Goal: Task Accomplishment & Management: Manage account settings

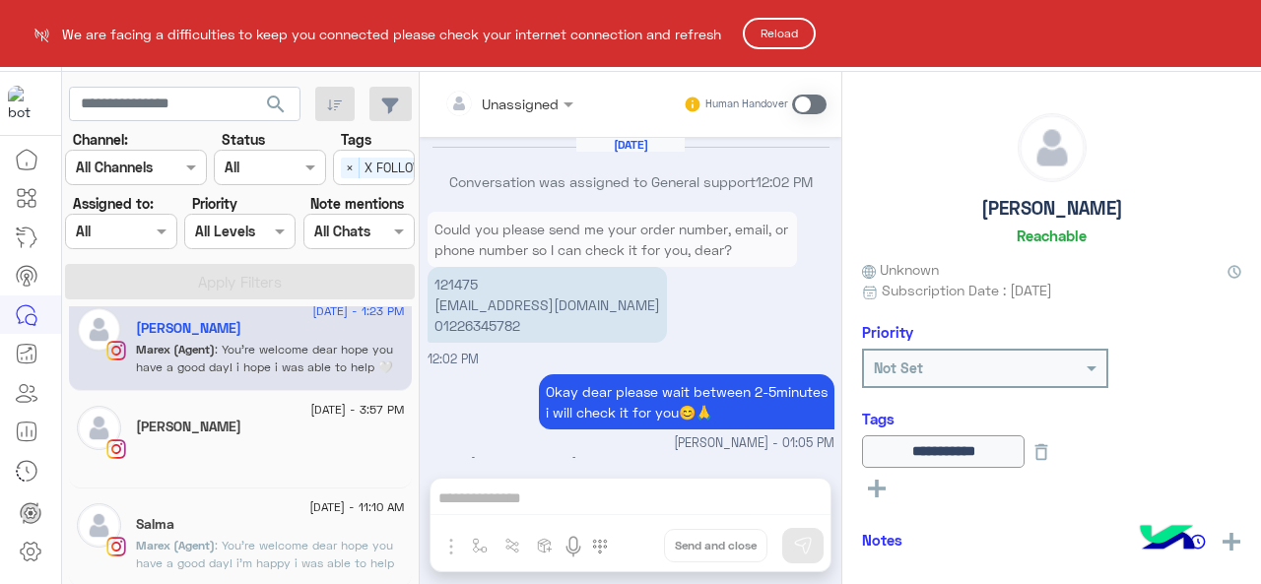
scroll to position [487, 0]
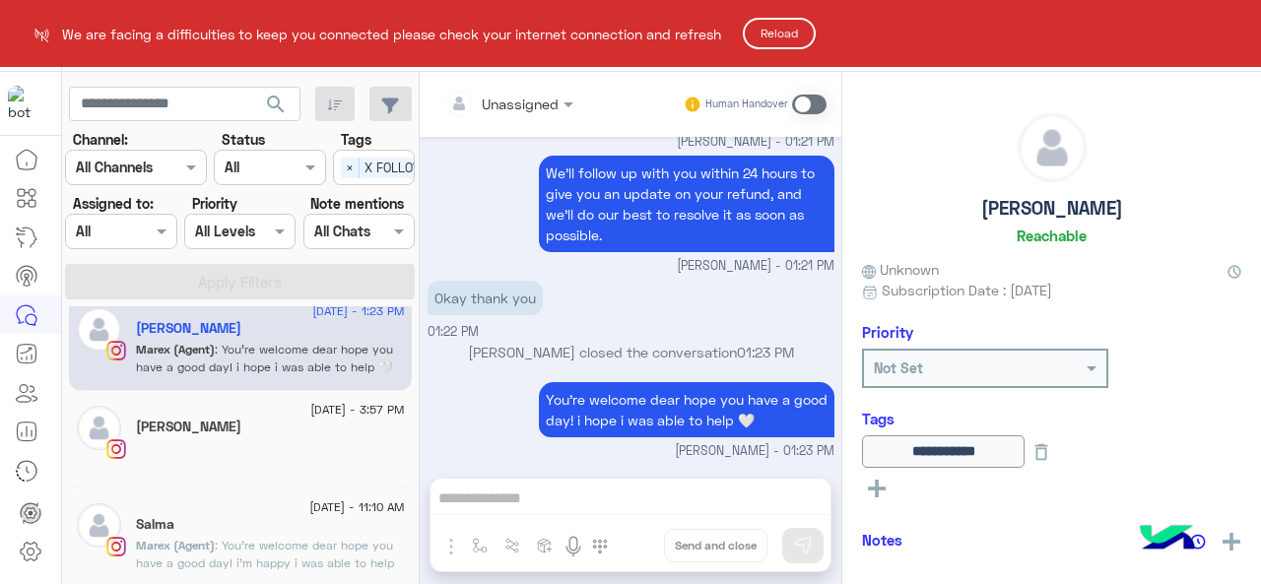
click at [761, 45] on button "Reload" at bounding box center [779, 34] width 73 height 32
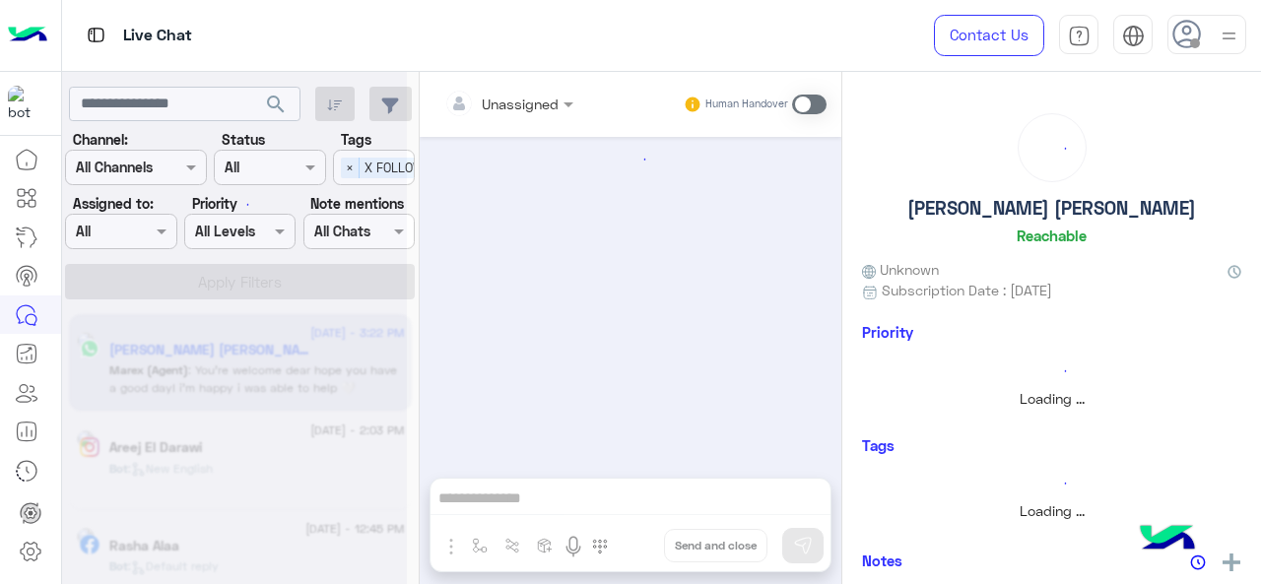
scroll to position [440, 0]
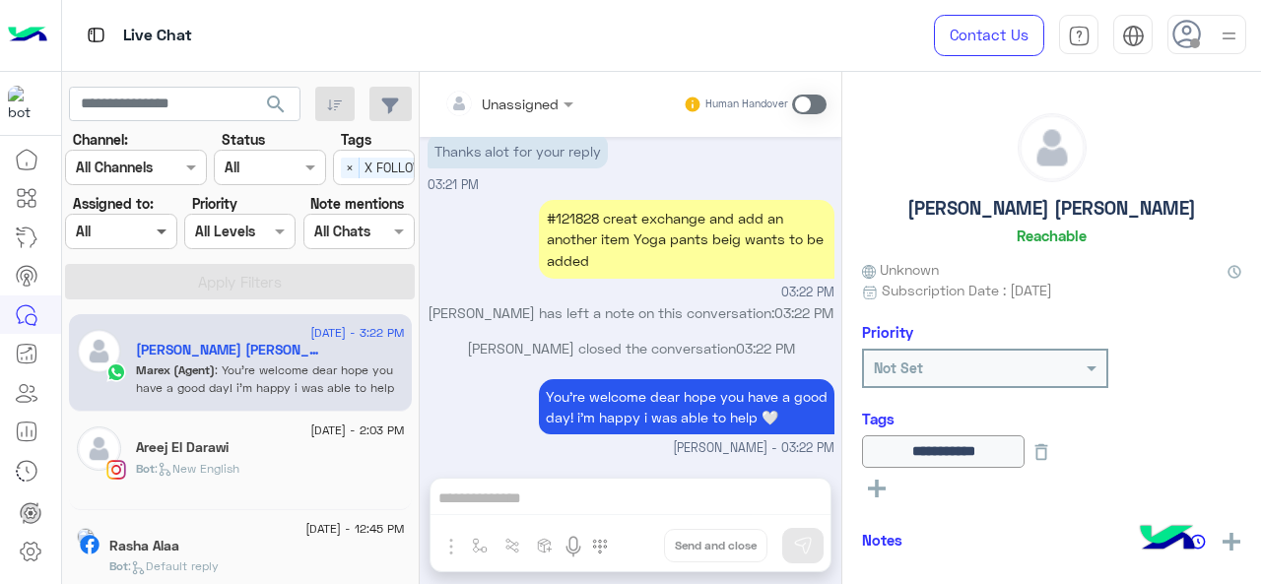
drag, startPoint x: 155, startPoint y: 237, endPoint x: 161, endPoint y: 165, distance: 72.2
click at [160, 227] on span at bounding box center [164, 231] width 25 height 21
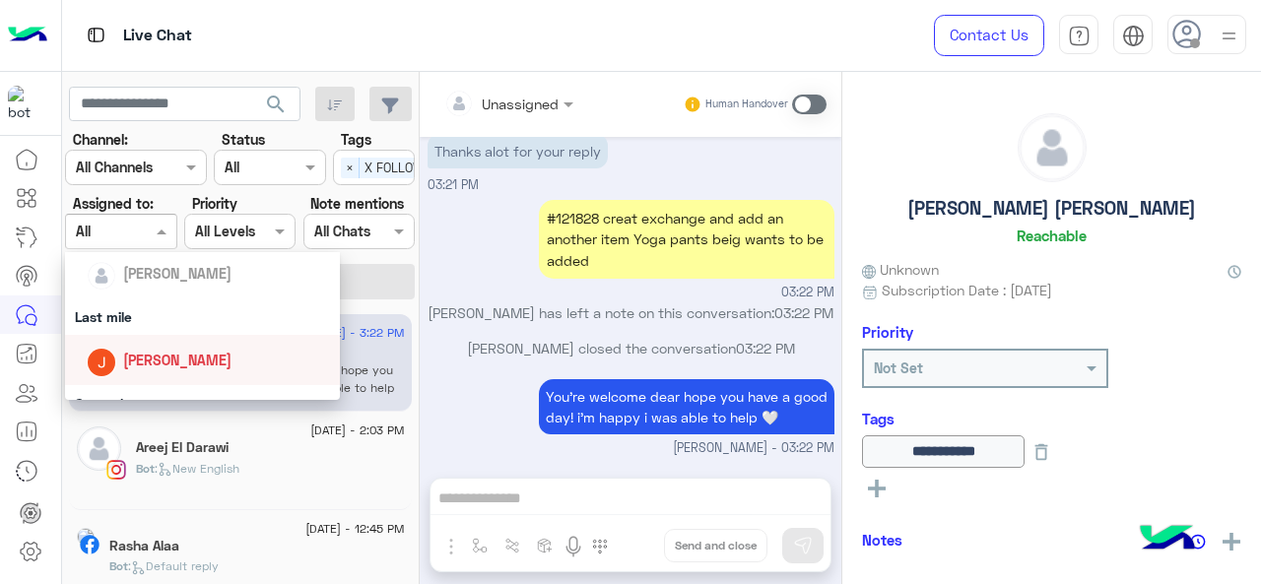
scroll to position [197, 0]
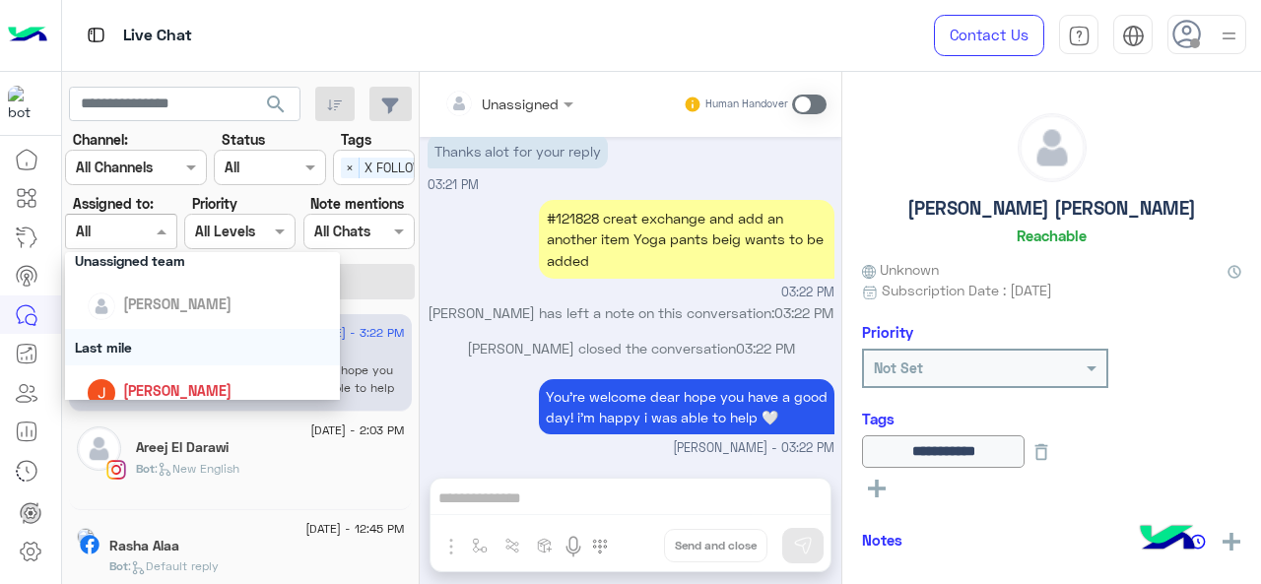
click at [141, 359] on div "Last mile" at bounding box center [203, 347] width 276 height 36
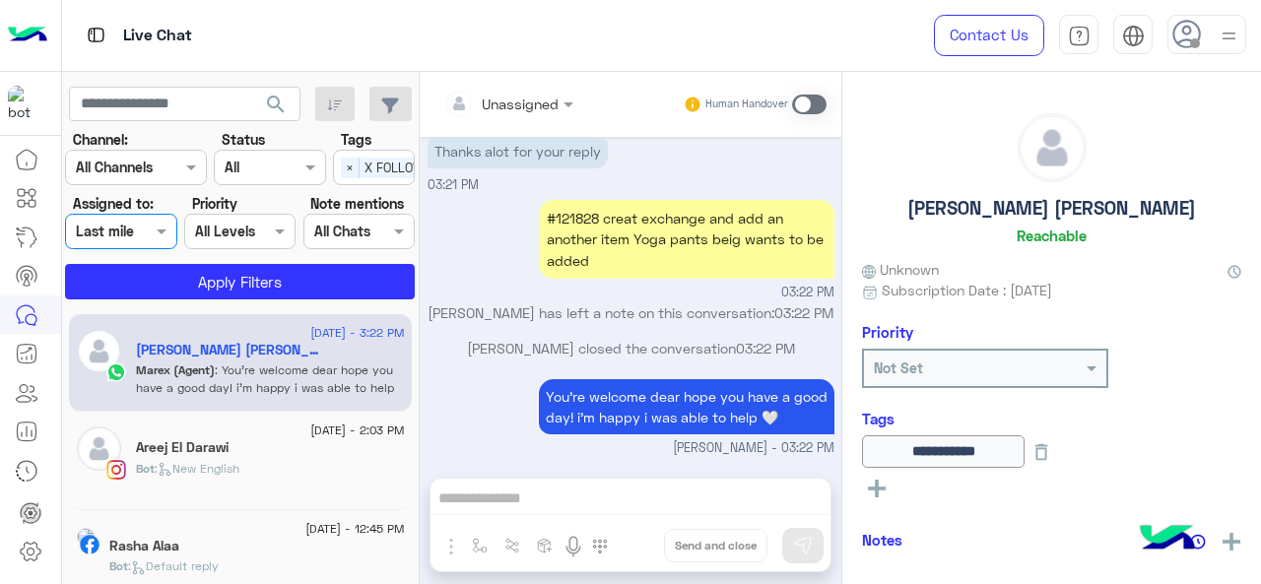
click at [156, 301] on app-inbox-users-filters "search Channel: Channel All Channels Status Channel All Tags Select × X FOLLOW …" at bounding box center [241, 190] width 358 height 236
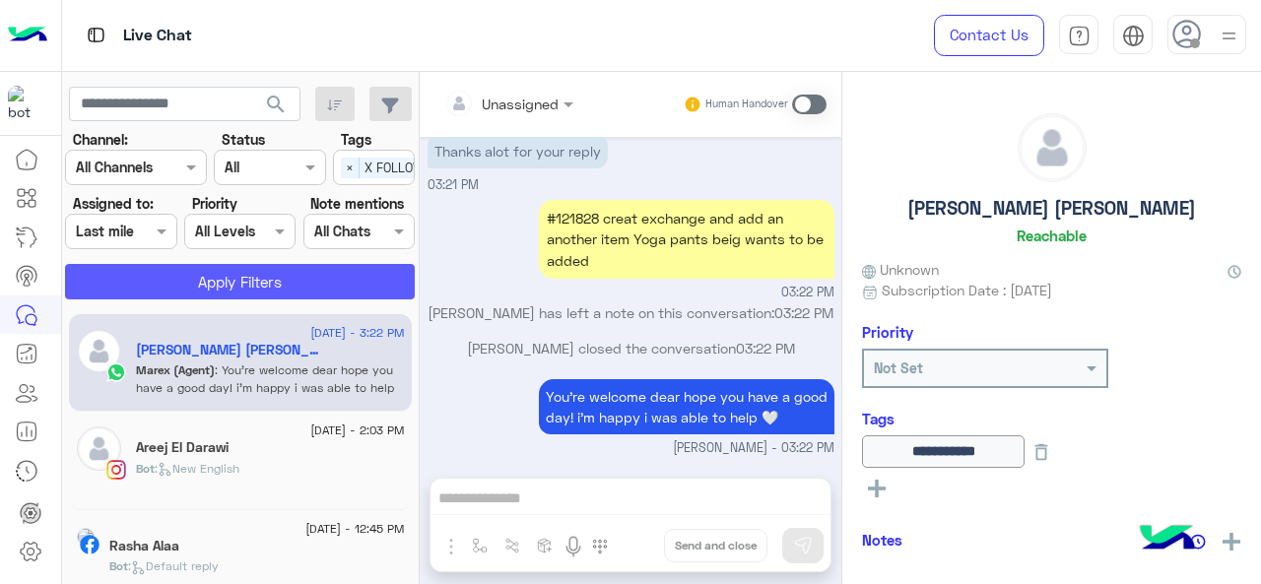
click at [153, 299] on button "Apply Filters" at bounding box center [240, 281] width 350 height 35
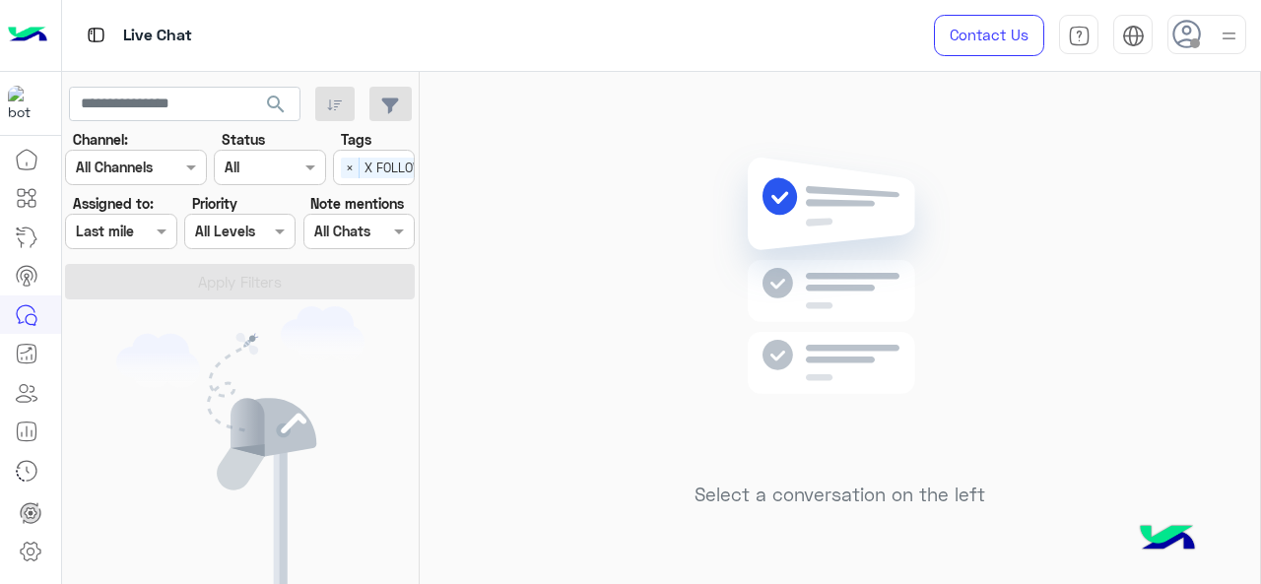
click at [142, 234] on div at bounding box center [120, 231] width 109 height 23
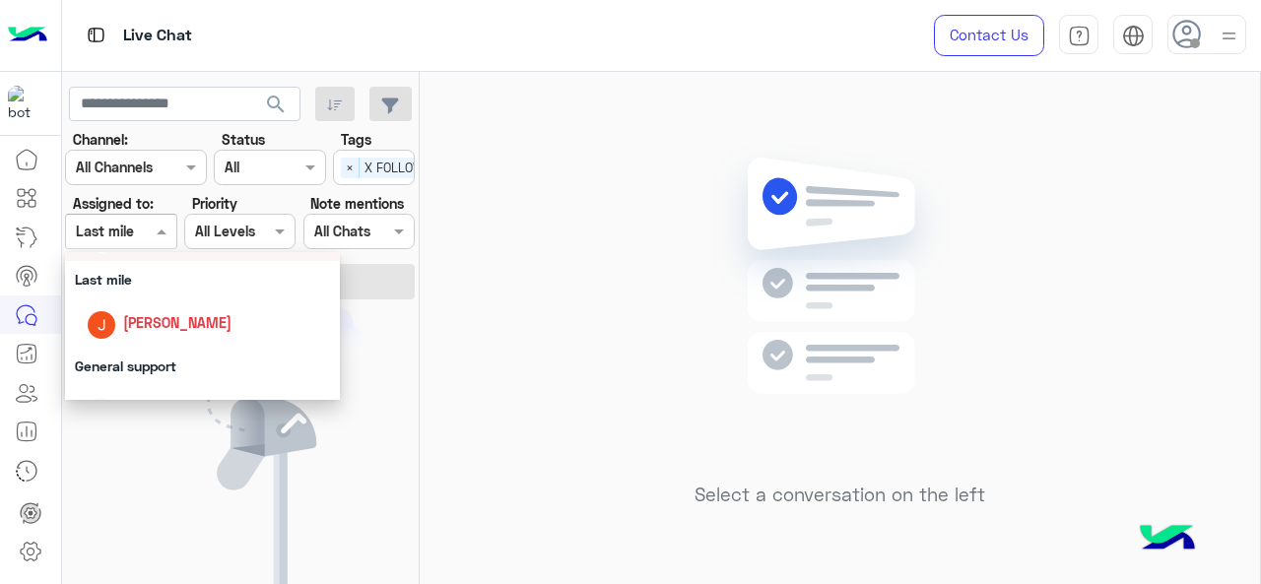
scroll to position [296, 0]
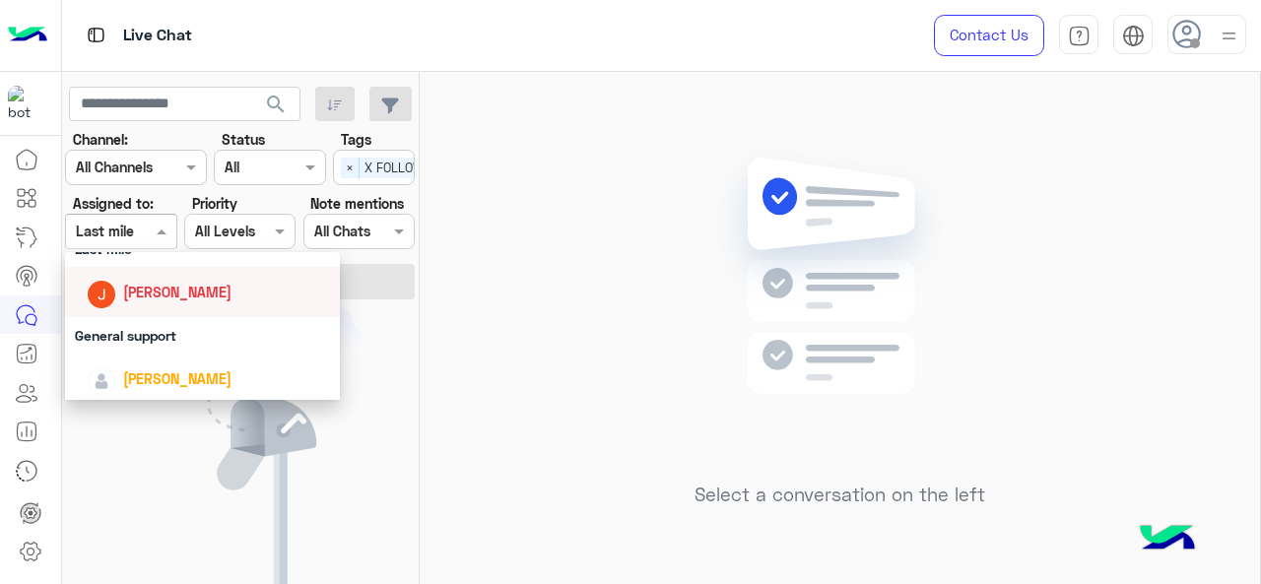
click at [167, 297] on span "Jana Aboelseoud" at bounding box center [177, 292] width 108 height 17
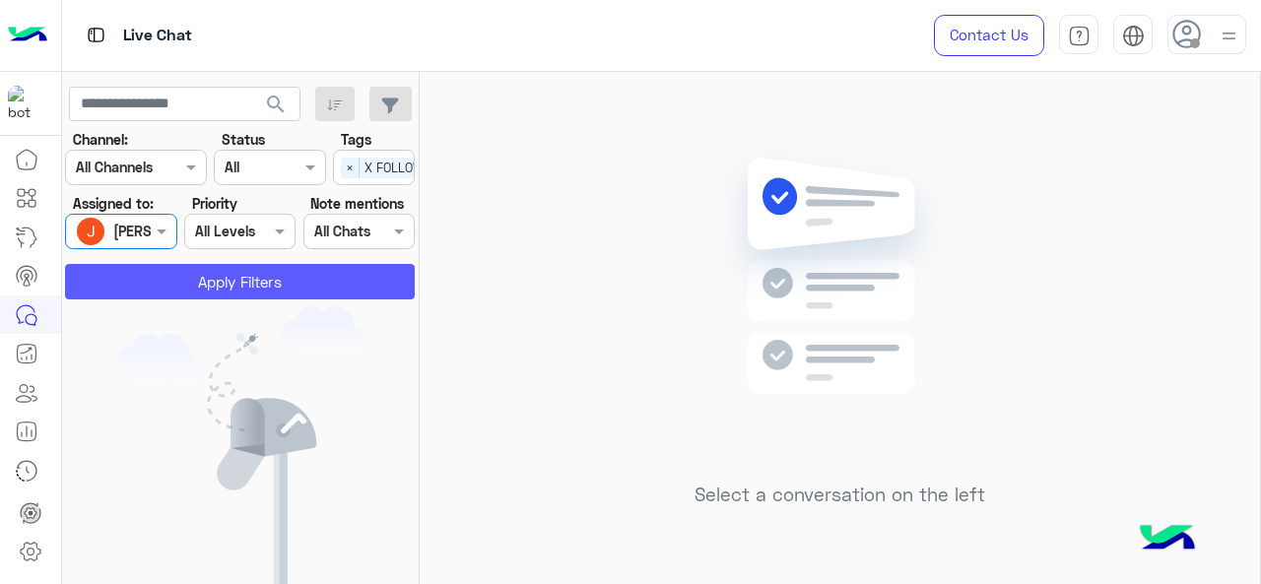
click at [205, 283] on button "Apply Filters" at bounding box center [240, 281] width 350 height 35
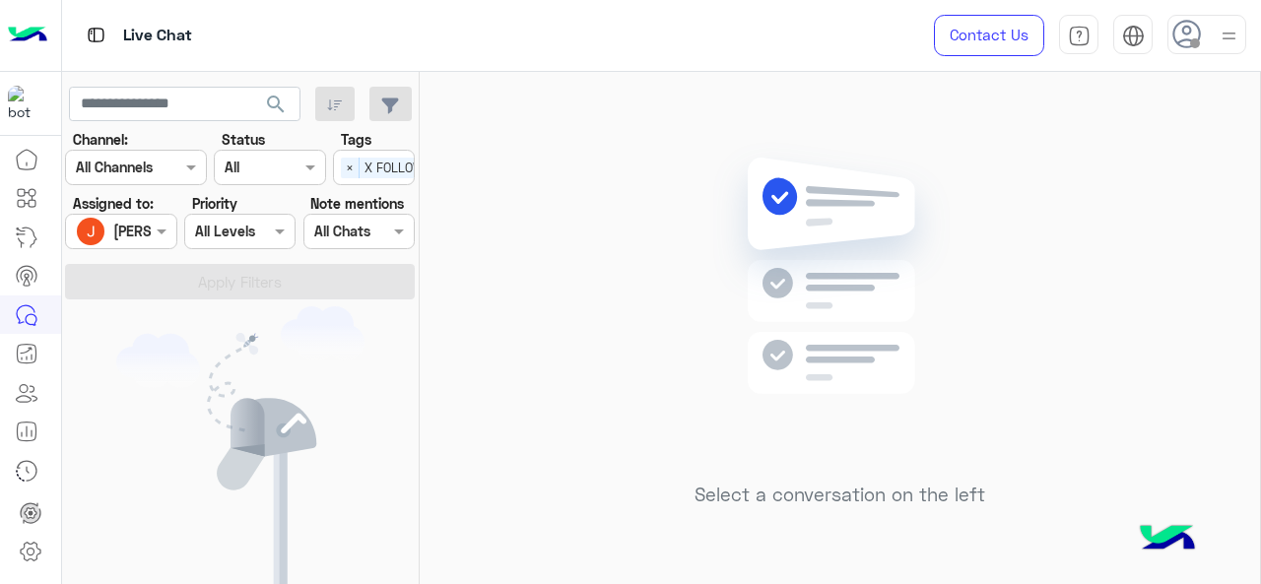
click at [149, 247] on div "Jana Aboelseoud" at bounding box center [113, 231] width 75 height 39
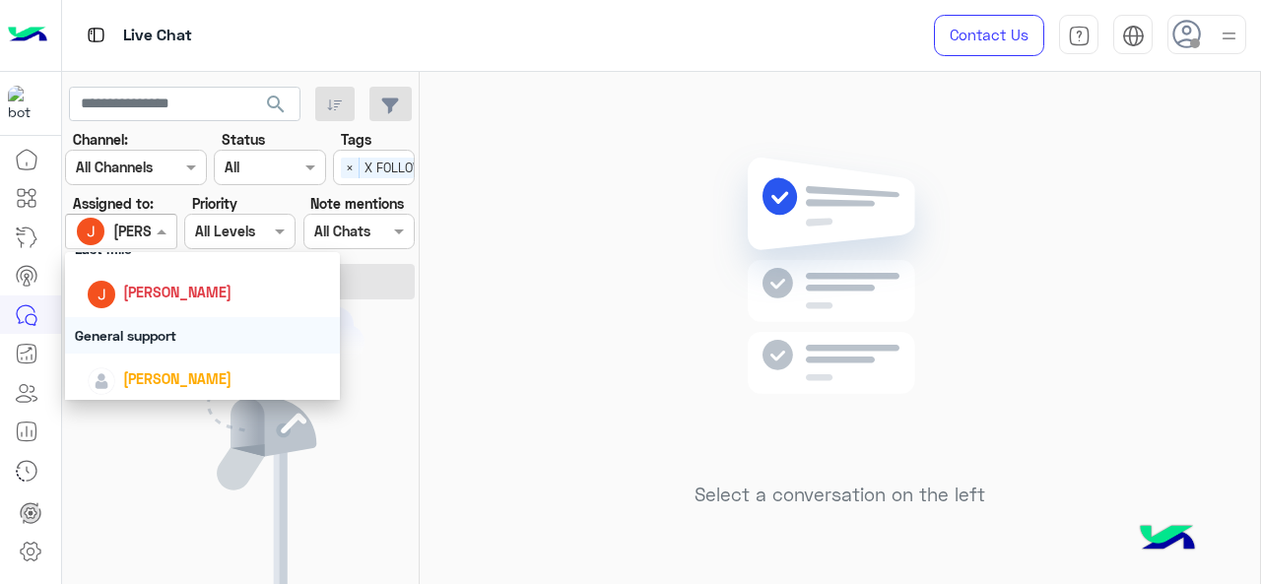
click at [158, 339] on div "General support" at bounding box center [203, 335] width 276 height 36
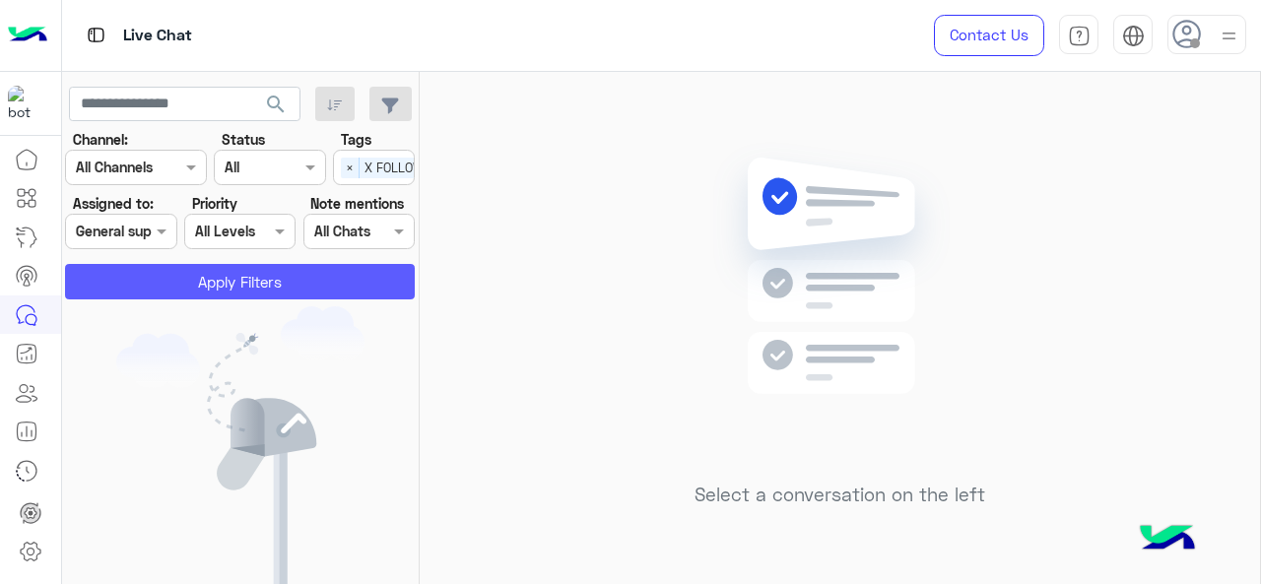
click at [187, 289] on button "Apply Filters" at bounding box center [240, 281] width 350 height 35
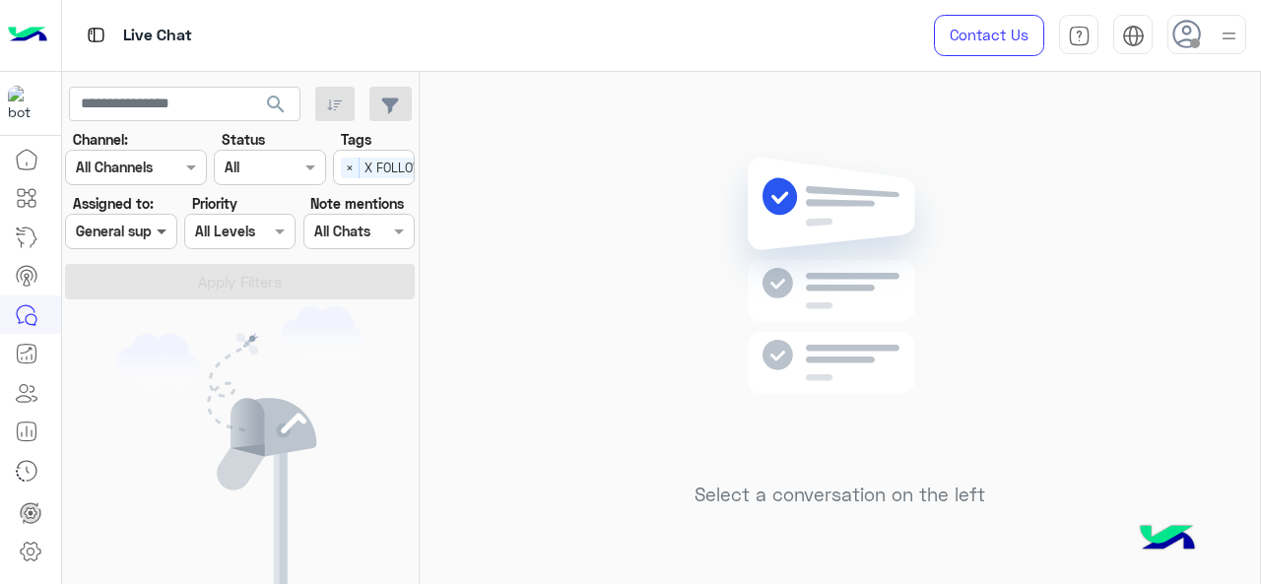
click at [156, 239] on span at bounding box center [164, 231] width 25 height 21
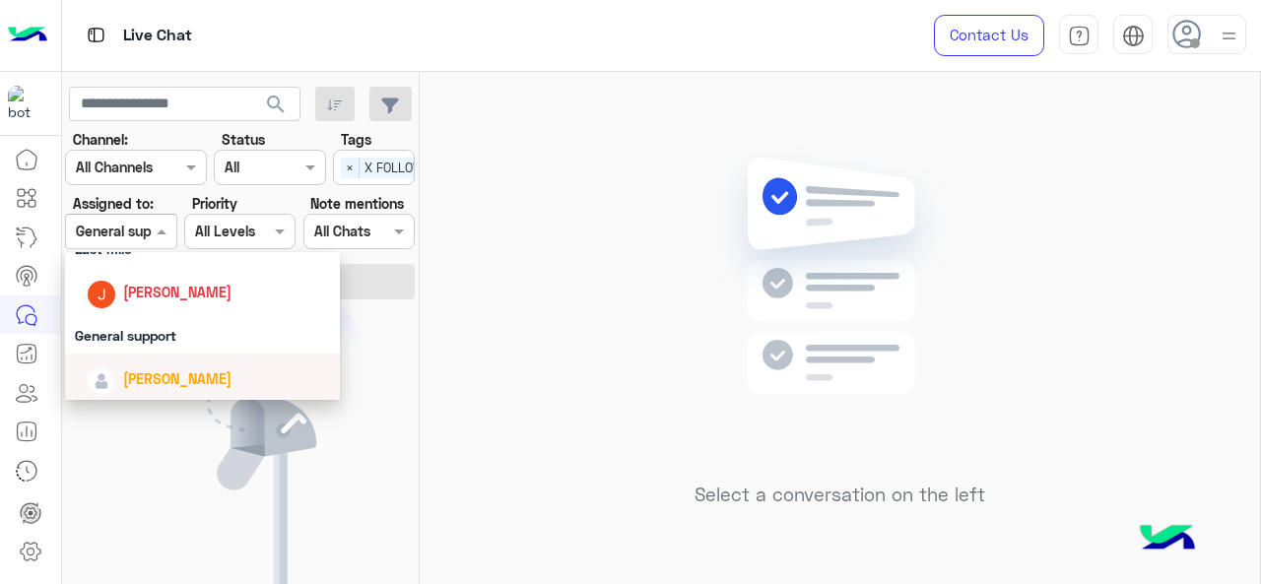
click at [141, 380] on span "Maram Ahmed" at bounding box center [177, 379] width 108 height 17
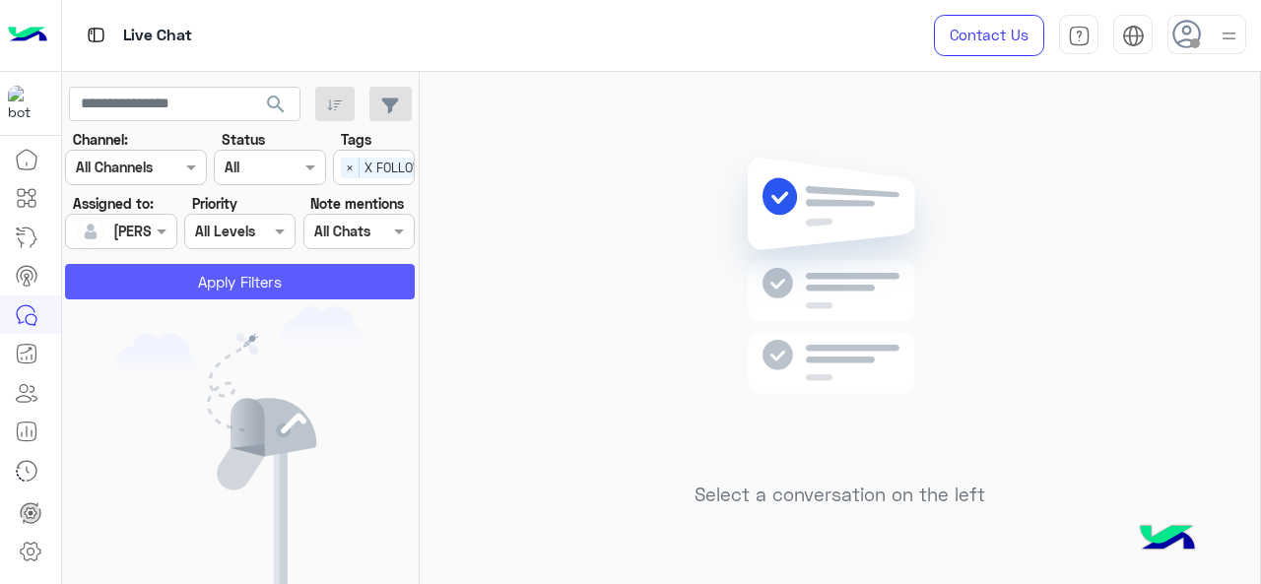
click at [198, 298] on button "Apply Filters" at bounding box center [240, 281] width 350 height 35
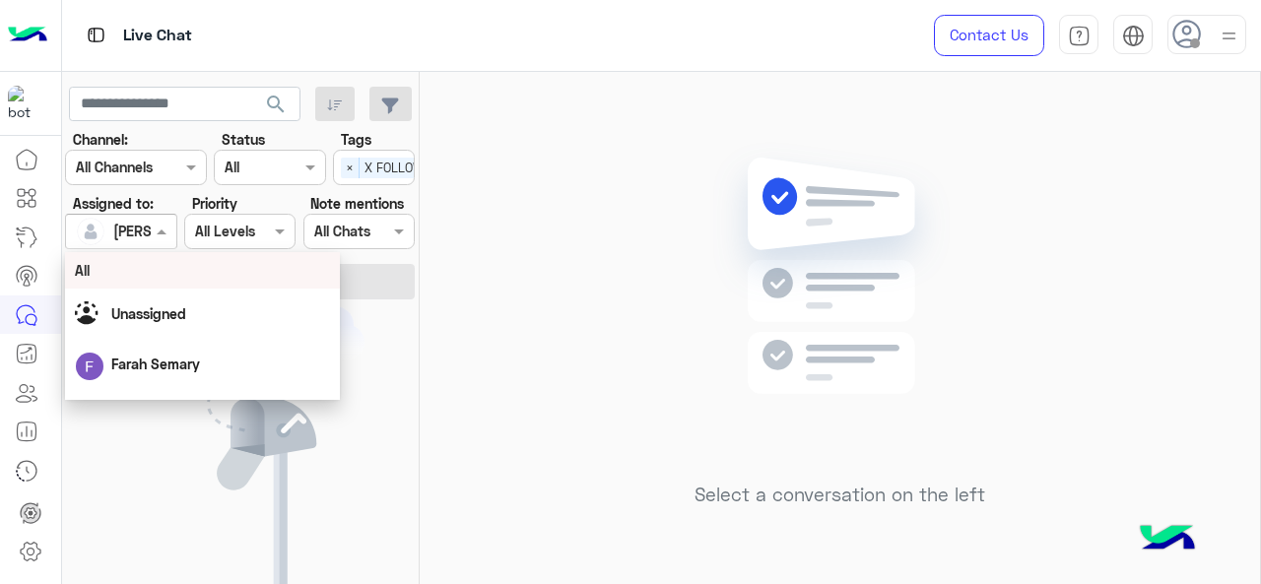
click at [166, 234] on span at bounding box center [164, 231] width 25 height 21
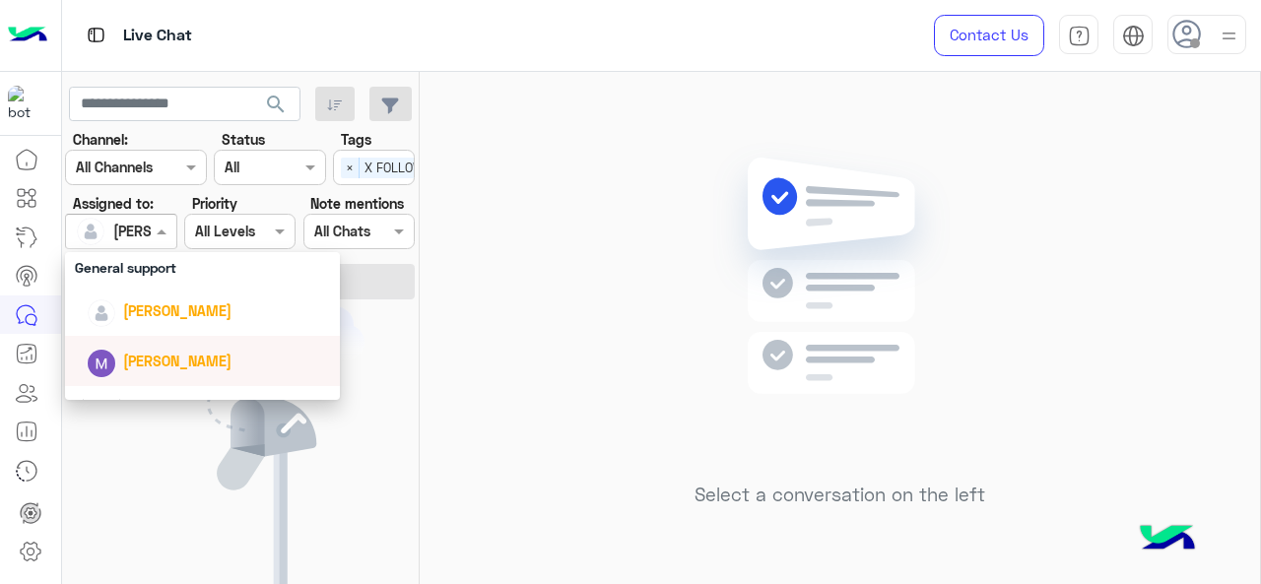
scroll to position [394, 0]
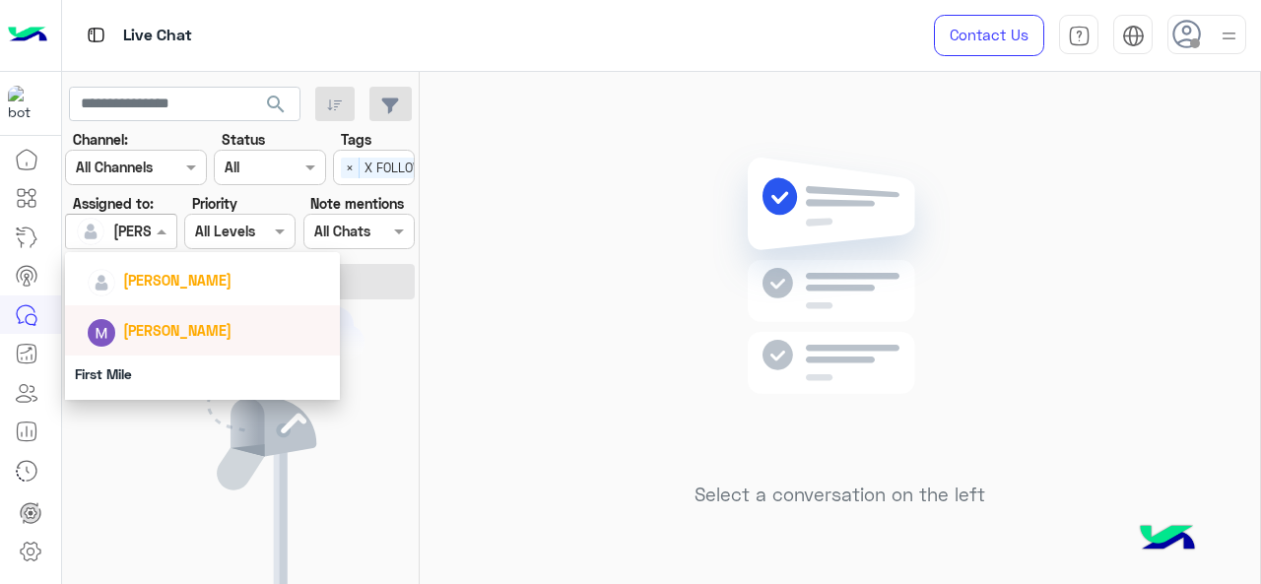
click at [174, 328] on span "Marex George" at bounding box center [177, 330] width 108 height 17
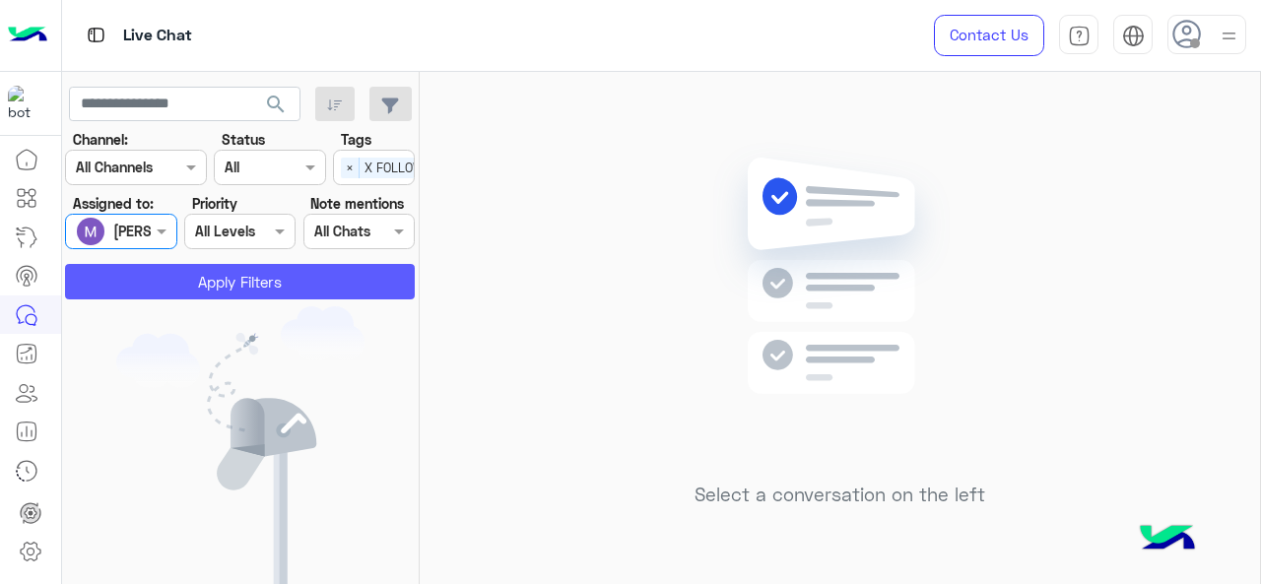
click at [203, 282] on button "Apply Filters" at bounding box center [240, 281] width 350 height 35
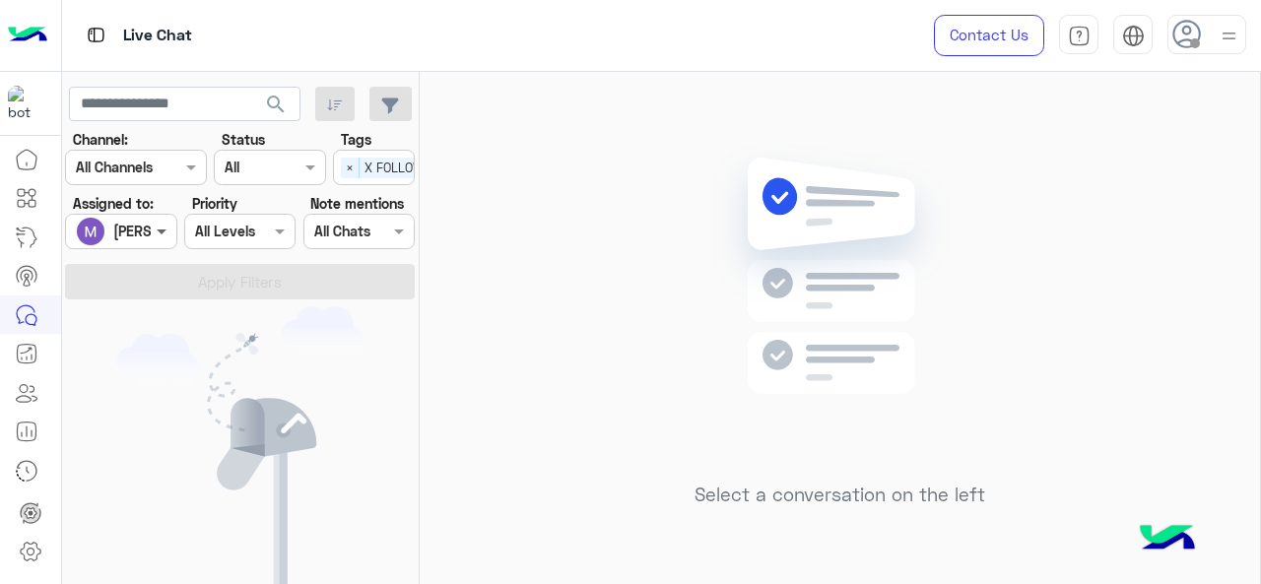
click at [155, 232] on span at bounding box center [164, 231] width 25 height 21
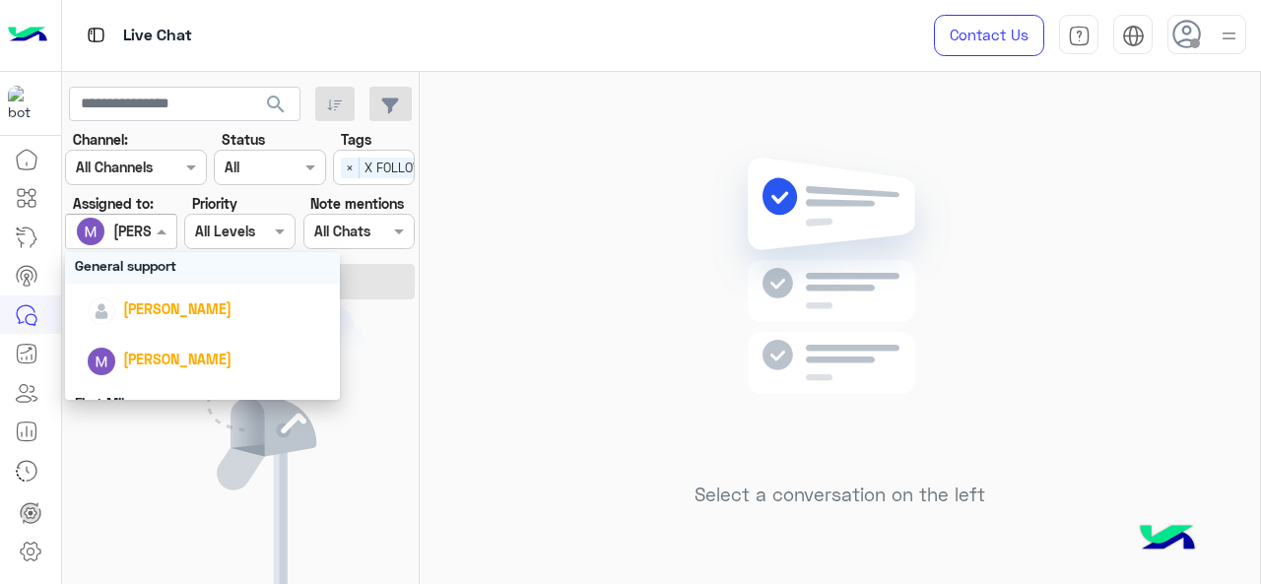
scroll to position [437, 0]
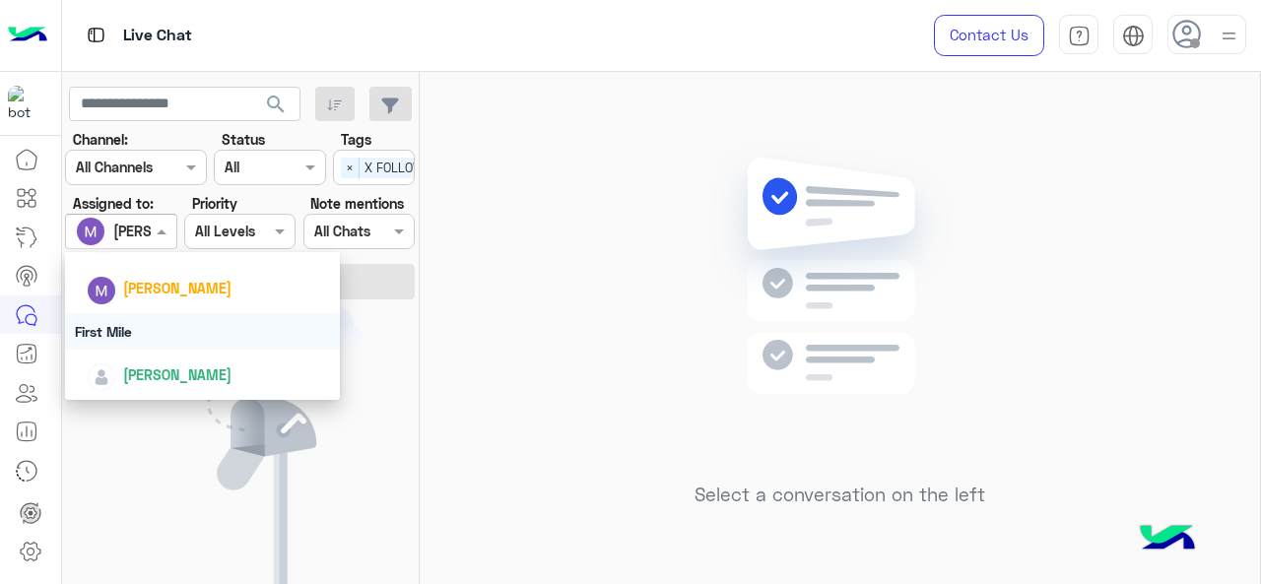
click at [164, 324] on div "First Mile" at bounding box center [203, 331] width 276 height 36
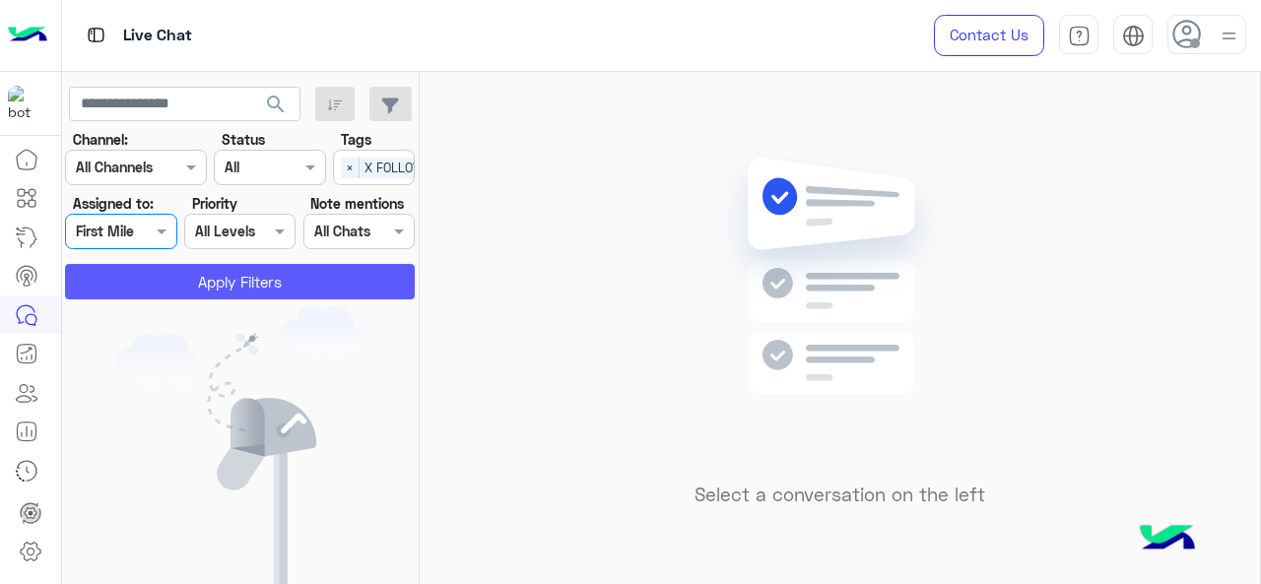
click at [191, 283] on button "Apply Filters" at bounding box center [240, 281] width 350 height 35
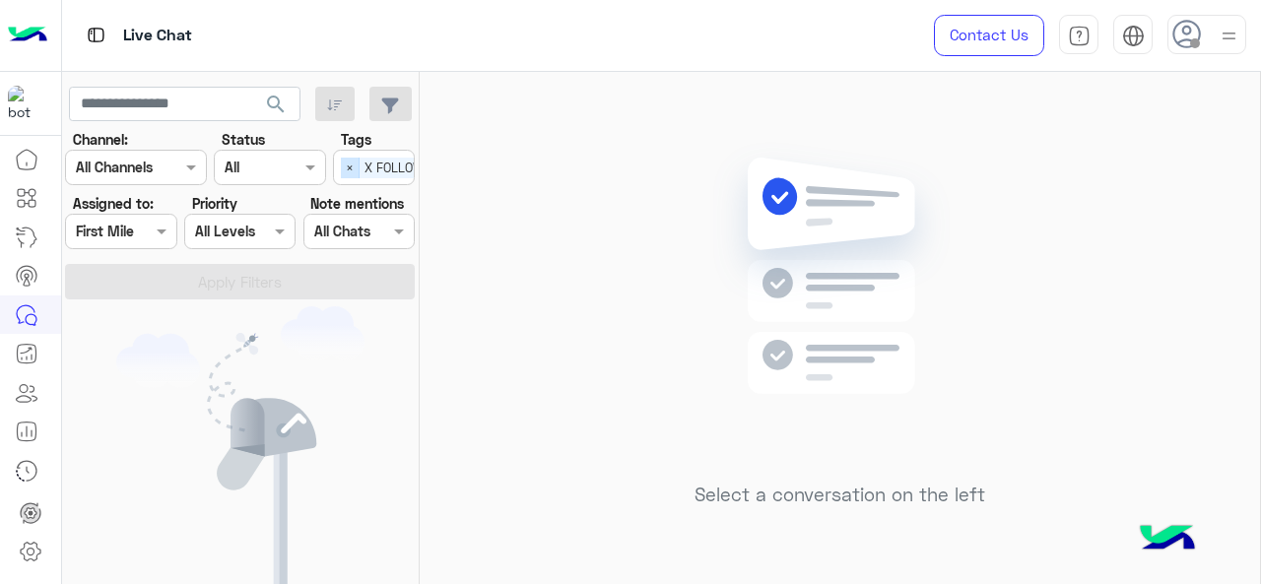
click at [348, 172] on span "×" at bounding box center [350, 168] width 19 height 21
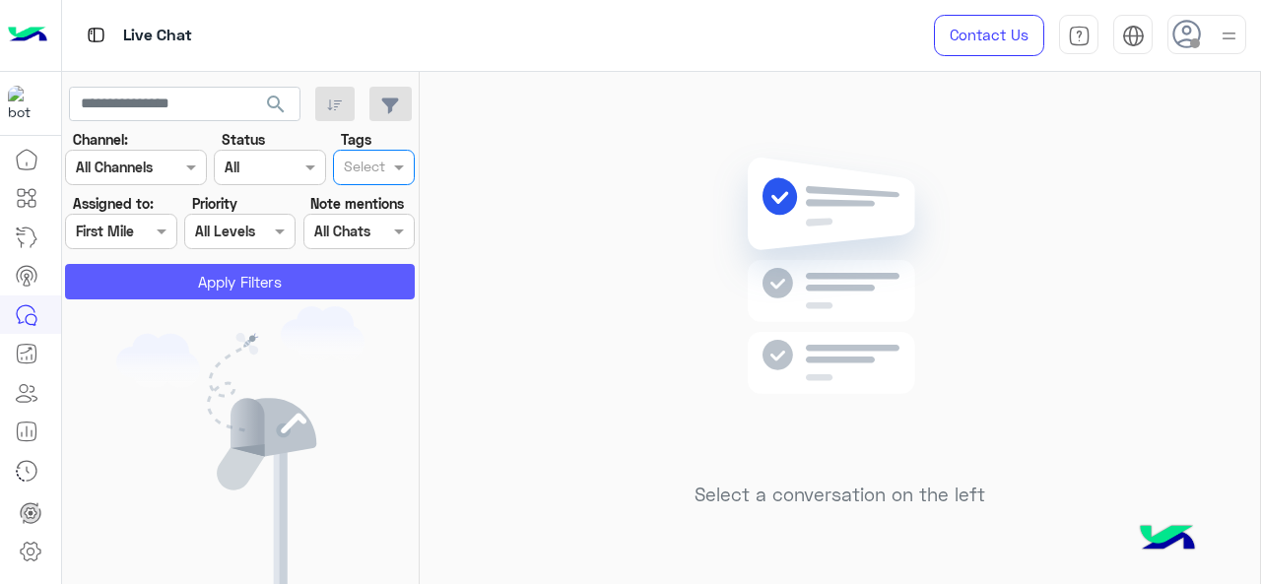
click at [272, 289] on button "Apply Filters" at bounding box center [240, 281] width 350 height 35
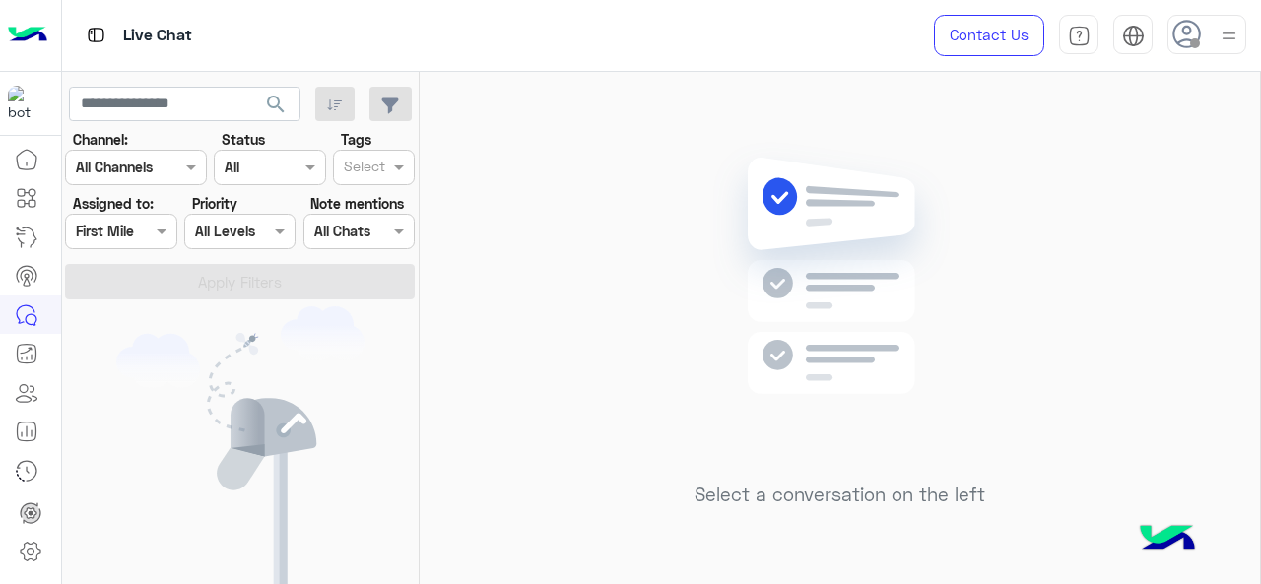
click at [128, 226] on div at bounding box center [120, 231] width 109 height 23
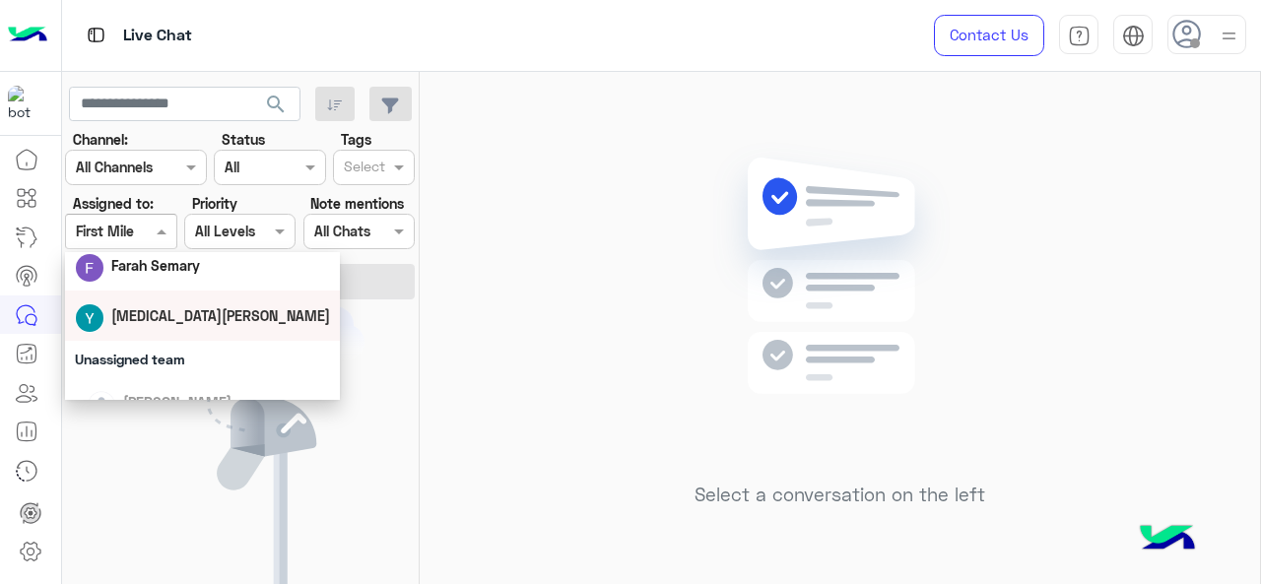
scroll to position [197, 0]
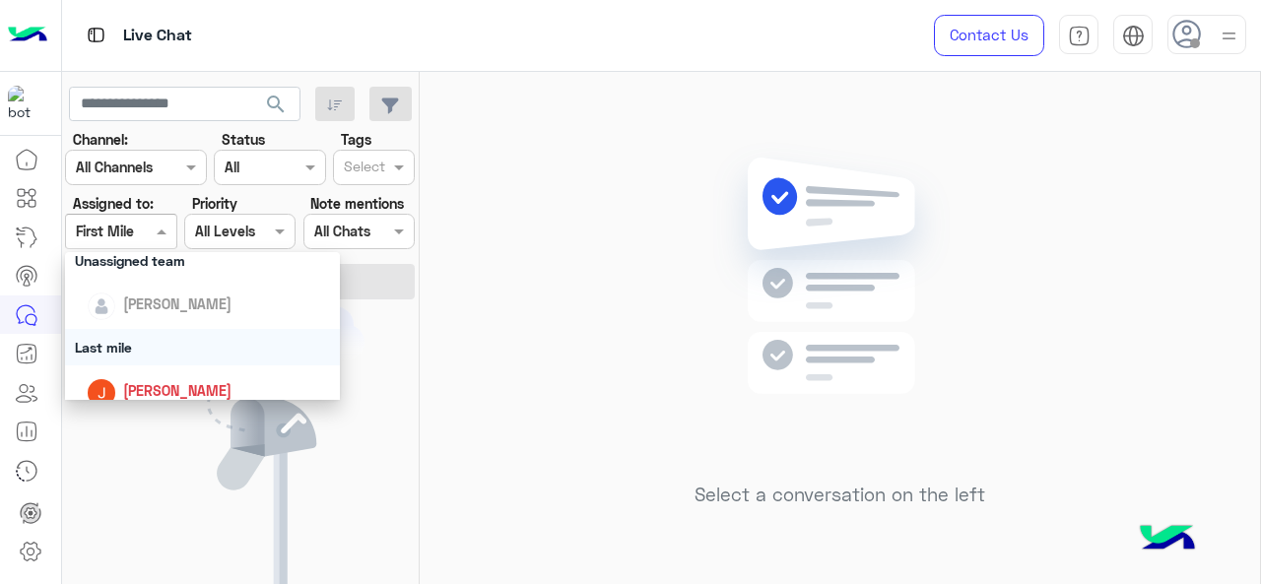
click at [179, 346] on div "Last mile" at bounding box center [203, 347] width 276 height 36
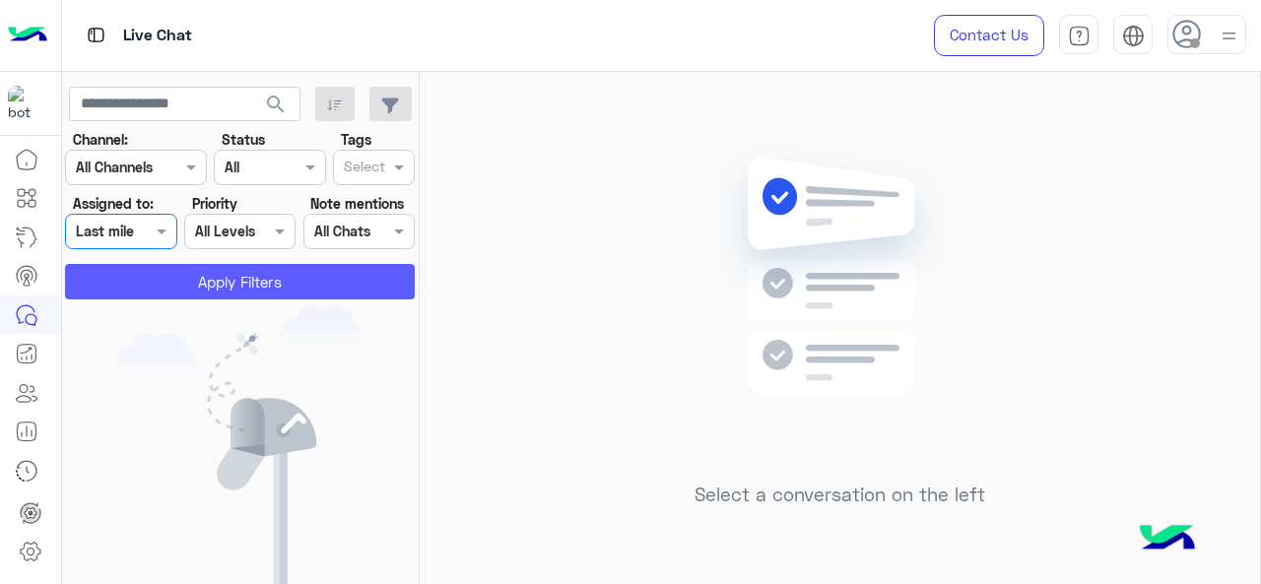
click at [236, 275] on button "Apply Filters" at bounding box center [240, 281] width 350 height 35
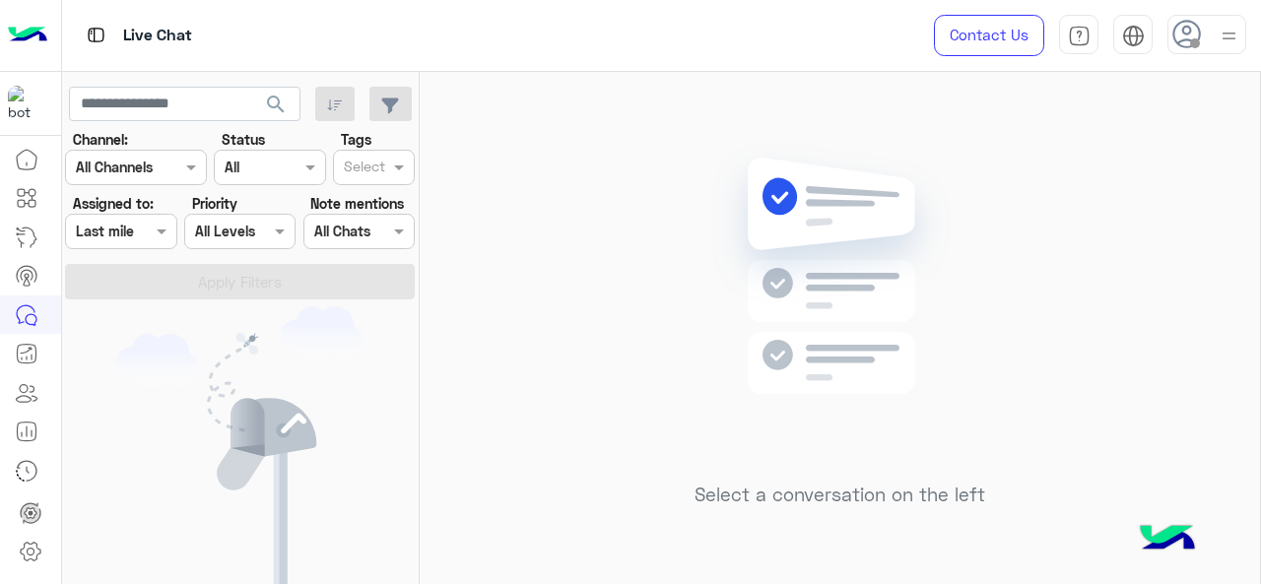
click at [135, 234] on div at bounding box center [120, 231] width 109 height 23
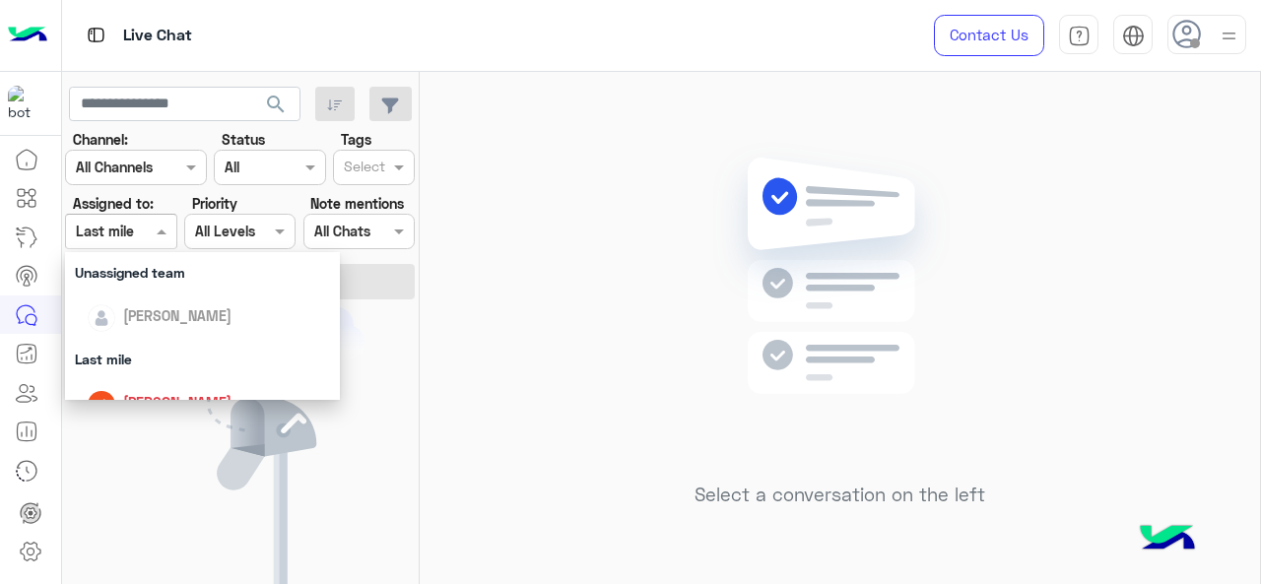
scroll to position [296, 0]
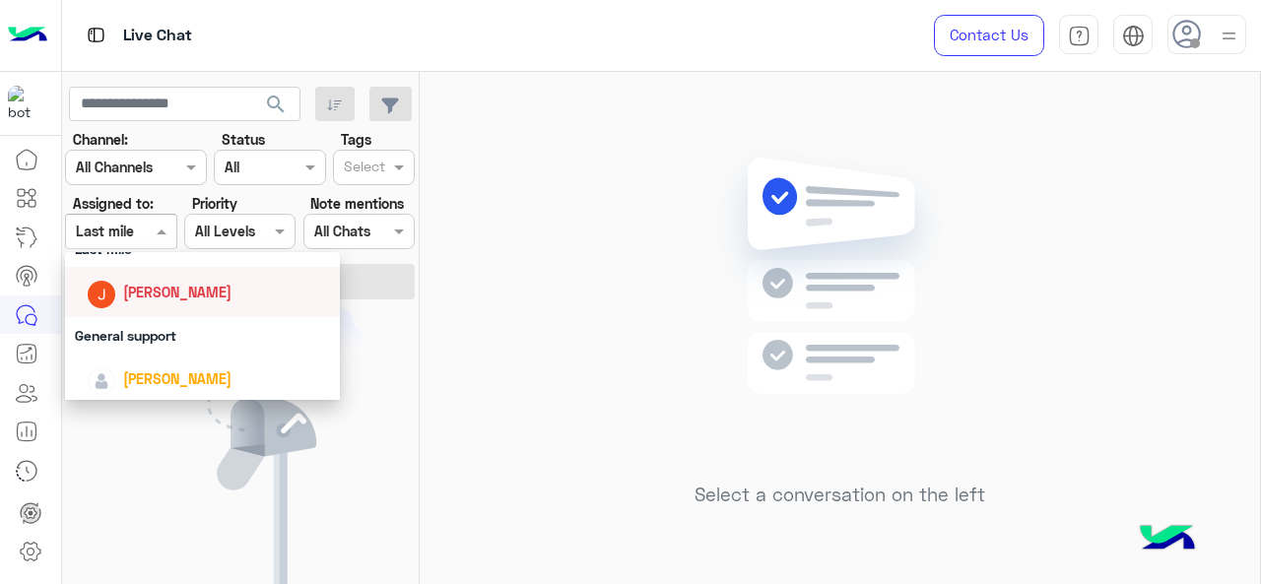
click at [128, 284] on span "Jana Aboelseoud" at bounding box center [177, 292] width 108 height 17
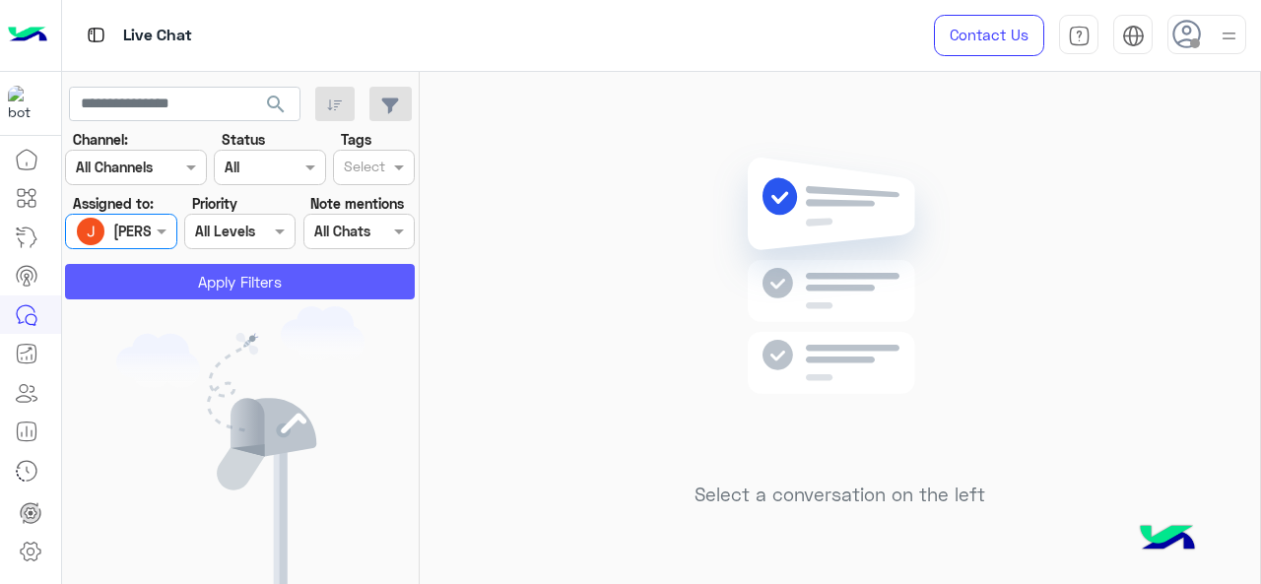
click at [154, 278] on button "Apply Filters" at bounding box center [240, 281] width 350 height 35
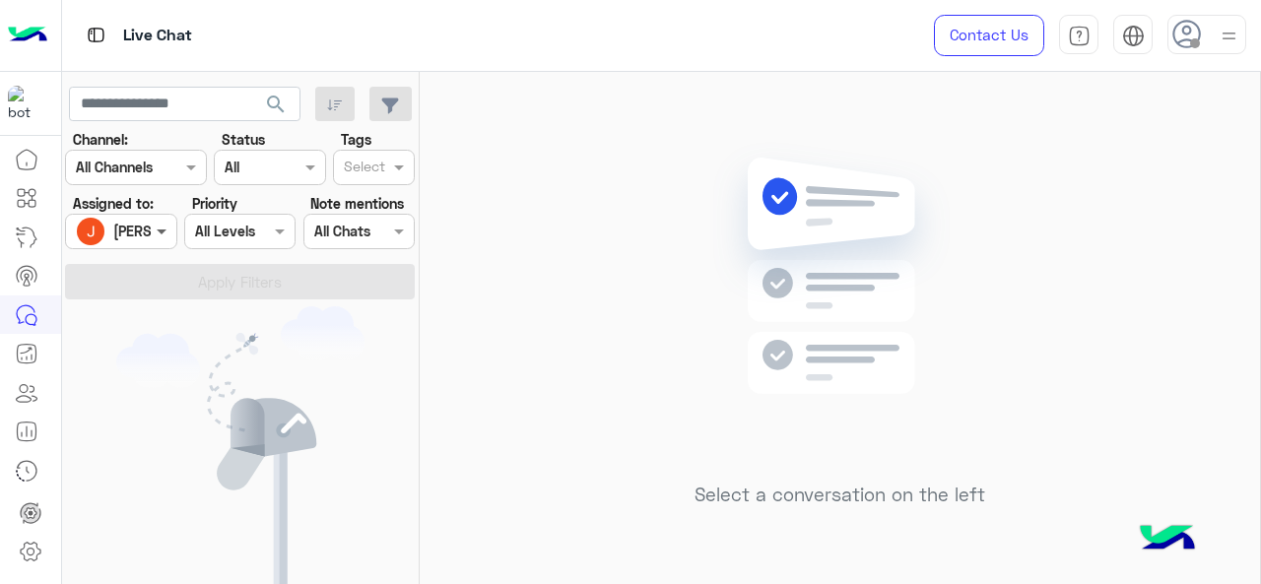
click at [158, 225] on span at bounding box center [164, 231] width 25 height 21
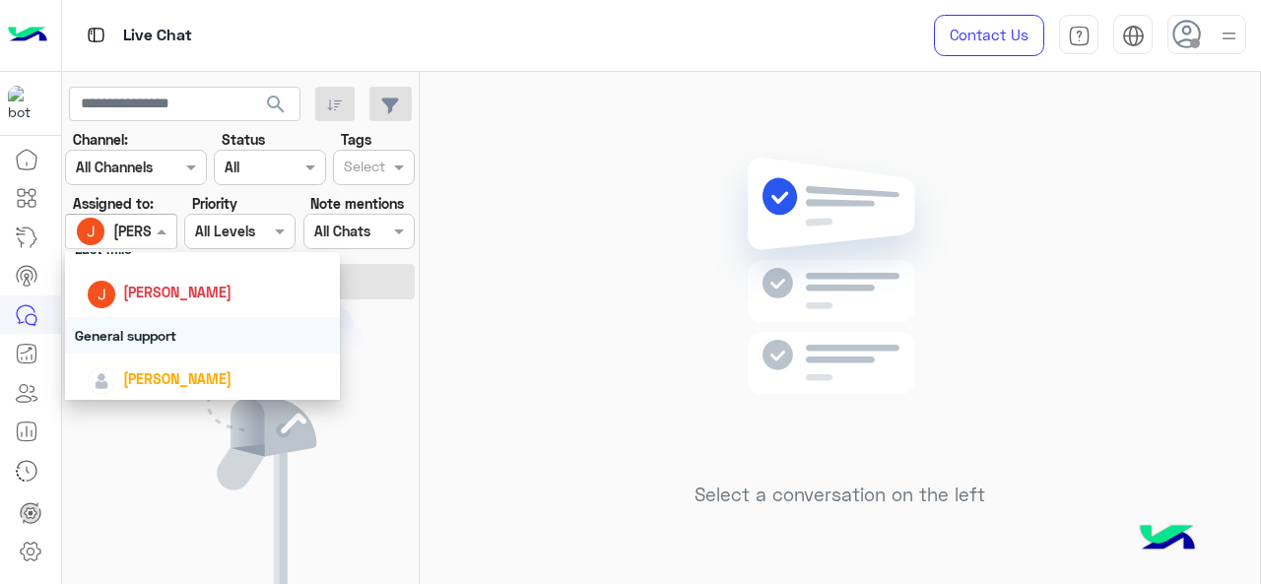
click at [140, 342] on div "General support" at bounding box center [203, 335] width 276 height 36
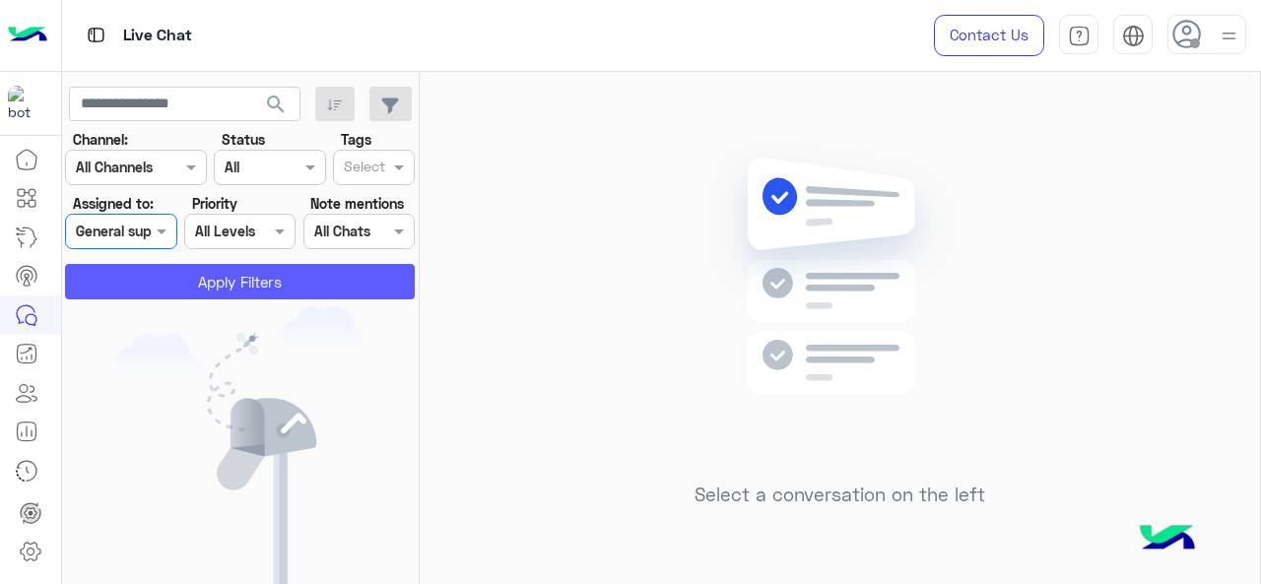
click at [217, 280] on button "Apply Filters" at bounding box center [240, 281] width 350 height 35
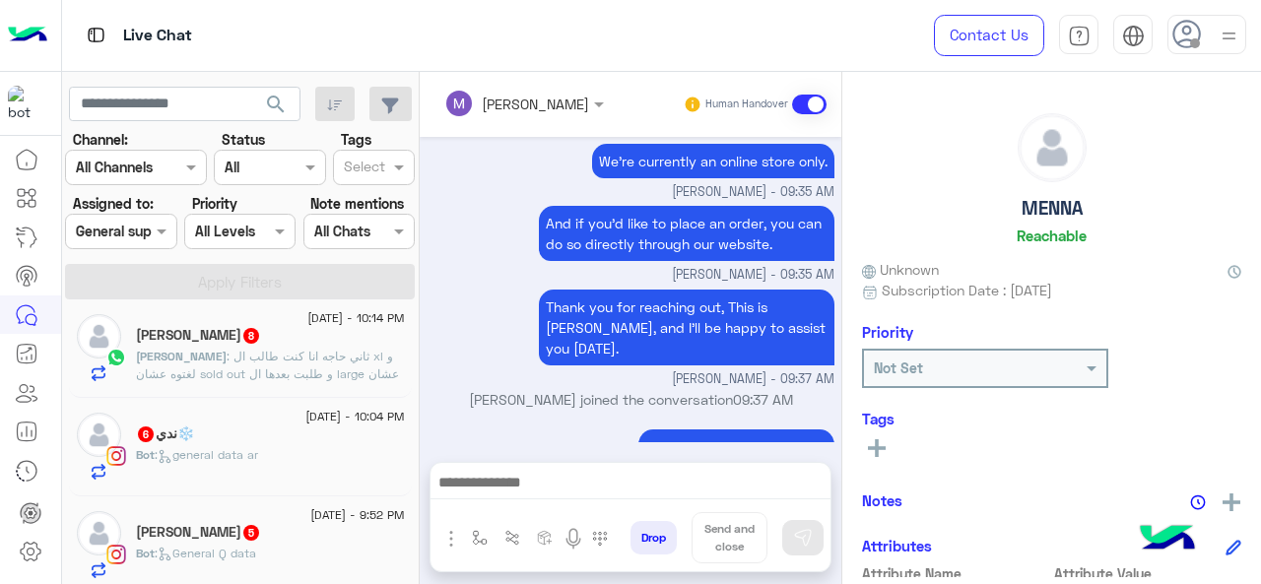
scroll to position [1496, 0]
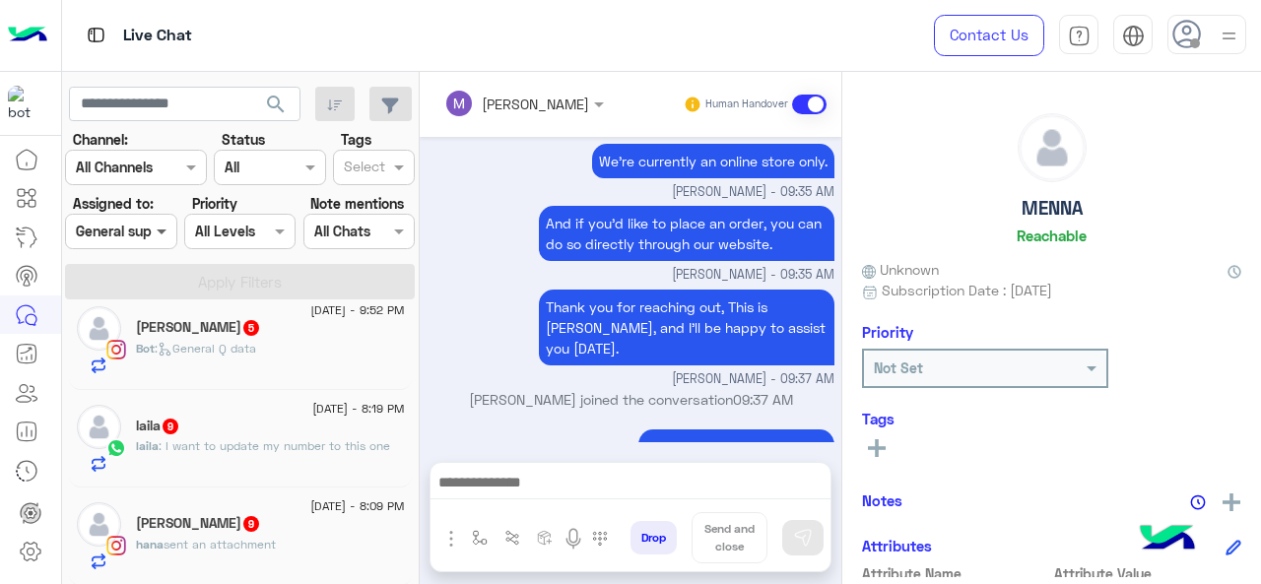
click at [160, 237] on span at bounding box center [164, 231] width 25 height 21
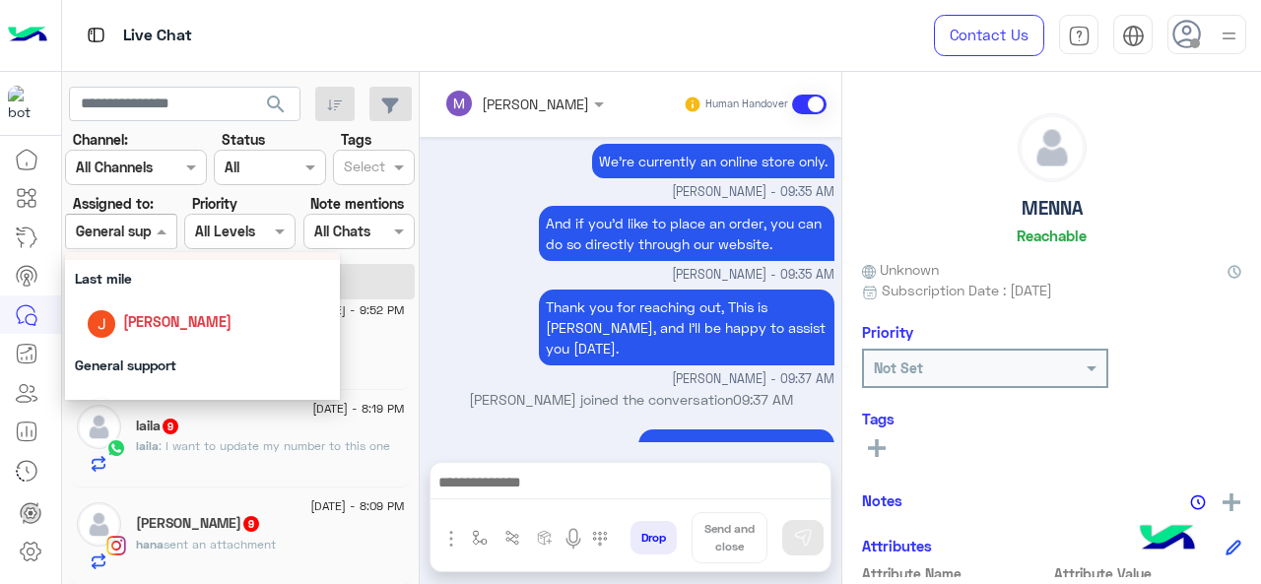
scroll to position [394, 0]
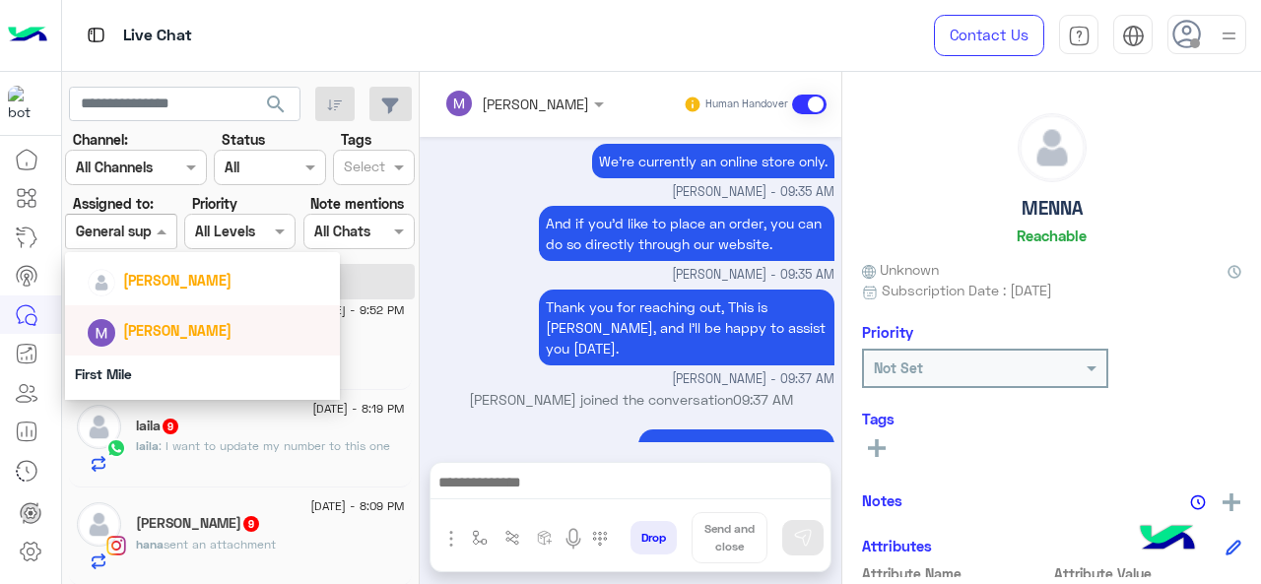
click at [172, 334] on span "Marex George" at bounding box center [177, 330] width 108 height 17
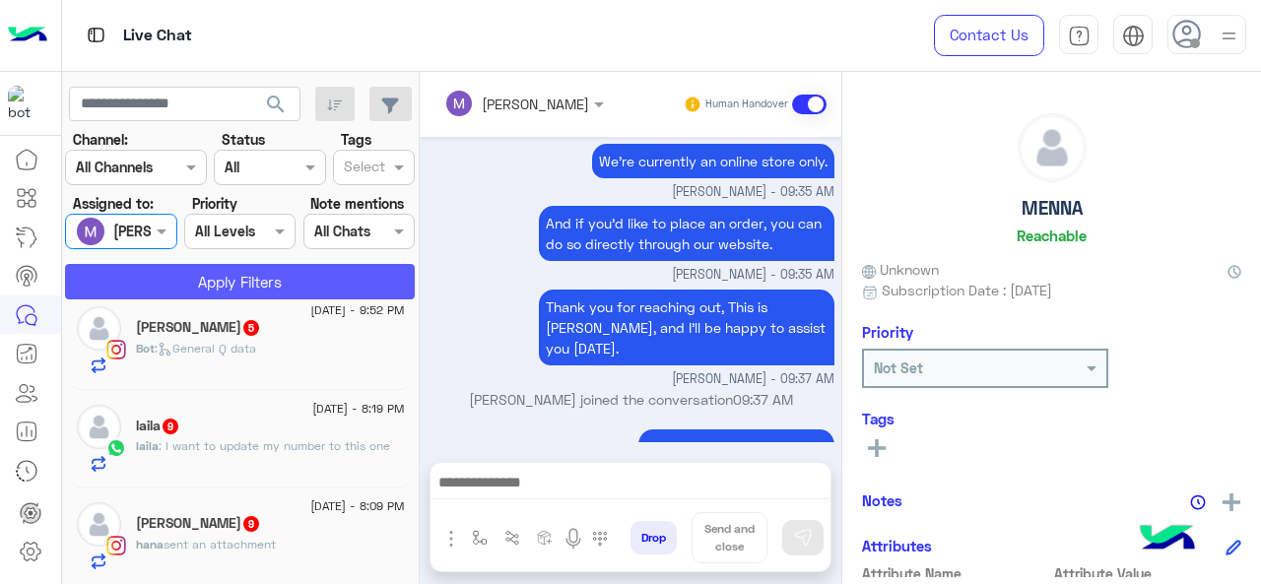
click at [210, 277] on button "Apply Filters" at bounding box center [240, 281] width 350 height 35
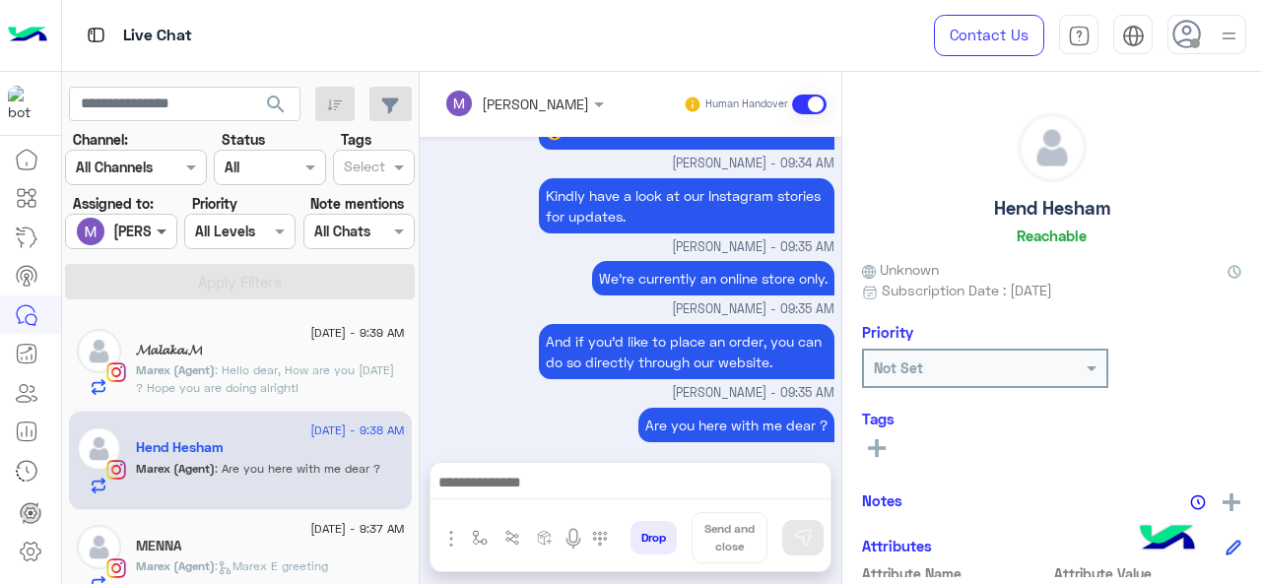
click at [156, 234] on span at bounding box center [164, 231] width 25 height 21
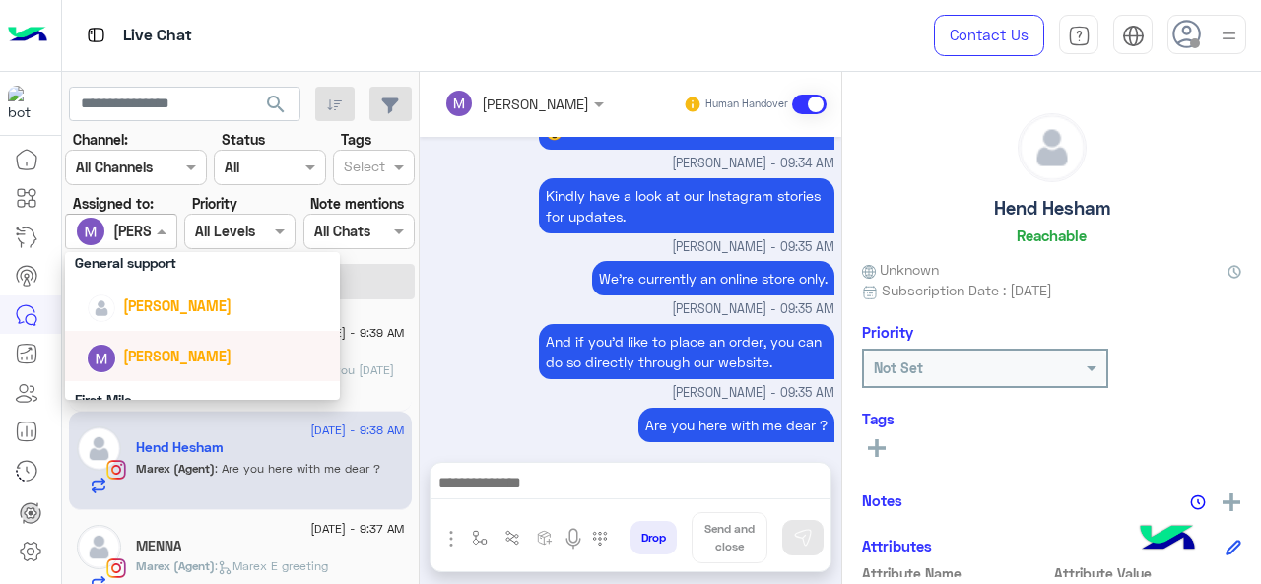
scroll to position [338, 0]
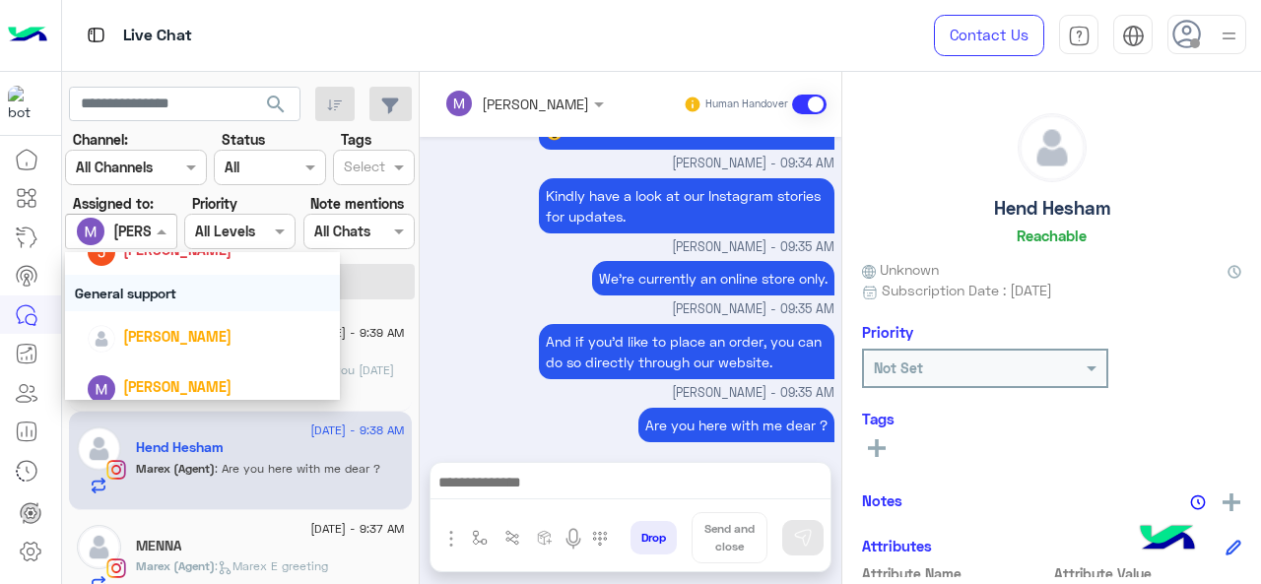
click at [145, 297] on div "General support" at bounding box center [203, 293] width 276 height 36
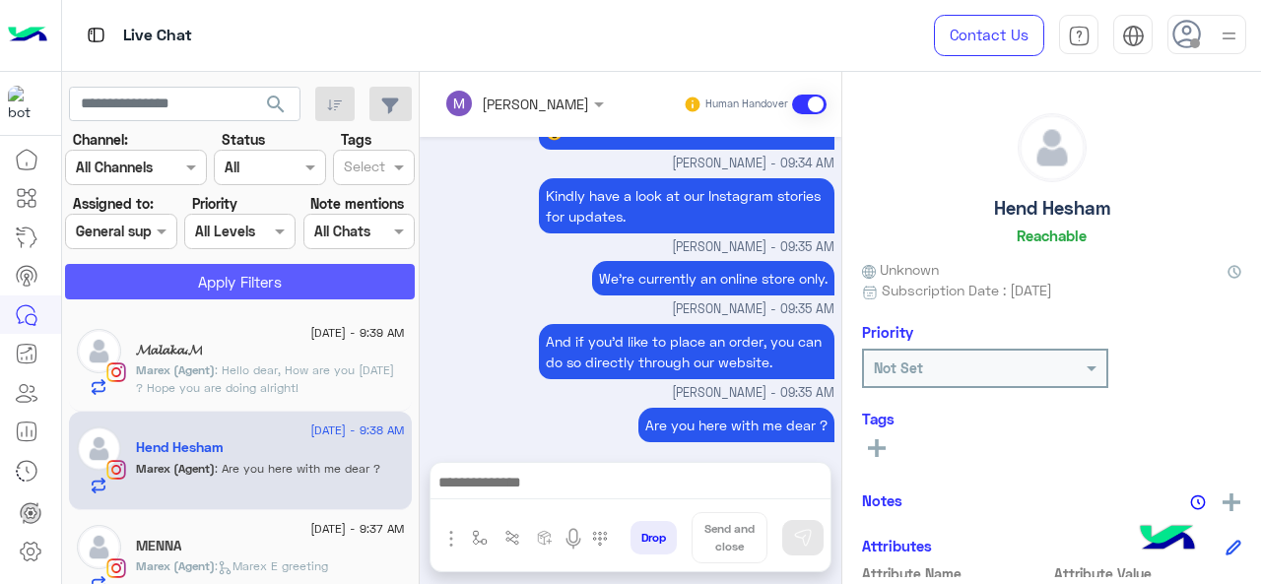
click at [247, 295] on button "Apply Filters" at bounding box center [240, 281] width 350 height 35
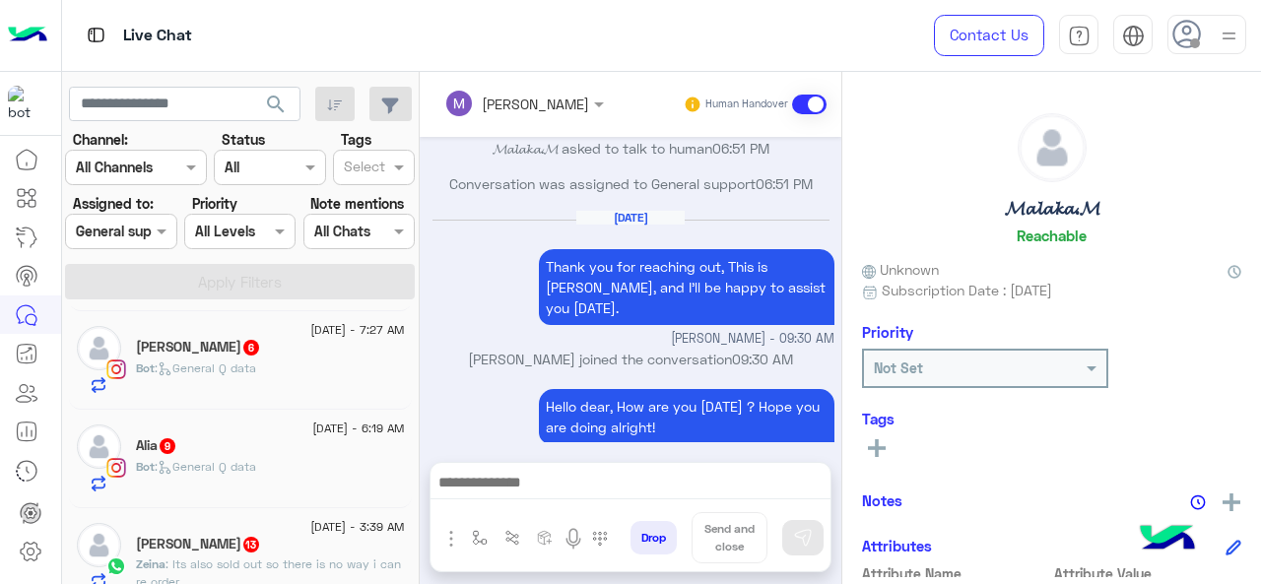
scroll to position [493, 0]
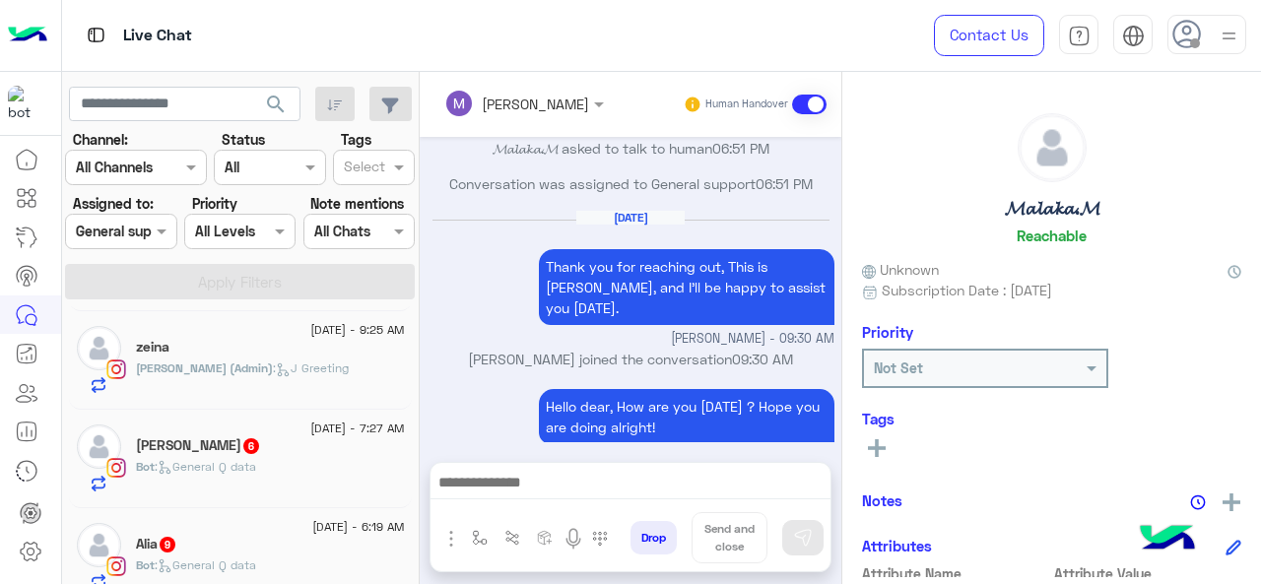
click at [284, 380] on div "Jana (Admin) : J Greeting" at bounding box center [270, 377] width 269 height 34
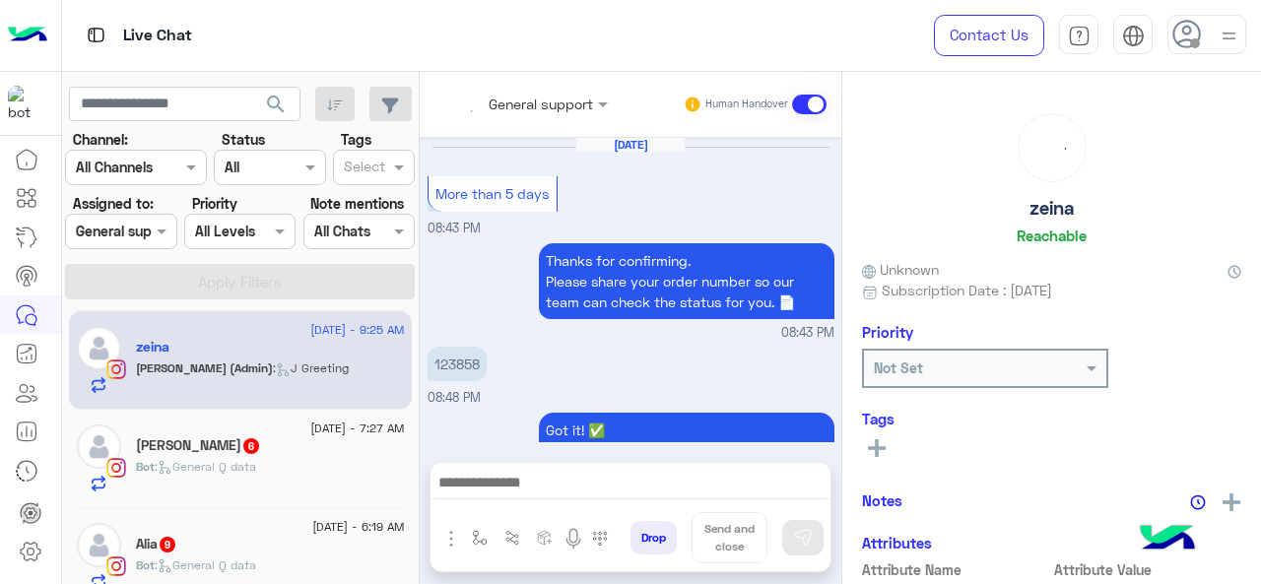
scroll to position [592, 0]
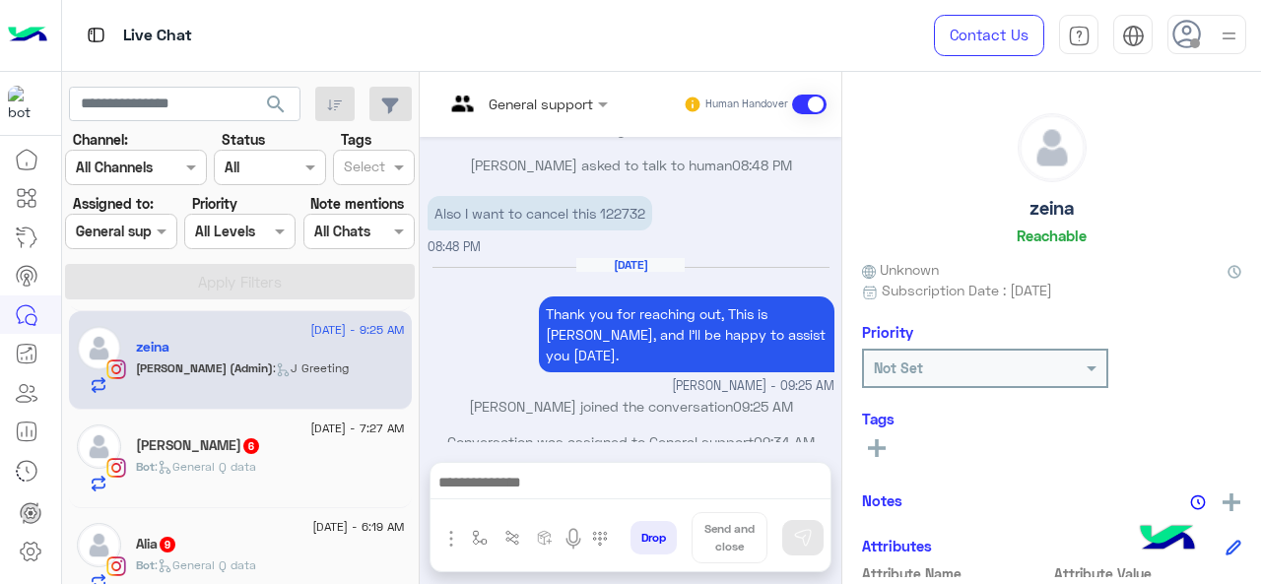
click at [547, 106] on input "text" at bounding box center [499, 104] width 111 height 21
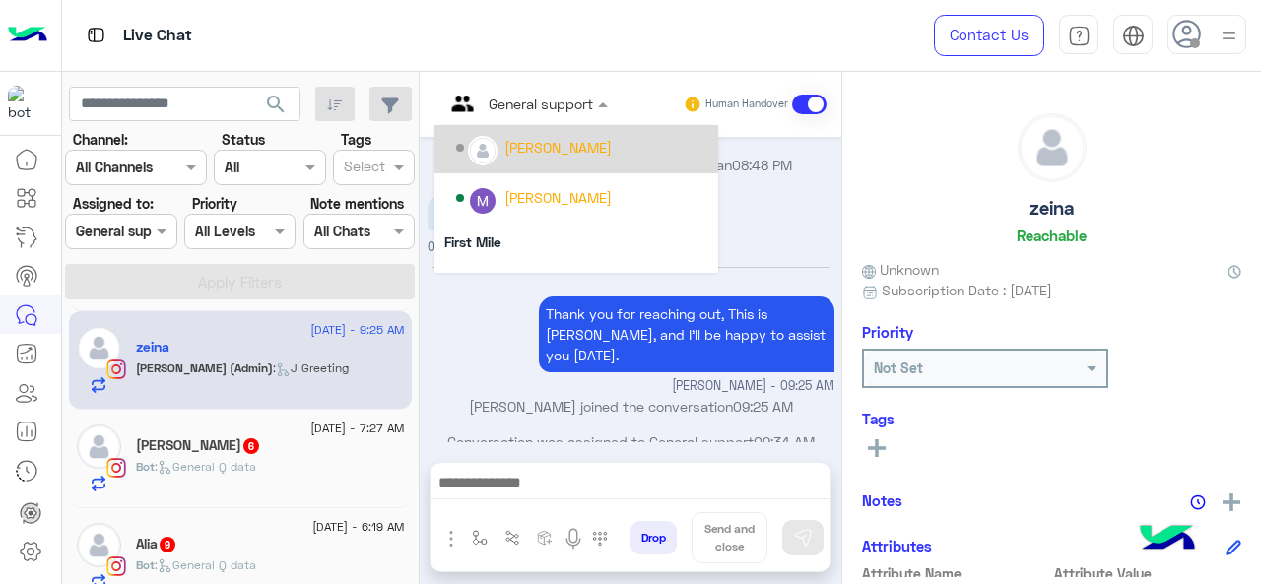
scroll to position [394, 0]
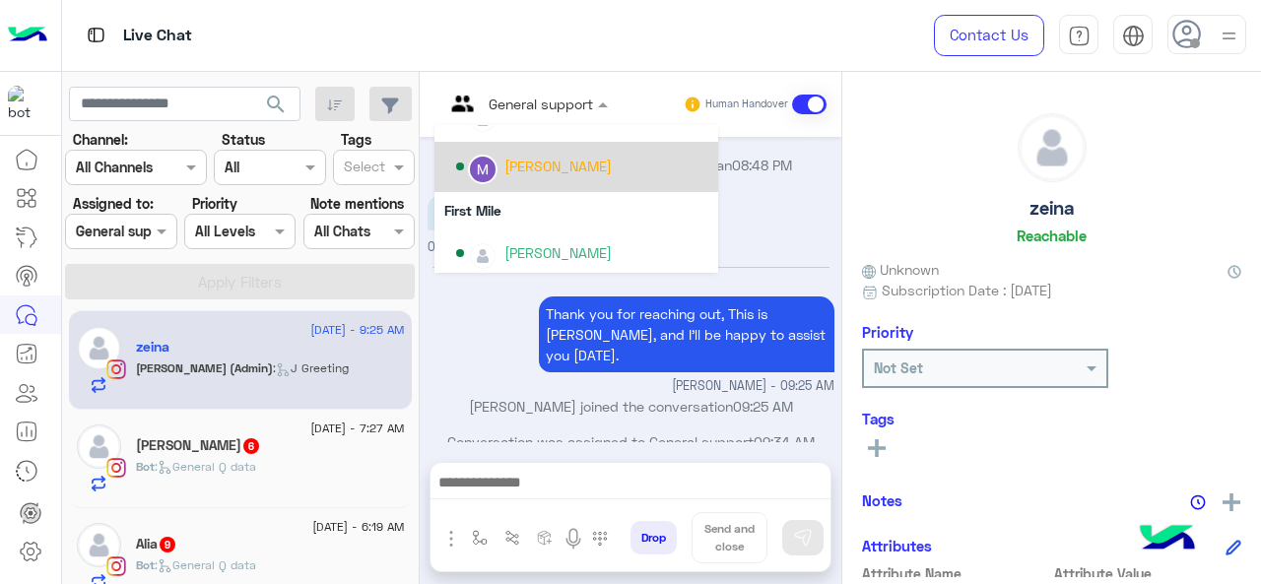
click at [540, 171] on div "Marex George" at bounding box center [558, 166] width 107 height 21
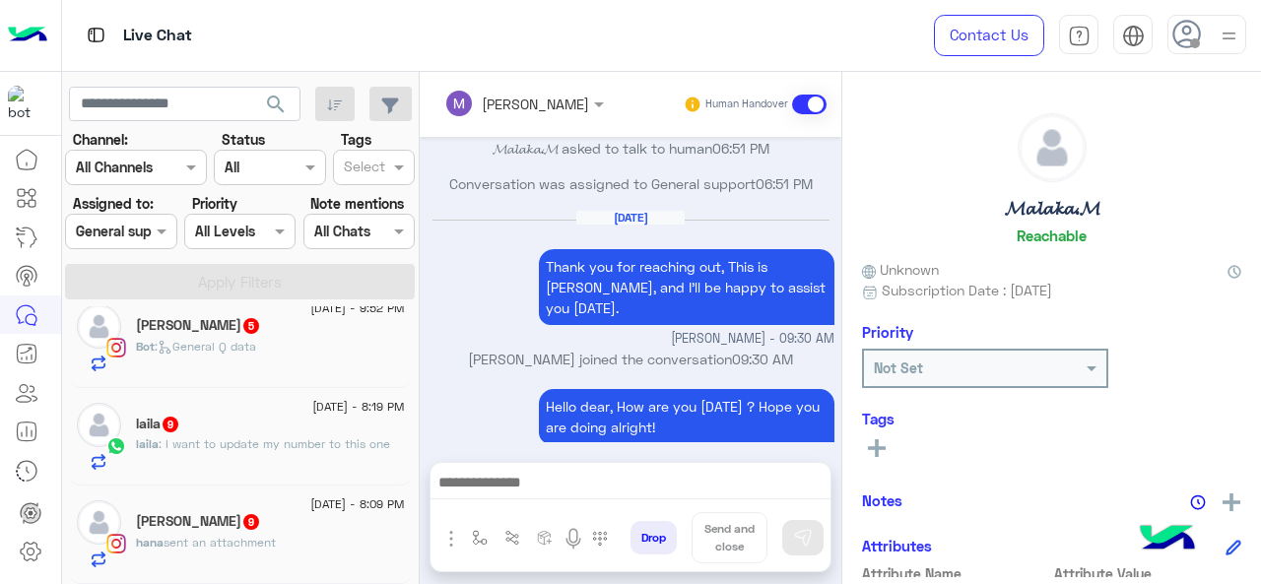
scroll to position [108, 0]
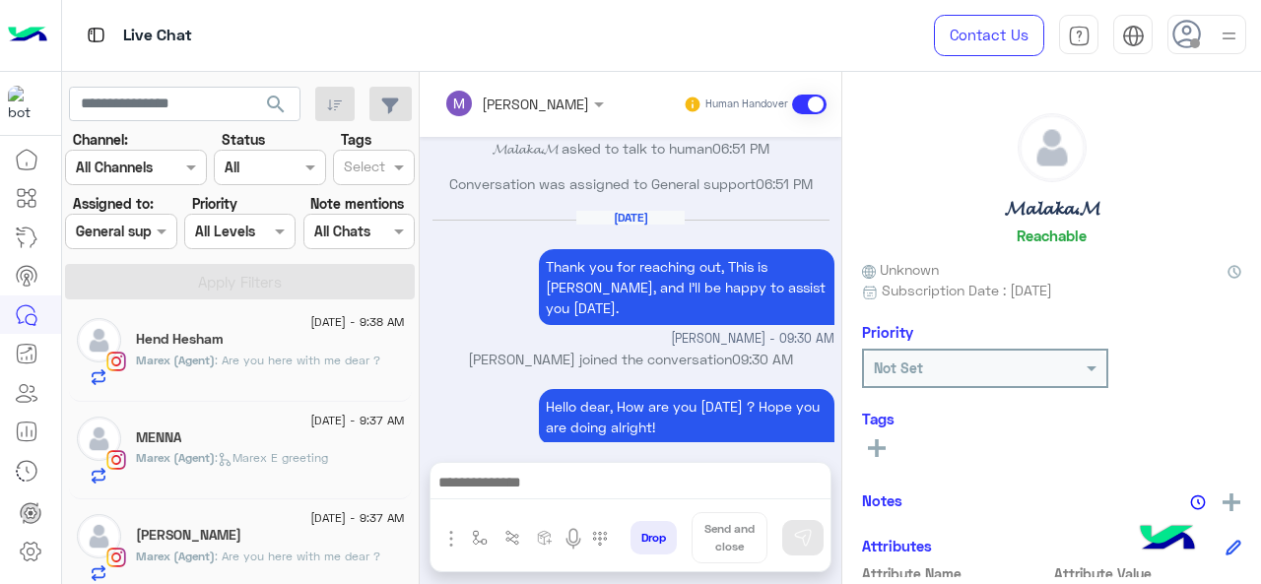
click at [141, 229] on div at bounding box center [120, 231] width 109 height 23
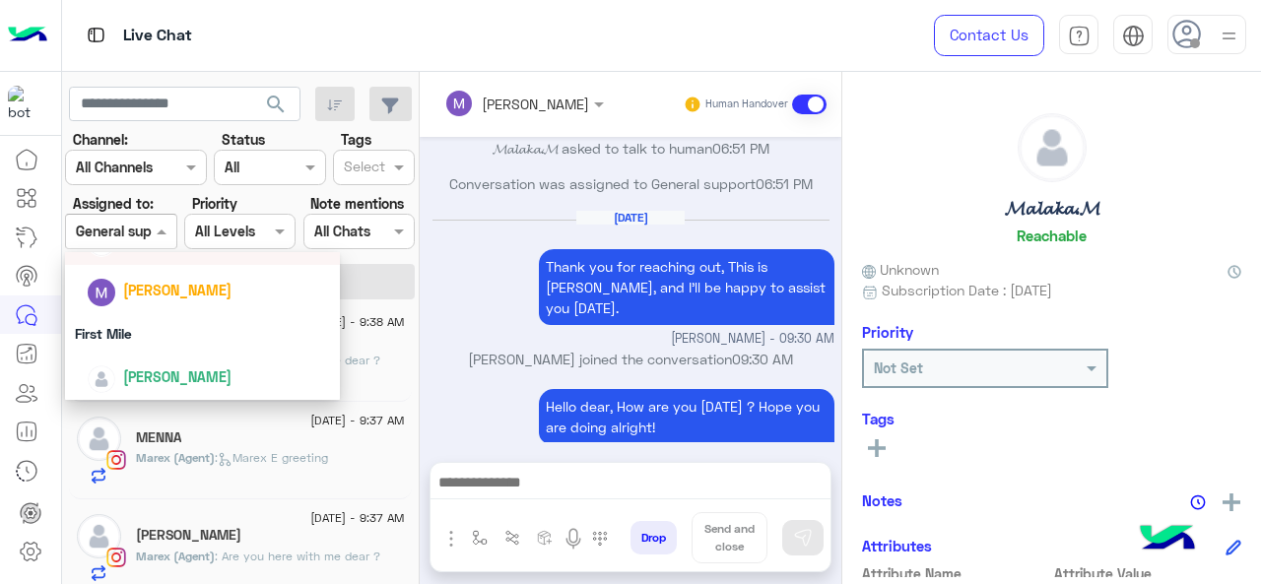
scroll to position [437, 0]
click at [165, 338] on div "First Mile" at bounding box center [203, 331] width 276 height 36
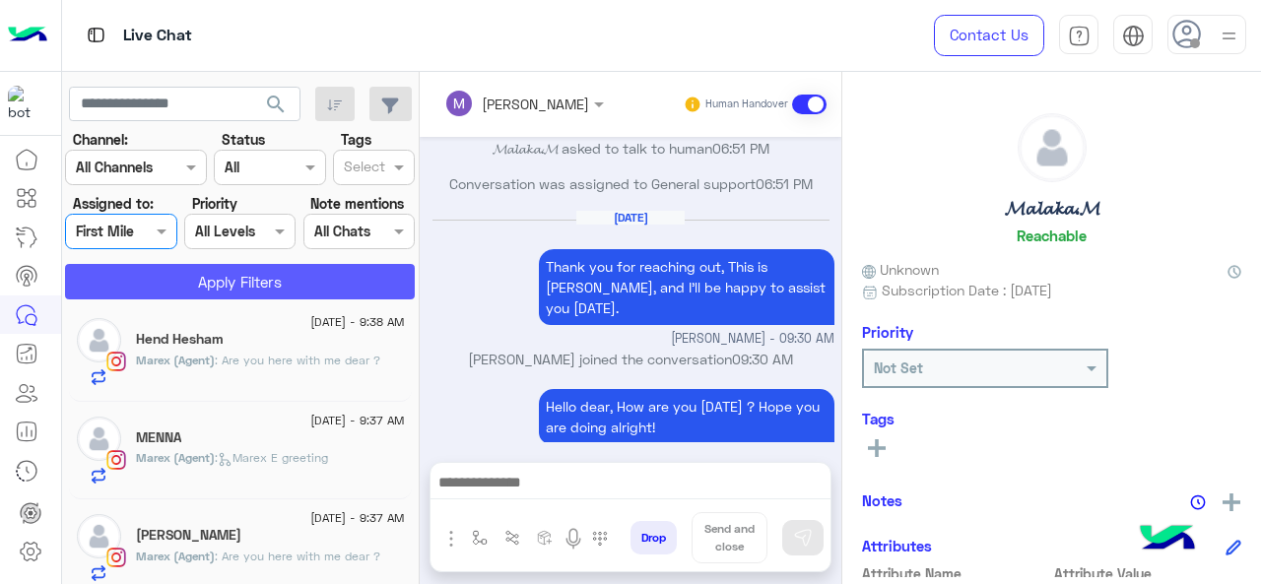
click at [201, 291] on button "Apply Filters" at bounding box center [240, 281] width 350 height 35
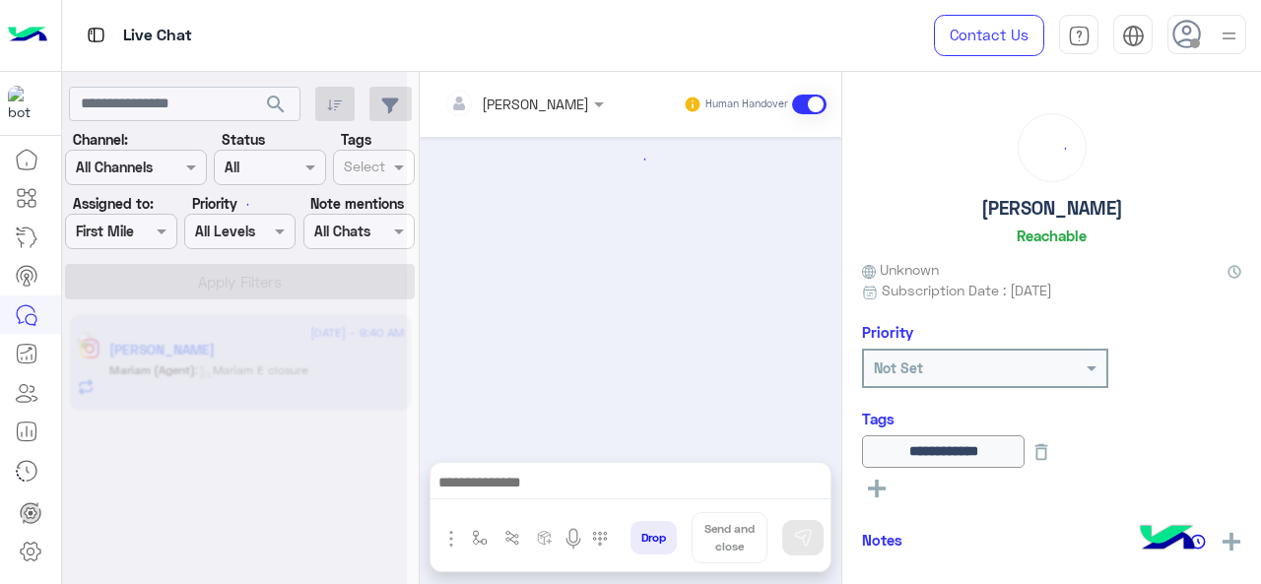
scroll to position [722, 0]
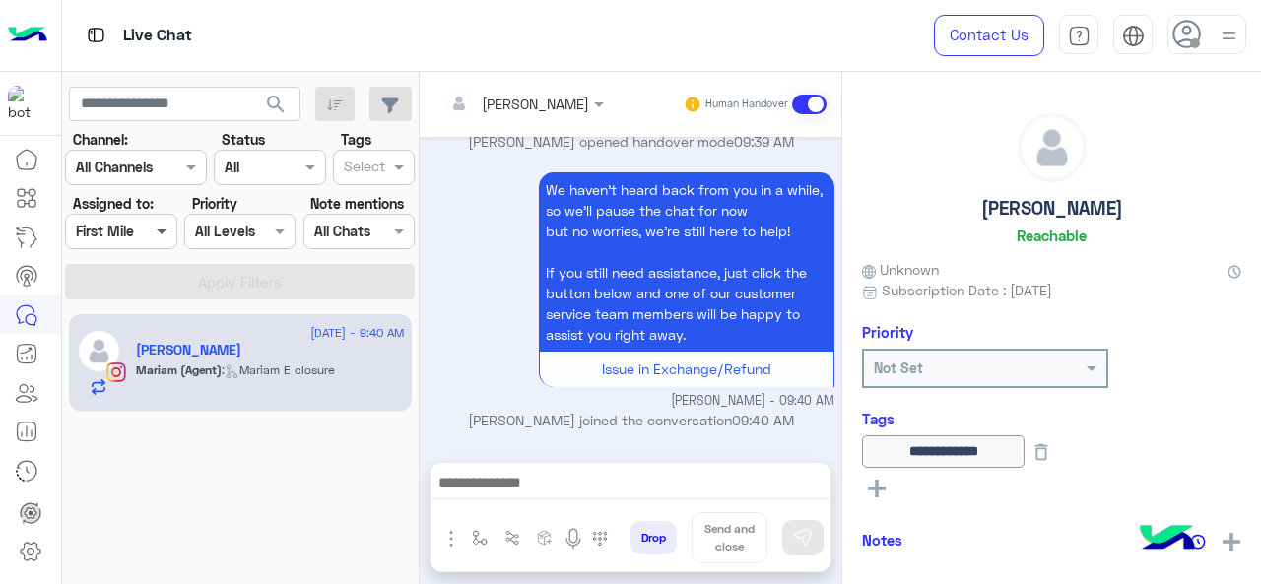
click at [160, 230] on span at bounding box center [164, 231] width 25 height 21
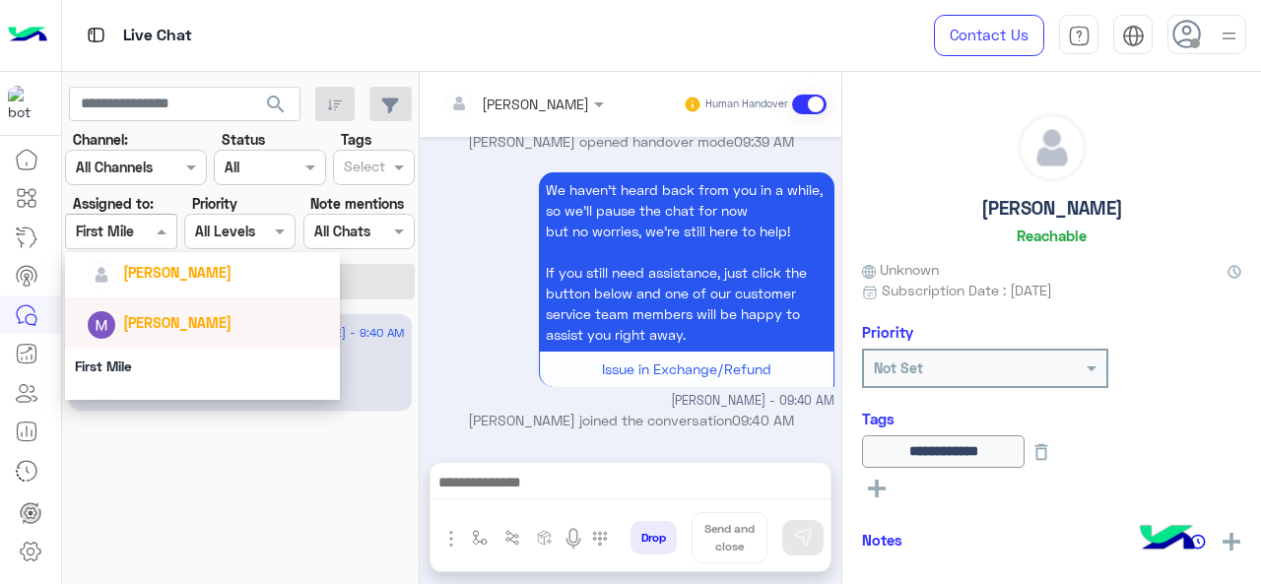
scroll to position [437, 0]
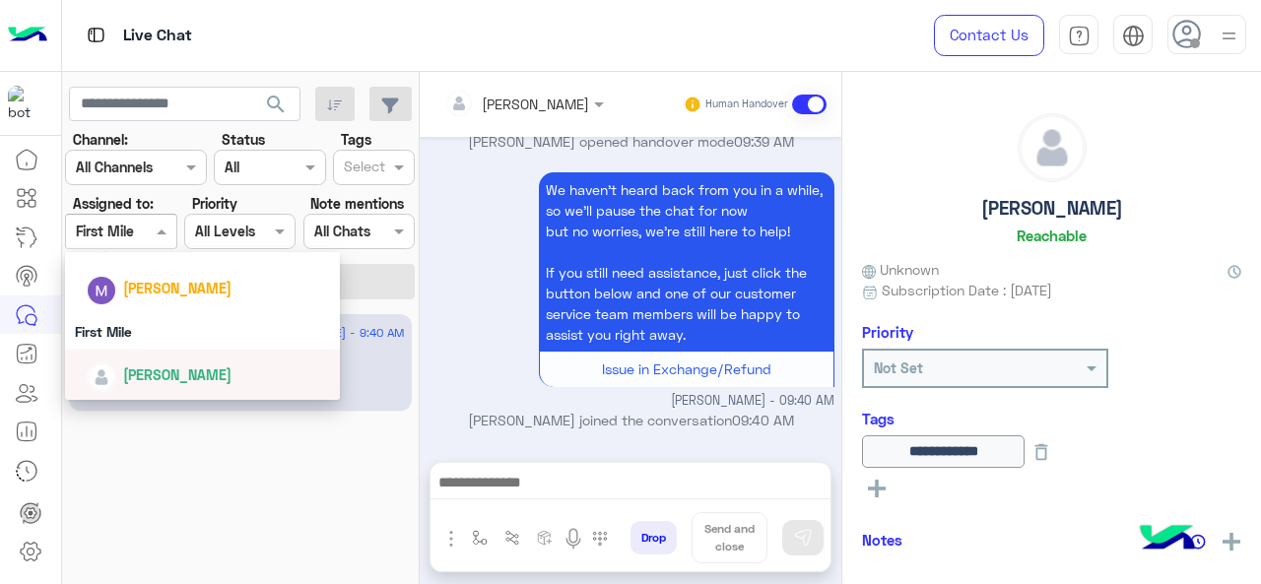
click at [159, 373] on span "Mariam Ahmed" at bounding box center [177, 375] width 108 height 17
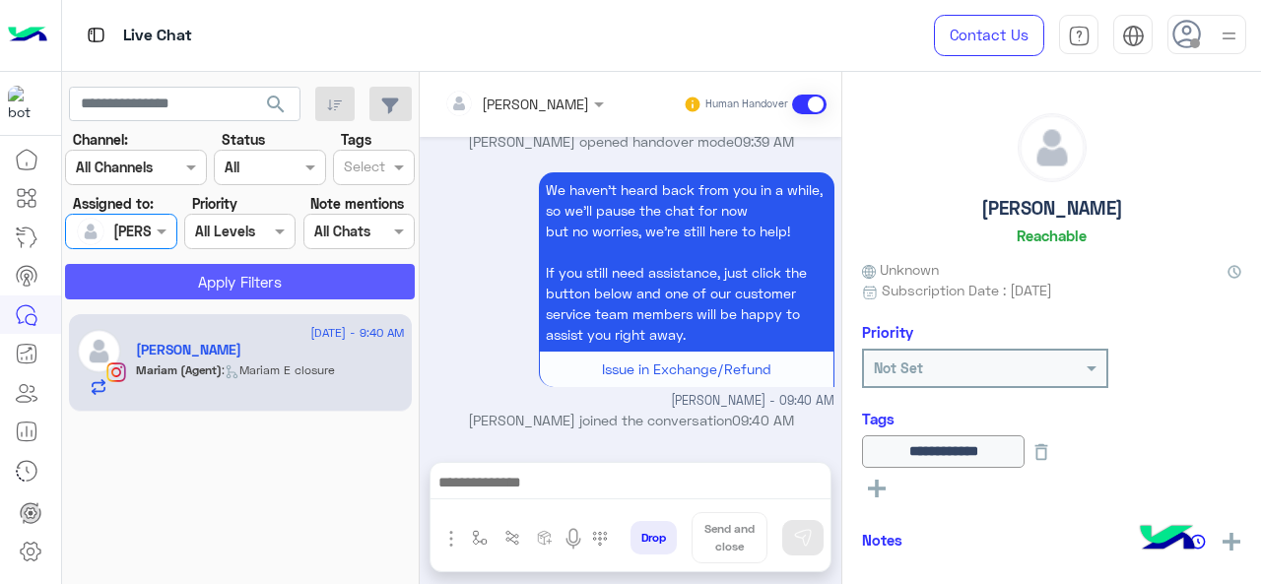
click at [168, 295] on button "Apply Filters" at bounding box center [240, 281] width 350 height 35
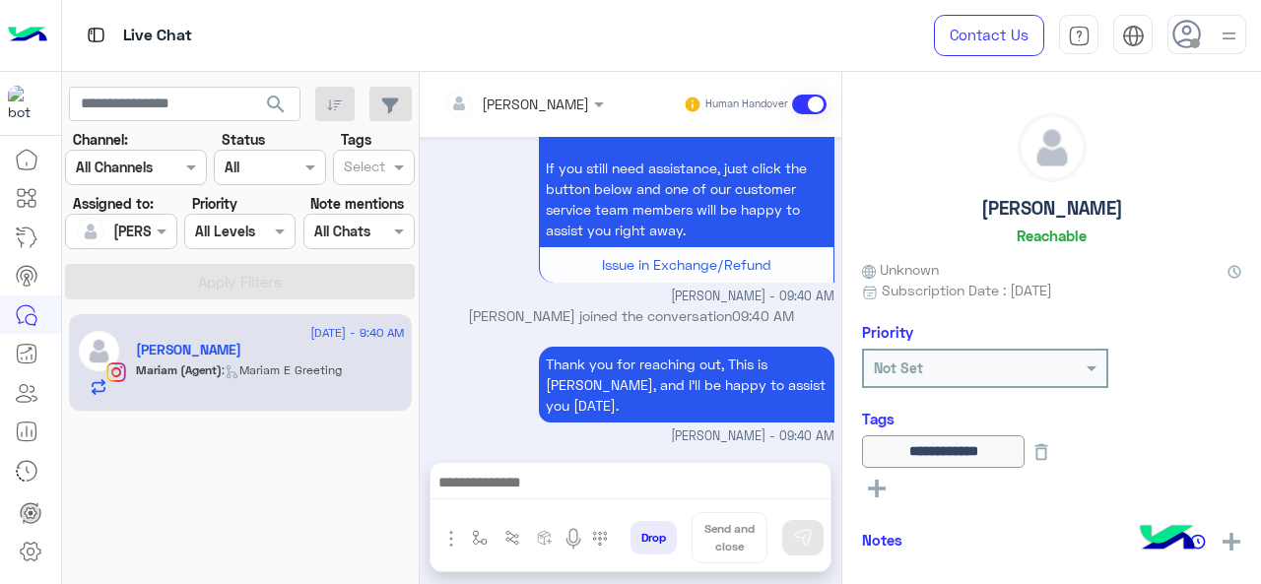
scroll to position [889, 0]
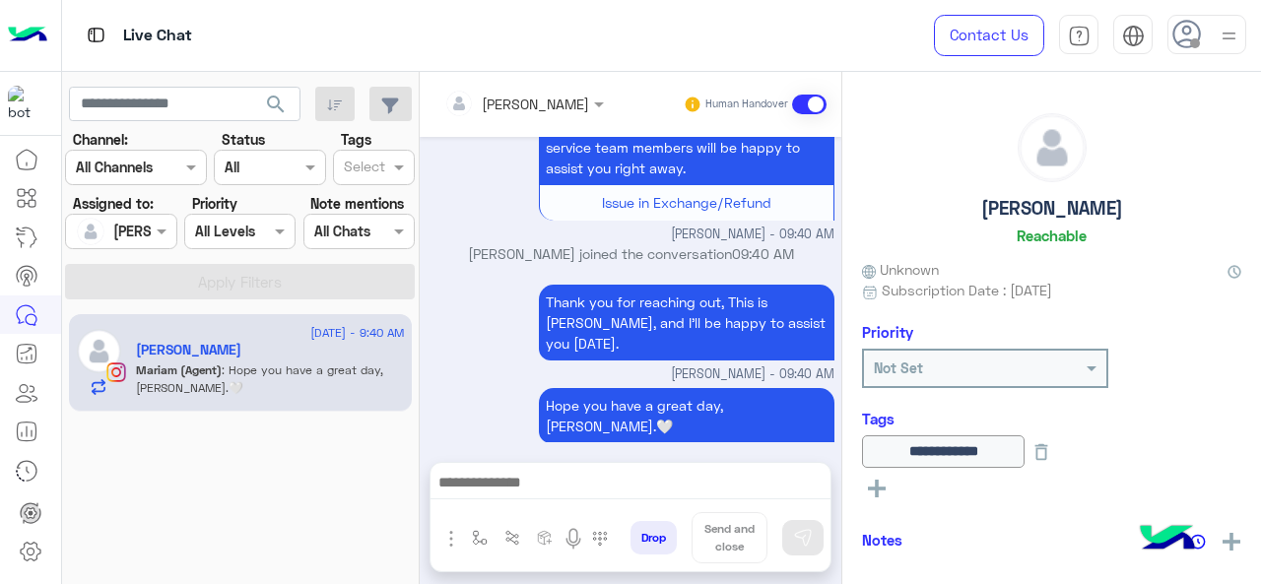
drag, startPoint x: 141, startPoint y: 245, endPoint x: 117, endPoint y: 245, distance: 23.7
click at [140, 243] on div "Mariam Ahmed" at bounding box center [113, 231] width 75 height 39
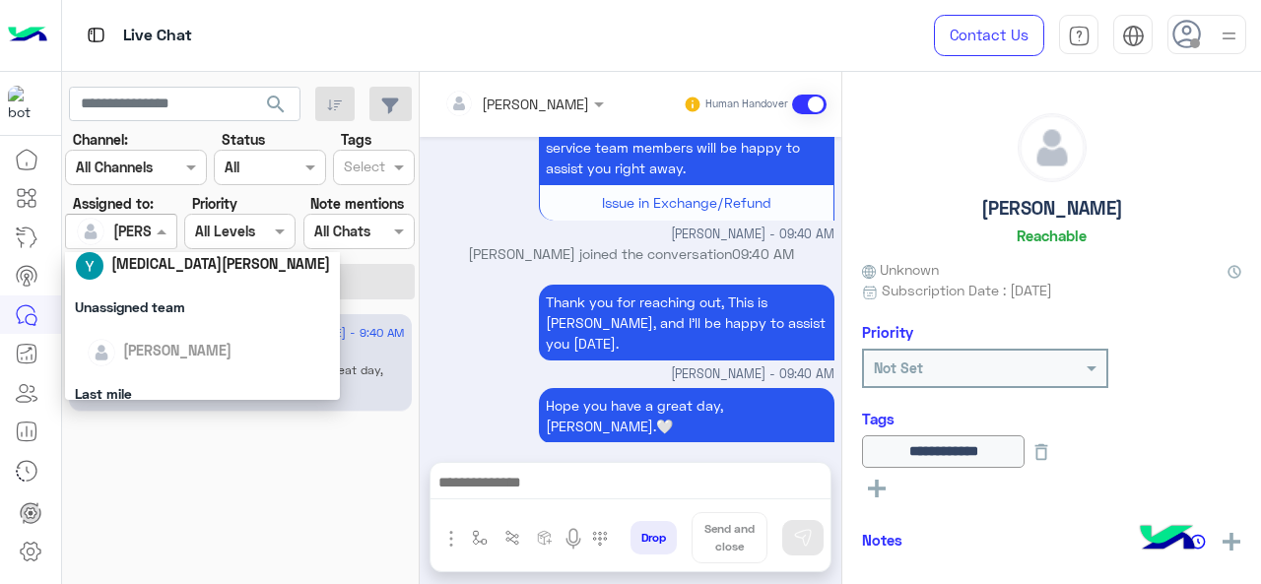
scroll to position [296, 0]
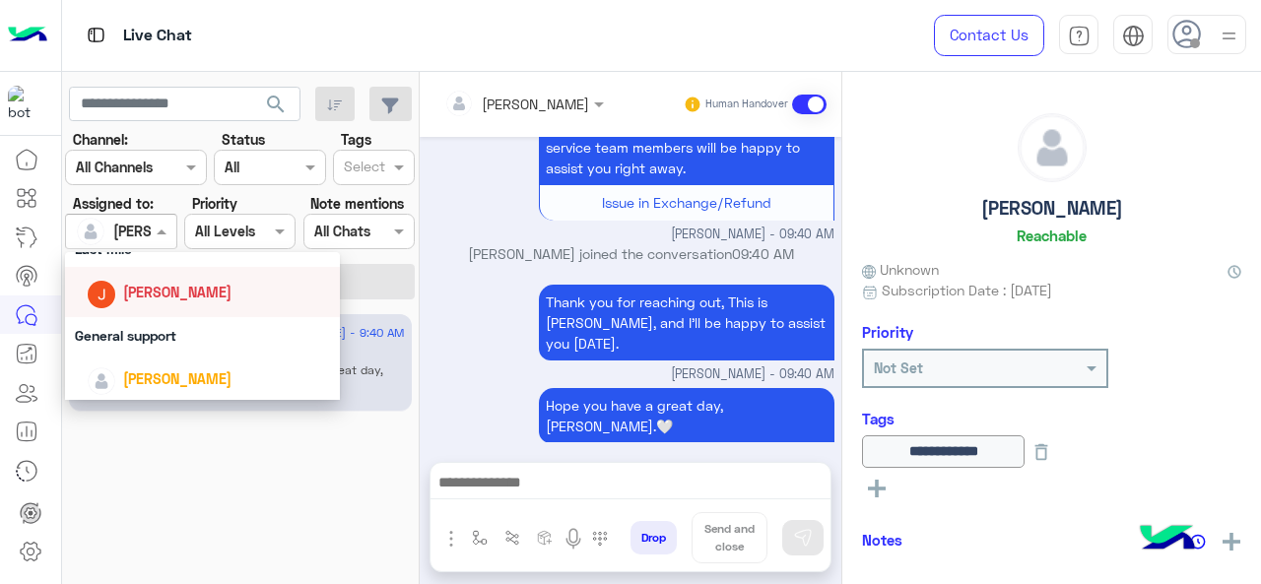
click at [150, 299] on span "Jana Aboelseoud" at bounding box center [177, 292] width 108 height 17
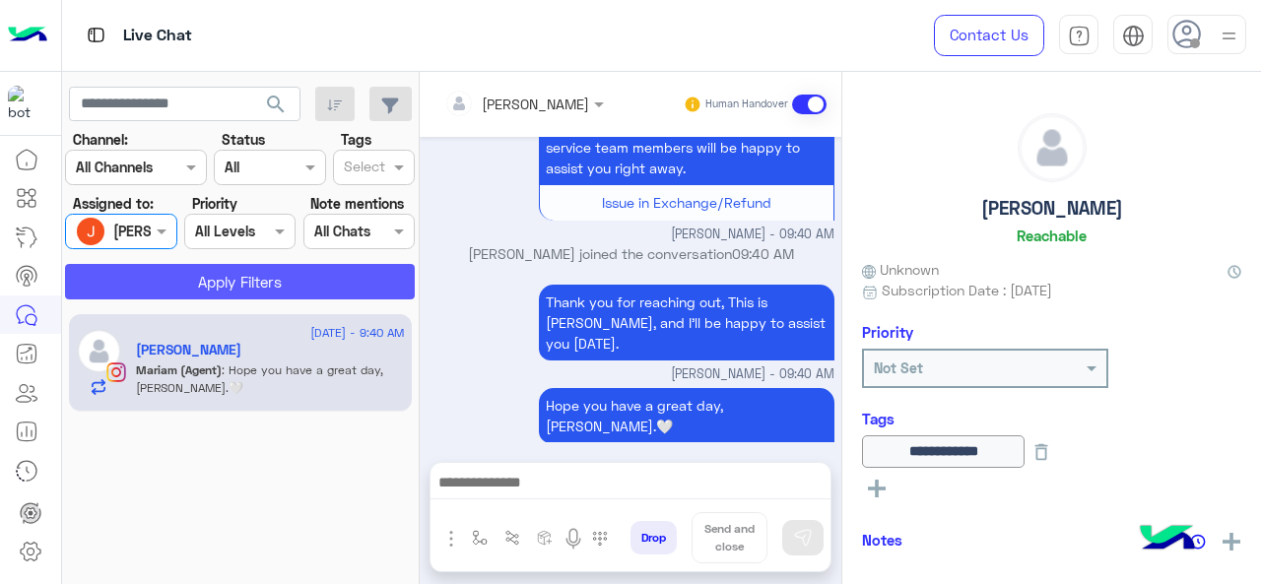
click at [171, 288] on button "Apply Filters" at bounding box center [240, 281] width 350 height 35
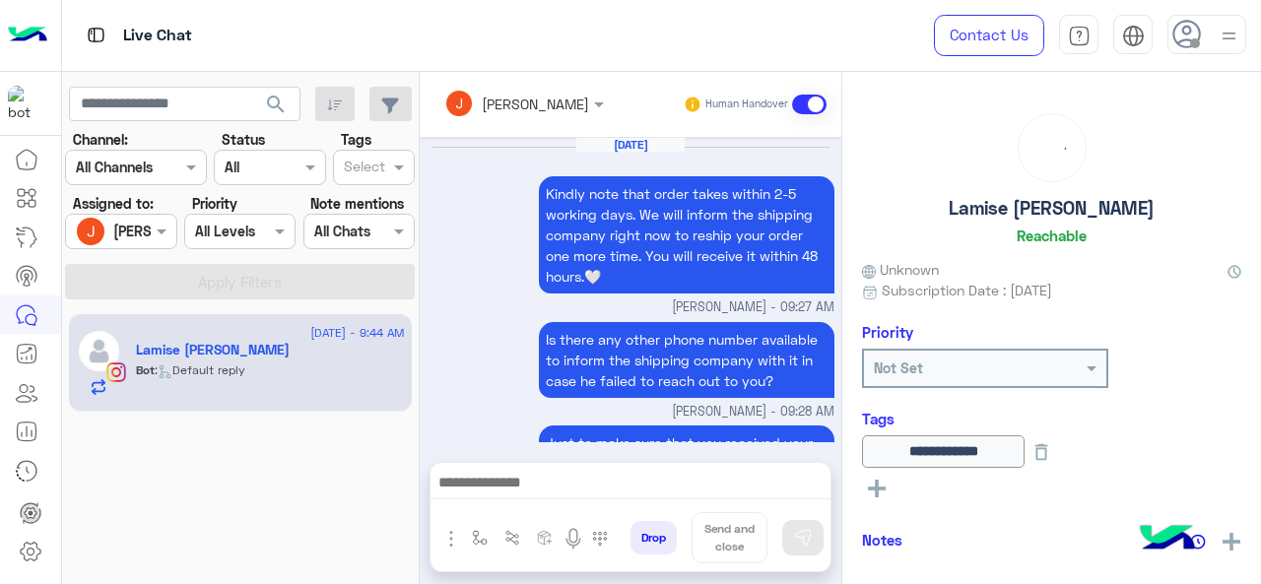
scroll to position [903, 0]
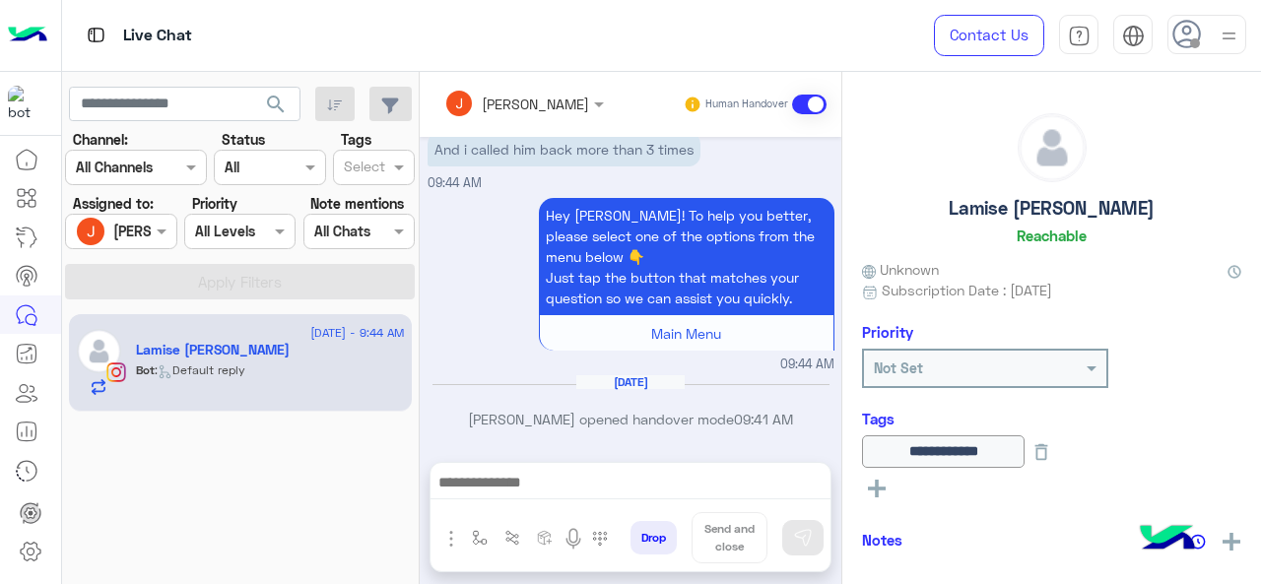
click at [133, 239] on div at bounding box center [120, 231] width 109 height 23
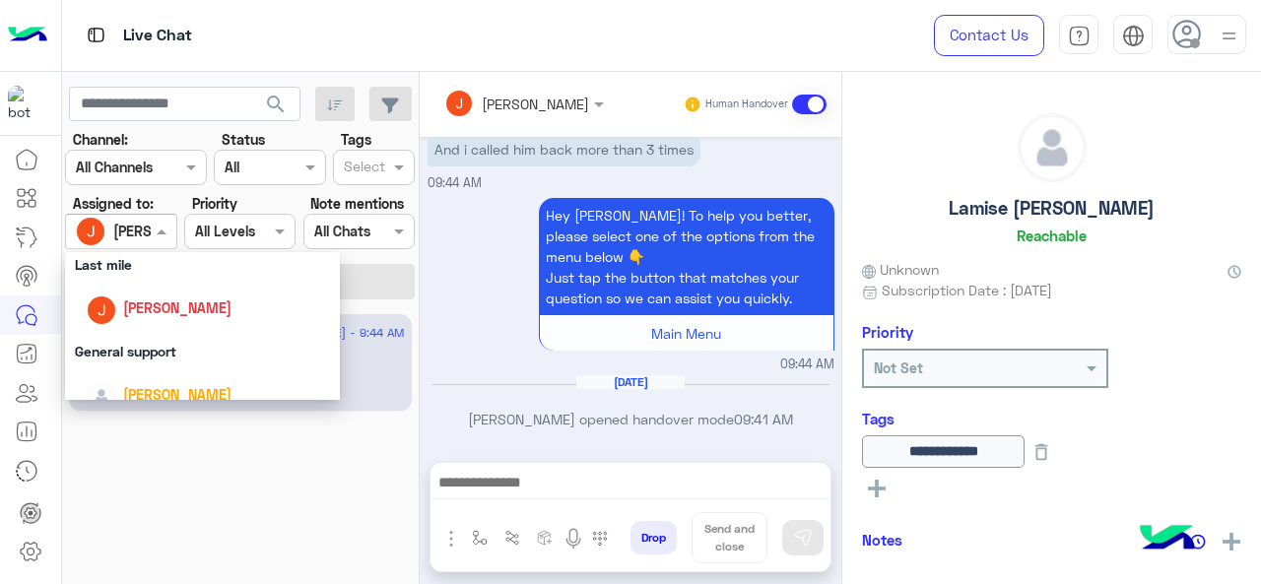
scroll to position [296, 0]
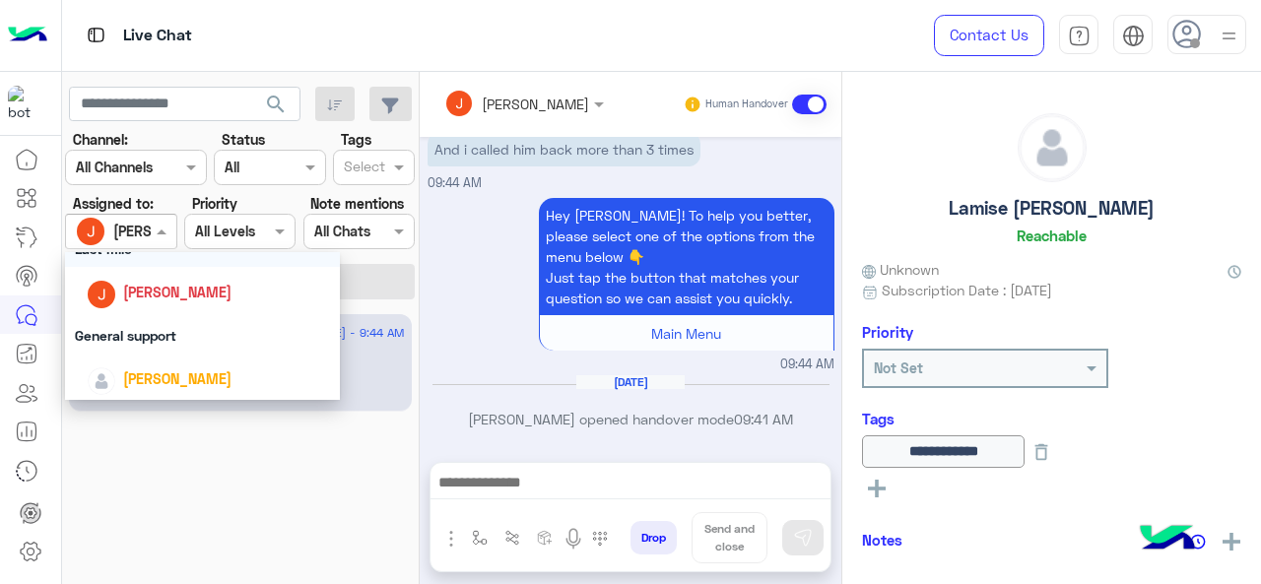
click at [147, 264] on div "Last mile" at bounding box center [203, 249] width 276 height 36
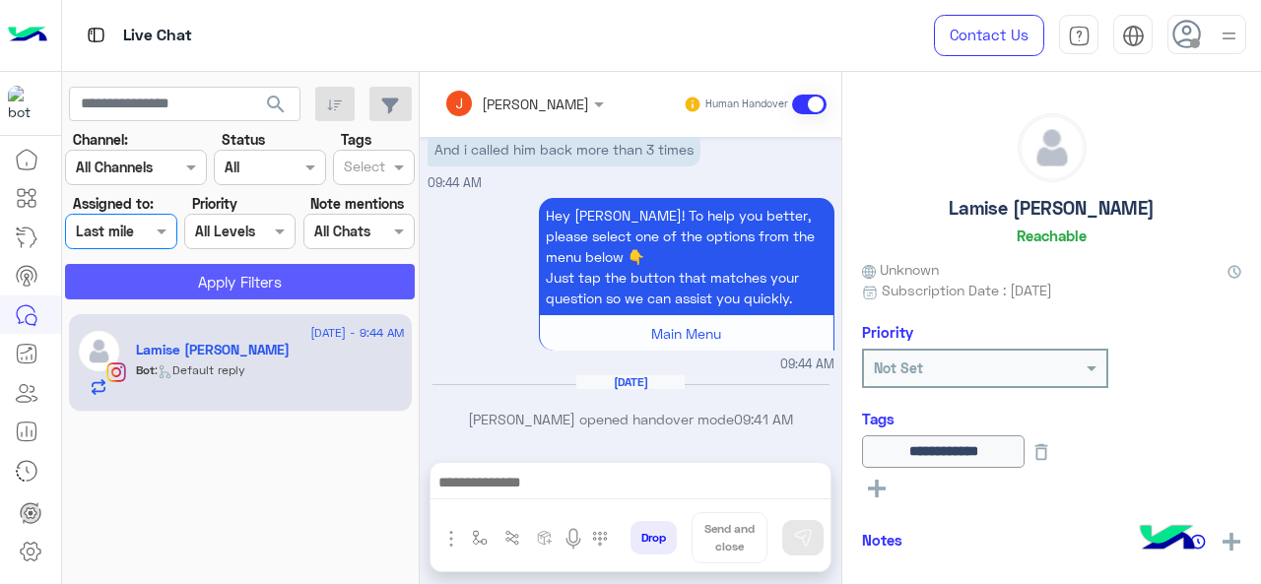
click at [174, 298] on button "Apply Filters" at bounding box center [240, 281] width 350 height 35
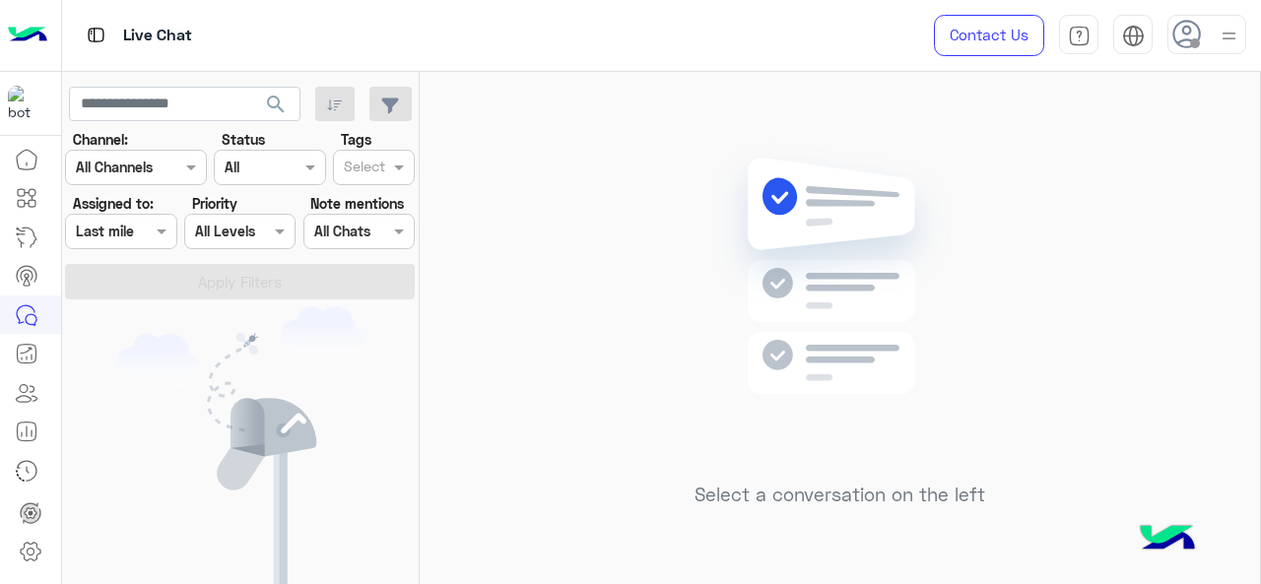
click at [107, 238] on input "text" at bounding box center [98, 232] width 45 height 21
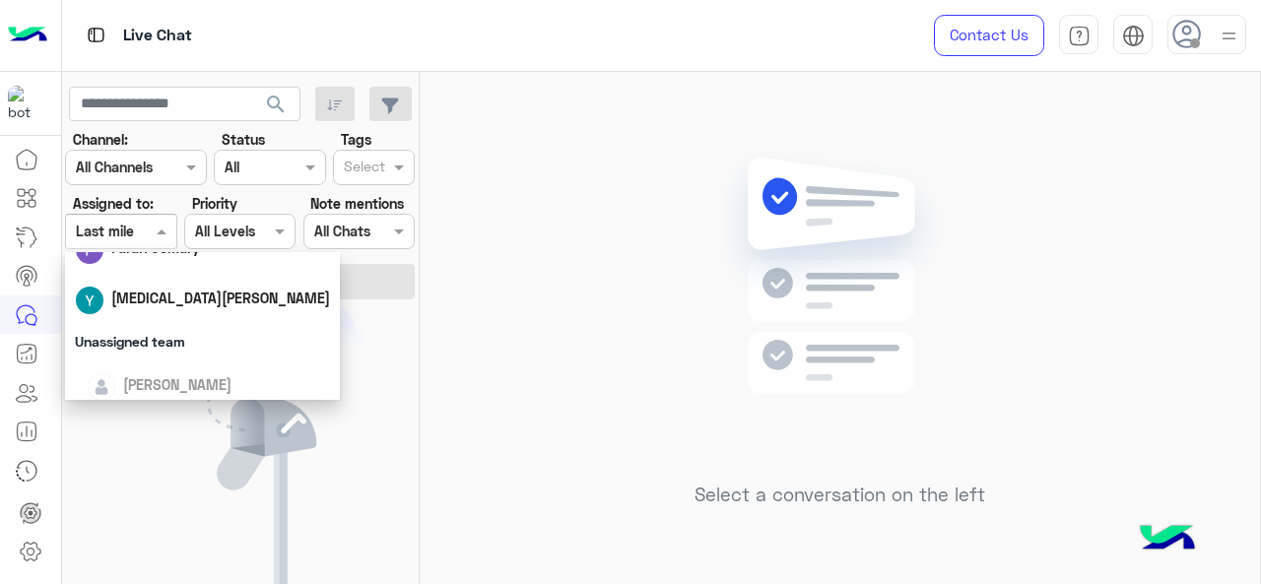
scroll to position [197, 0]
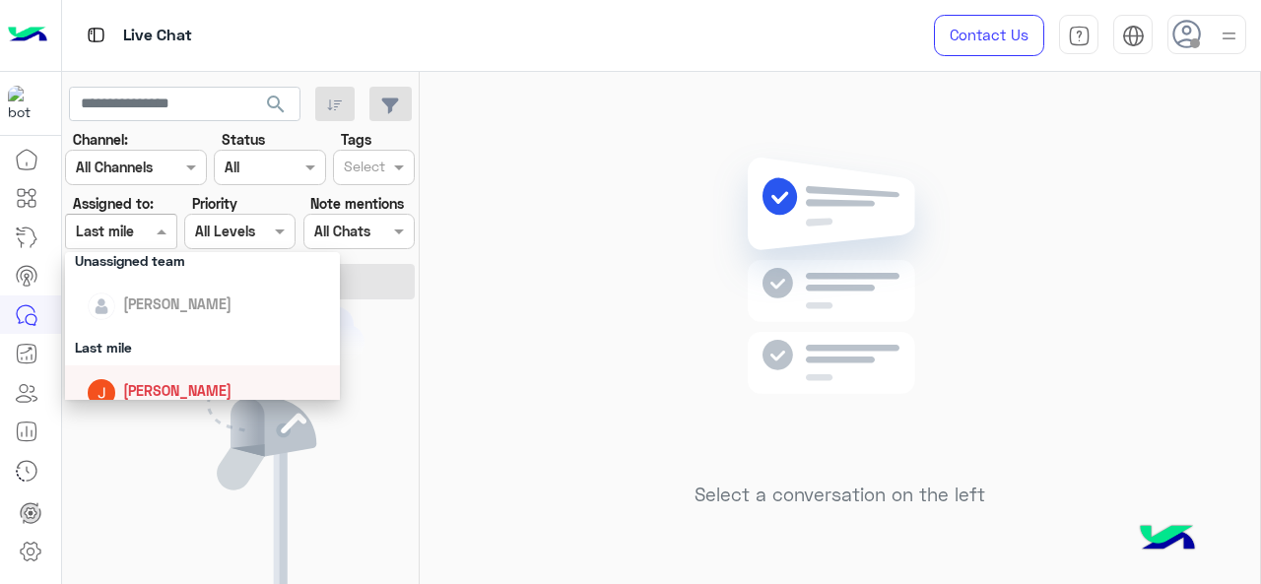
click at [160, 390] on span "Jana Aboelseoud" at bounding box center [177, 390] width 108 height 17
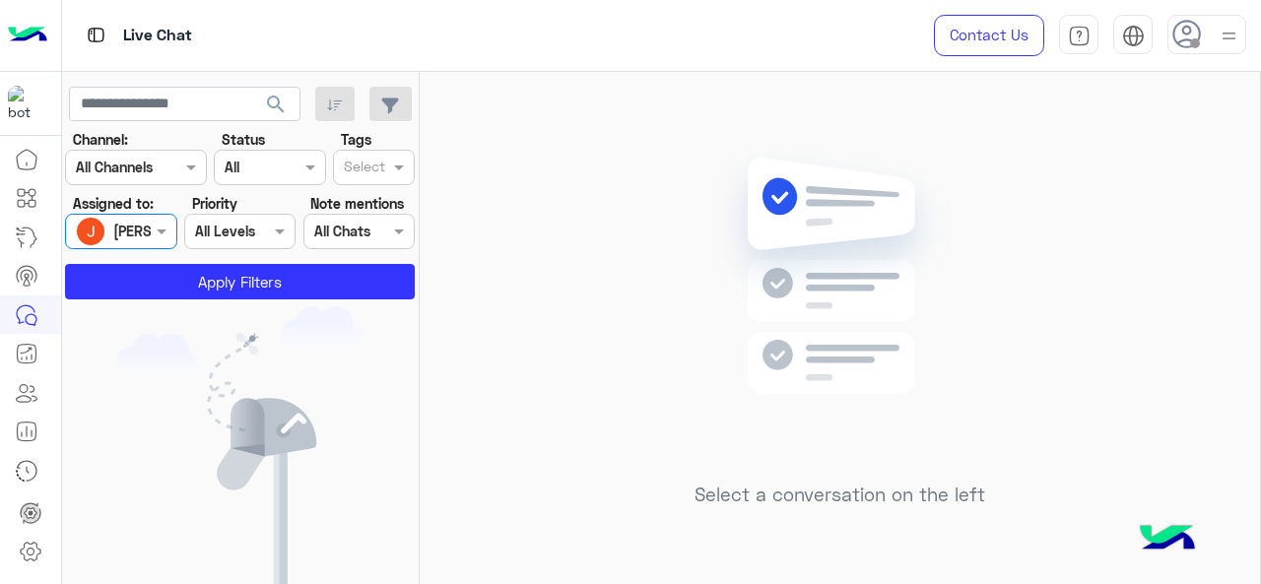
click at [207, 299] on app-inbox-users-filters "search Channel: Channel All Channels Status Channel All Tags Select Assigned to…" at bounding box center [241, 190] width 358 height 236
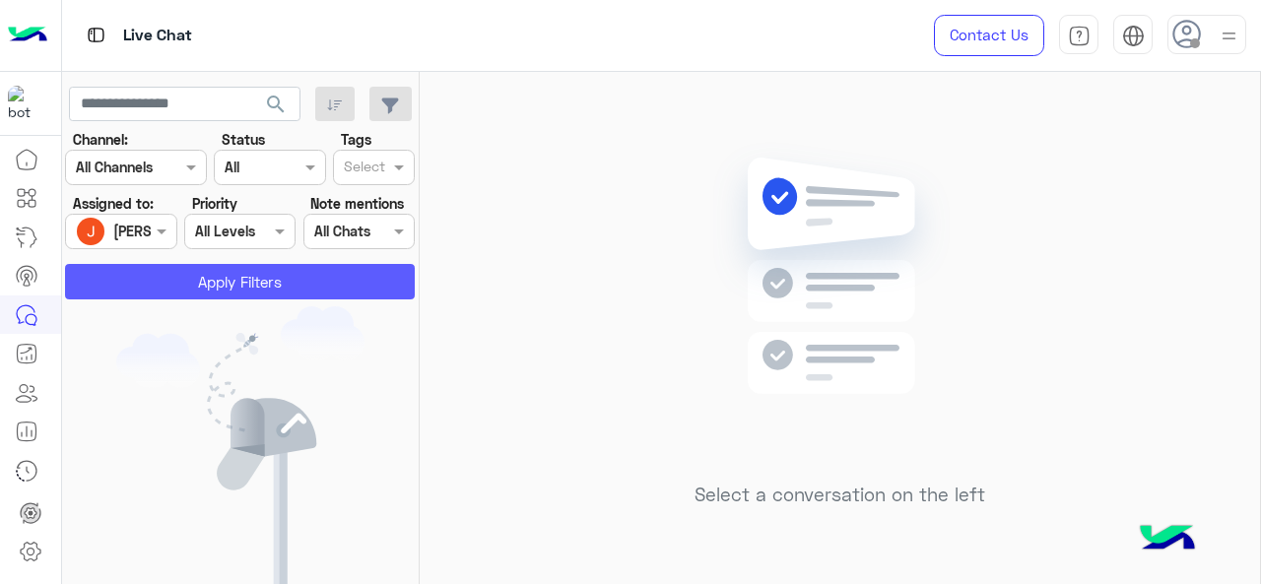
click at [213, 289] on button "Apply Filters" at bounding box center [240, 281] width 350 height 35
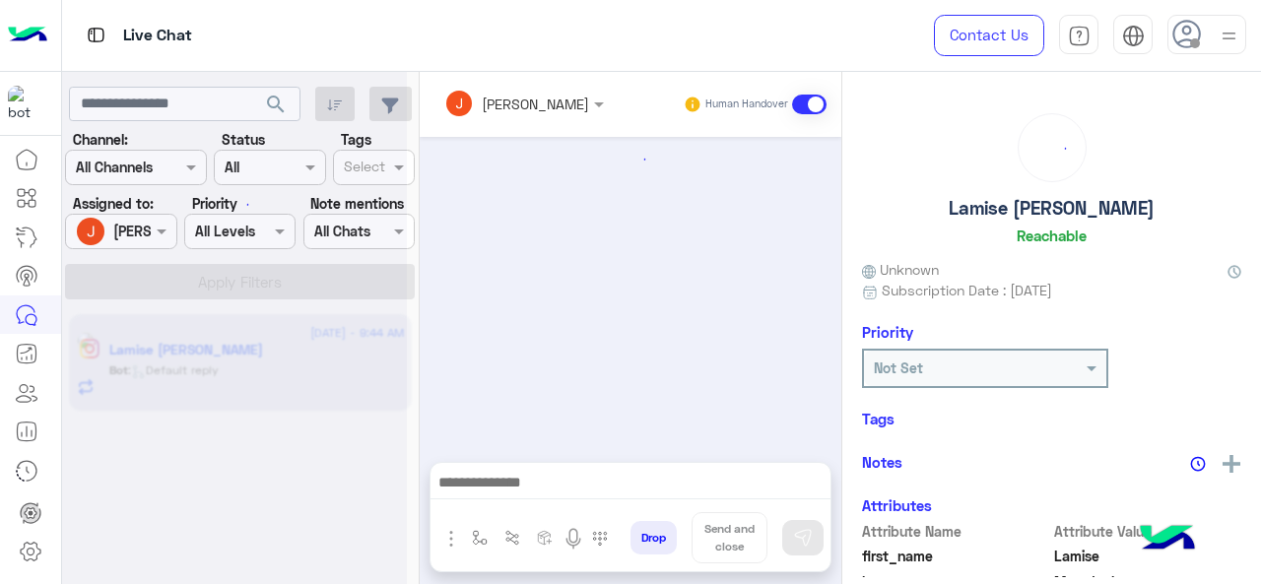
scroll to position [903, 0]
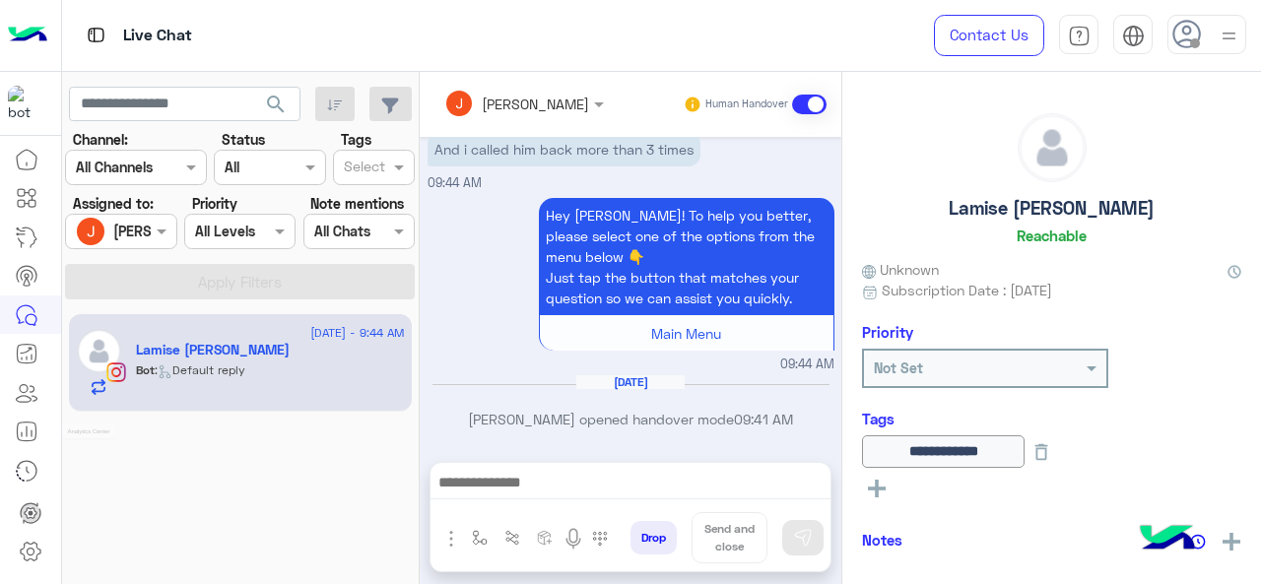
click at [33, 431] on icon at bounding box center [27, 432] width 24 height 24
click at [28, 437] on icon at bounding box center [27, 432] width 24 height 24
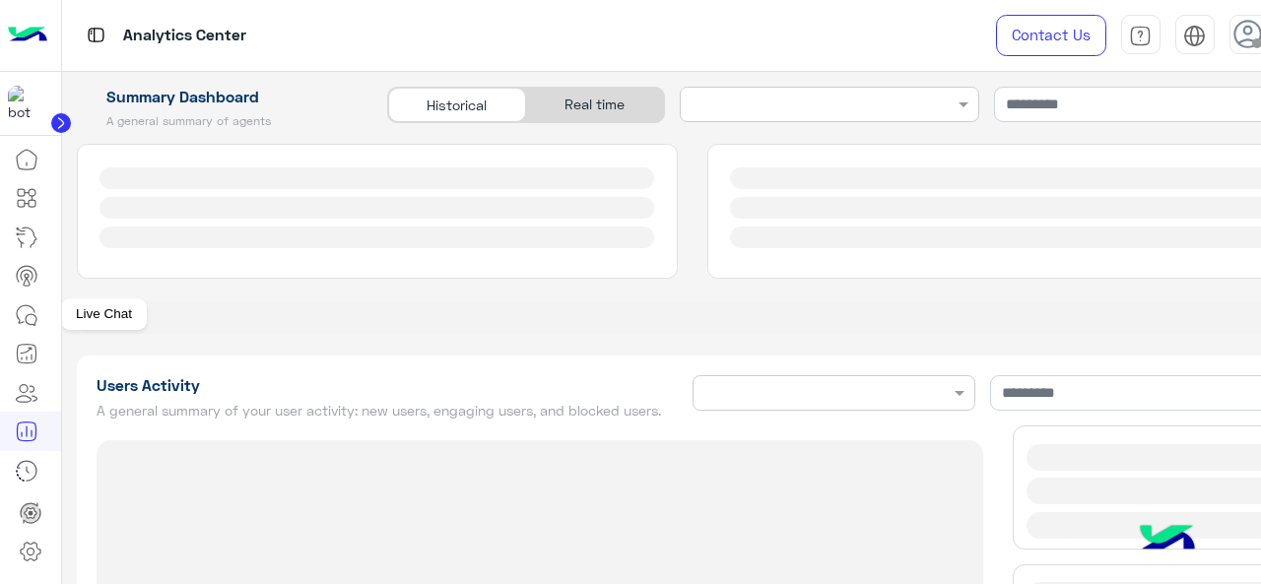
type input "**********"
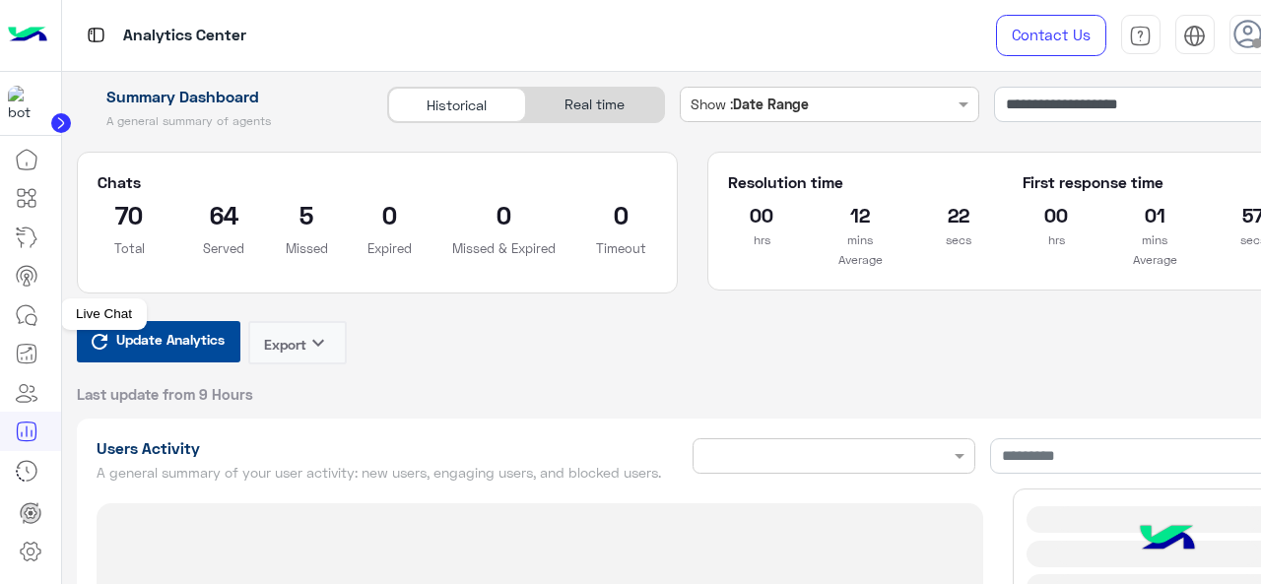
type input "**********"
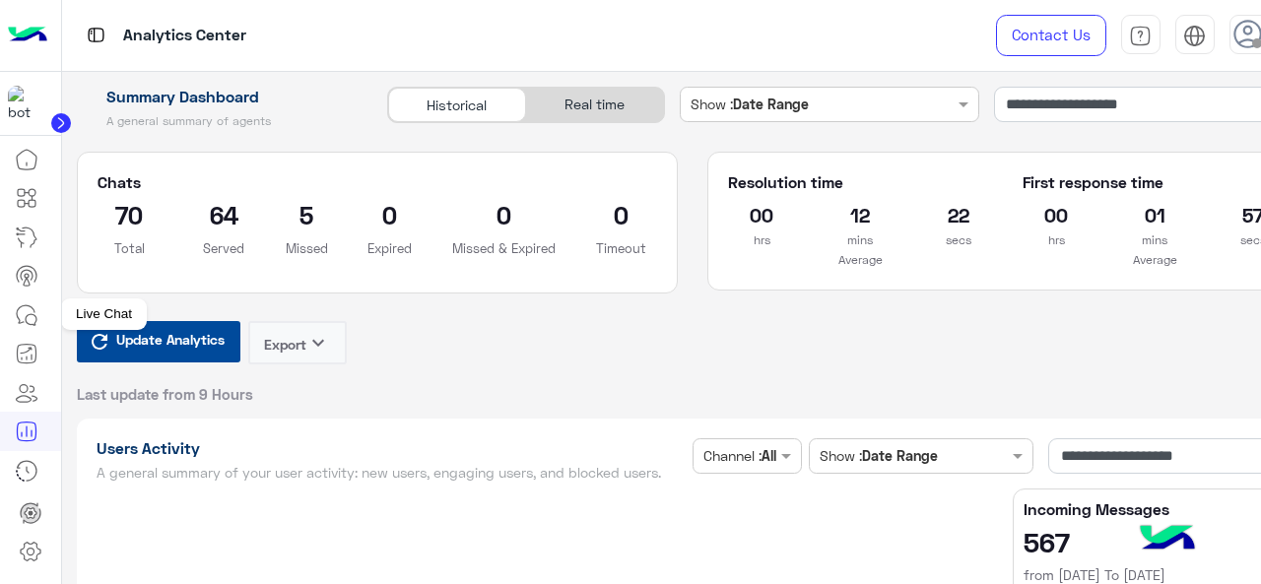
type input "**********"
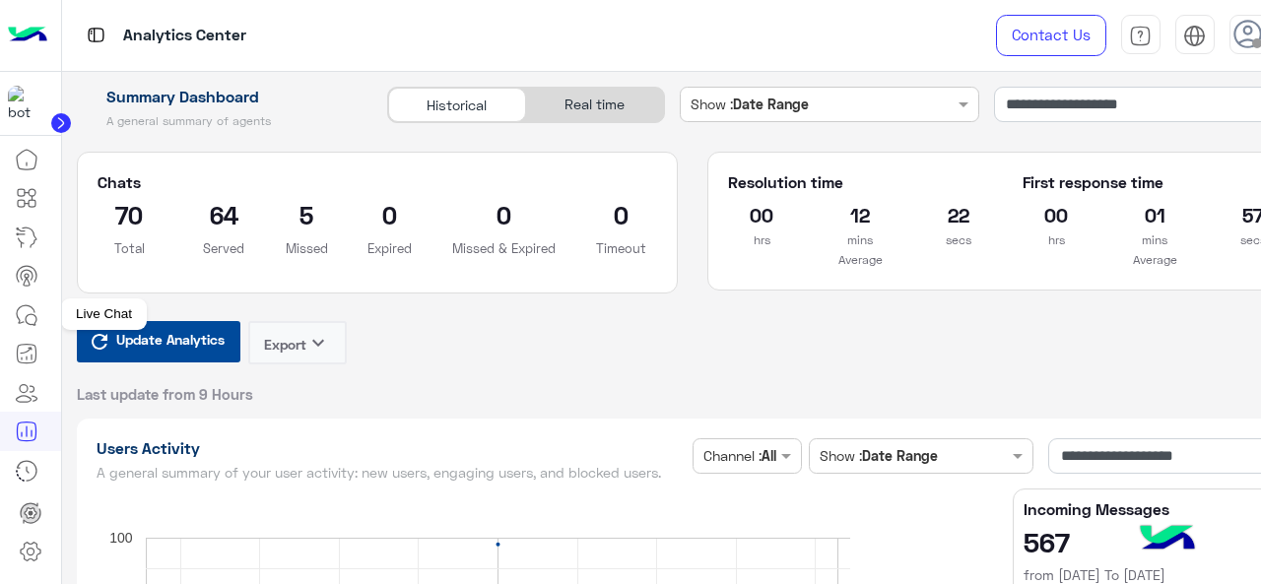
type input "**********"
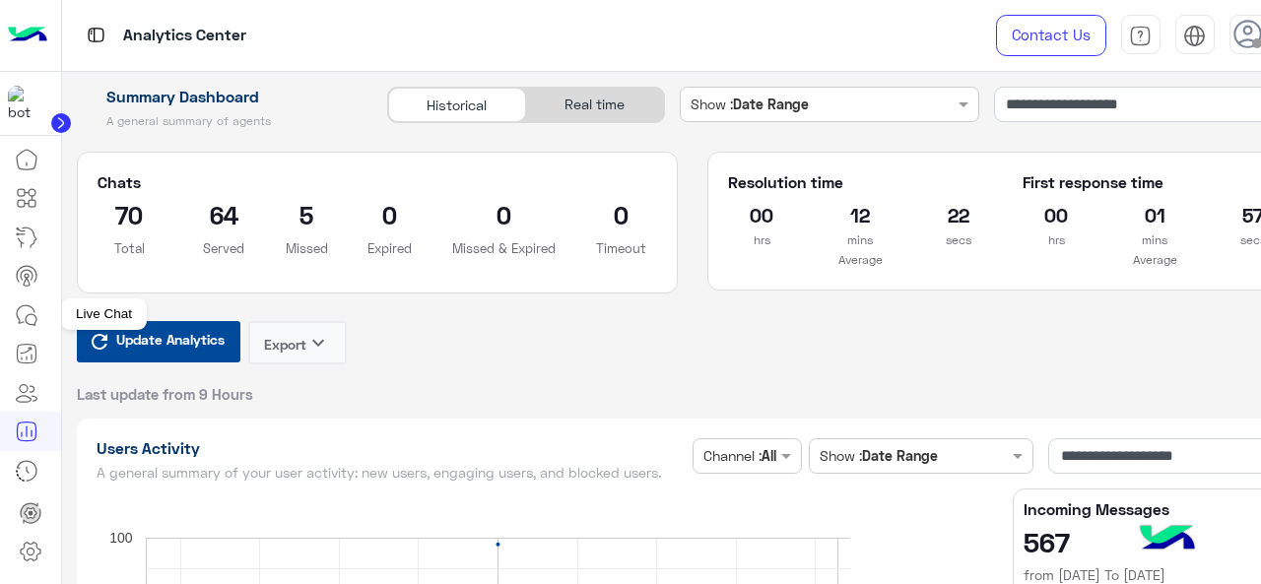
type input "**********"
click at [1159, 113] on input "**********" at bounding box center [1151, 104] width 314 height 35
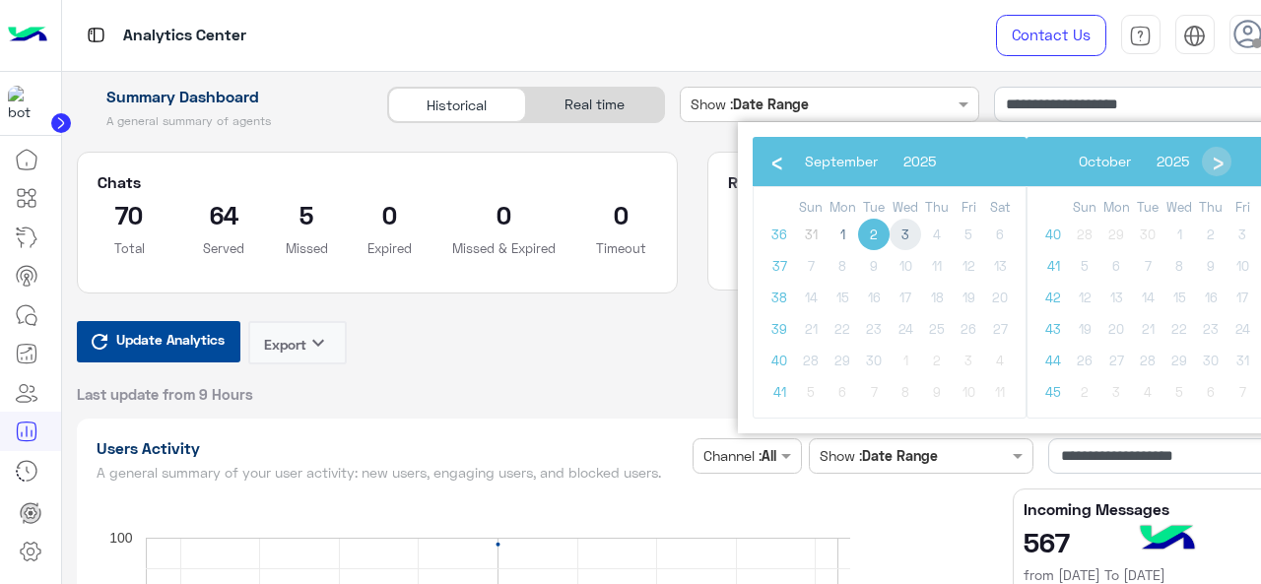
click at [919, 235] on span "3" at bounding box center [906, 235] width 32 height 32
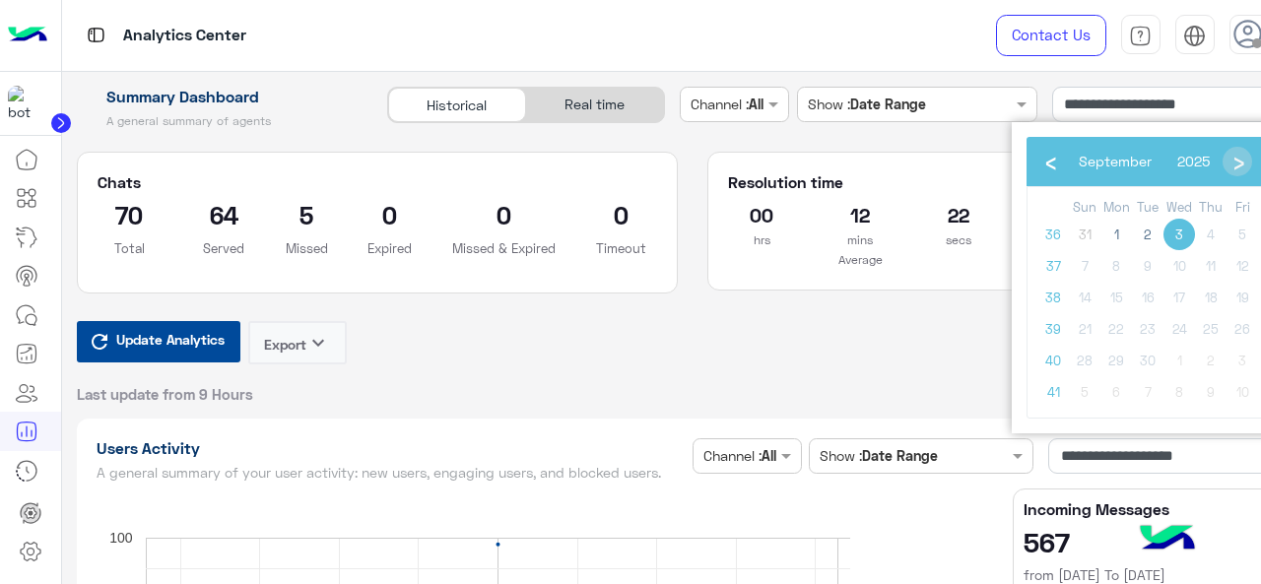
click at [1179, 239] on span "3" at bounding box center [1180, 235] width 32 height 32
type input "**********"
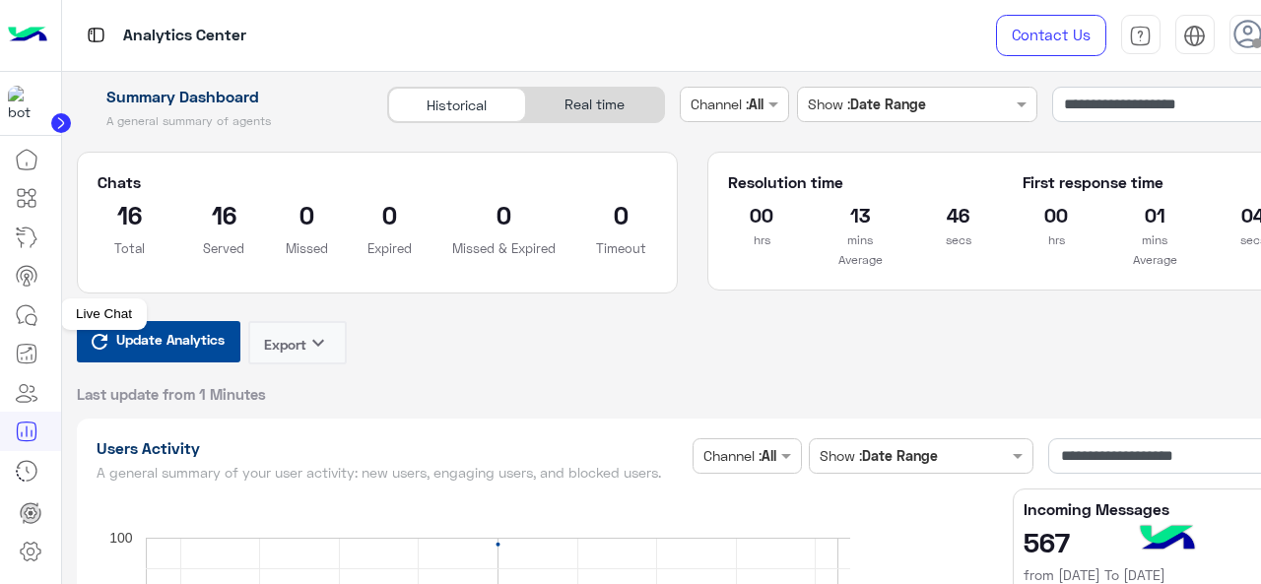
click at [21, 320] on icon at bounding box center [27, 316] width 24 height 24
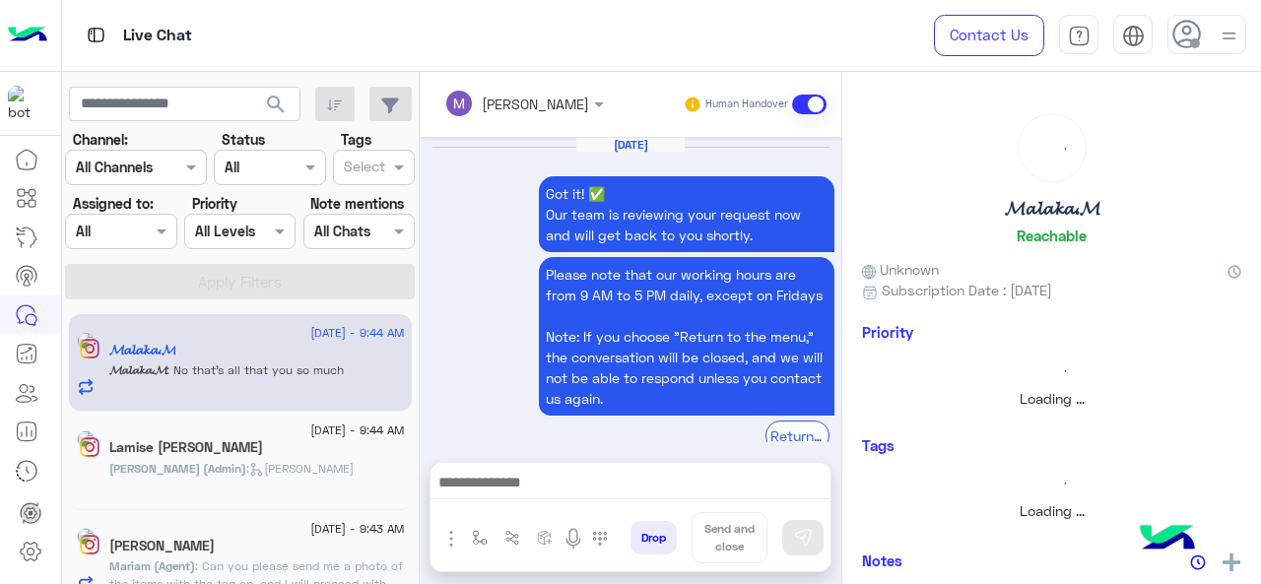
scroll to position [634, 0]
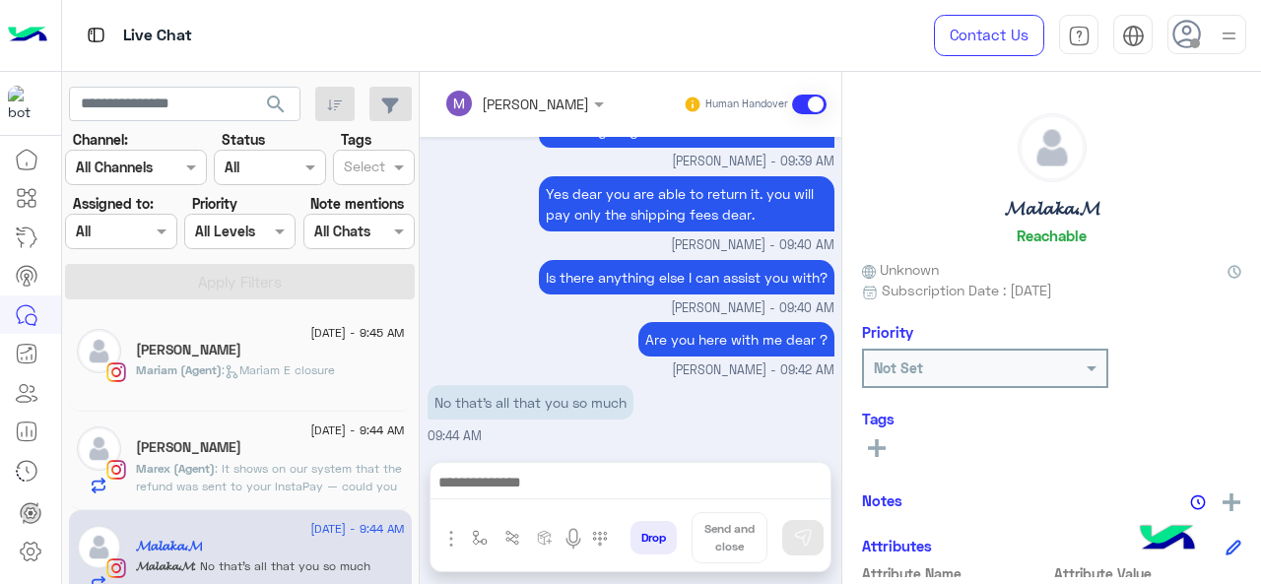
click at [141, 234] on div at bounding box center [120, 231] width 109 height 23
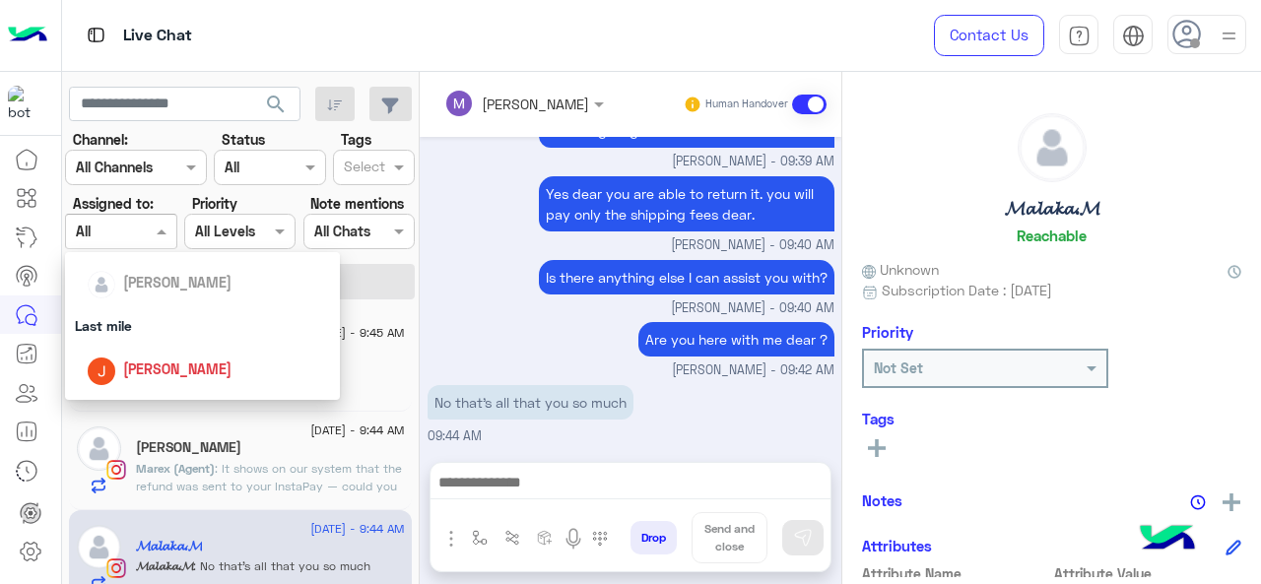
scroll to position [437, 0]
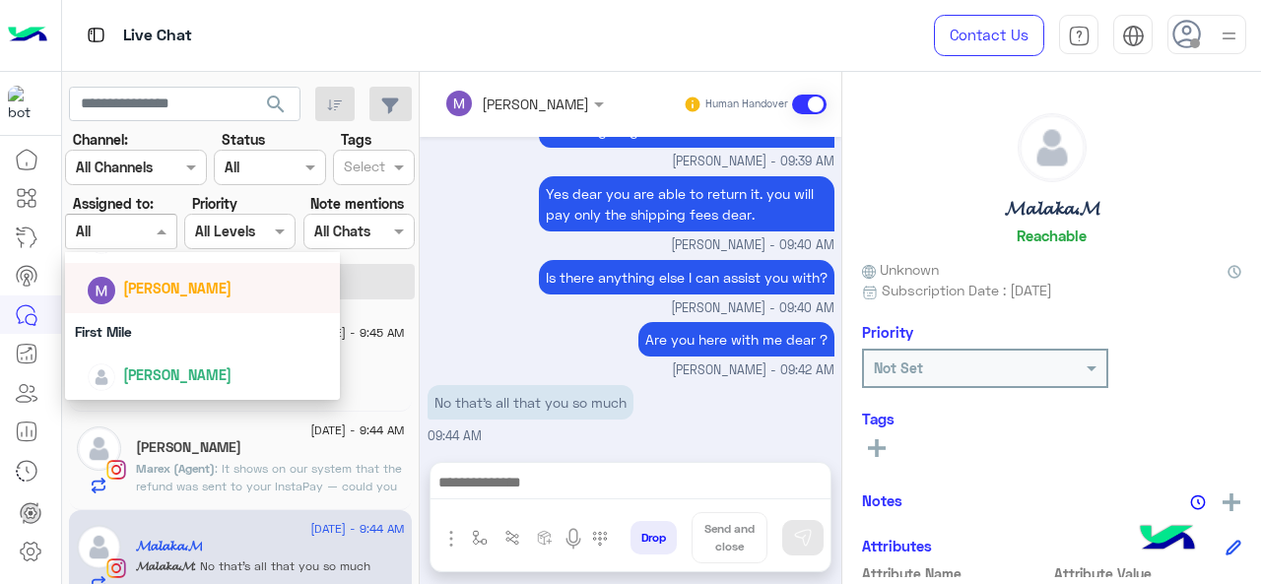
click at [132, 291] on span "Marex George" at bounding box center [177, 288] width 108 height 17
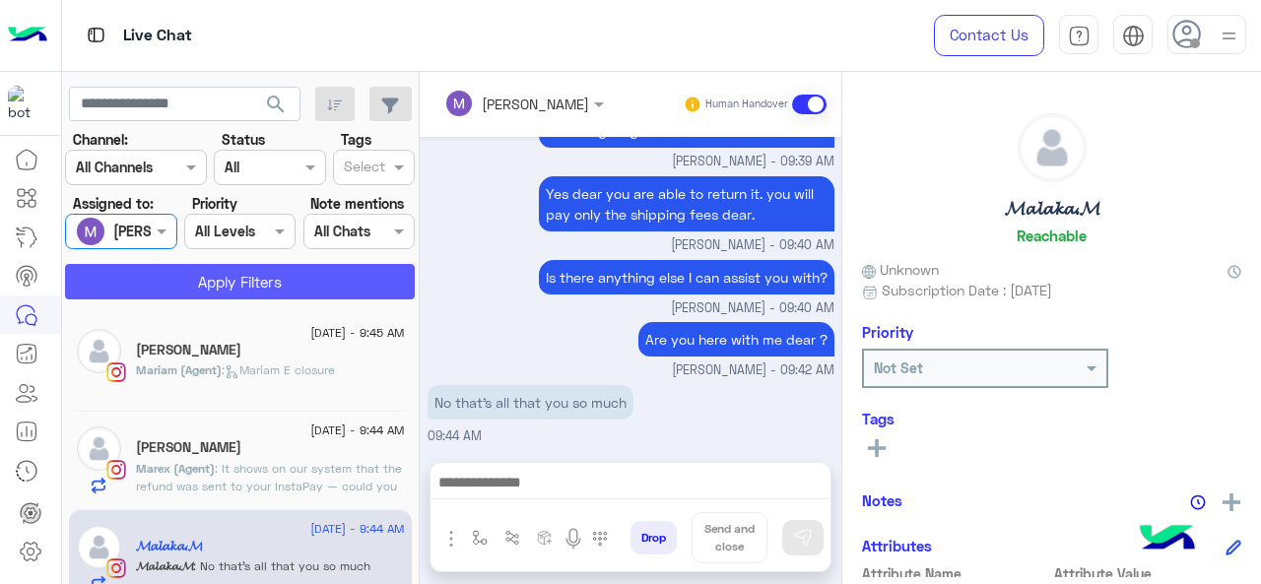
click at [137, 288] on button "Apply Filters" at bounding box center [240, 281] width 350 height 35
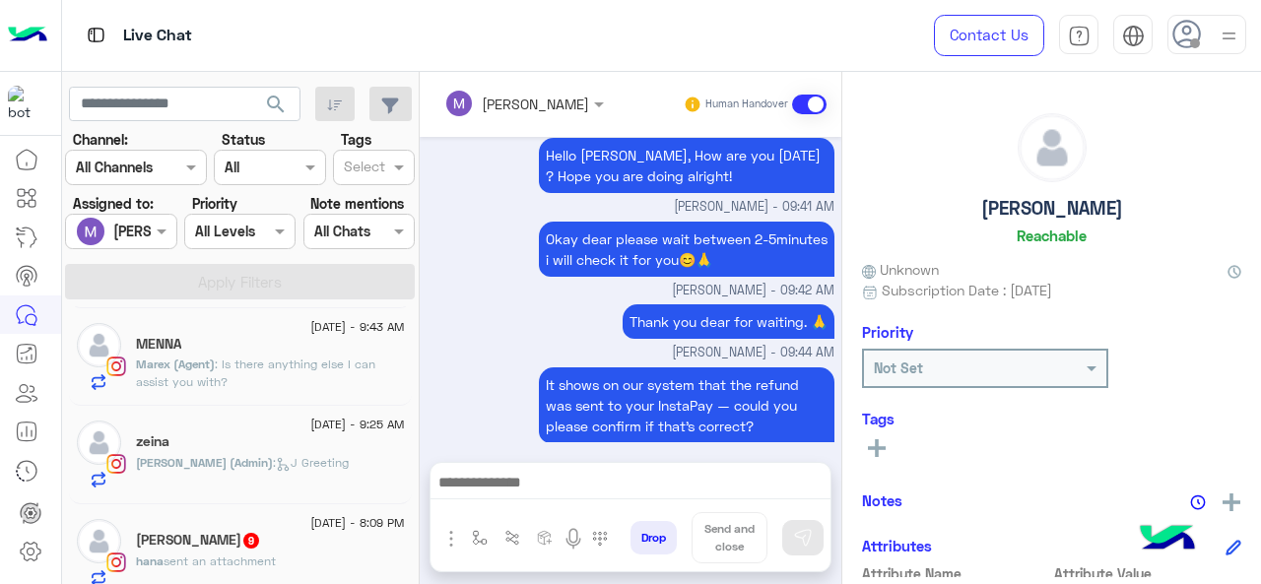
scroll to position [218, 0]
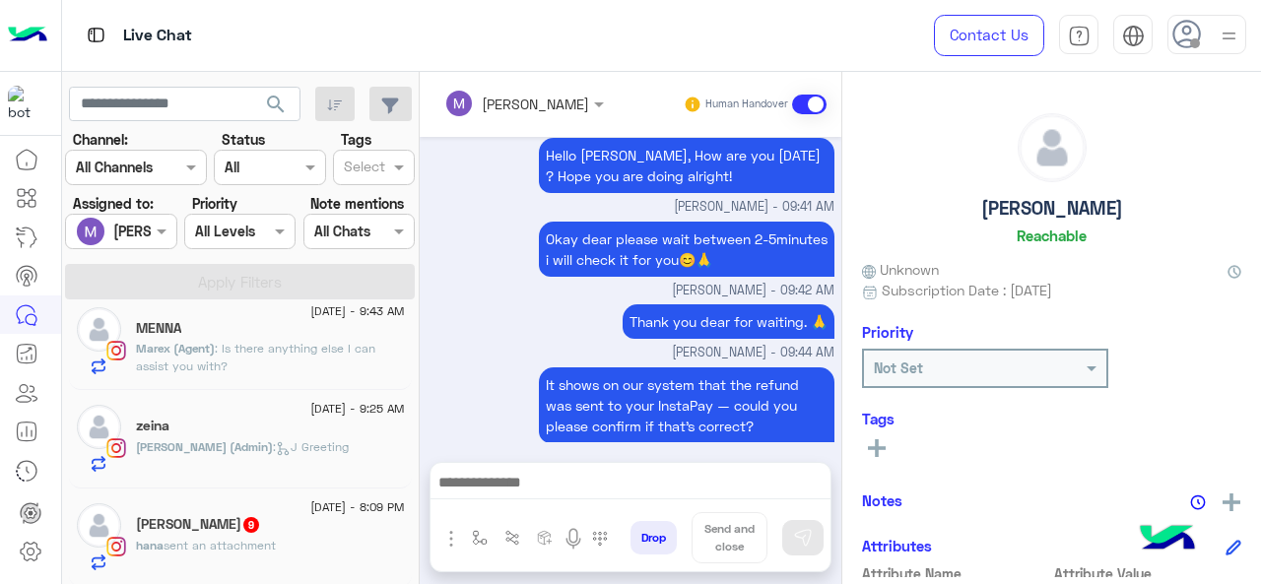
click at [203, 510] on div "2 September - 8:09 PM" at bounding box center [270, 510] width 269 height 13
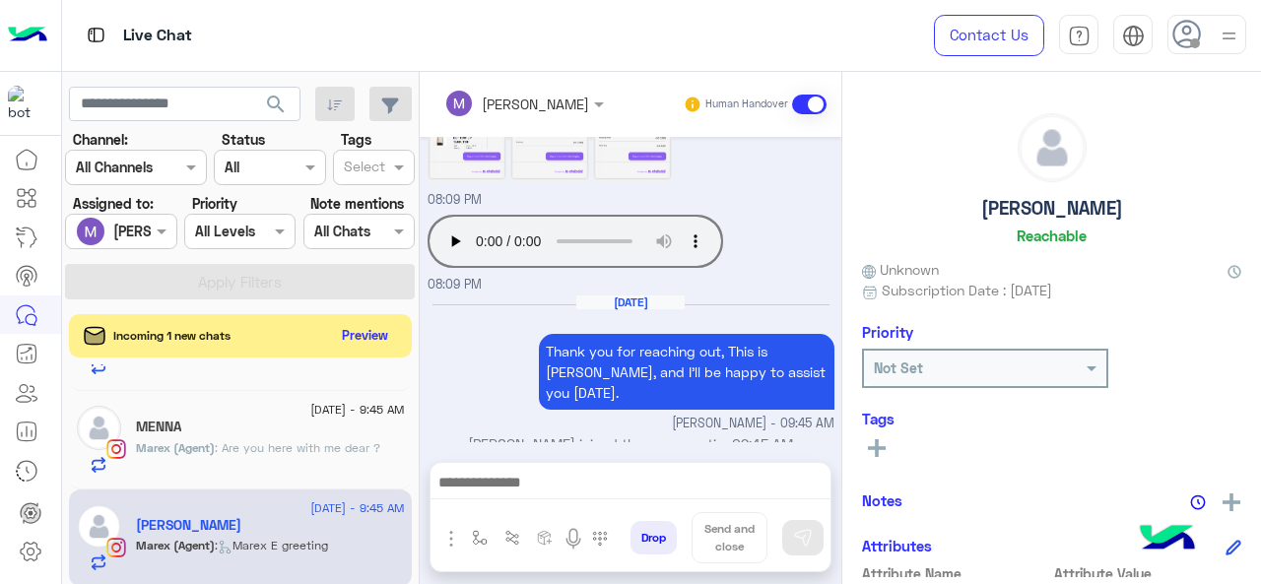
scroll to position [177, 0]
click at [37, 431] on icon at bounding box center [27, 432] width 24 height 24
click at [35, 433] on icon at bounding box center [27, 432] width 19 height 19
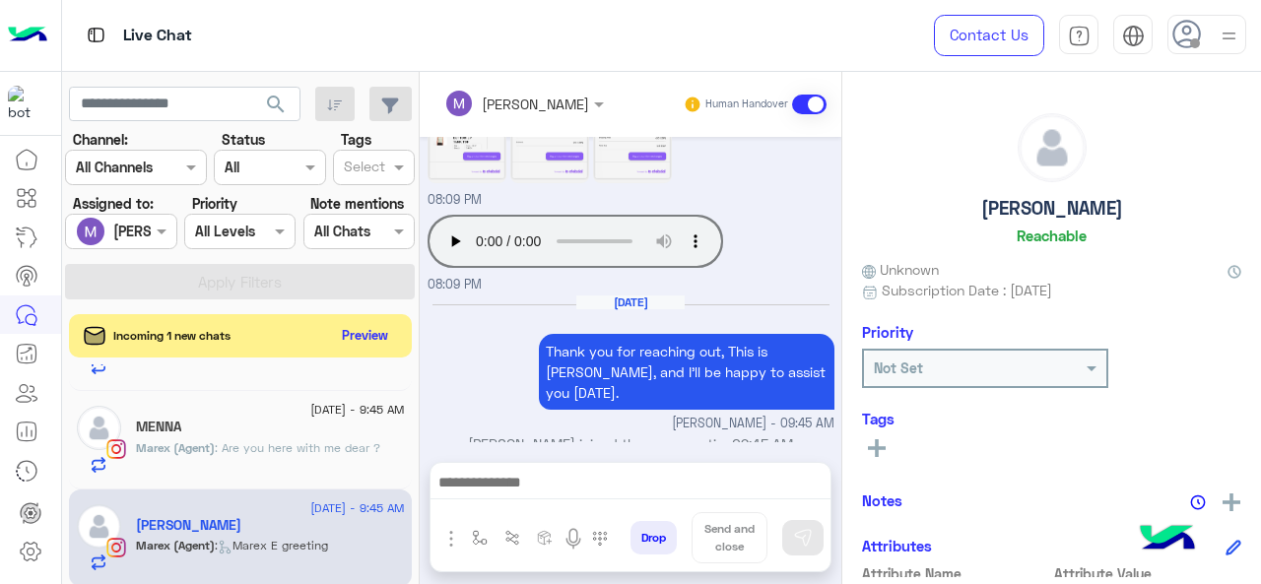
click at [35, 433] on icon at bounding box center [27, 432] width 19 height 19
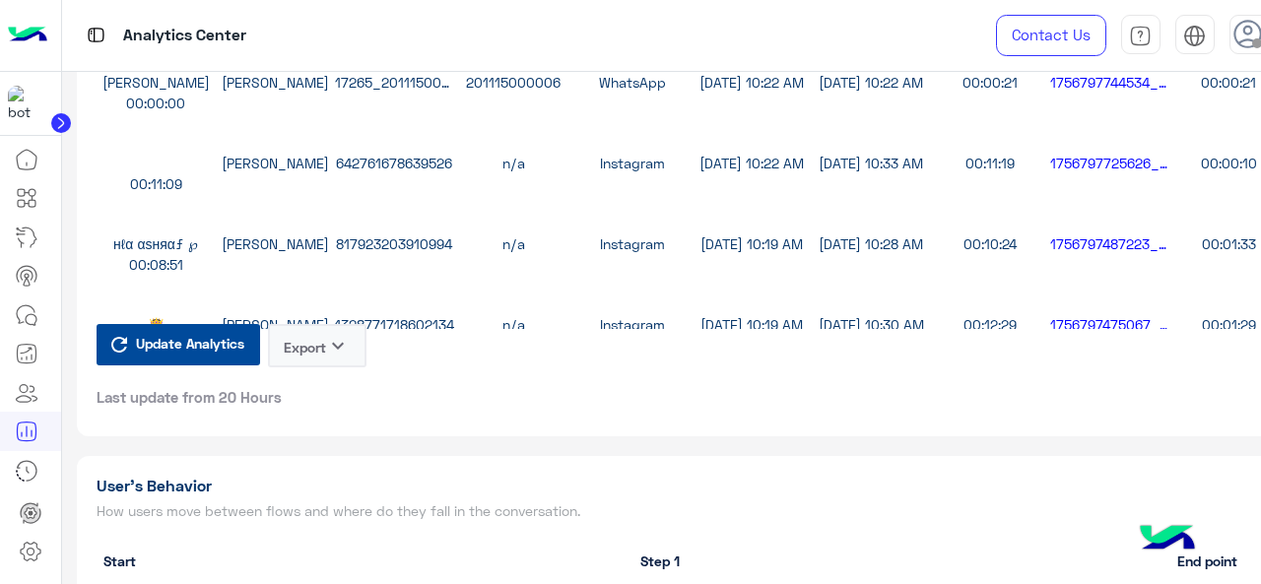
scroll to position [1532, 0]
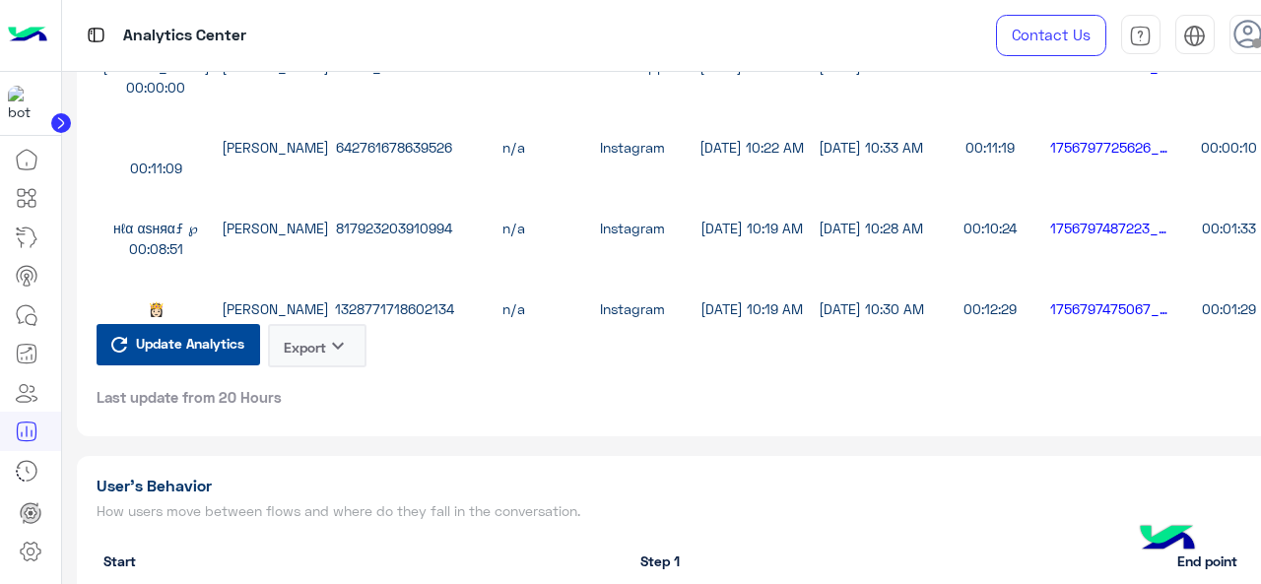
click at [219, 346] on span "Update Analytics" at bounding box center [190, 343] width 118 height 27
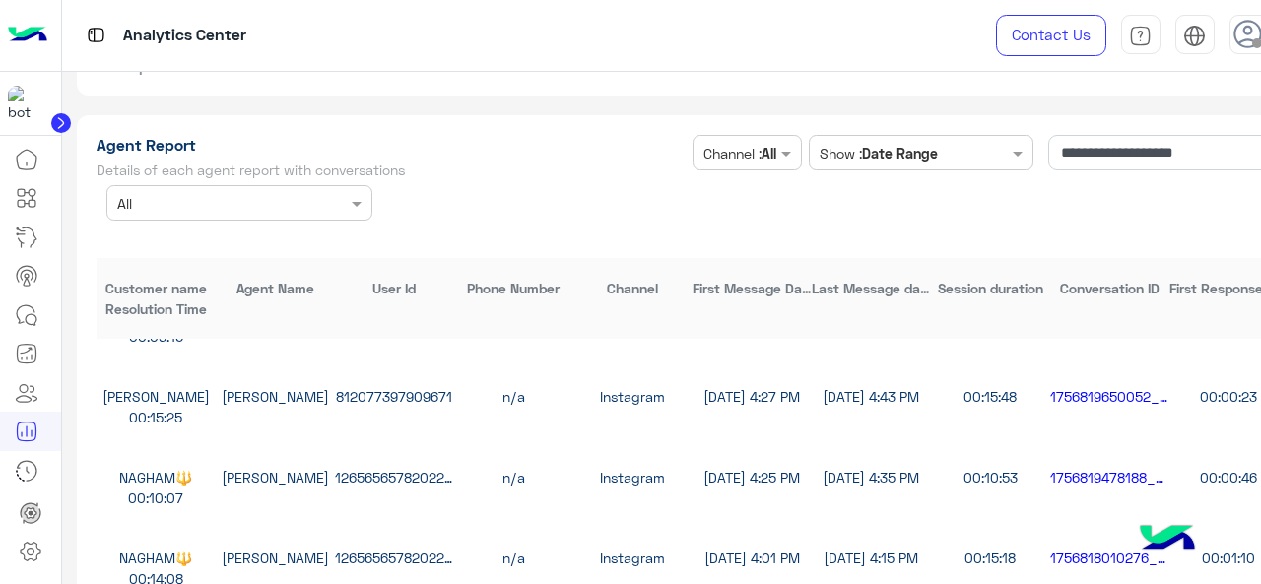
scroll to position [99, 0]
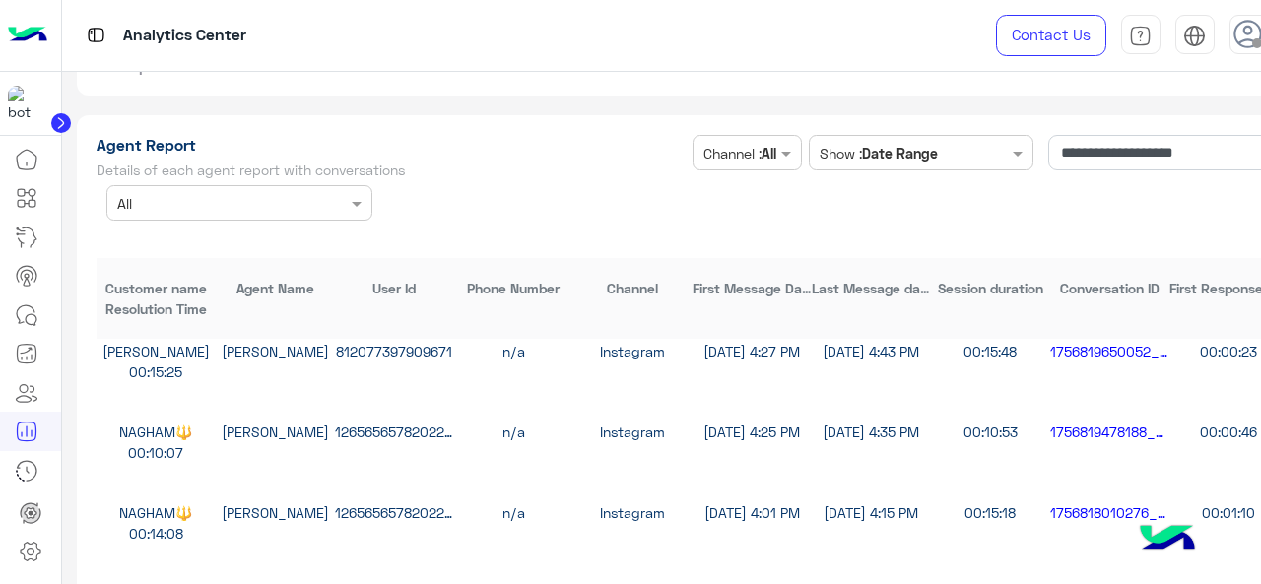
click at [199, 406] on div "NAGHAM🔱 Marex George 1265656578202276 n/a Instagram 9/2/25, 4:25 PM 9/2/25, 4:3…" at bounding box center [693, 442] width 1192 height 81
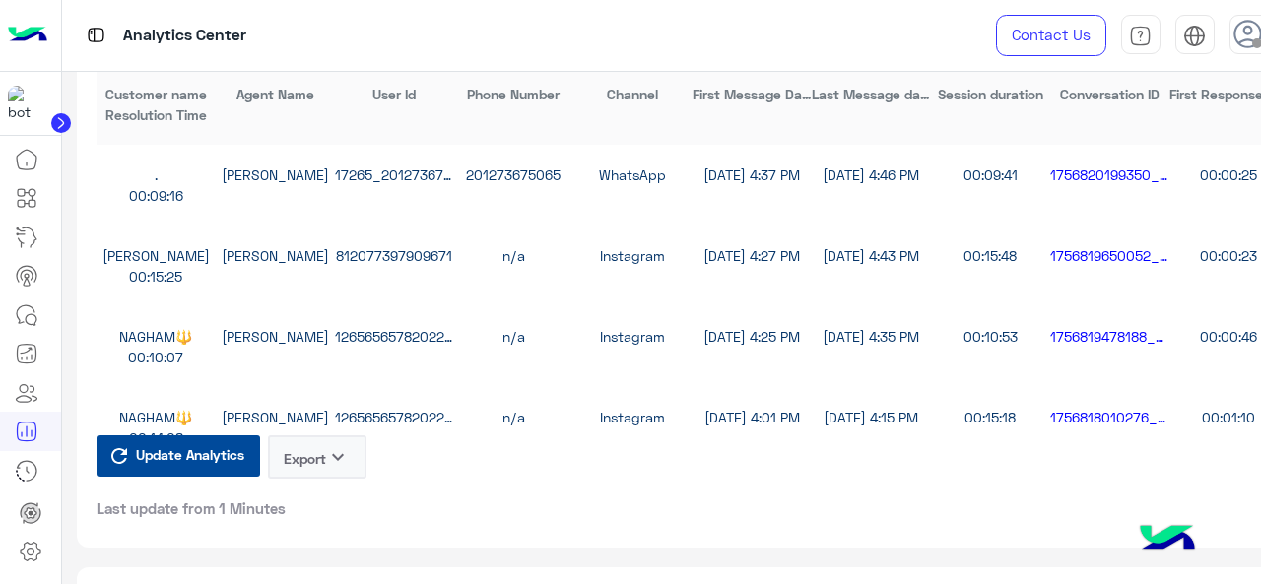
scroll to position [5608, 0]
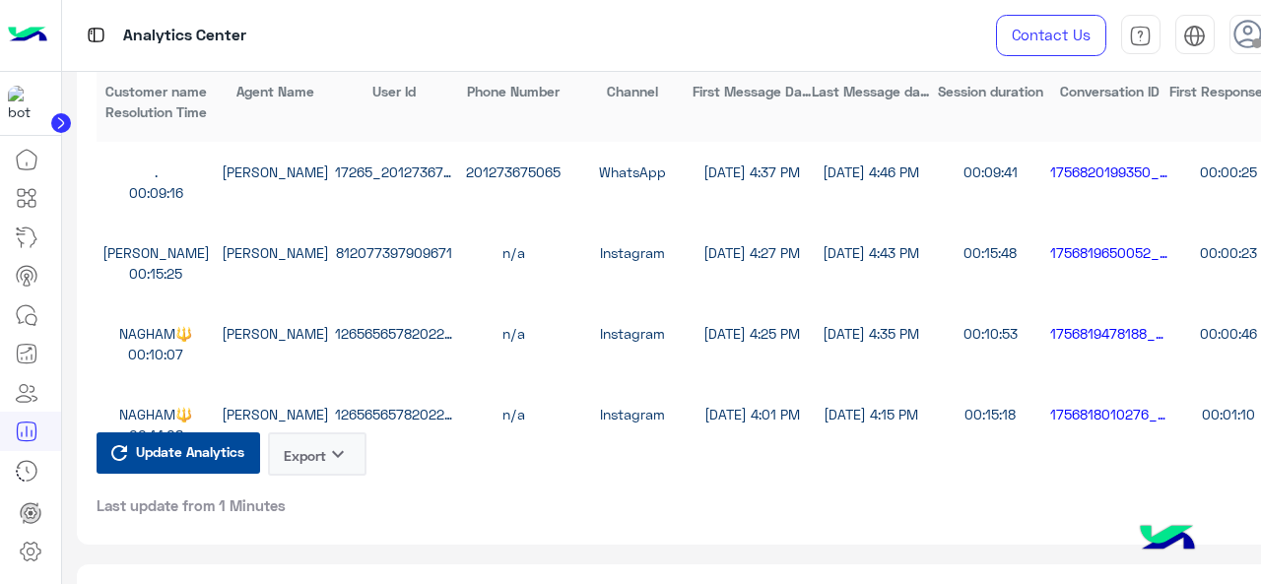
click at [335, 447] on icon "keyboard_arrow_down" at bounding box center [338, 454] width 24 height 24
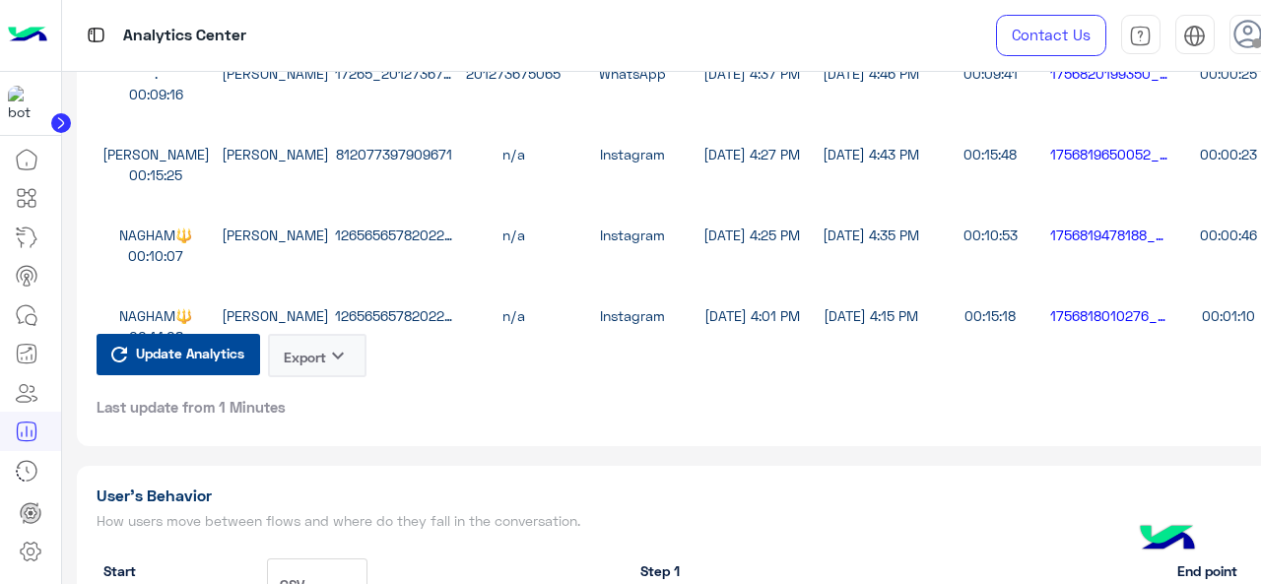
scroll to position [5410, 0]
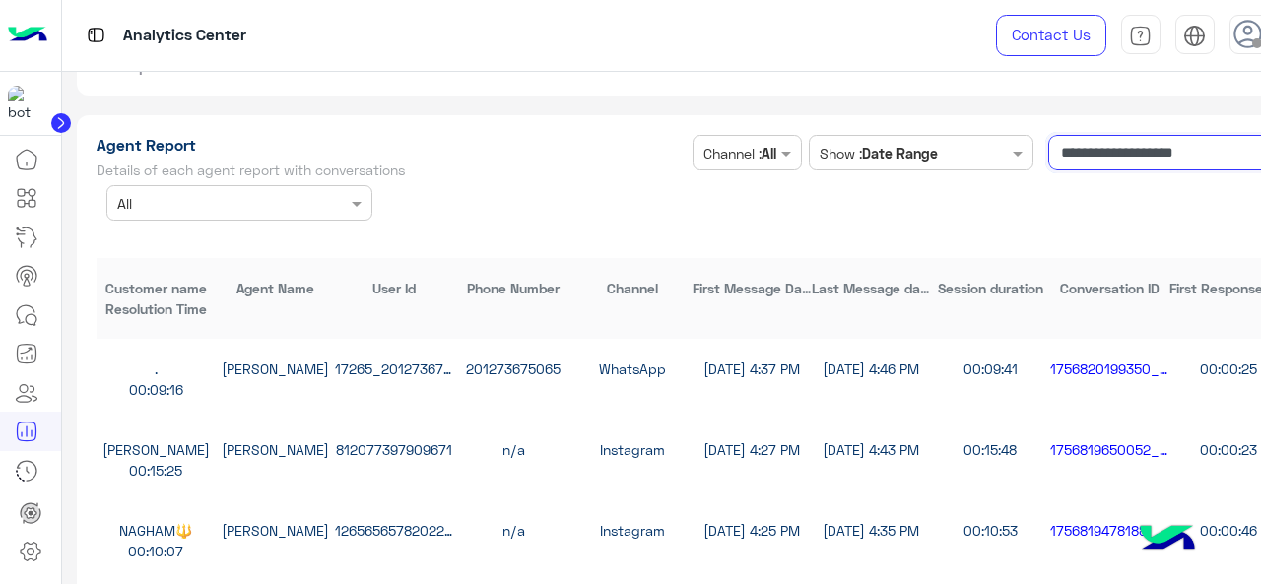
click at [1151, 149] on input "**********" at bounding box center [1168, 152] width 239 height 35
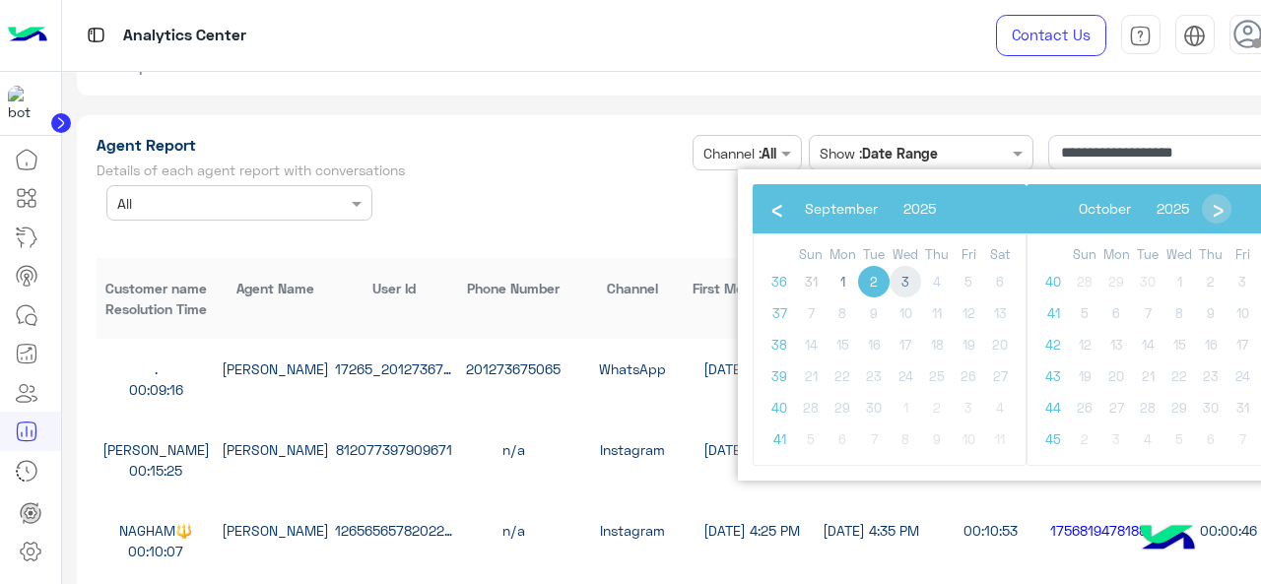
click at [913, 289] on span "3" at bounding box center [906, 282] width 32 height 32
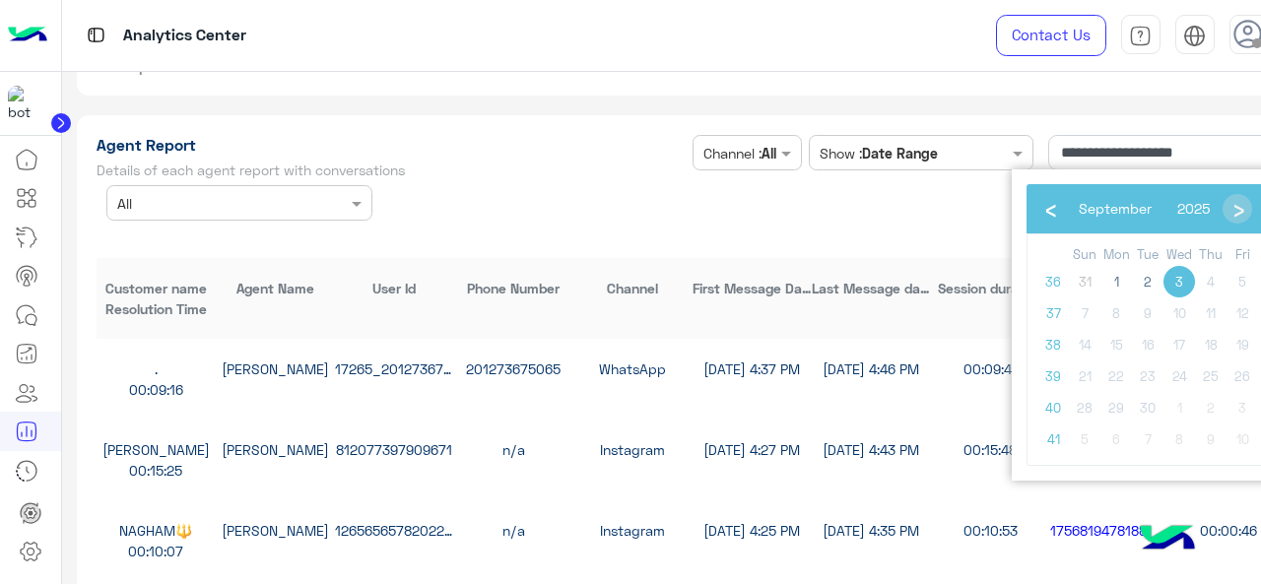
click at [1190, 284] on span "3" at bounding box center [1180, 282] width 32 height 32
type input "**********"
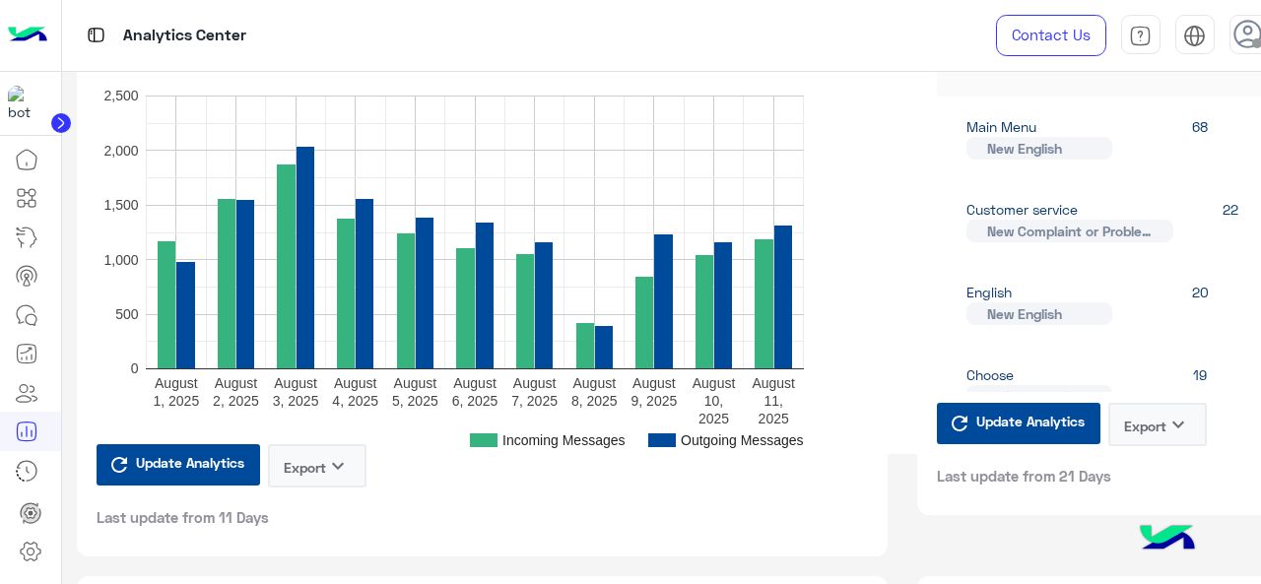
scroll to position [1192, 0]
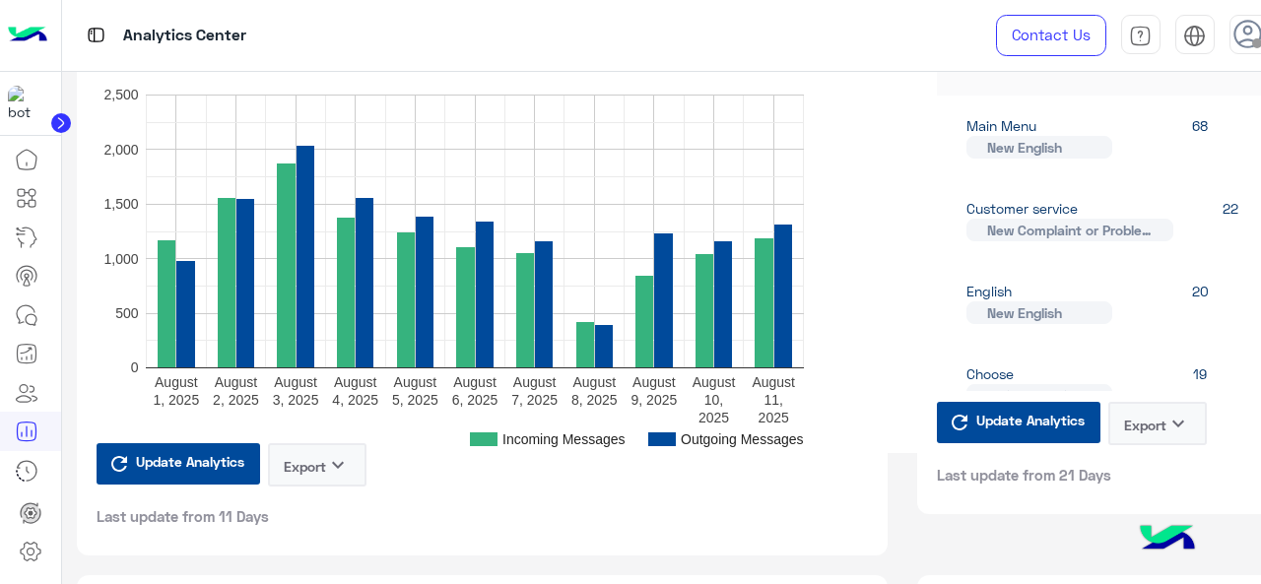
click at [1013, 434] on span "Update Analytics" at bounding box center [1031, 420] width 118 height 27
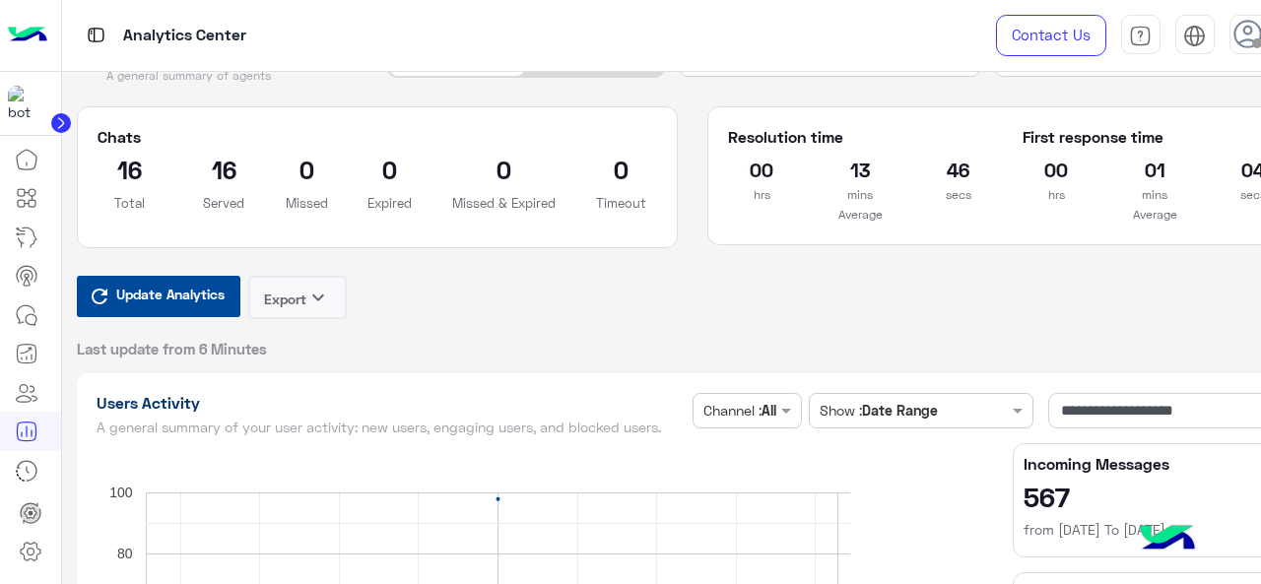
scroll to position [0, 0]
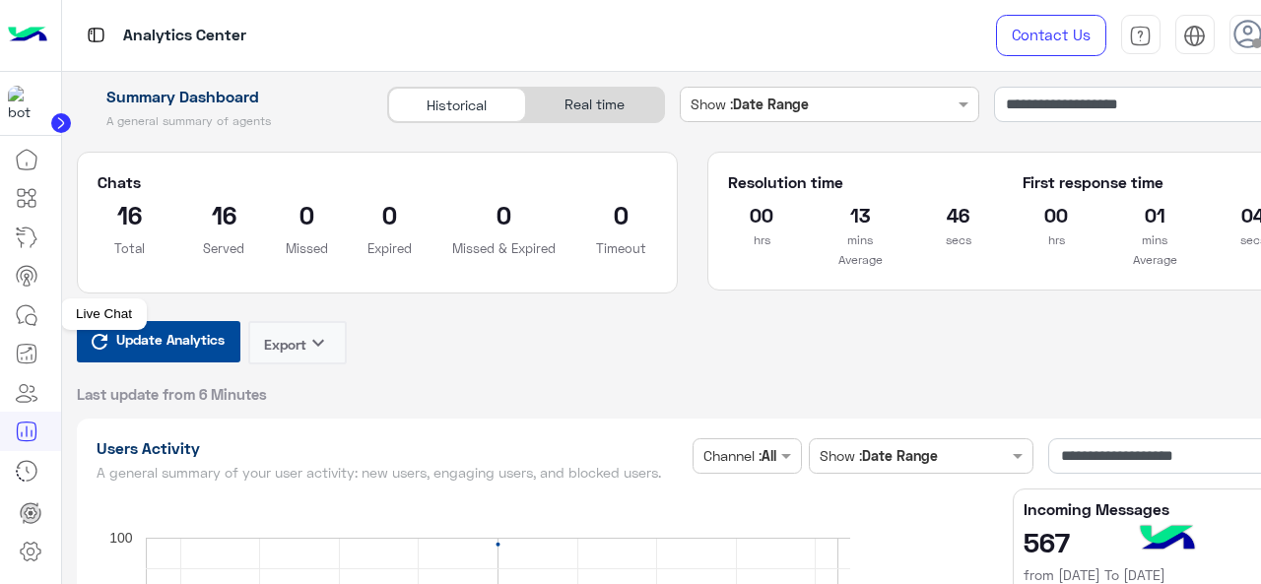
click at [28, 320] on icon at bounding box center [27, 316] width 24 height 24
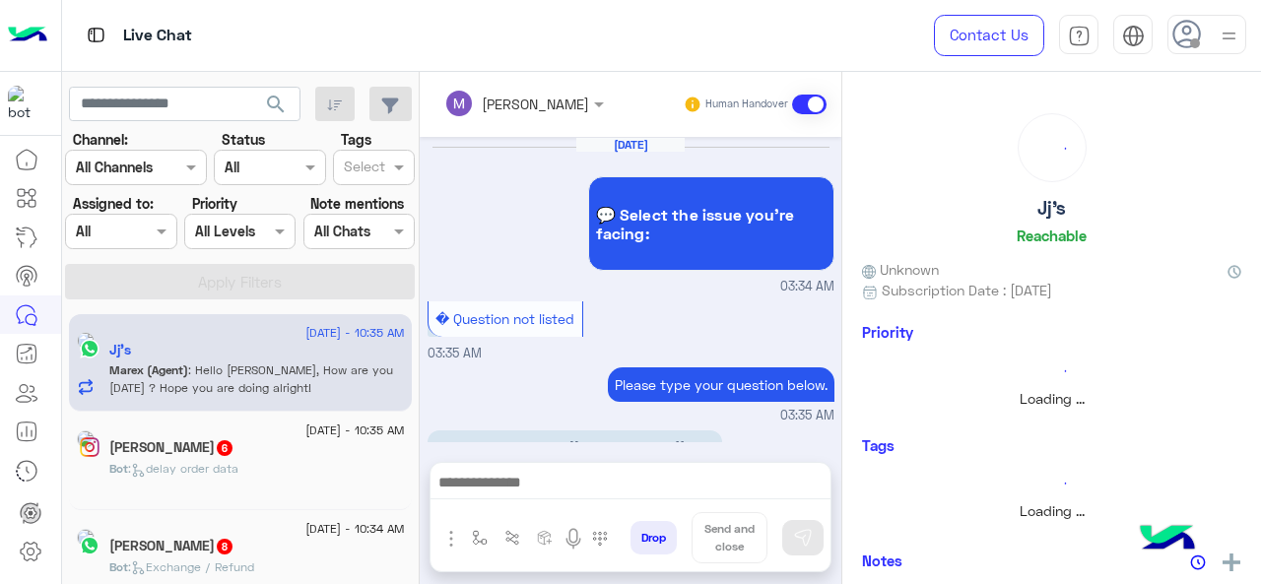
scroll to position [892, 0]
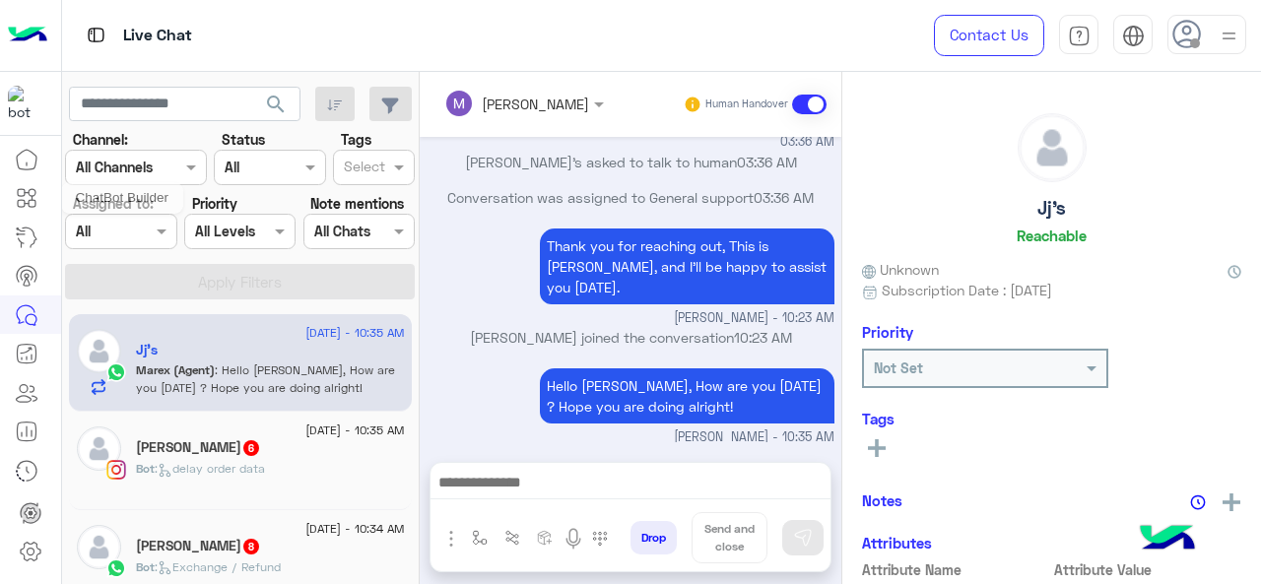
click at [147, 251] on section "Channel: Channel All Channels Status Channel All Tags Select Assigned to: Assig…" at bounding box center [241, 214] width 328 height 170
click at [149, 238] on div at bounding box center [120, 231] width 109 height 23
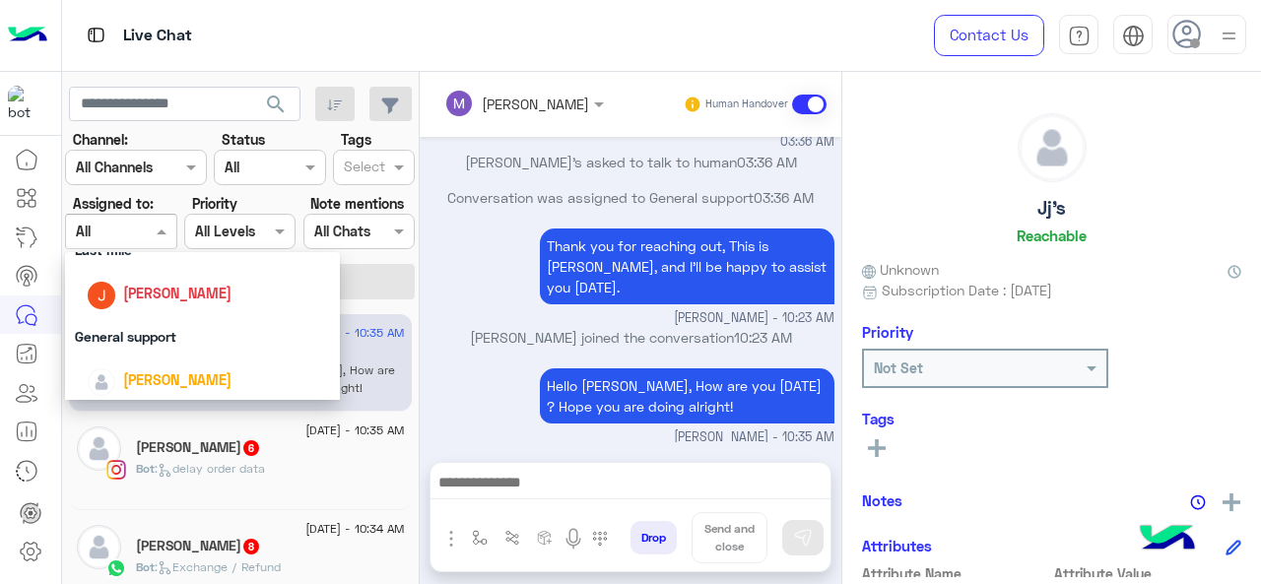
scroll to position [296, 0]
click at [158, 260] on div "Last mile" at bounding box center [203, 249] width 276 height 36
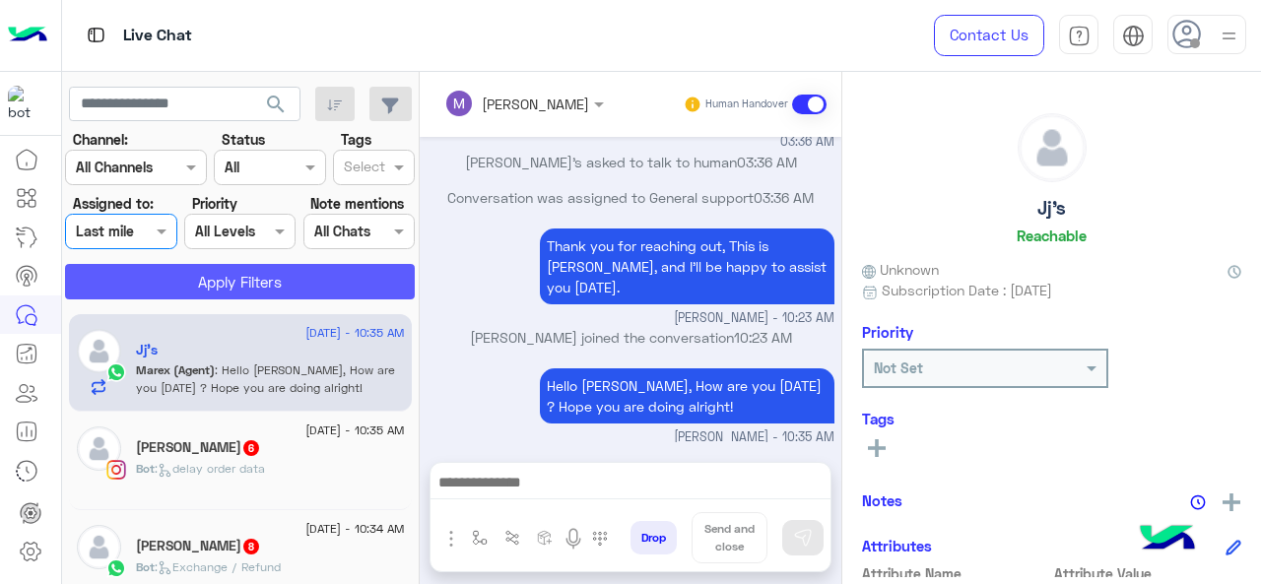
click at [170, 273] on button "Apply Filters" at bounding box center [240, 281] width 350 height 35
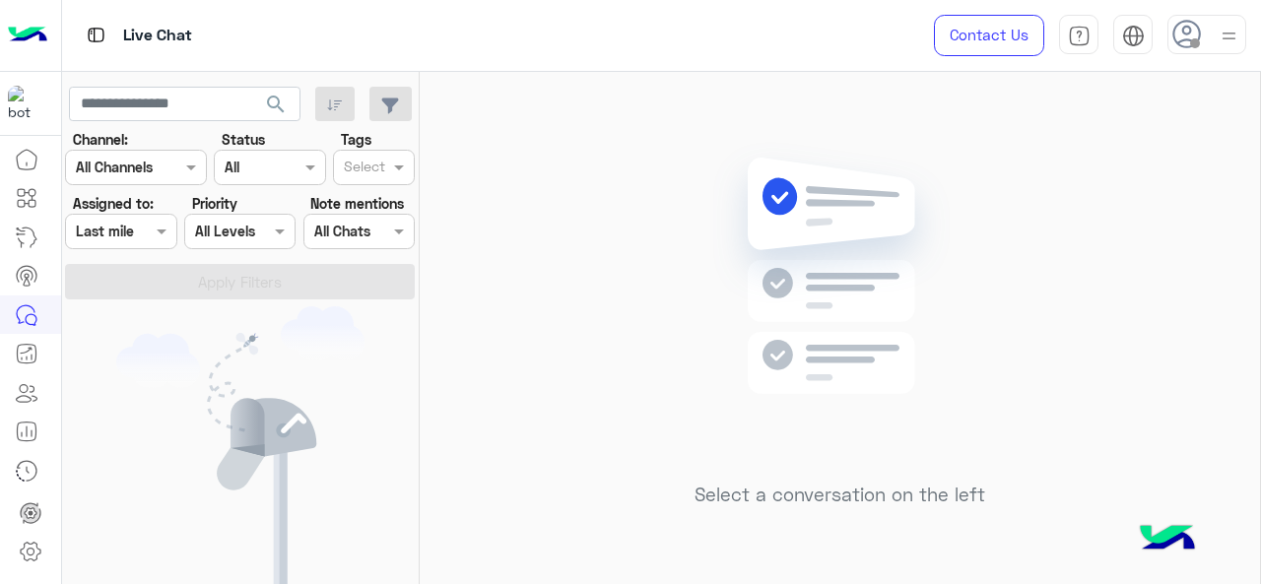
click at [136, 235] on div at bounding box center [120, 231] width 109 height 23
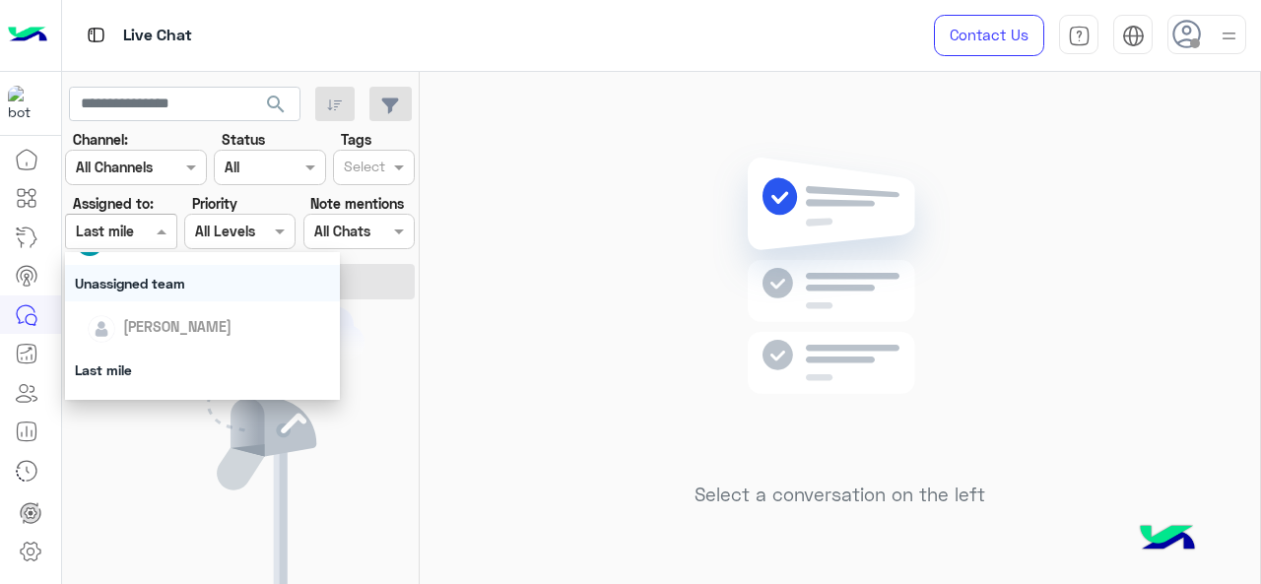
scroll to position [197, 0]
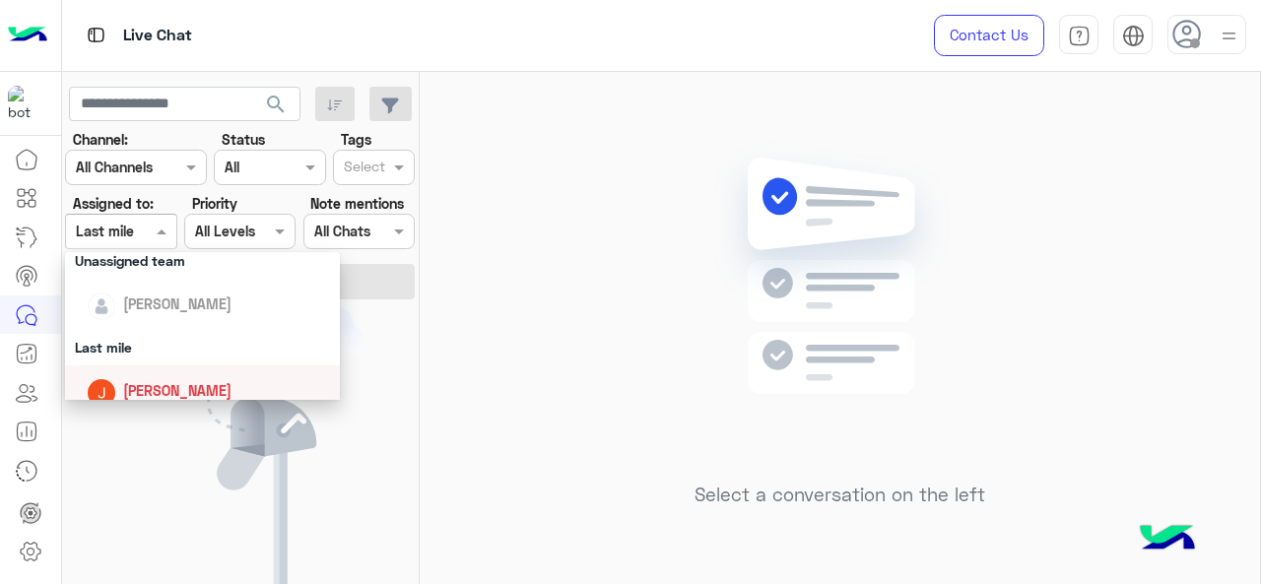
click at [122, 384] on div "Jana Aboelseoud" at bounding box center [209, 391] width 244 height 34
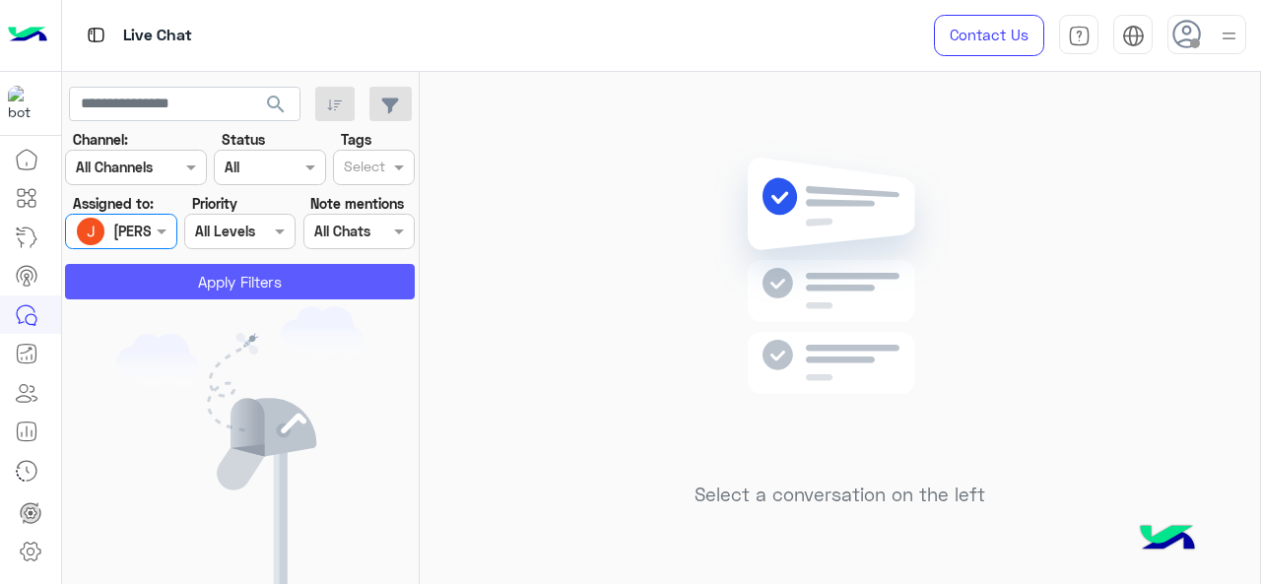
click at [207, 285] on button "Apply Filters" at bounding box center [240, 281] width 350 height 35
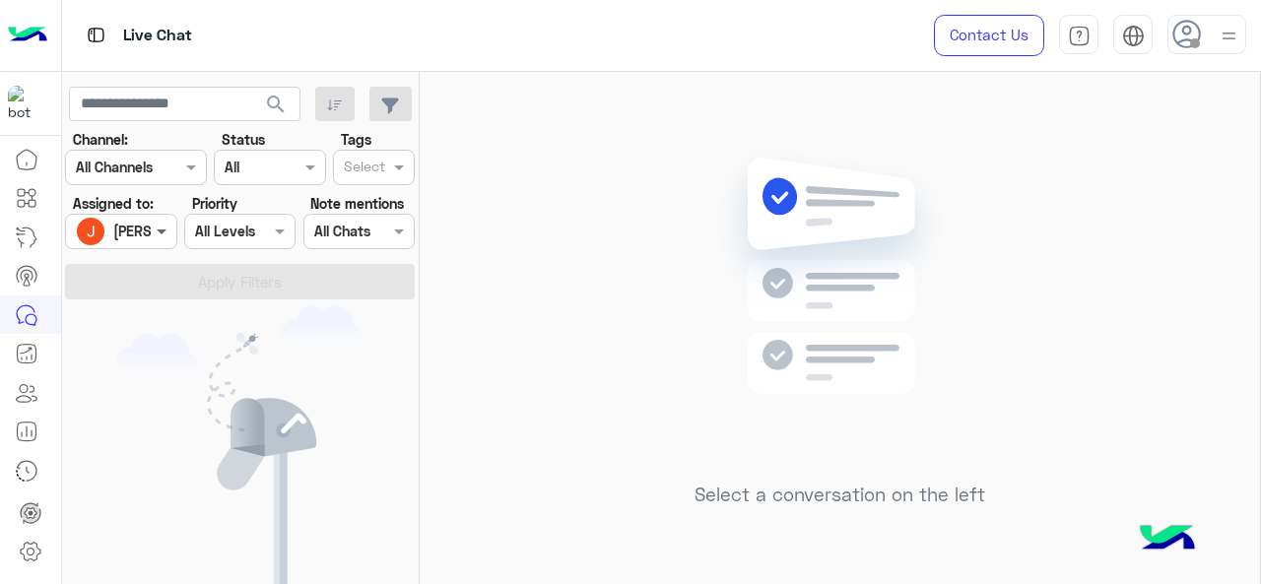
click at [158, 231] on span at bounding box center [164, 231] width 25 height 21
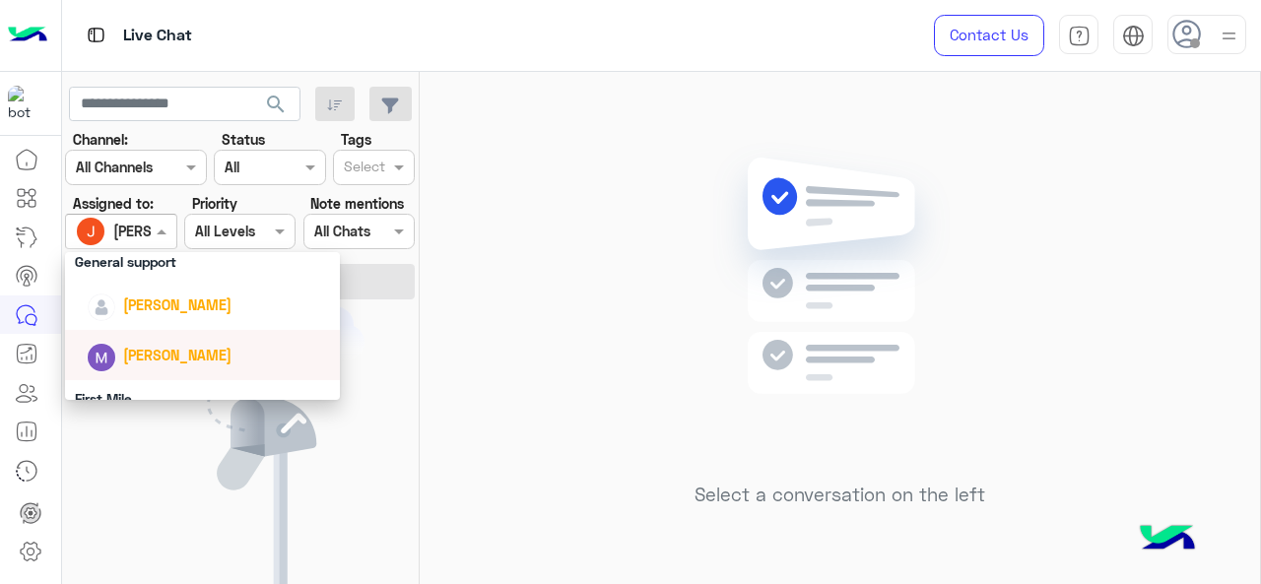
scroll to position [338, 0]
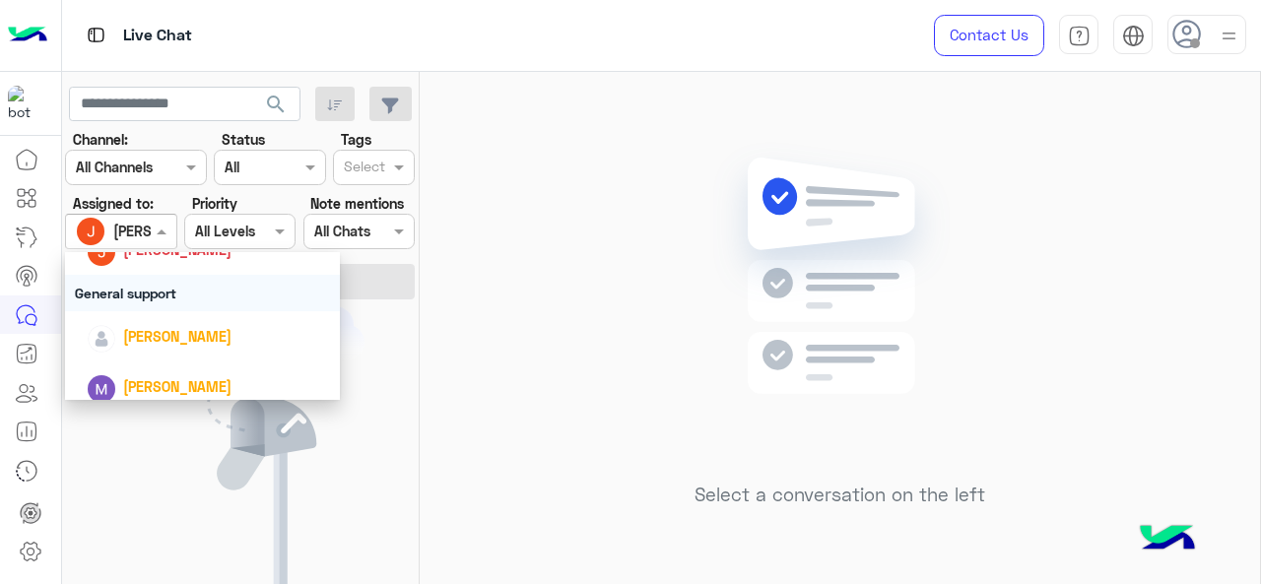
click at [159, 297] on div "General support" at bounding box center [203, 293] width 276 height 36
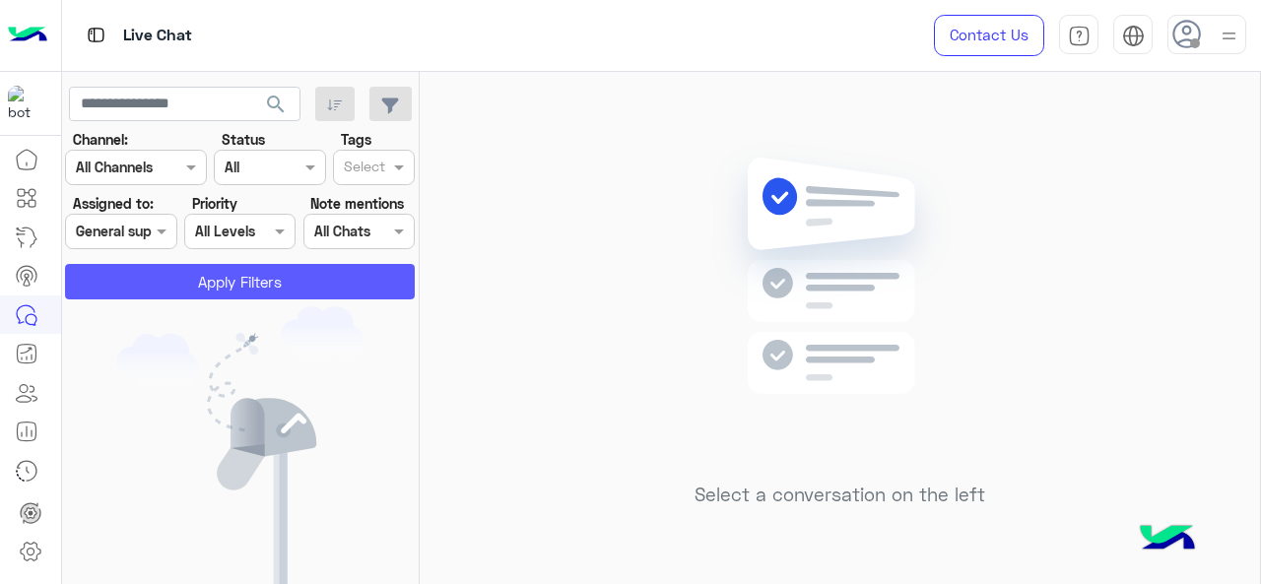
click at [185, 273] on button "Apply Filters" at bounding box center [240, 281] width 350 height 35
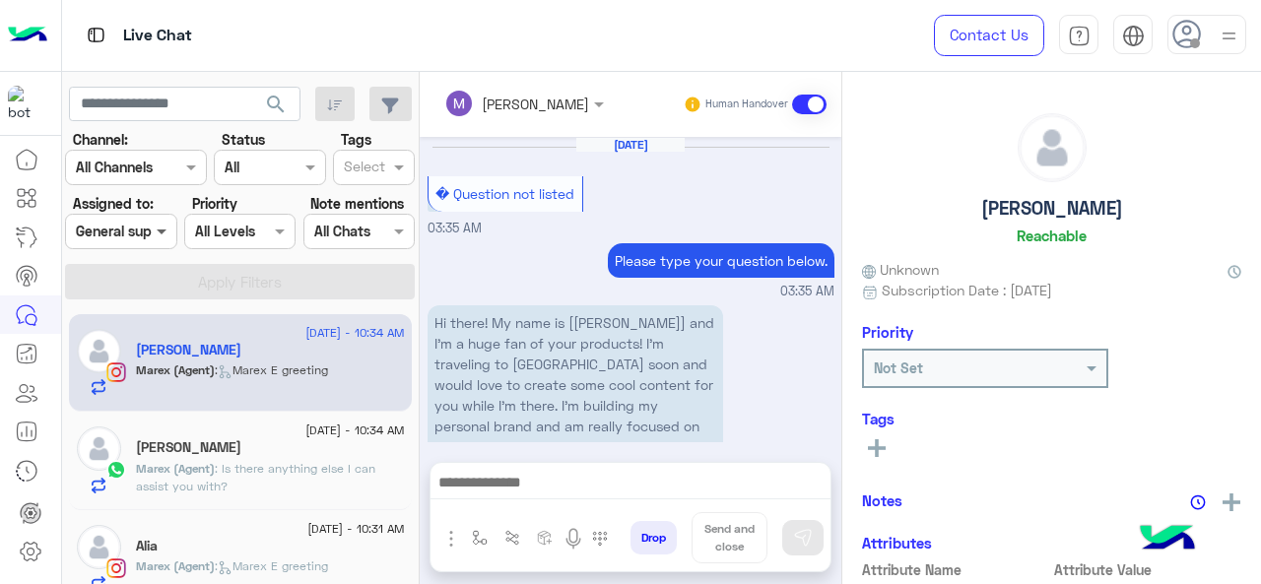
scroll to position [1829, 0]
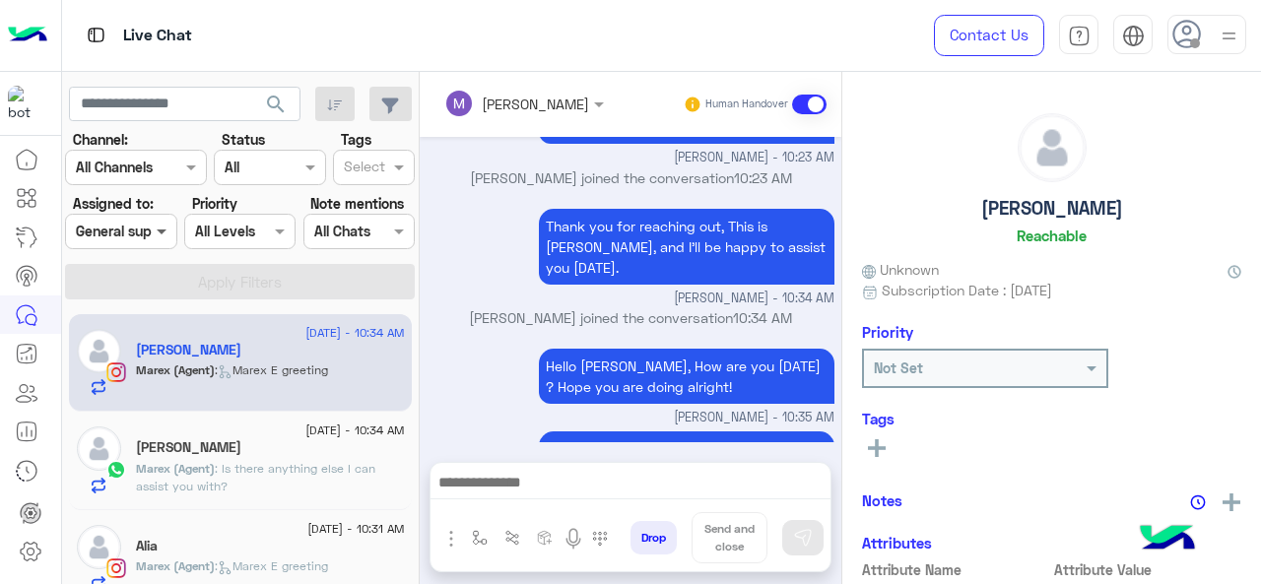
click at [152, 236] on span at bounding box center [164, 231] width 25 height 21
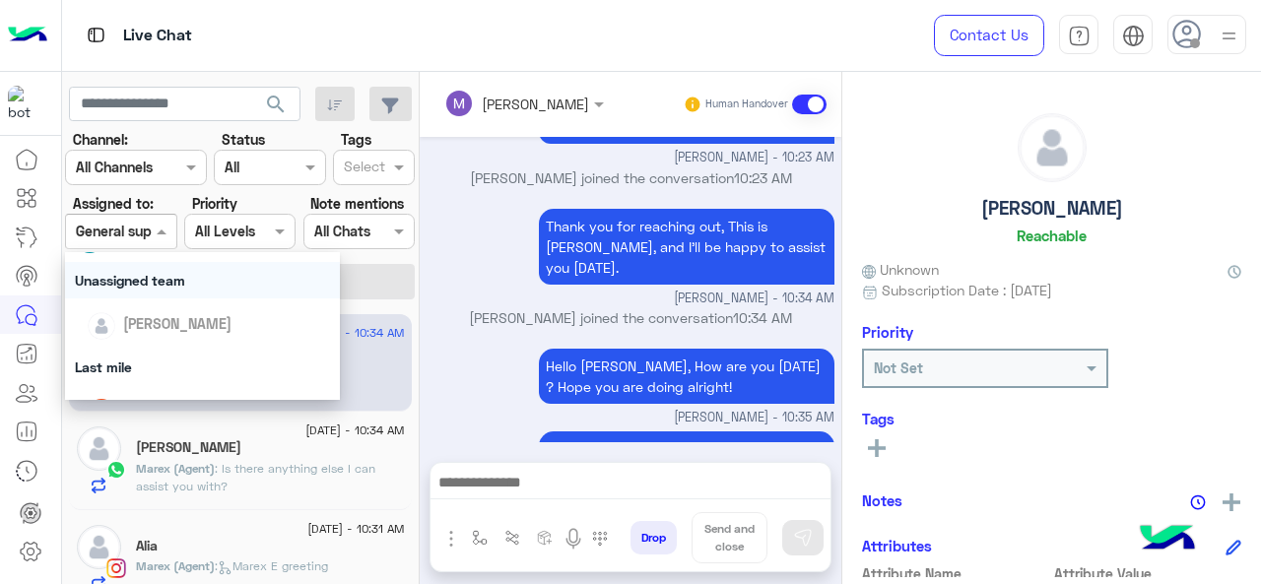
scroll to position [197, 0]
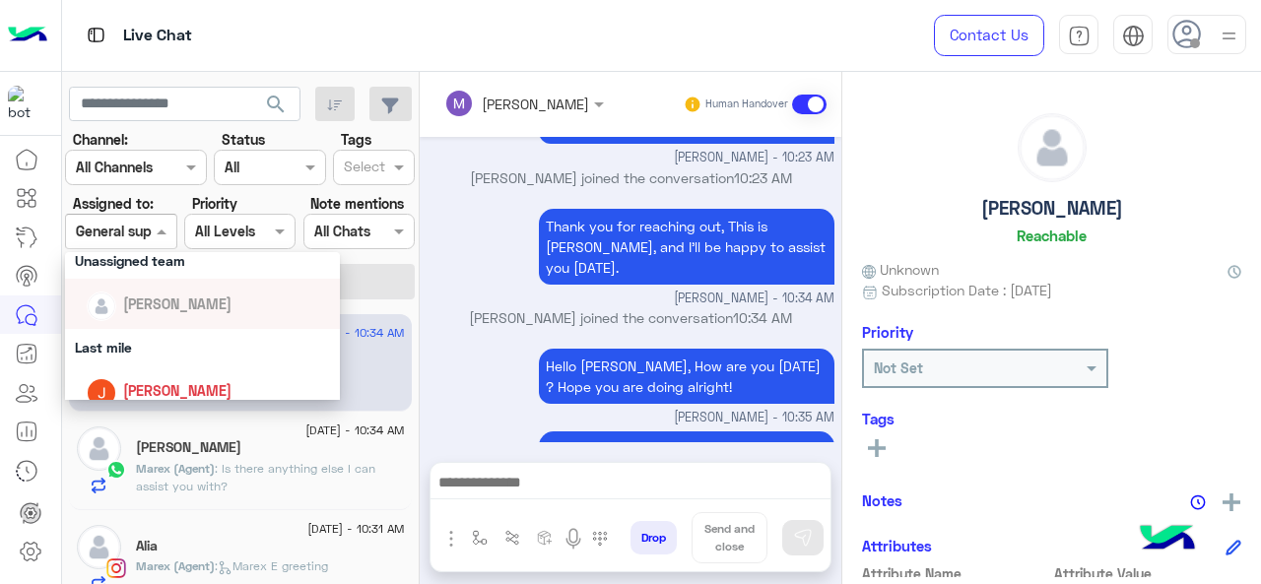
click at [478, 344] on div "Hello Jana, How are you today ? Hope you are doing alright! Marex George - 10:3…" at bounding box center [631, 386] width 407 height 84
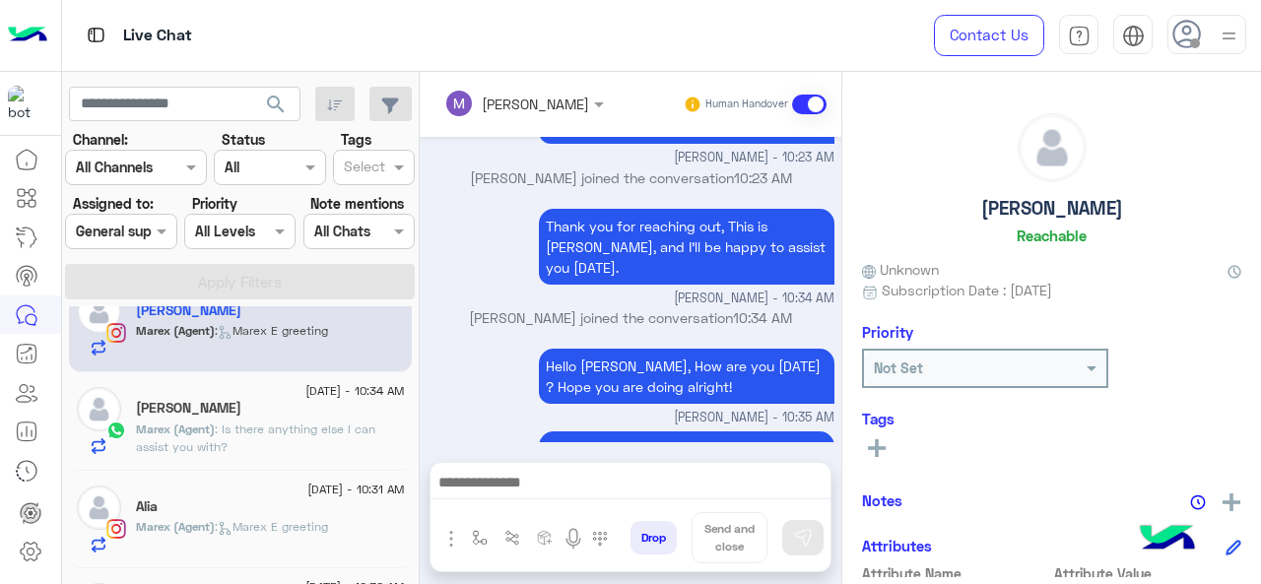
scroll to position [22, 0]
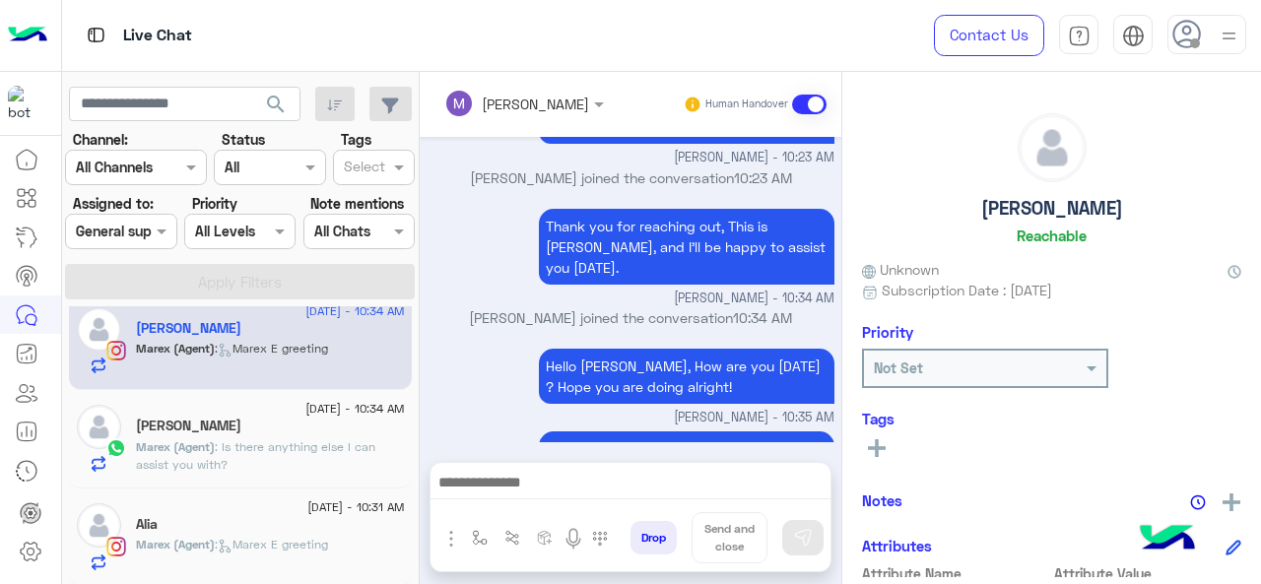
click at [115, 250] on section "Channel: Channel All Channels Status Channel All Tags Select Assigned to: Assig…" at bounding box center [241, 214] width 328 height 170
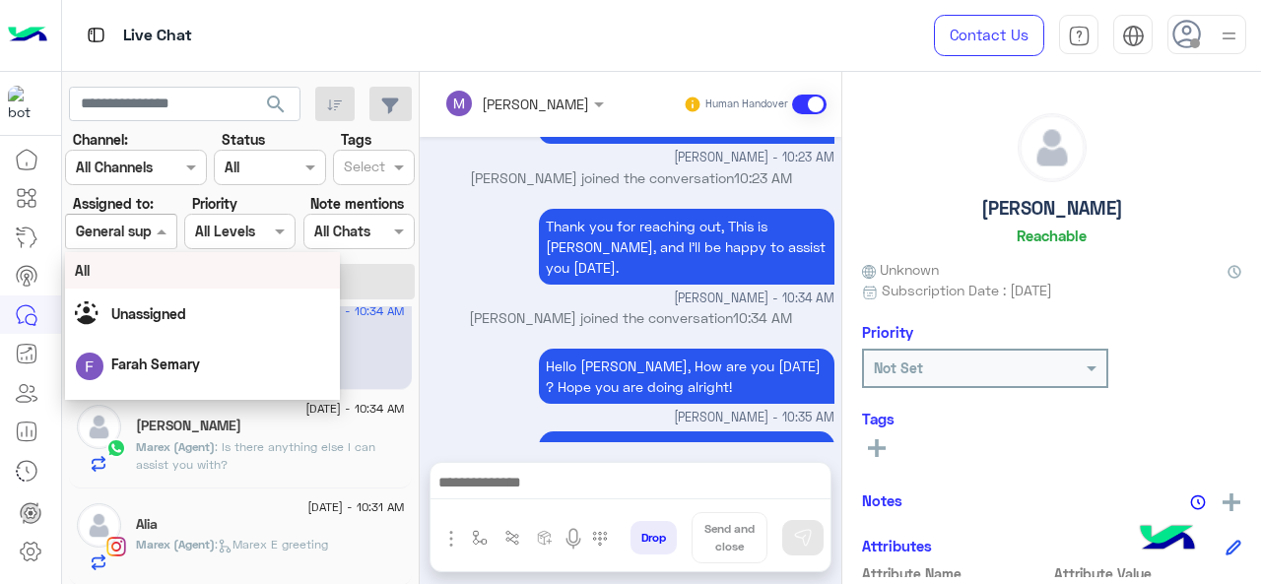
click at [138, 227] on div at bounding box center [120, 231] width 109 height 23
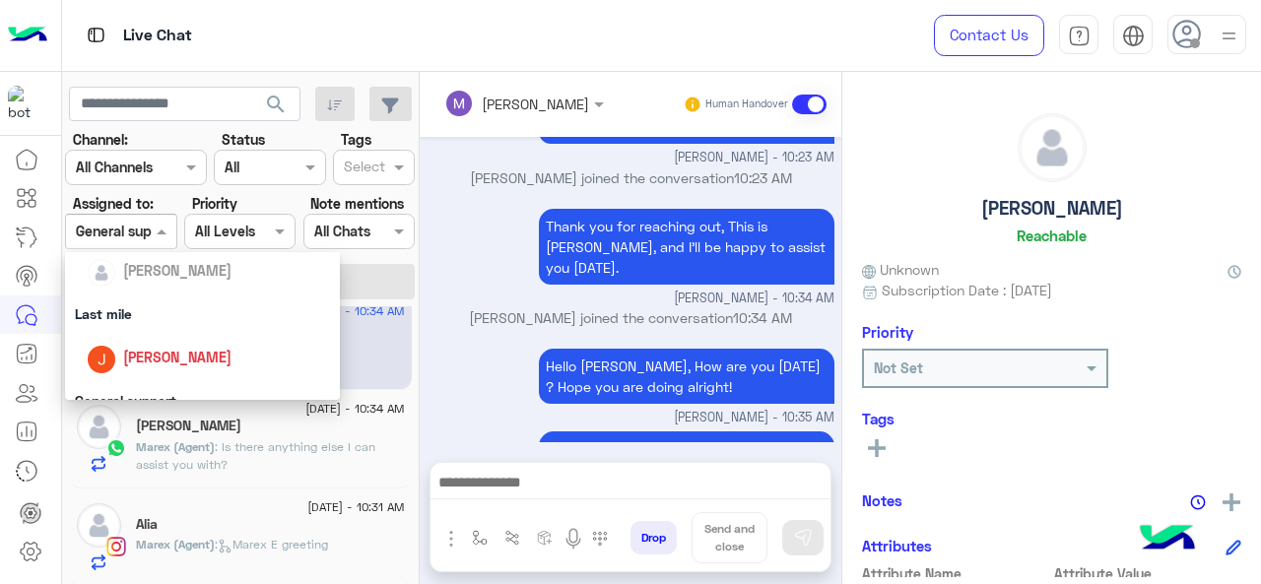
scroll to position [338, 0]
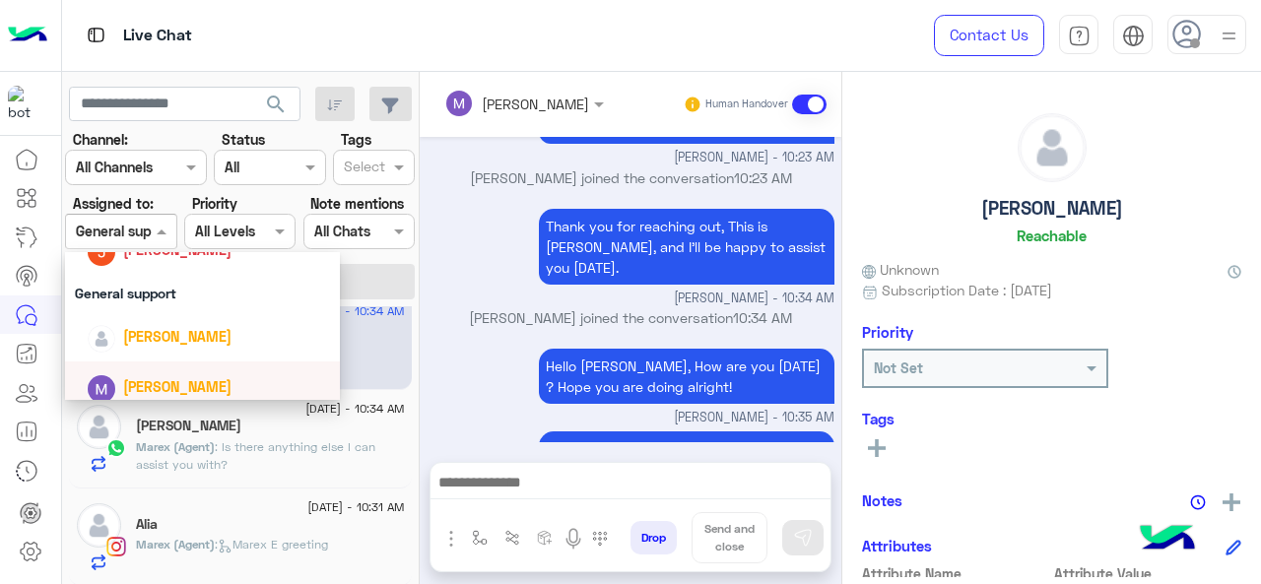
drag, startPoint x: 143, startPoint y: 383, endPoint x: 207, endPoint y: 325, distance: 86.5
click at [145, 383] on span "Marex George" at bounding box center [177, 386] width 108 height 17
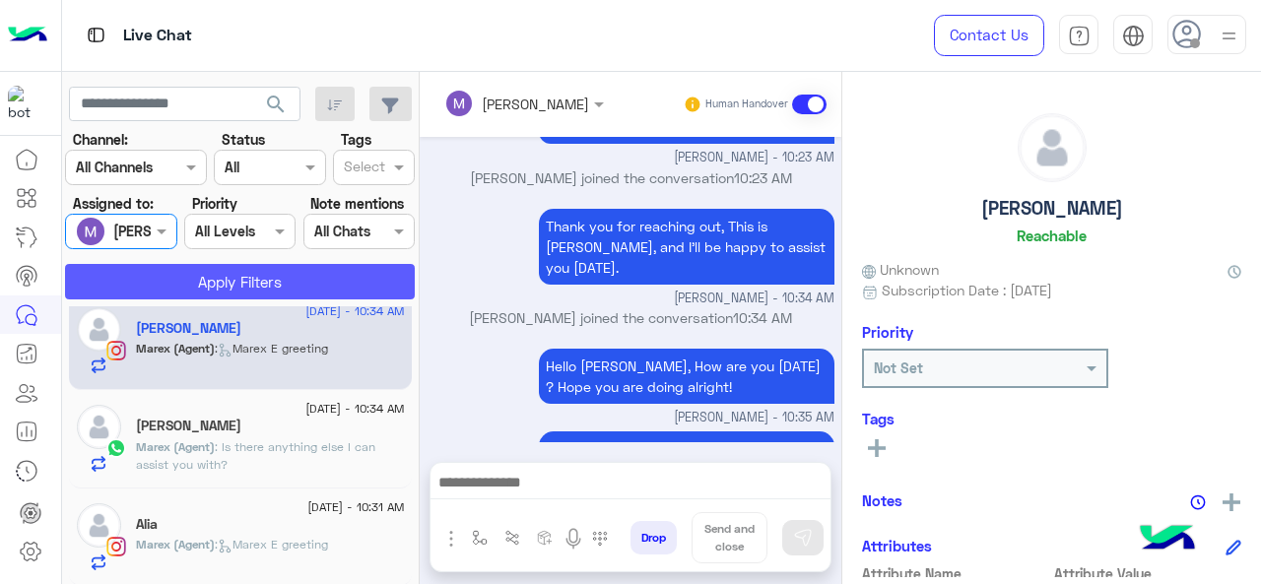
click at [230, 287] on button "Apply Filters" at bounding box center [240, 281] width 350 height 35
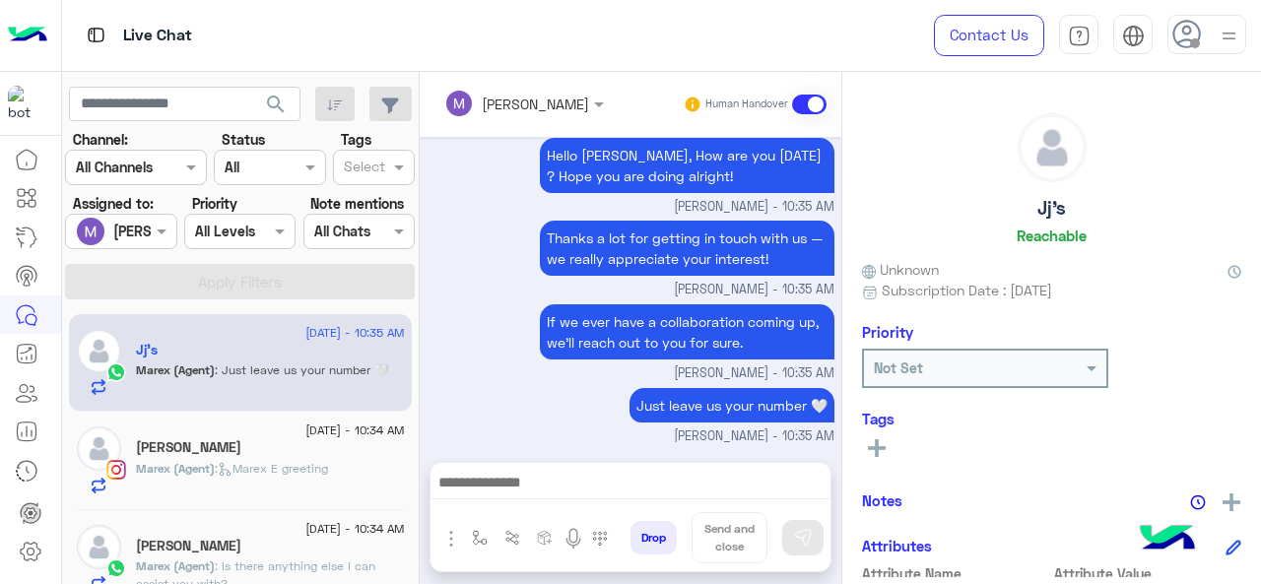
click at [154, 242] on div "Assigned on Marex George" at bounding box center [120, 231] width 111 height 35
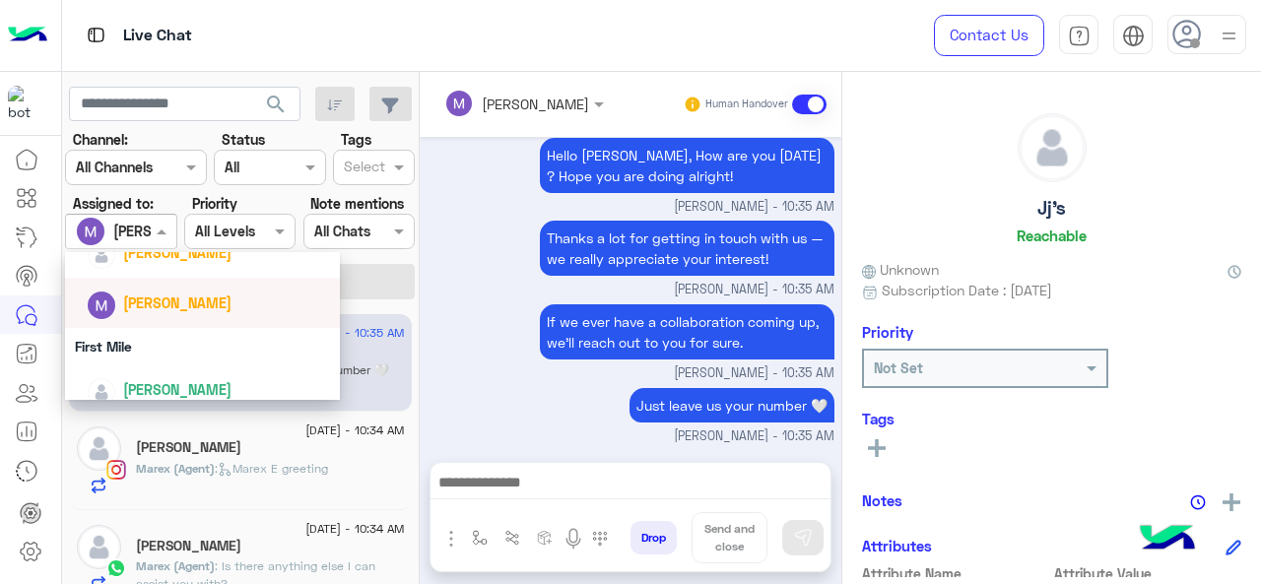
scroll to position [437, 0]
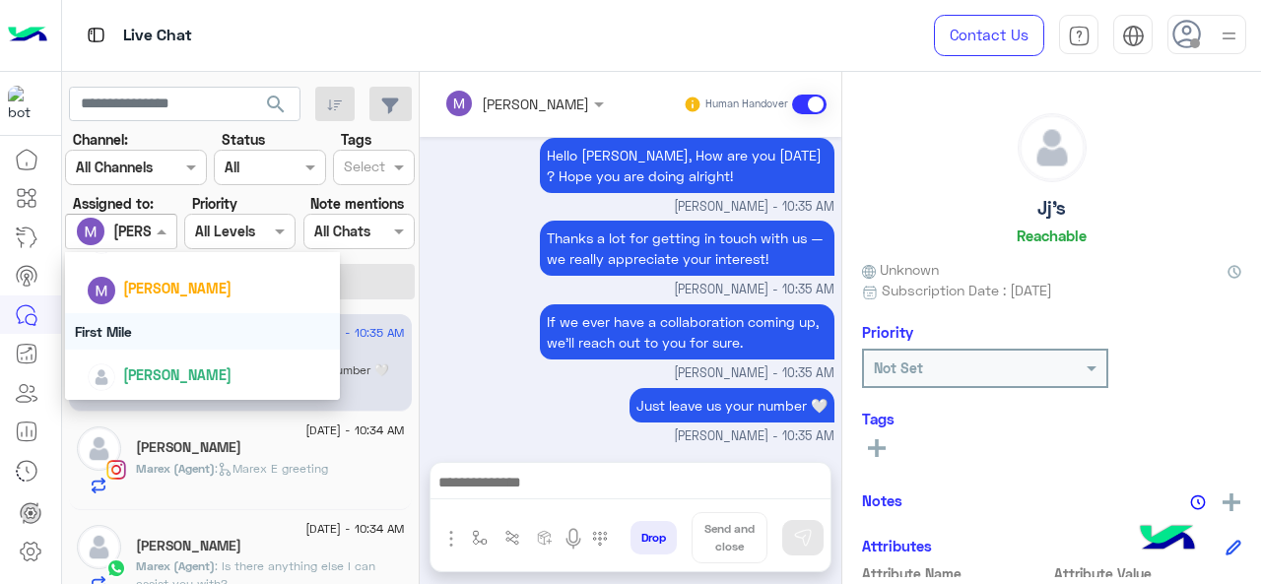
click at [153, 326] on div "First Mile" at bounding box center [203, 331] width 276 height 36
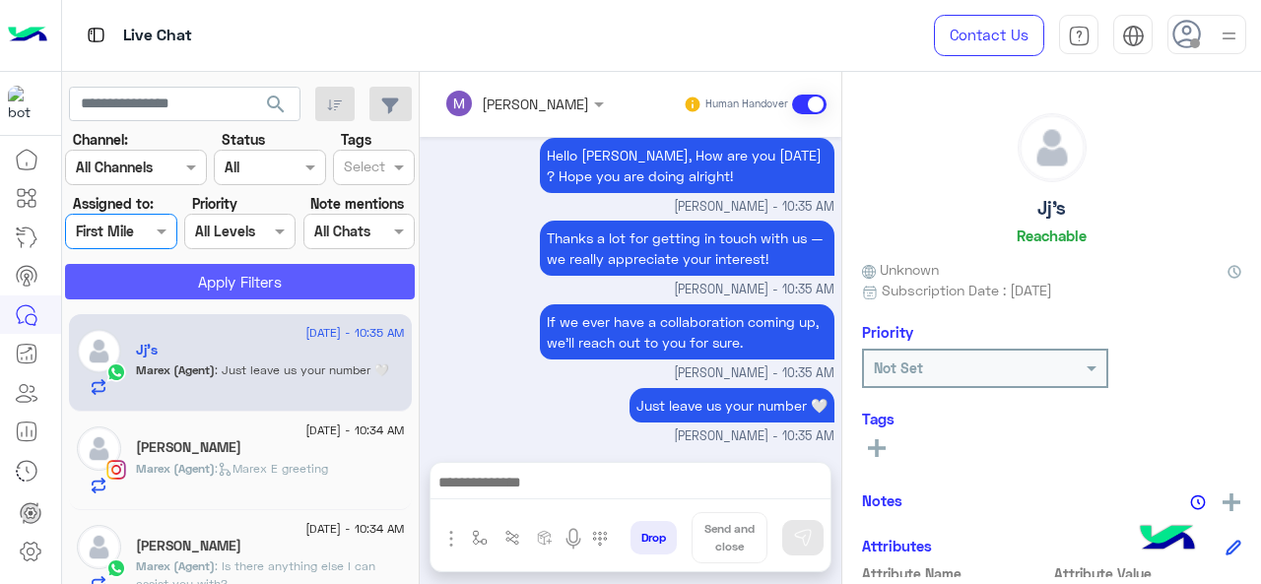
click at [235, 269] on button "Apply Filters" at bounding box center [240, 281] width 350 height 35
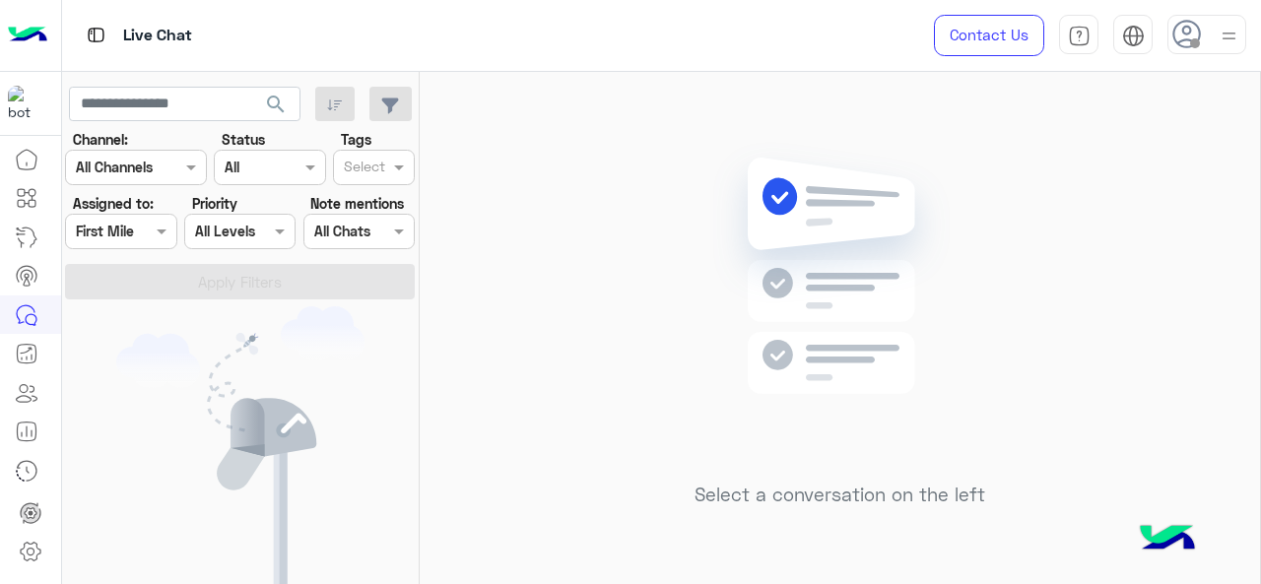
click at [105, 232] on input "text" at bounding box center [98, 232] width 45 height 21
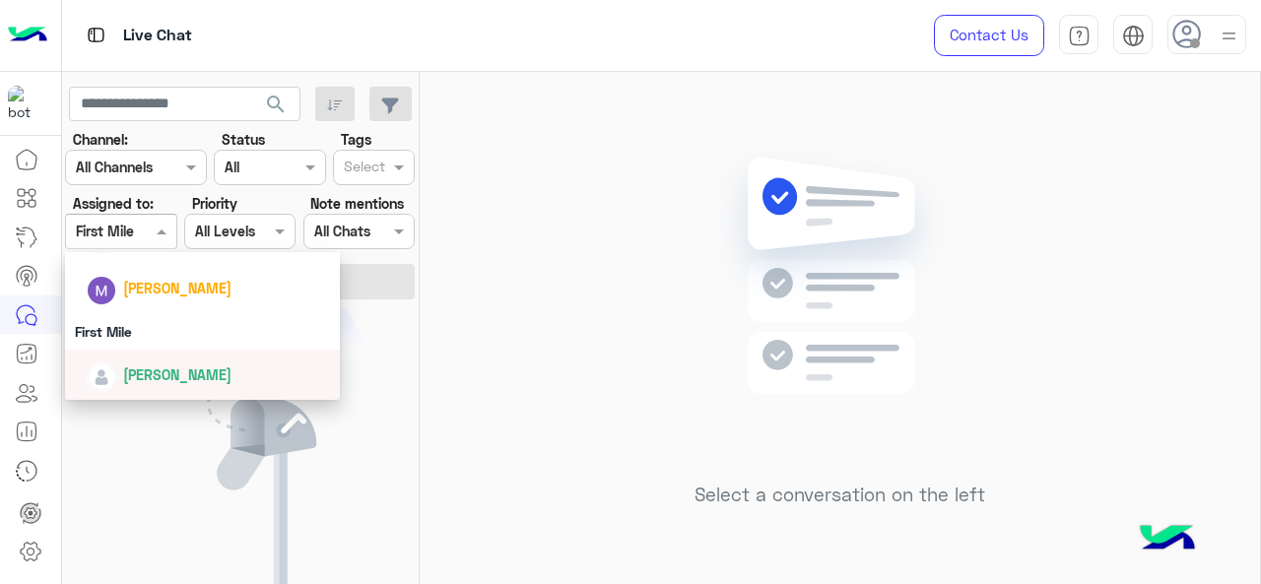
click at [132, 376] on span "Mariam Ahmed" at bounding box center [177, 375] width 108 height 17
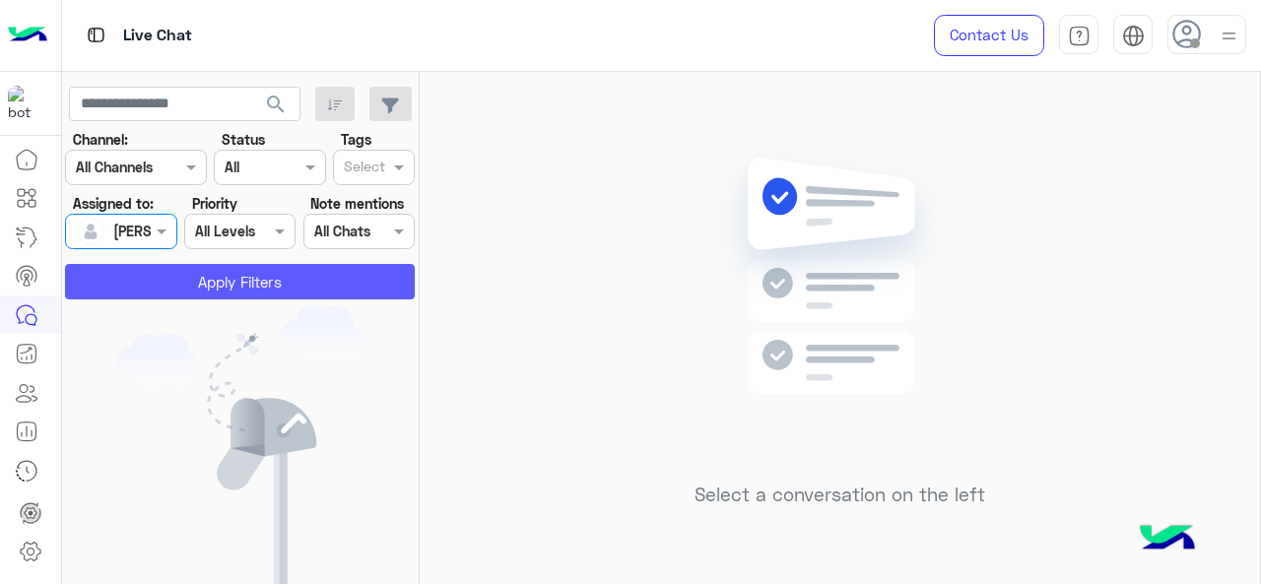
click at [191, 290] on button "Apply Filters" at bounding box center [240, 281] width 350 height 35
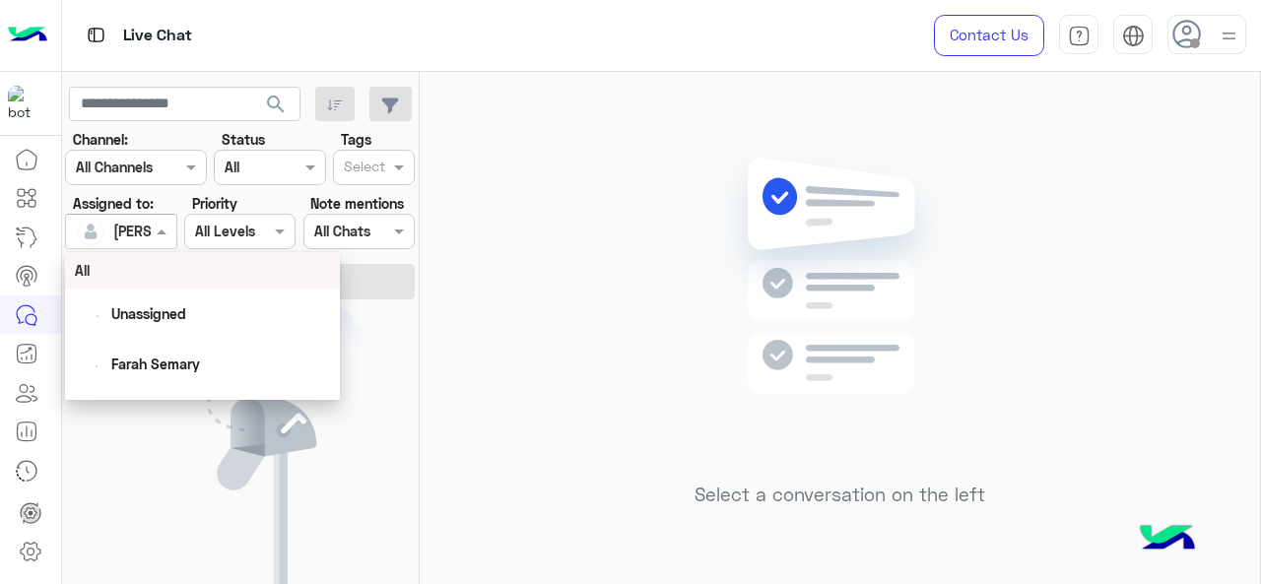
click at [154, 224] on span at bounding box center [164, 231] width 25 height 21
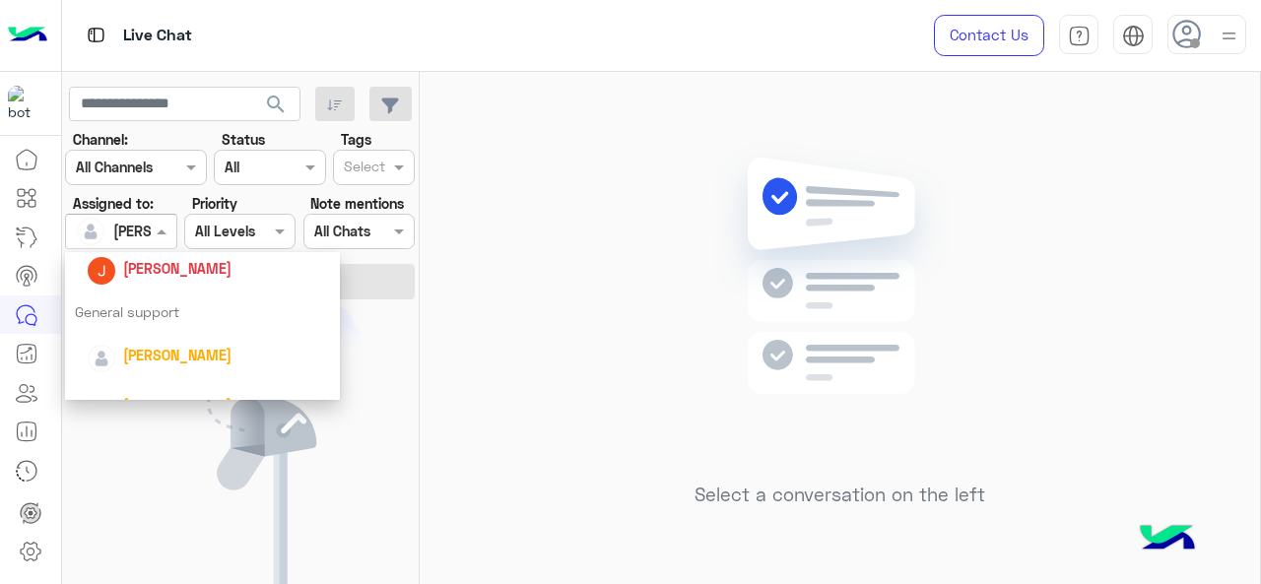
scroll to position [438, 0]
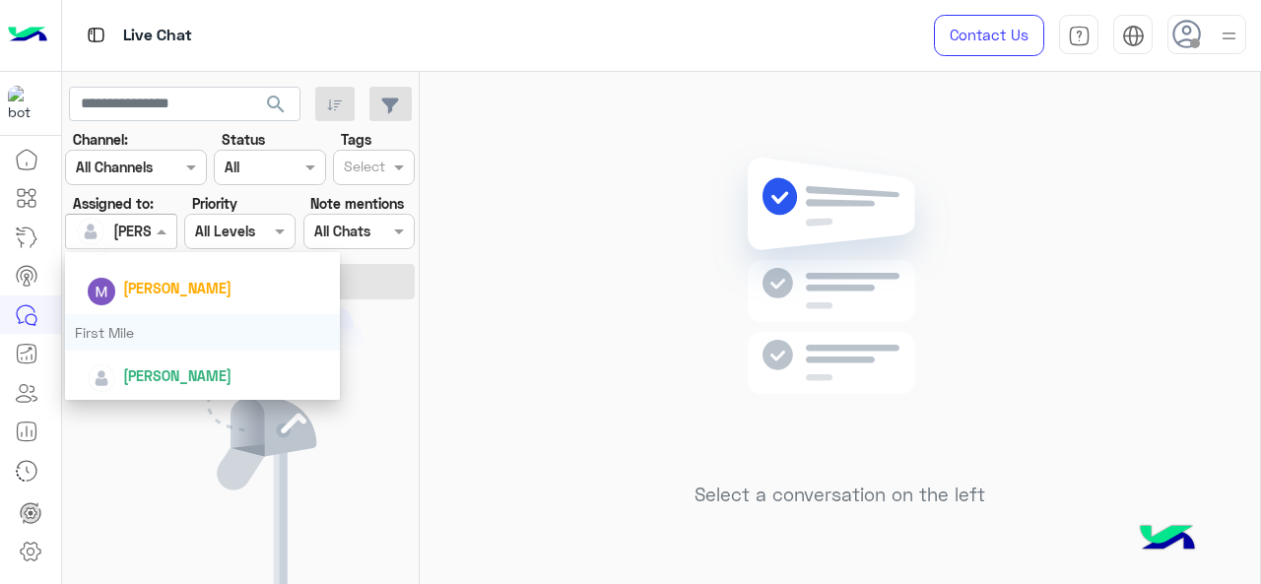
click at [148, 324] on div "First Mile" at bounding box center [203, 332] width 276 height 36
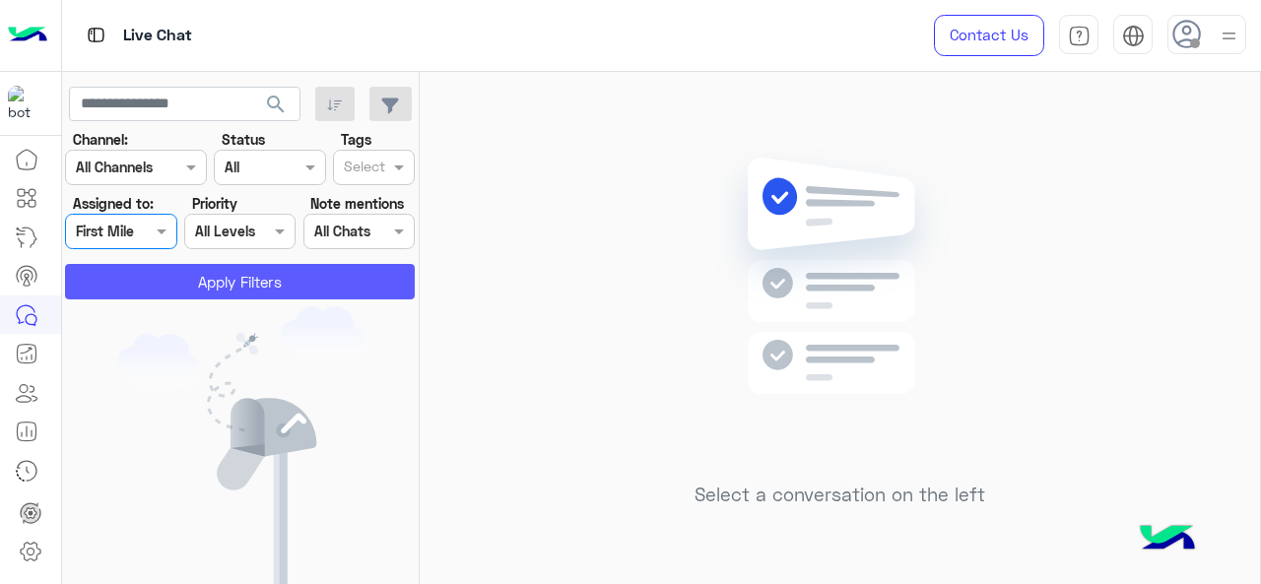
click at [162, 275] on button "Apply Filters" at bounding box center [240, 281] width 350 height 35
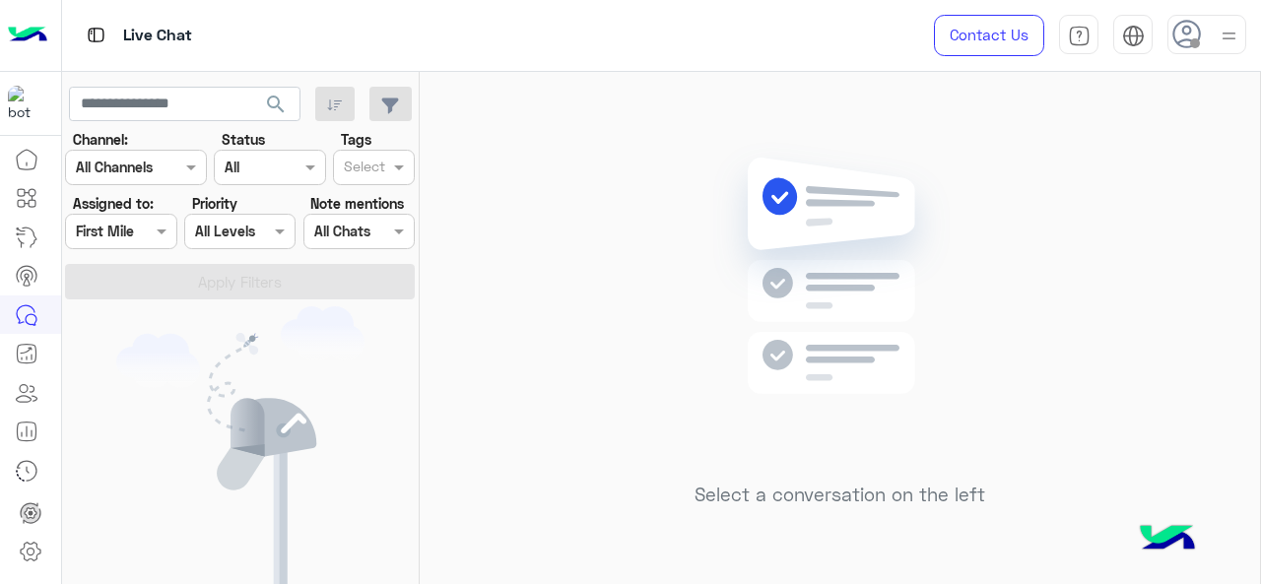
click at [141, 230] on div at bounding box center [120, 231] width 109 height 23
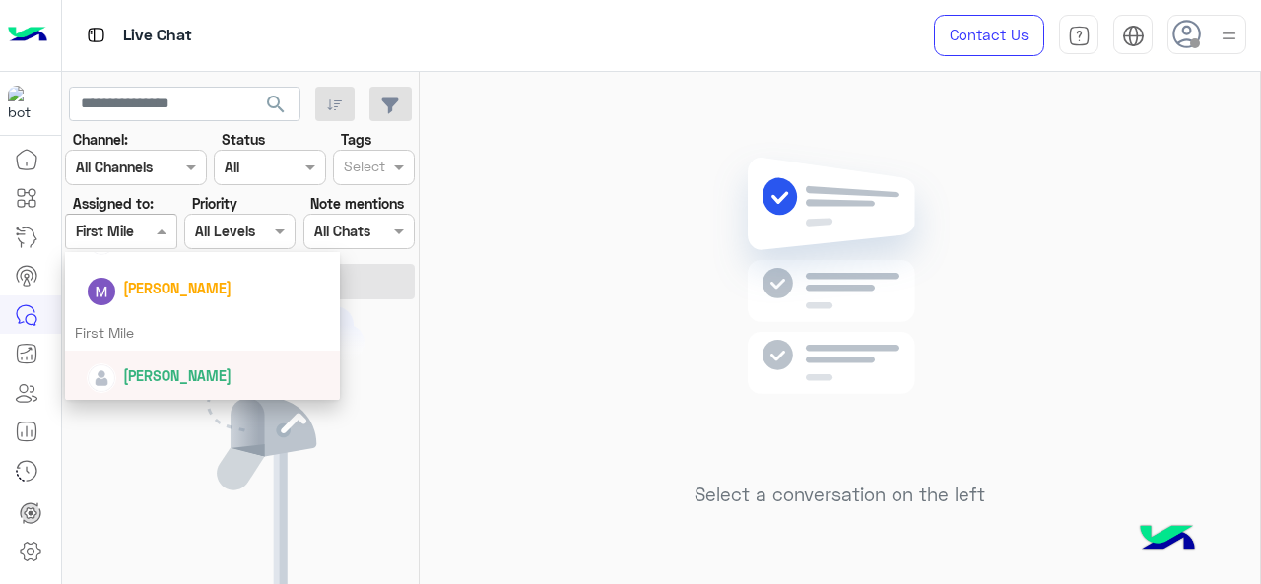
click at [154, 366] on div "Mariam Ahmed" at bounding box center [177, 376] width 108 height 21
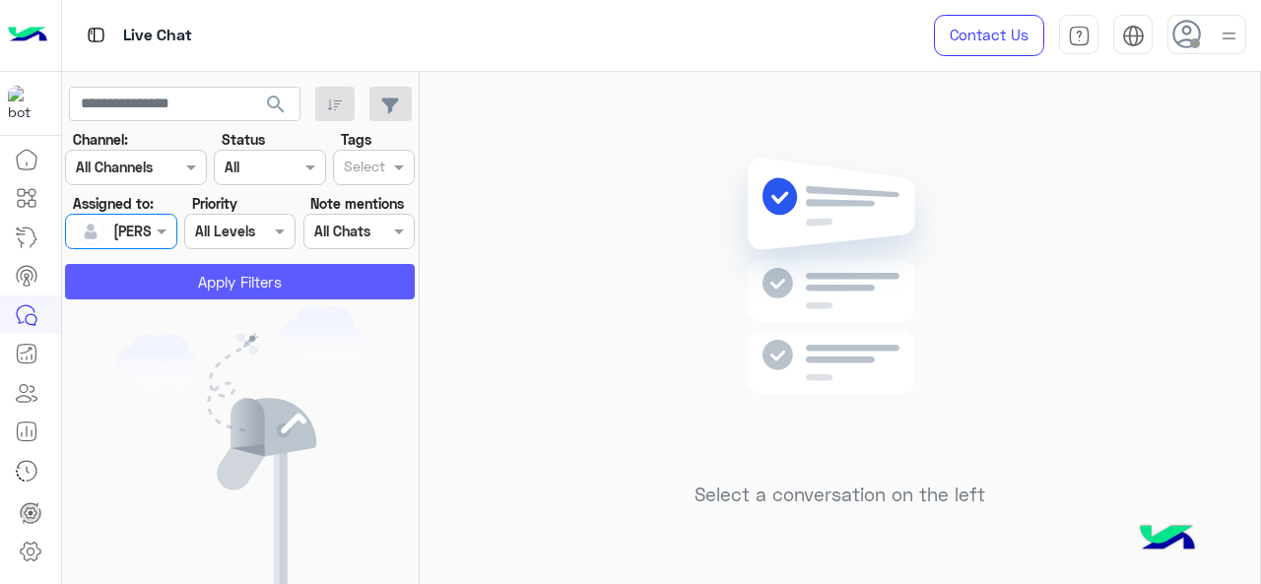
click at [162, 284] on button "Apply Filters" at bounding box center [240, 281] width 350 height 35
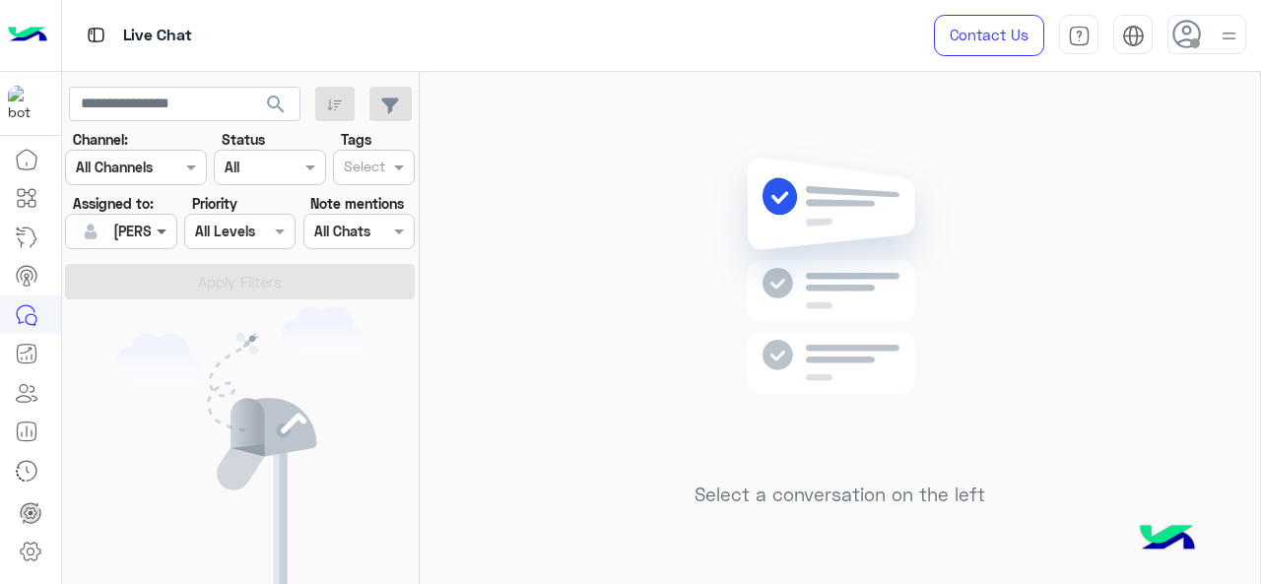
click at [160, 224] on span at bounding box center [164, 231] width 25 height 21
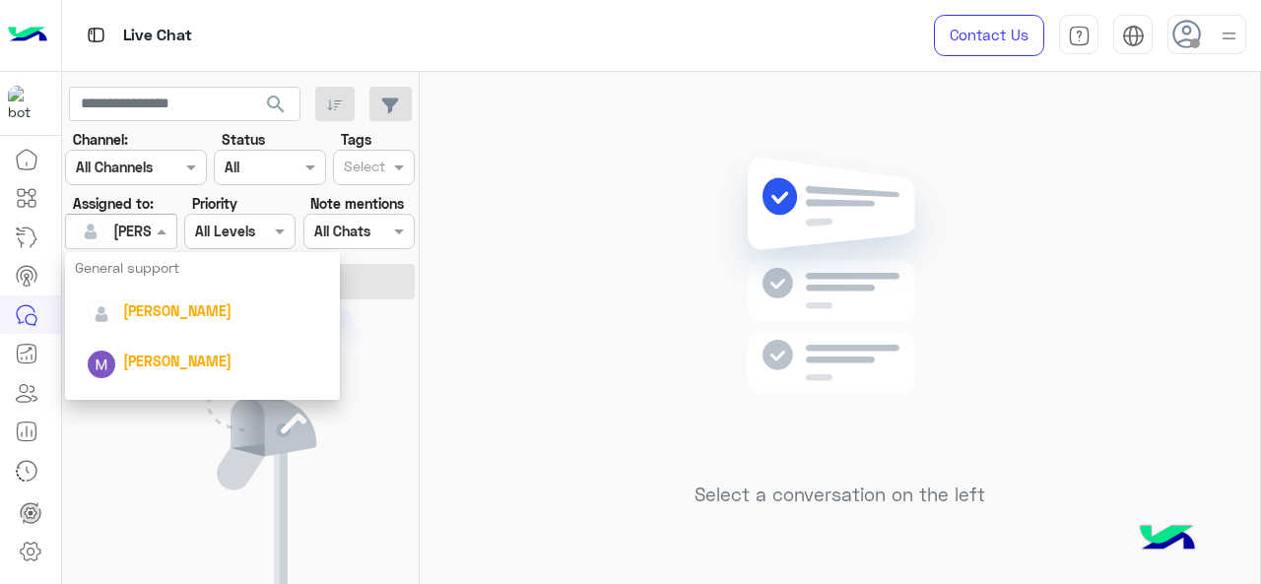
scroll to position [367, 0]
click at [163, 361] on span "Marex George" at bounding box center [177, 359] width 108 height 17
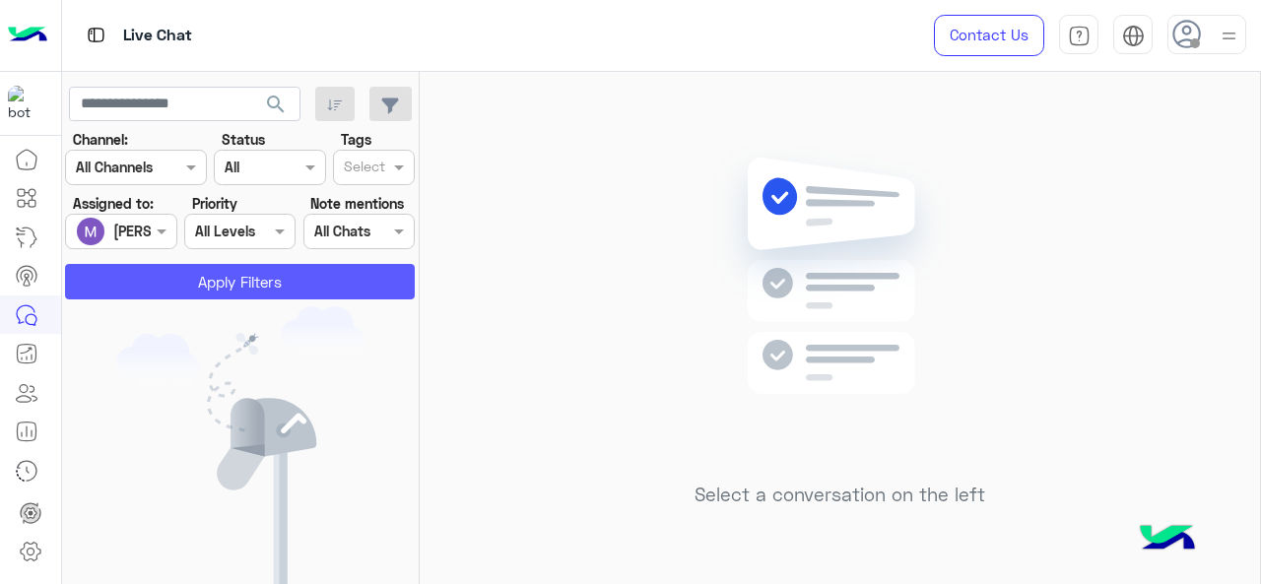
click at [191, 277] on button "Apply Filters" at bounding box center [240, 281] width 350 height 35
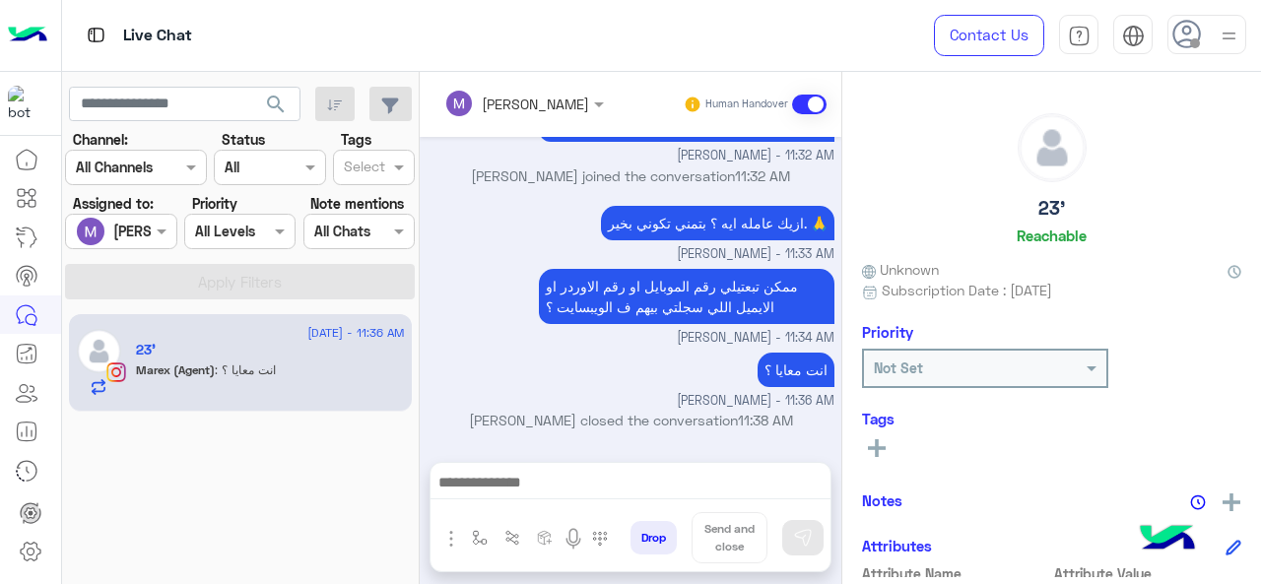
scroll to position [781, 0]
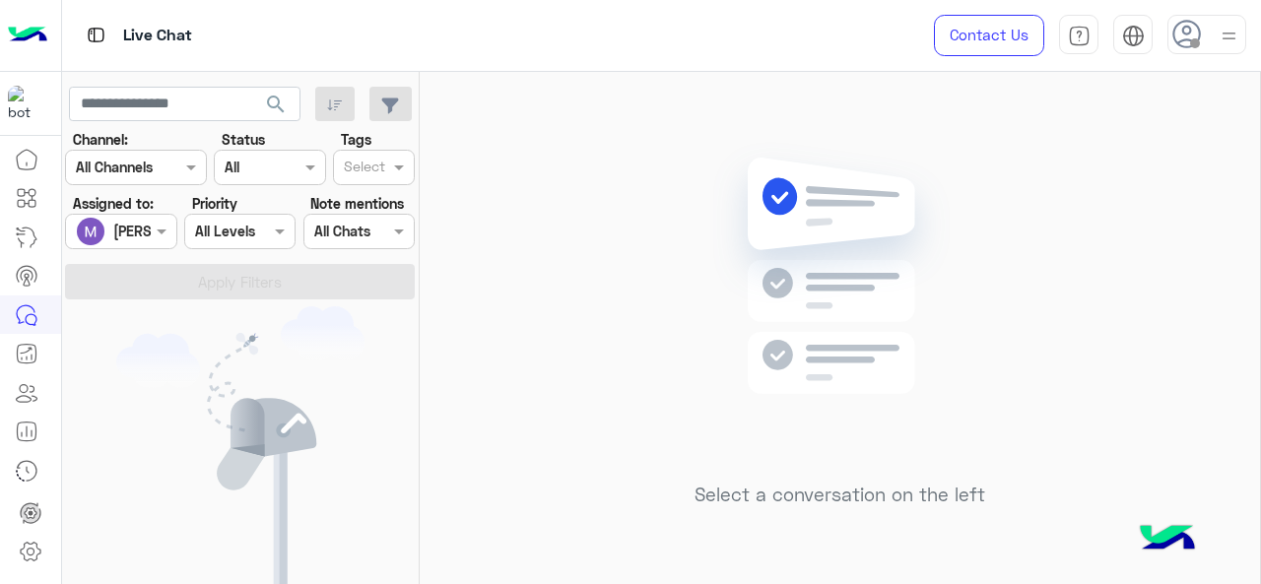
click at [152, 243] on div "Assigned on Marex George" at bounding box center [120, 231] width 111 height 35
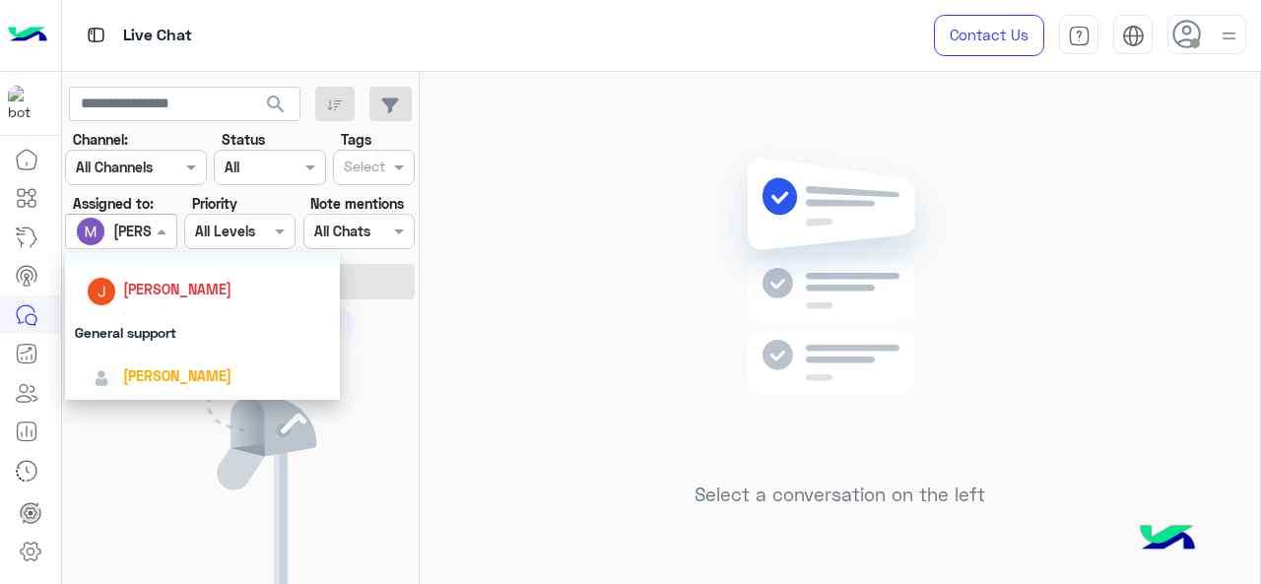
scroll to position [298, 0]
click at [154, 291] on span "Jana Aboelseoud" at bounding box center [177, 290] width 108 height 17
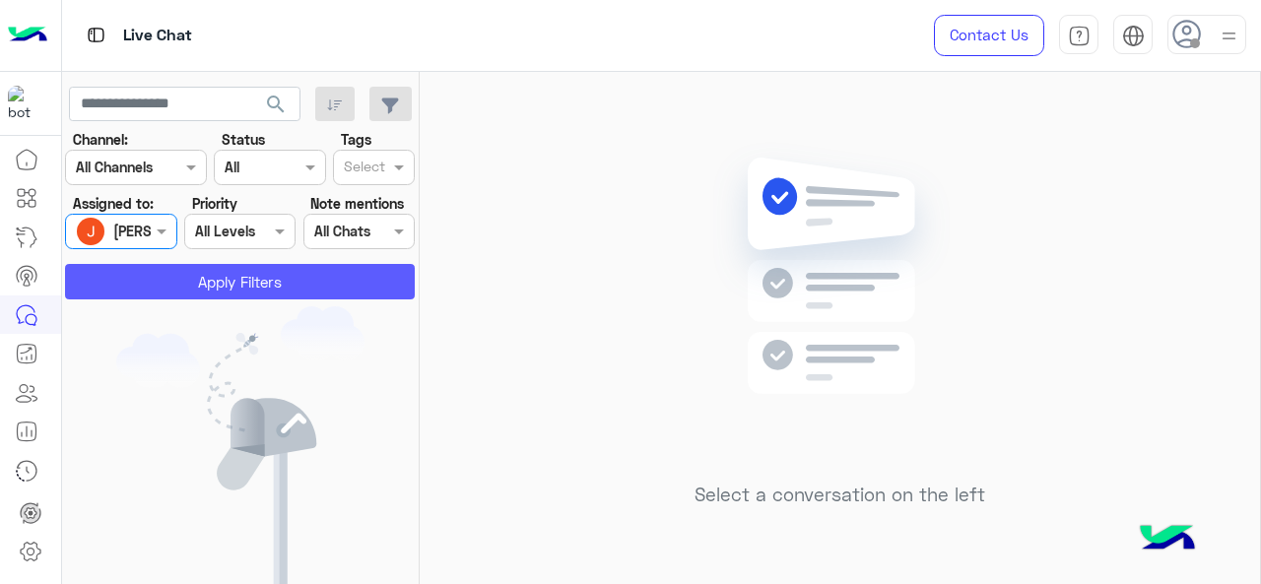
click at [154, 291] on button "Apply Filters" at bounding box center [240, 281] width 350 height 35
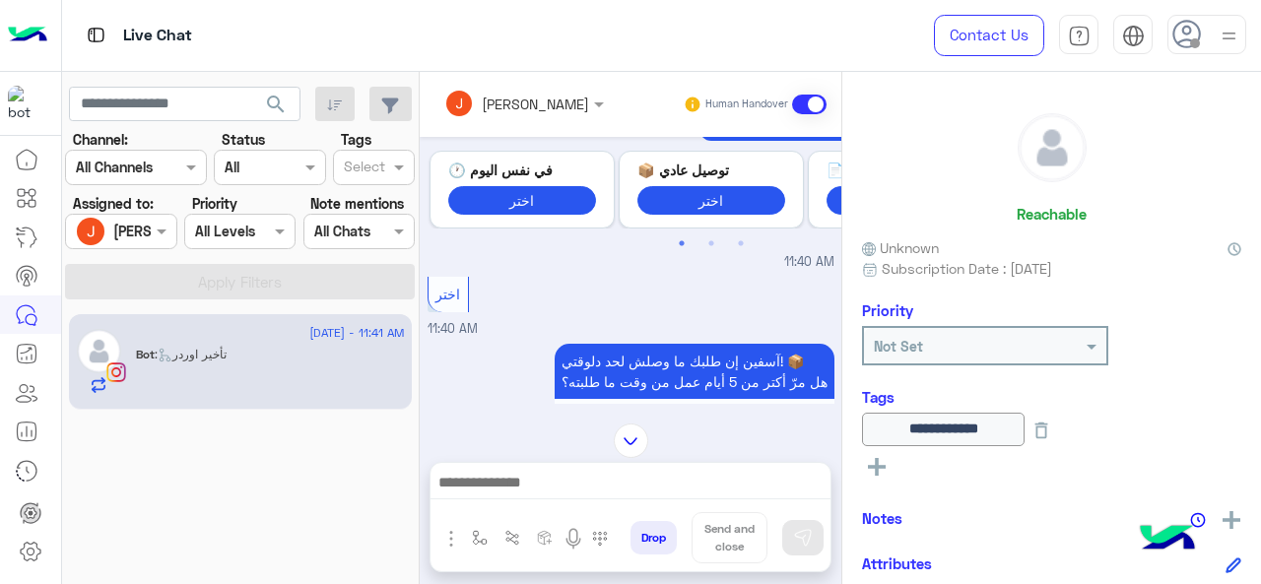
scroll to position [1585, 0]
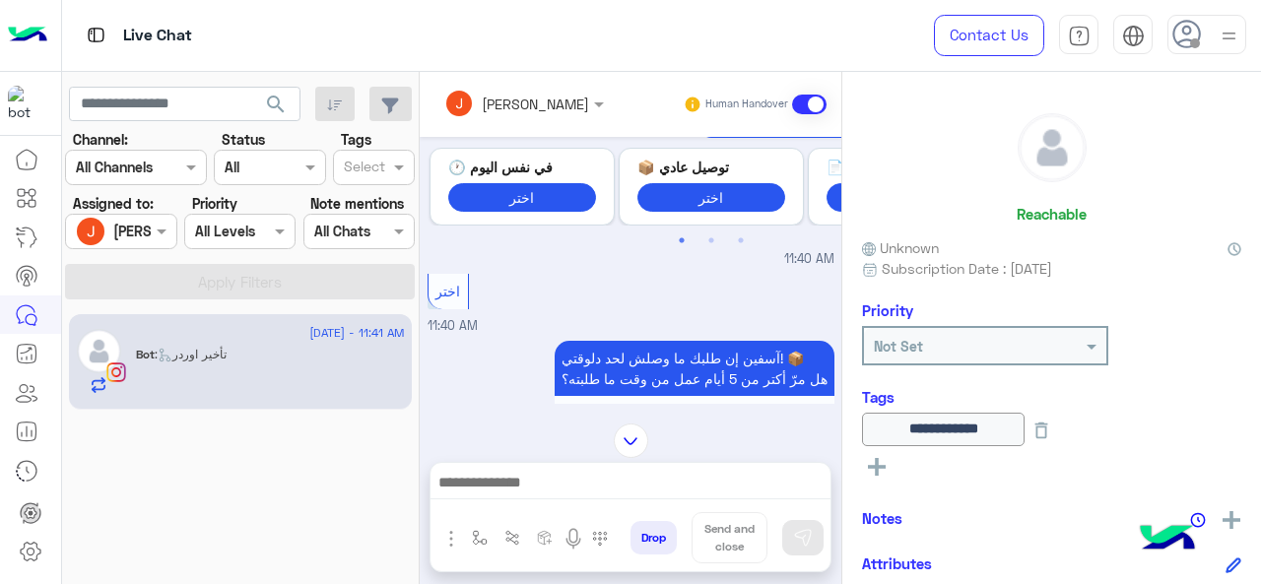
click at [211, 454] on div "3 September - 11:41 AM Bot : تأخير اوردر" at bounding box center [241, 448] width 358 height 285
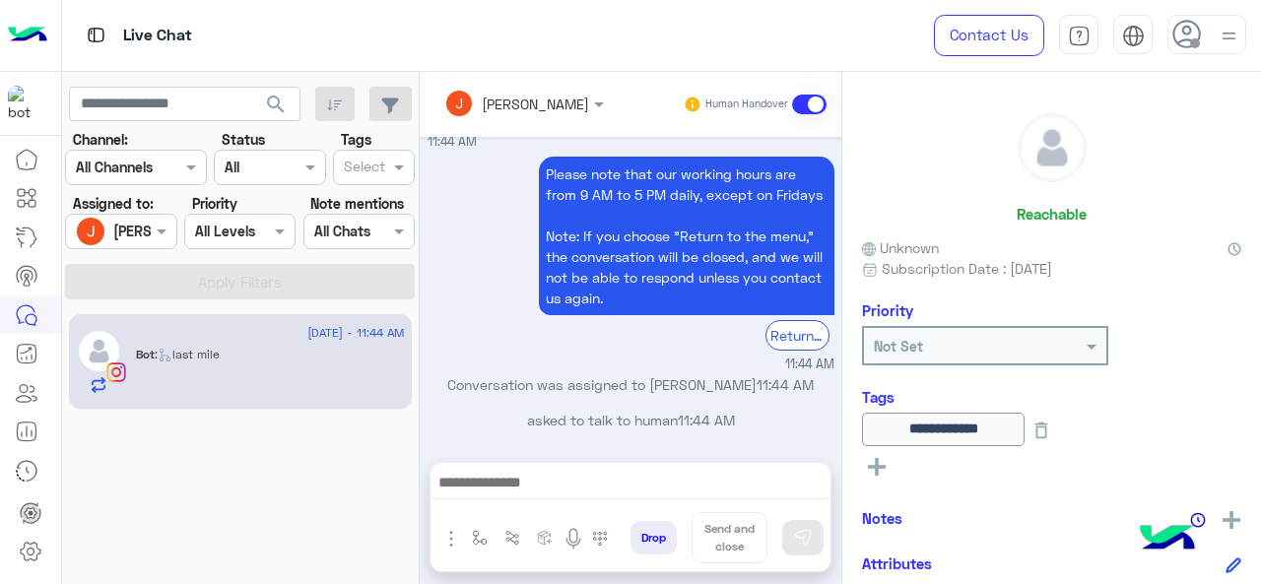
scroll to position [697, 0]
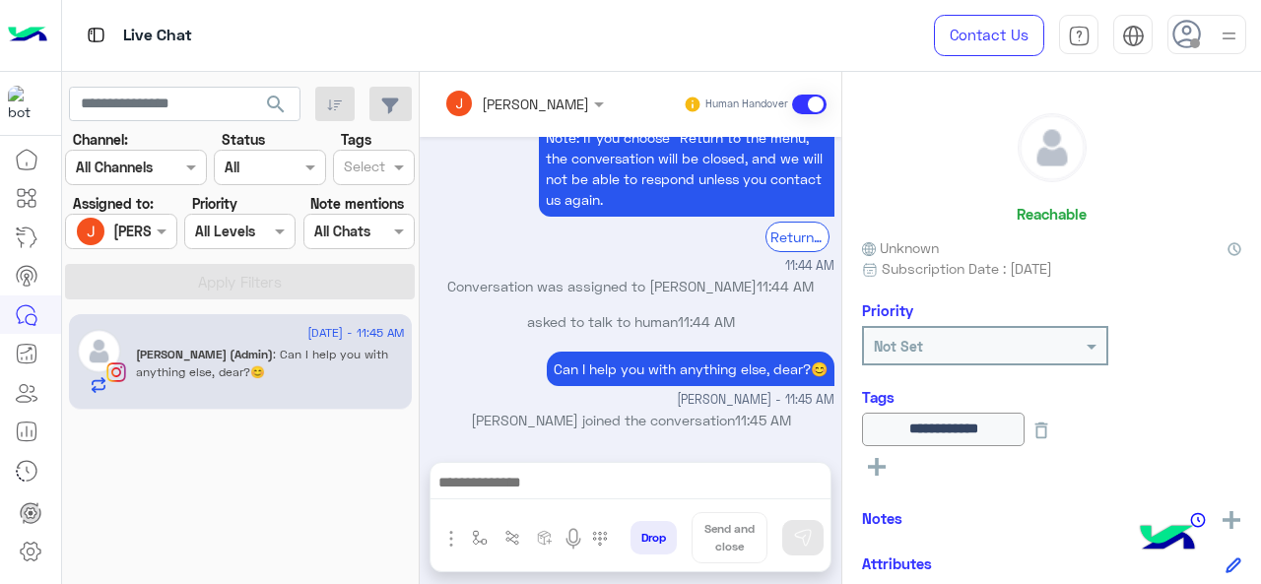
click at [167, 216] on div "Assigned on Jana Aboelseoud" at bounding box center [120, 231] width 111 height 35
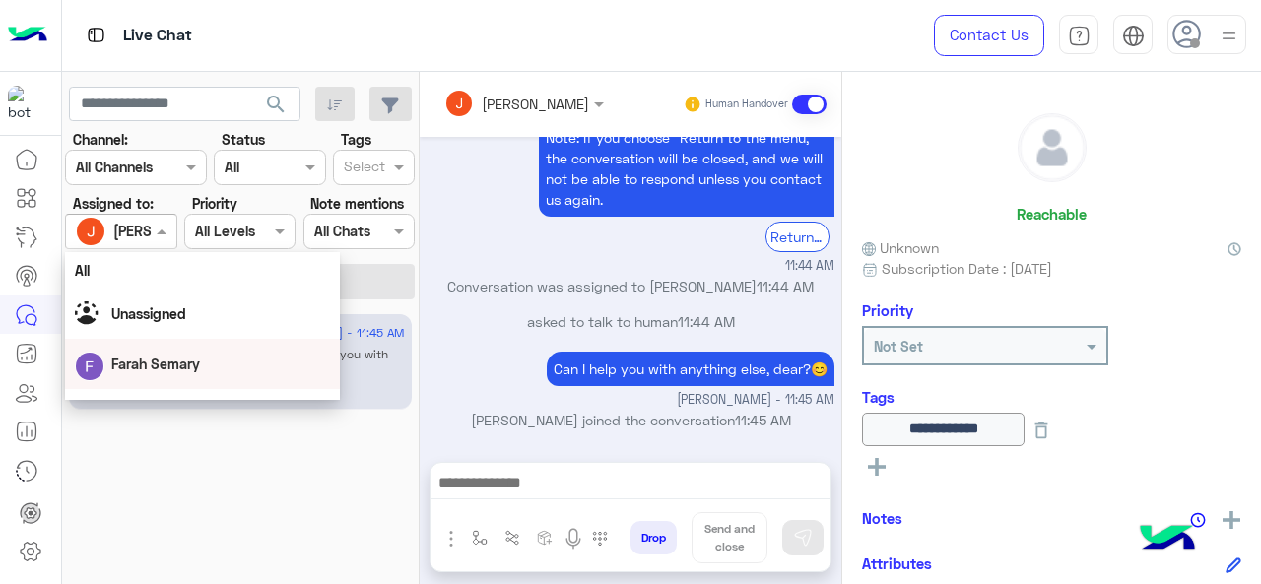
scroll to position [437, 0]
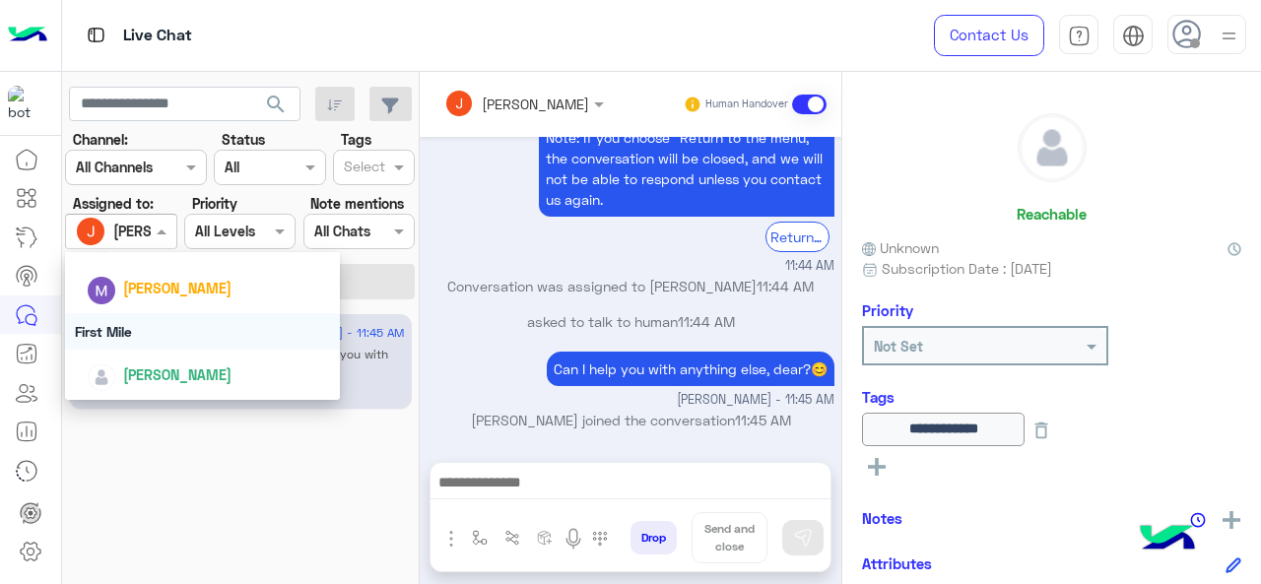
click at [143, 339] on div "First Mile" at bounding box center [203, 331] width 276 height 36
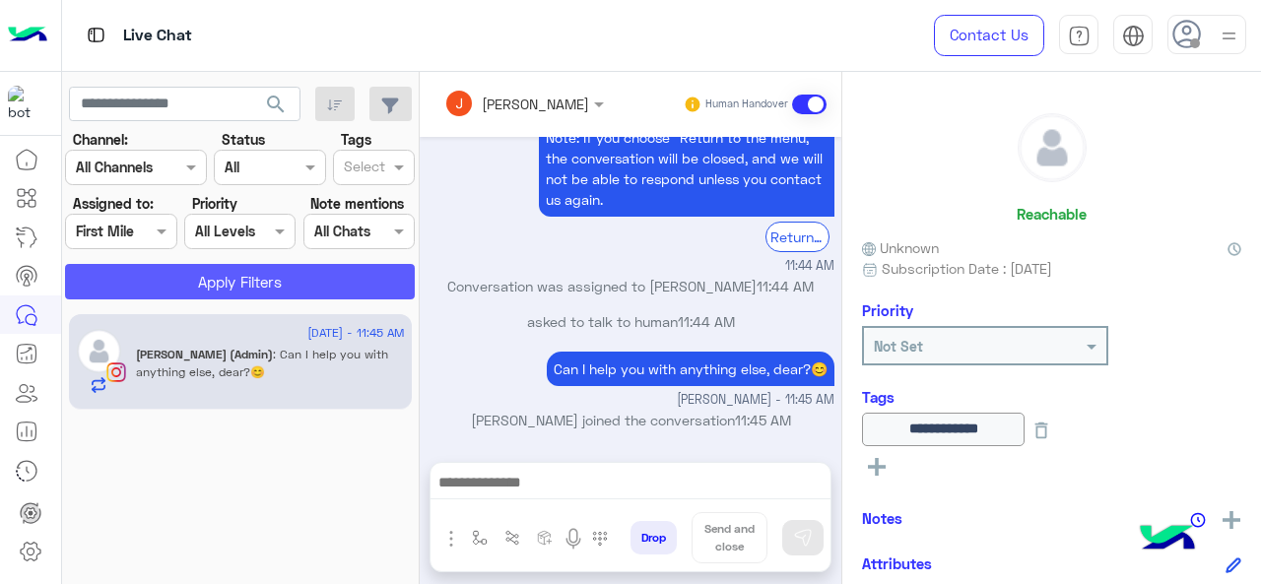
click at [157, 281] on button "Apply Filters" at bounding box center [240, 281] width 350 height 35
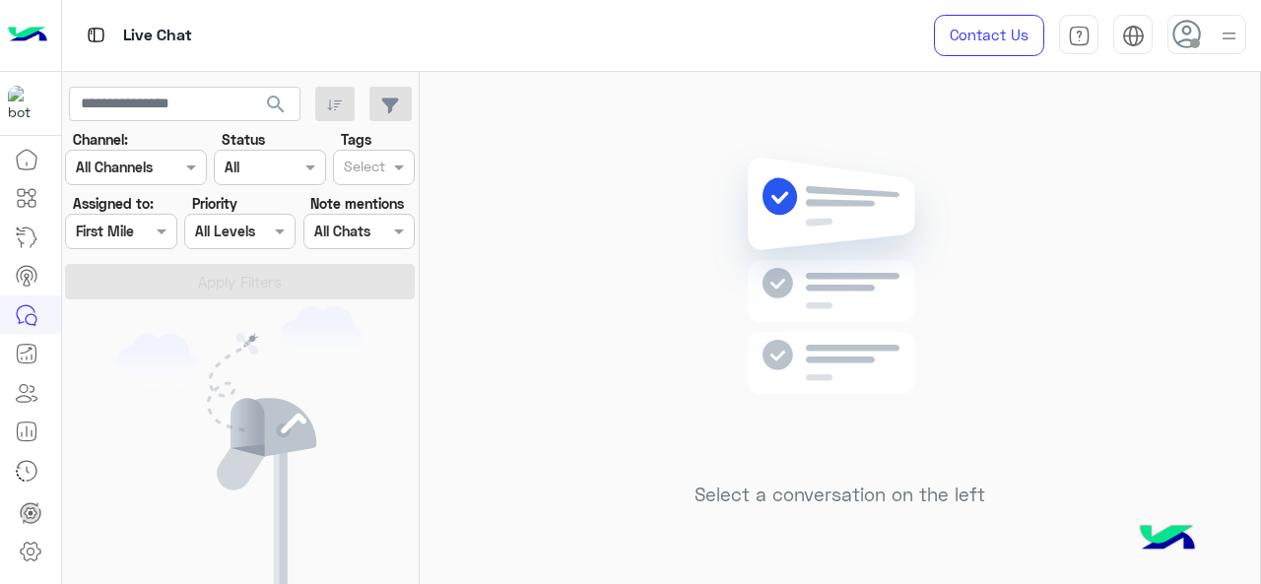
click at [101, 231] on input "text" at bounding box center [98, 232] width 45 height 21
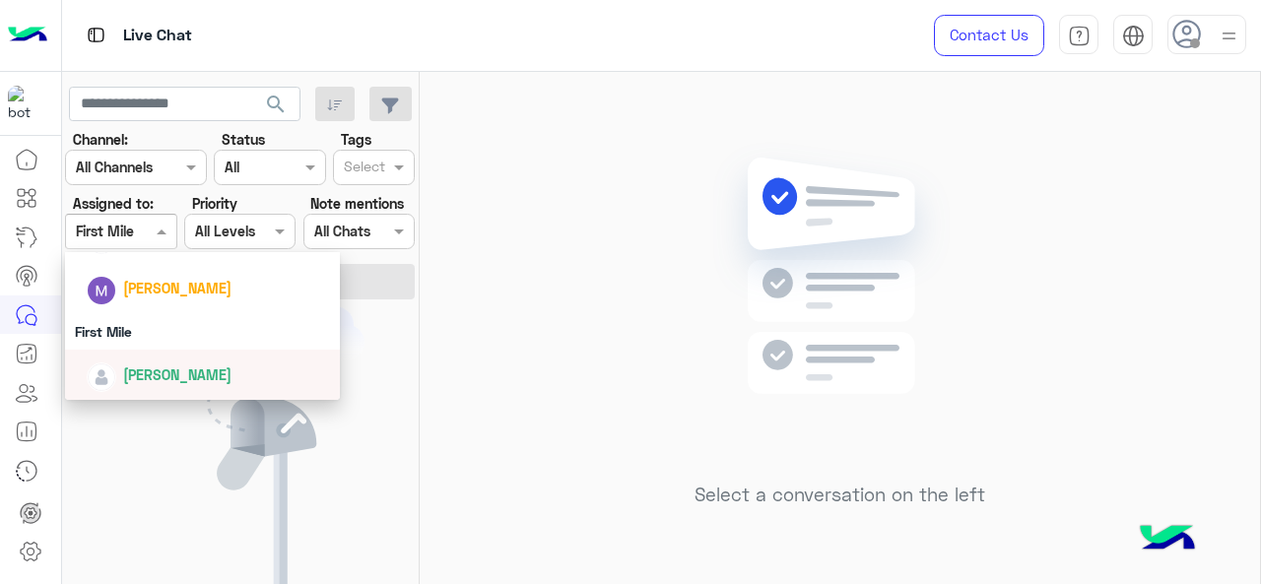
click at [145, 377] on span "Mariam Ahmed" at bounding box center [177, 375] width 108 height 17
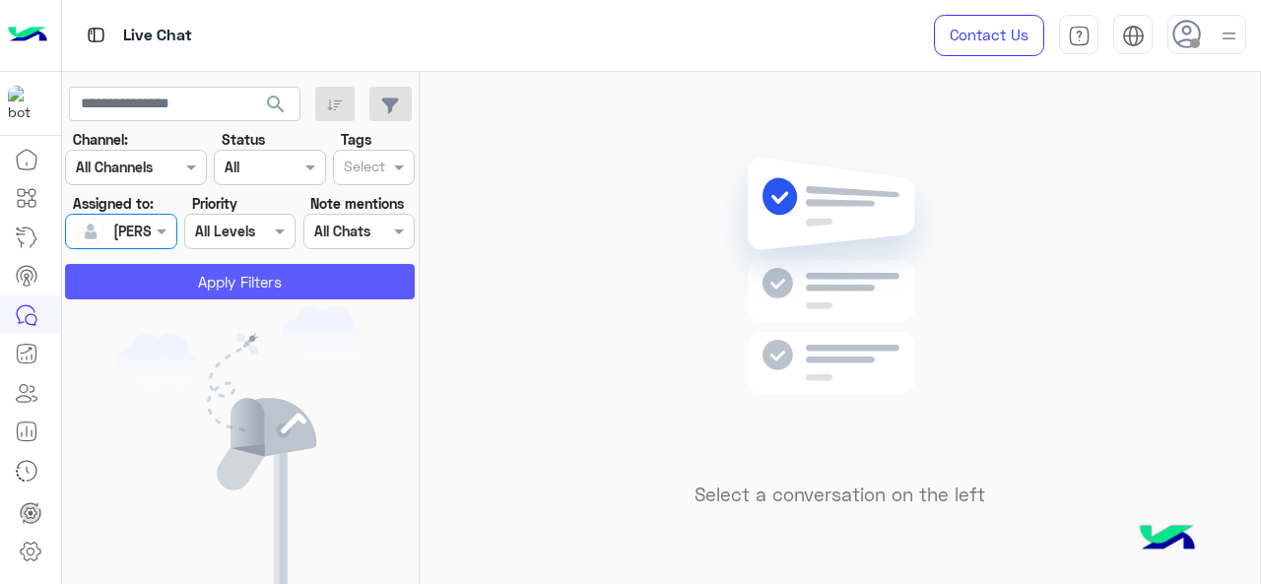
click at [189, 271] on button "Apply Filters" at bounding box center [240, 281] width 350 height 35
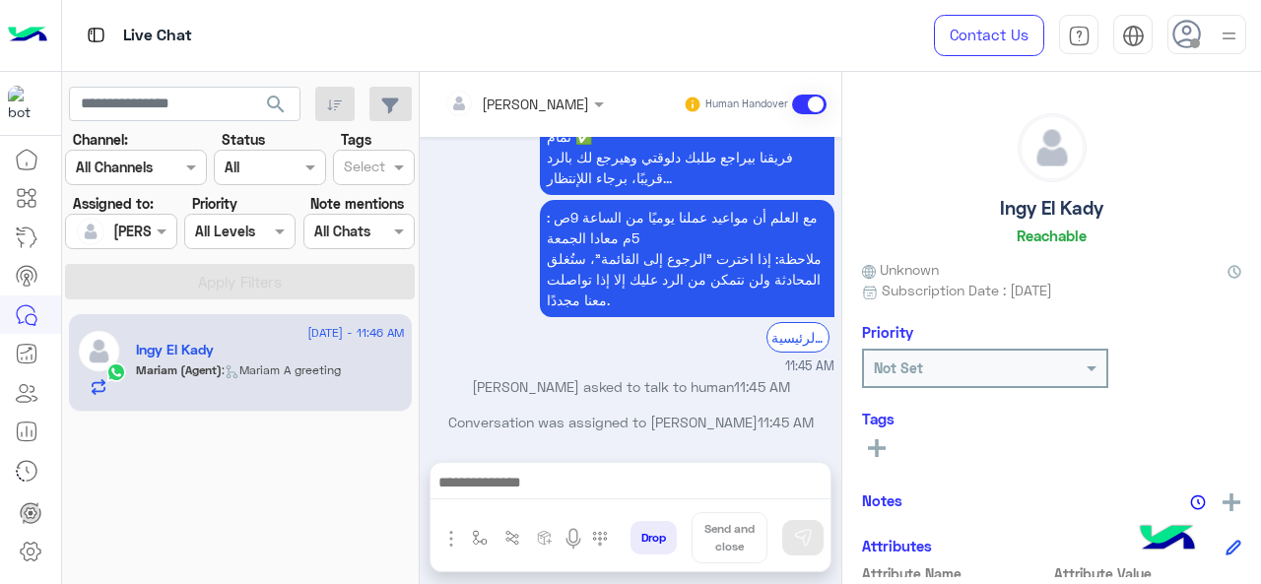
scroll to position [776, 0]
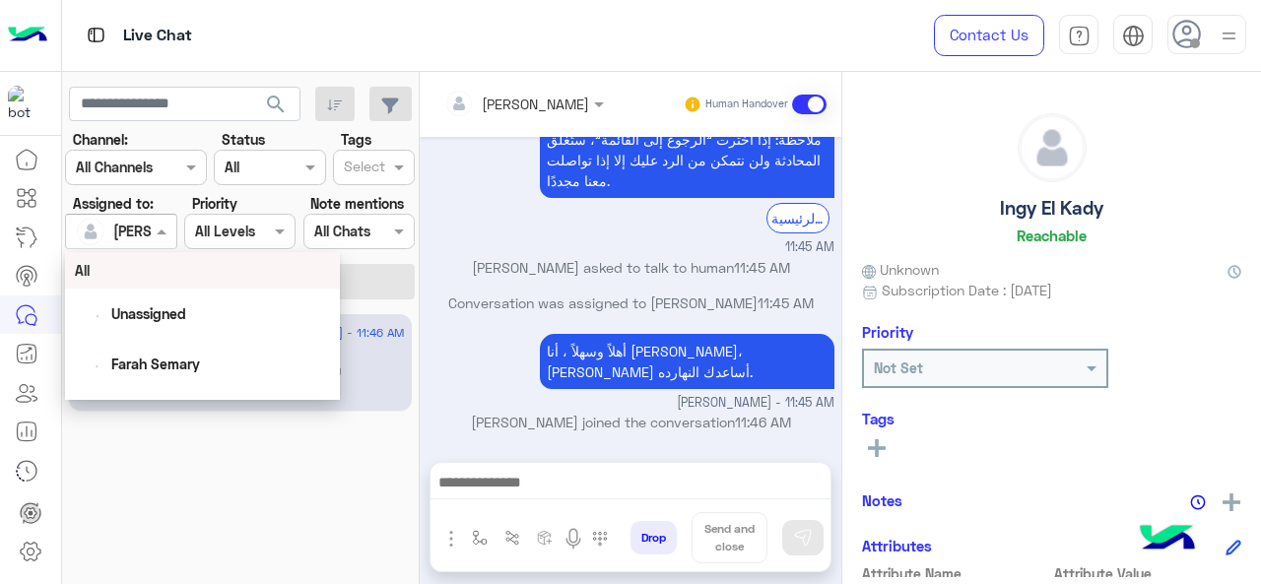
click at [161, 238] on span at bounding box center [164, 231] width 25 height 21
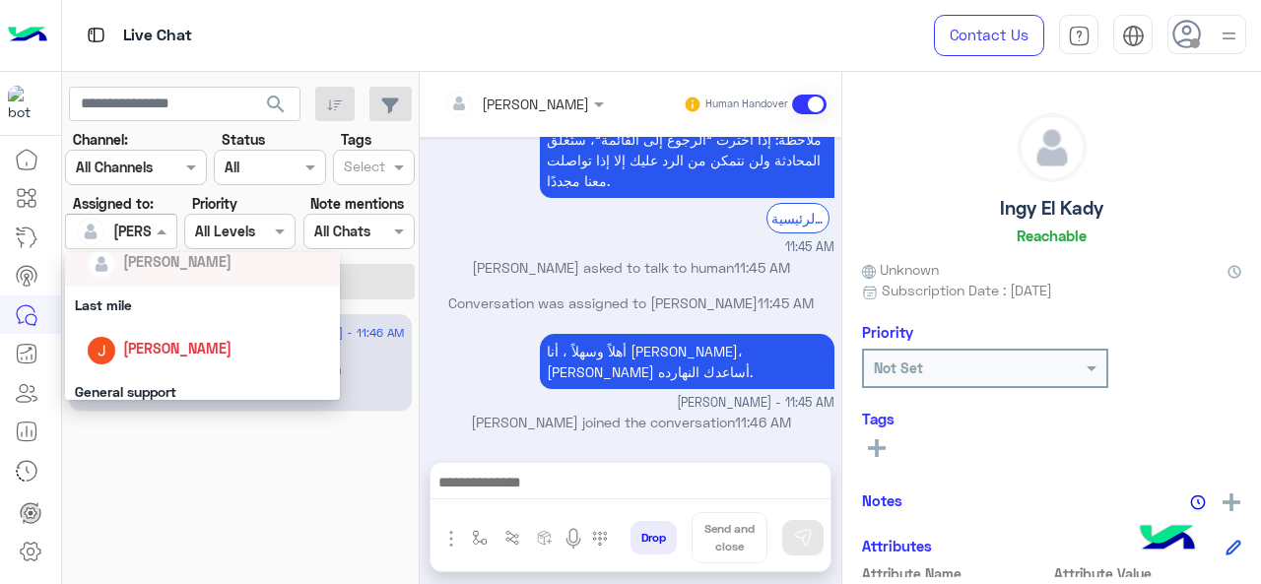
scroll to position [241, 0]
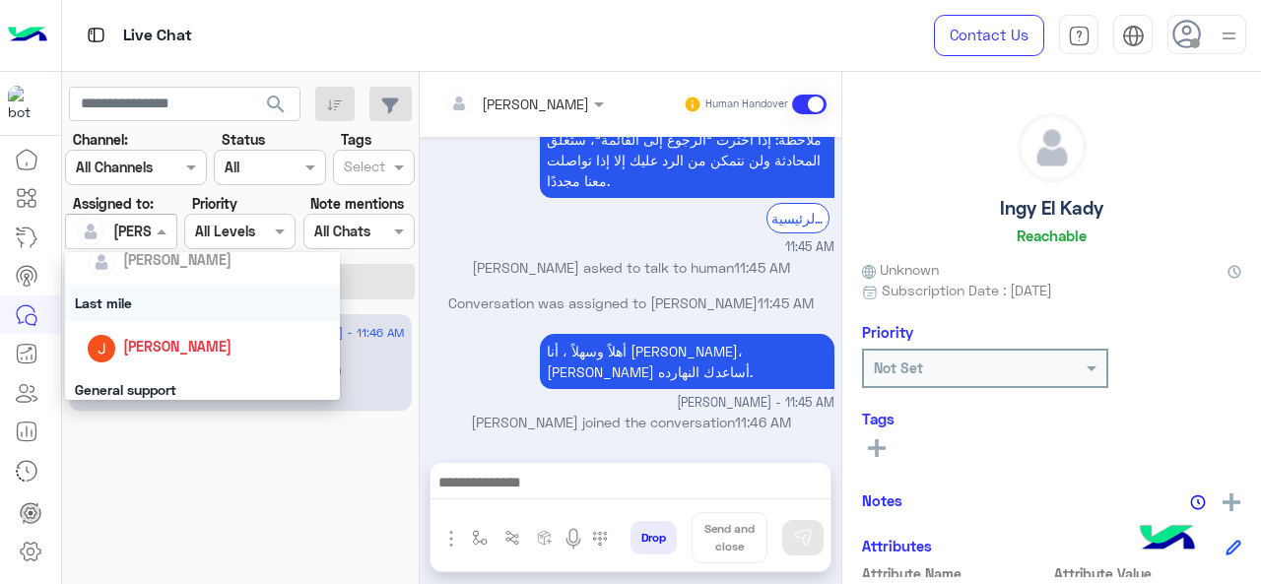
click at [148, 304] on div "Last mile" at bounding box center [203, 303] width 276 height 36
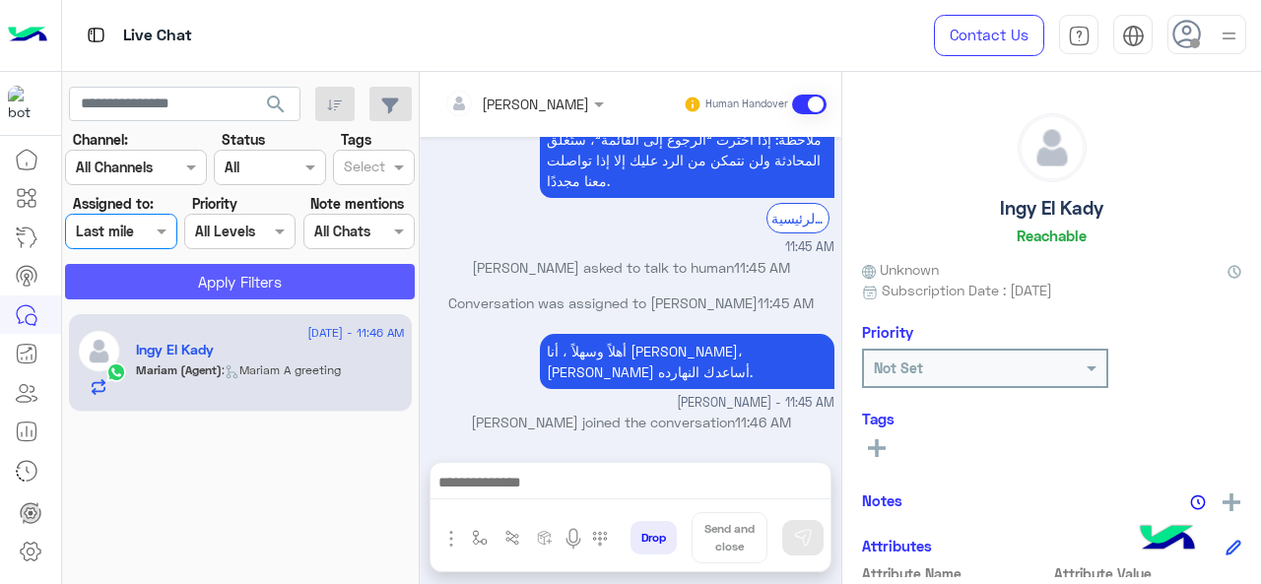
click at [151, 281] on button "Apply Filters" at bounding box center [240, 281] width 350 height 35
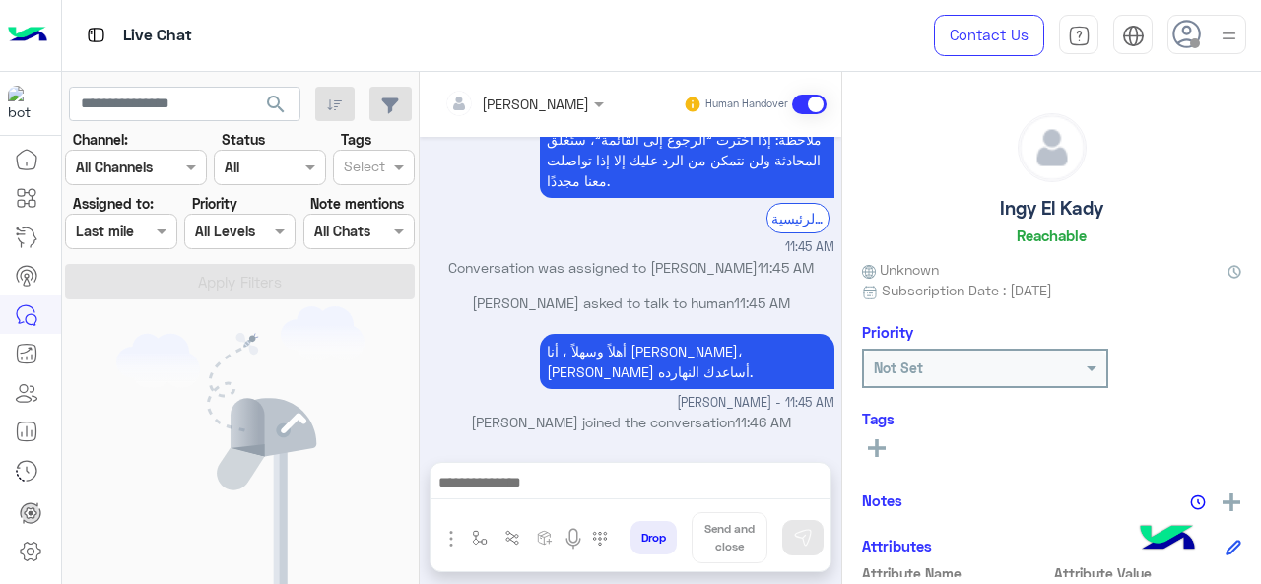
scroll to position [842, 0]
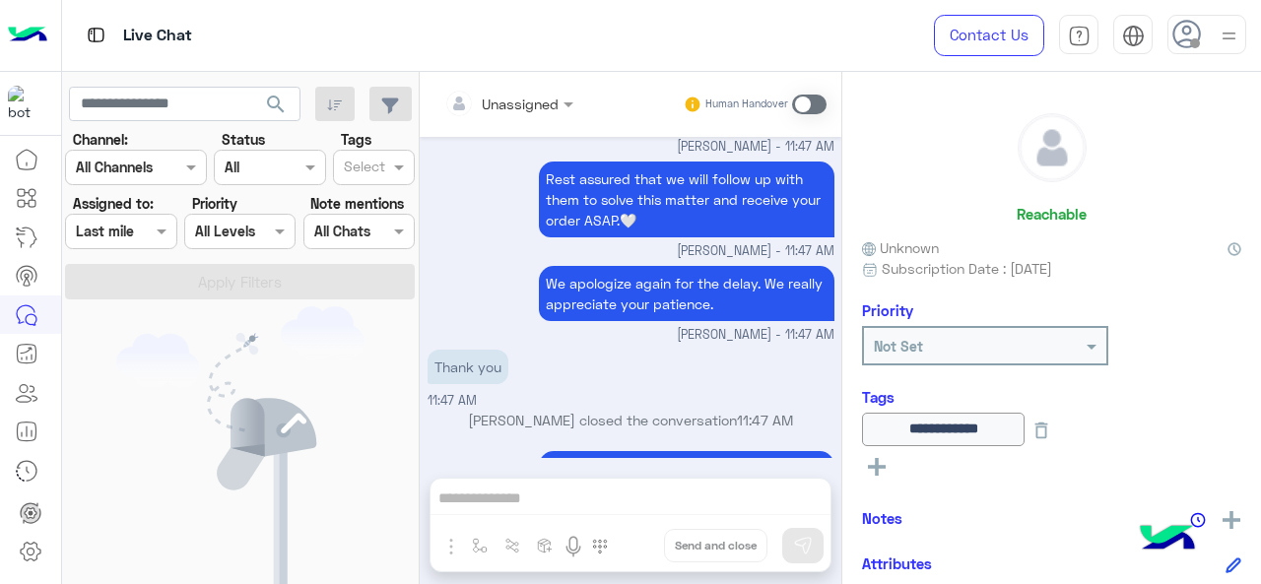
scroll to position [601, 0]
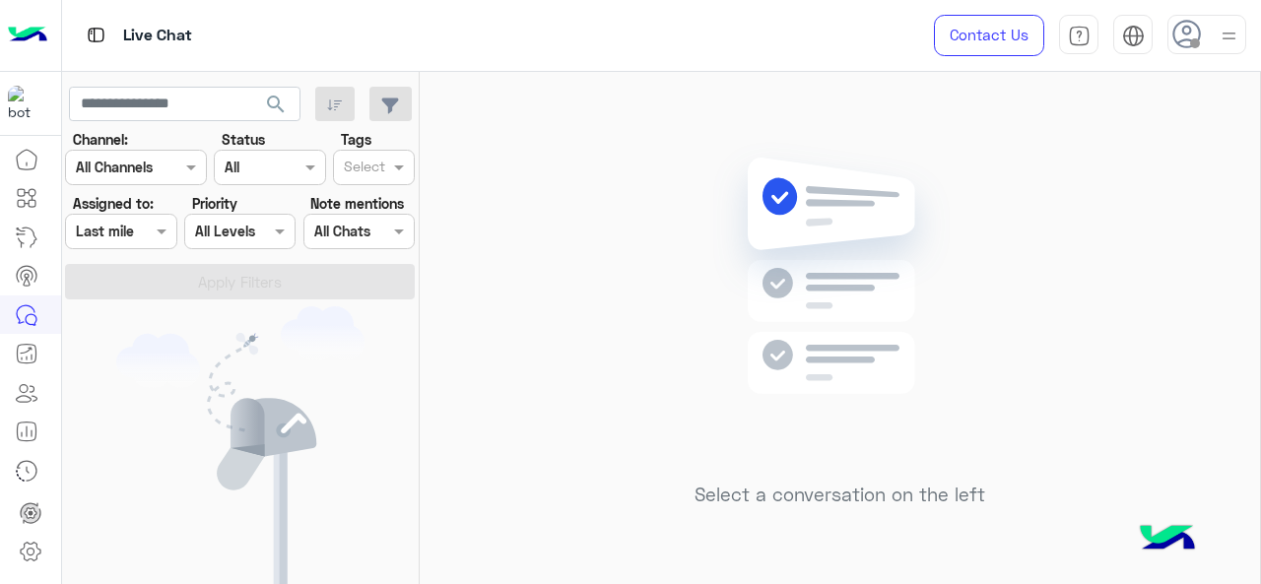
click at [142, 244] on div "Assigned on Last mile" at bounding box center [120, 231] width 111 height 35
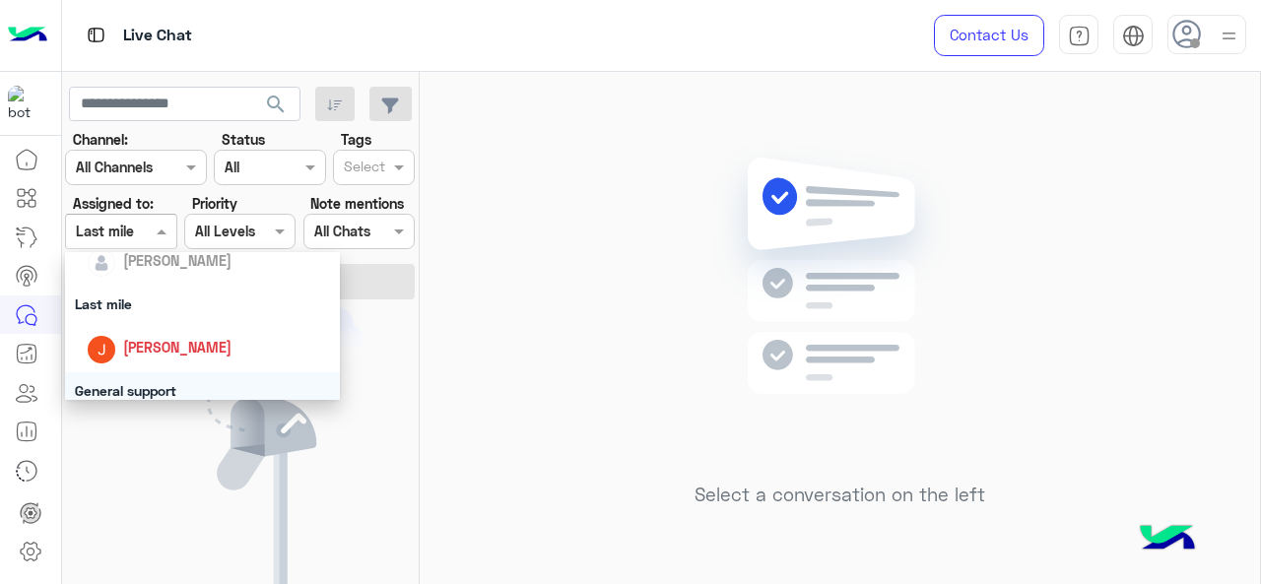
scroll to position [237, 0]
click at [136, 312] on div "Last mile" at bounding box center [203, 308] width 276 height 36
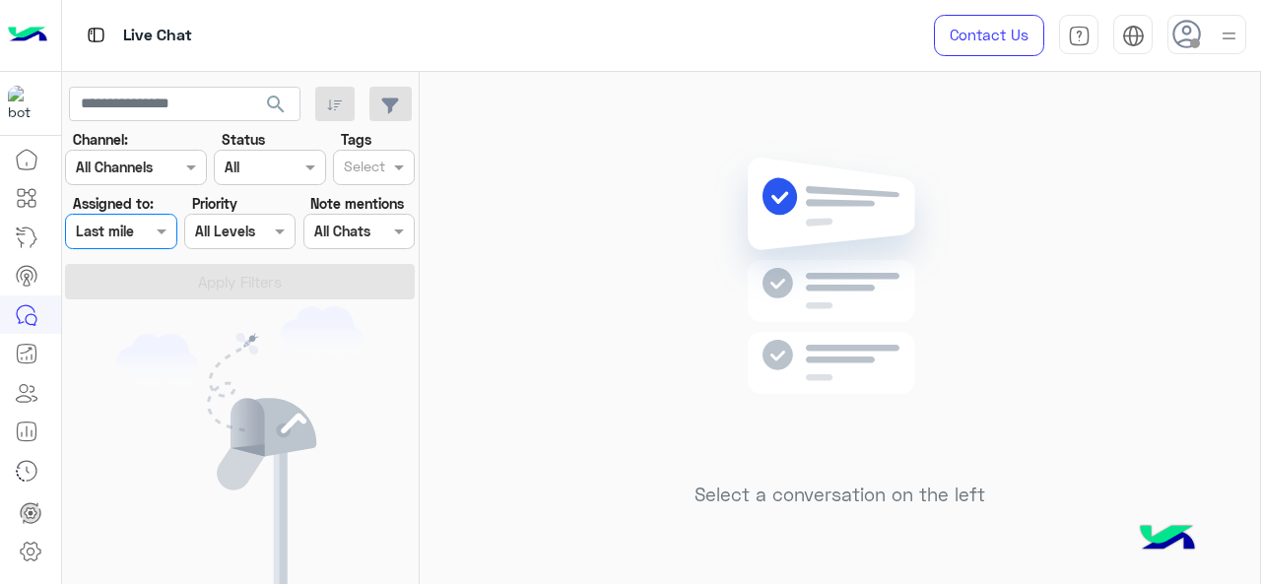
drag, startPoint x: 111, startPoint y: 221, endPoint x: 120, endPoint y: 237, distance: 18.1
click at [111, 222] on input "text" at bounding box center [98, 232] width 45 height 21
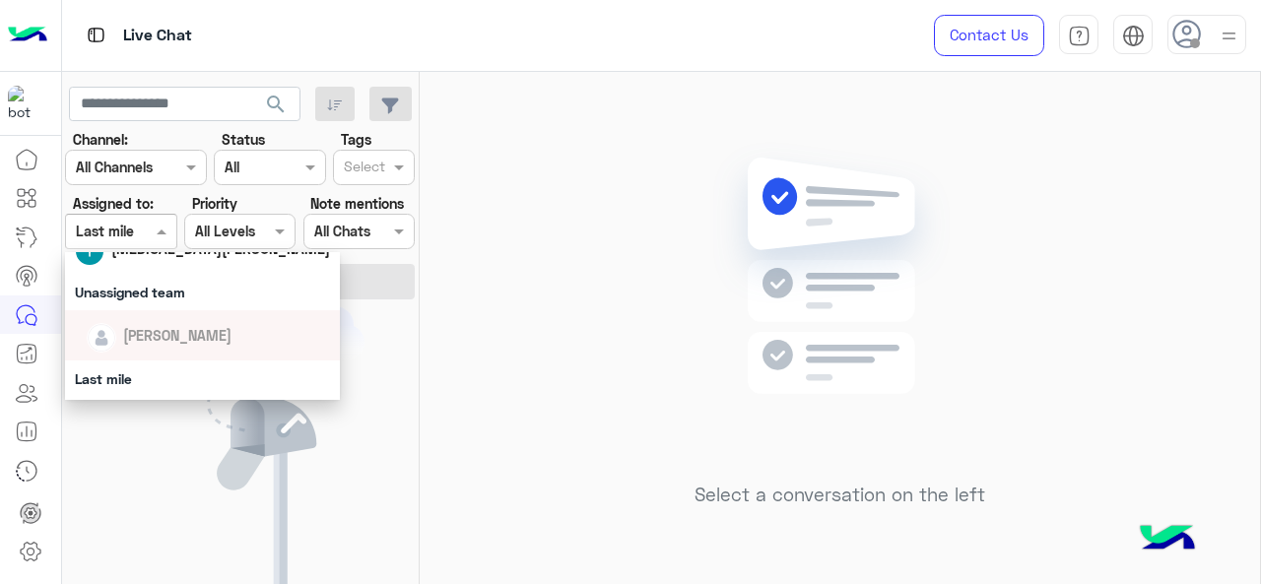
scroll to position [271, 0]
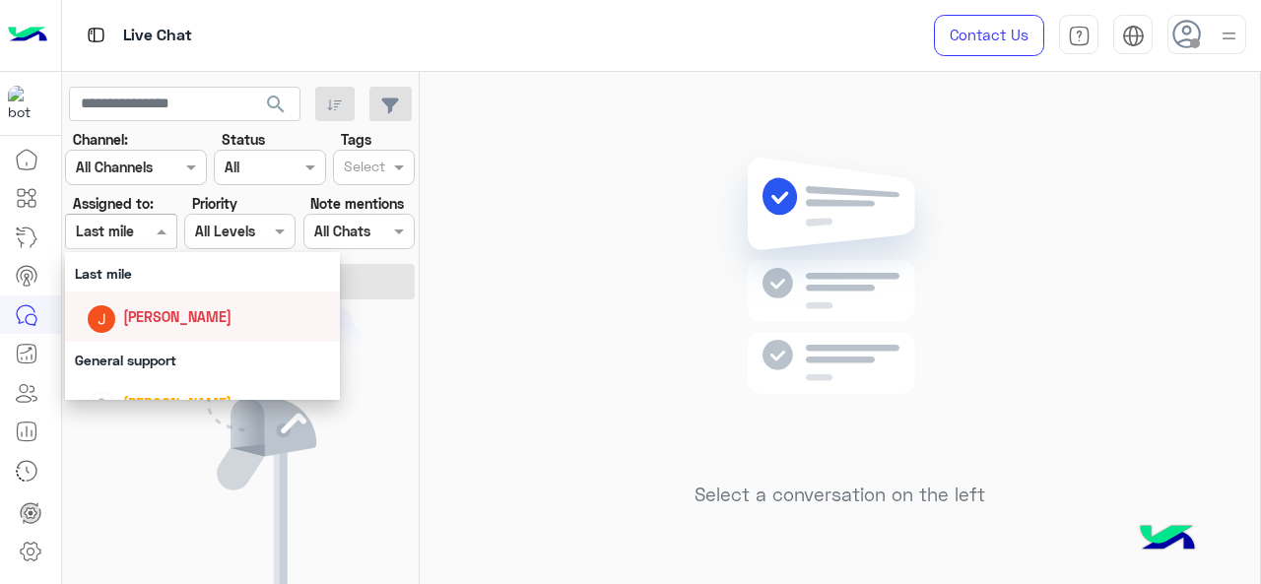
click at [156, 310] on span "Jana Aboelseoud" at bounding box center [177, 316] width 108 height 17
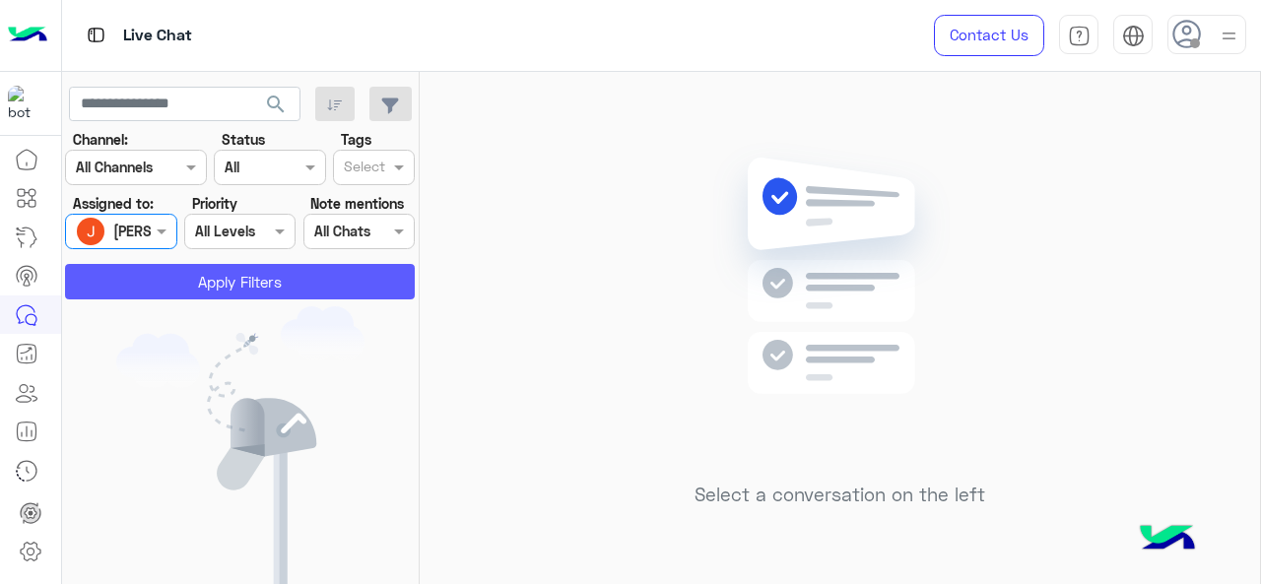
click at [171, 290] on button "Apply Filters" at bounding box center [240, 281] width 350 height 35
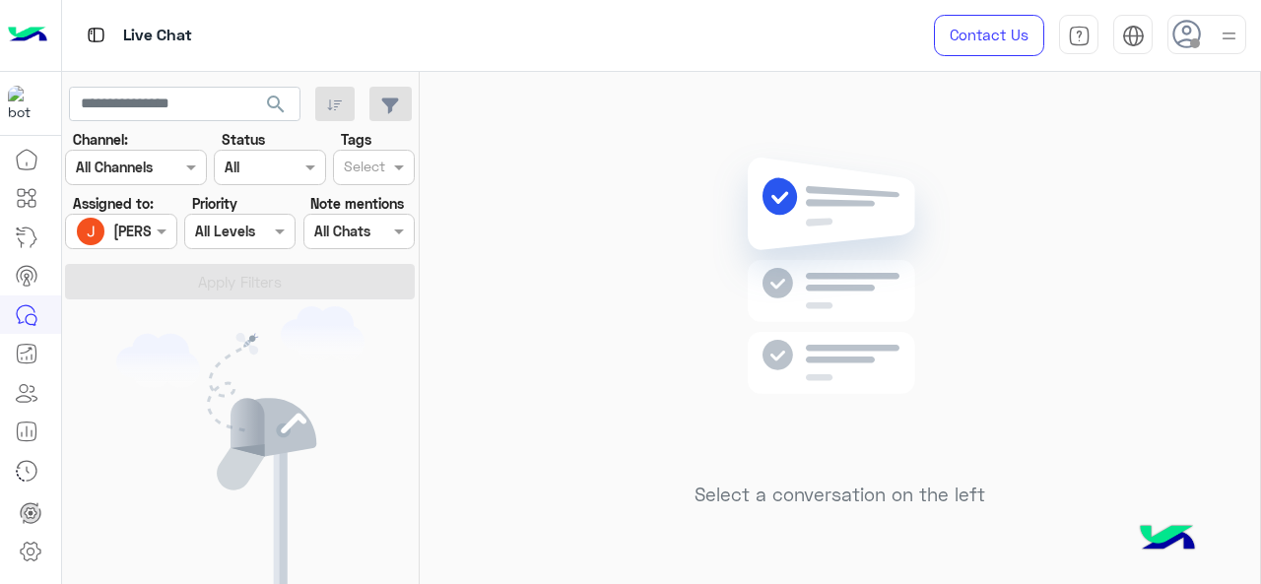
click at [147, 245] on div "Jana Aboelseoud" at bounding box center [113, 231] width 75 height 39
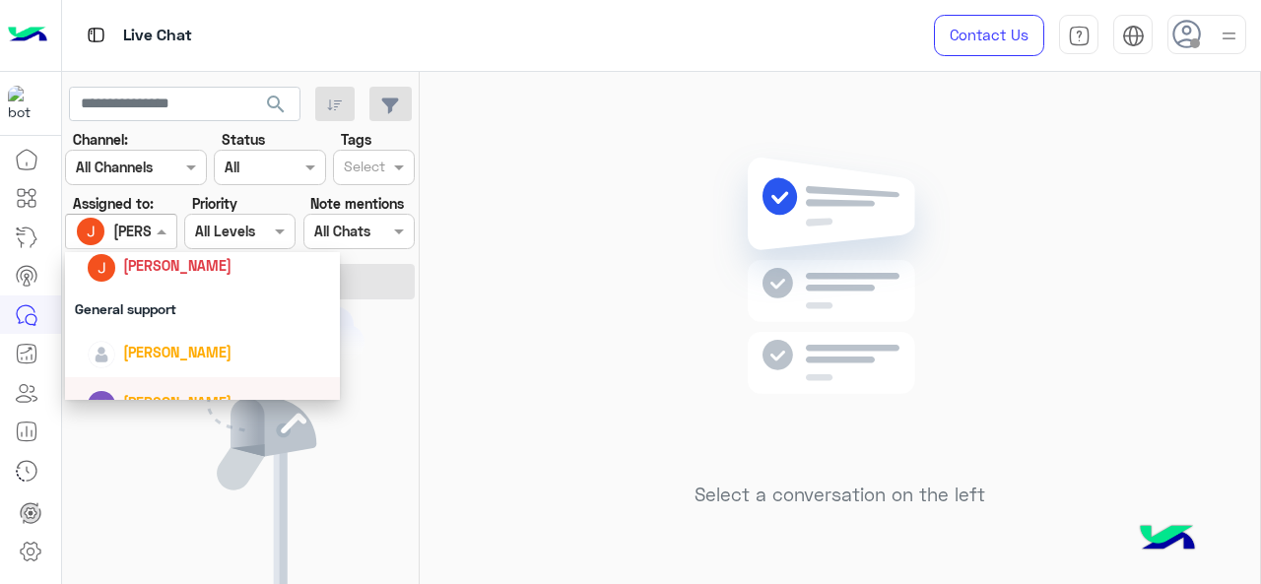
scroll to position [320, 0]
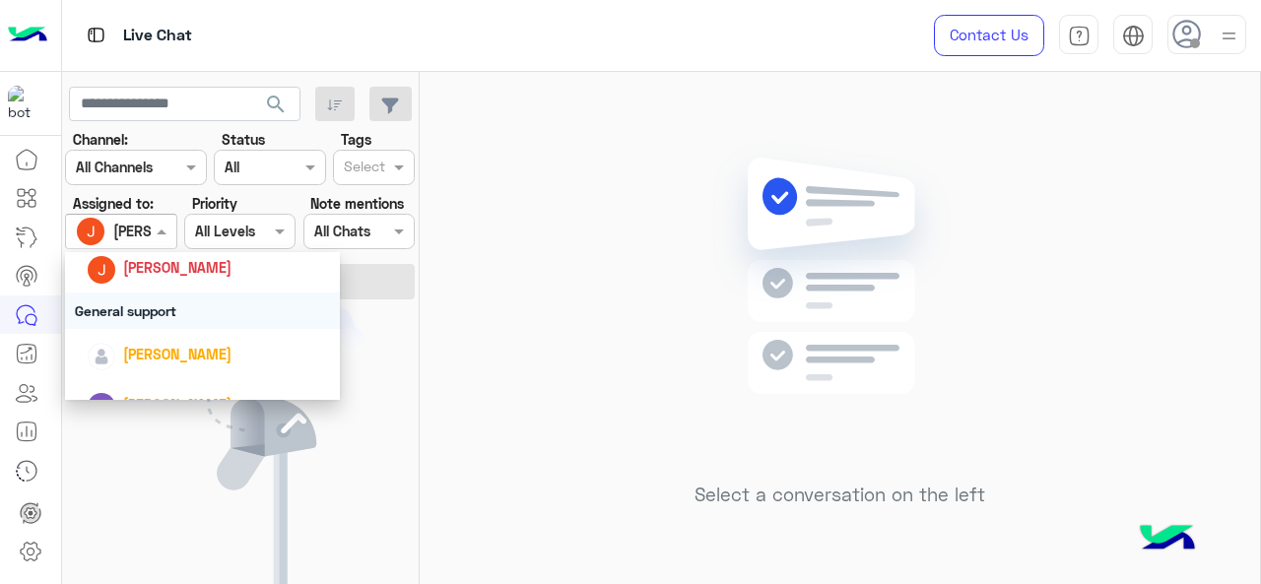
click at [154, 320] on div "General support" at bounding box center [203, 311] width 276 height 36
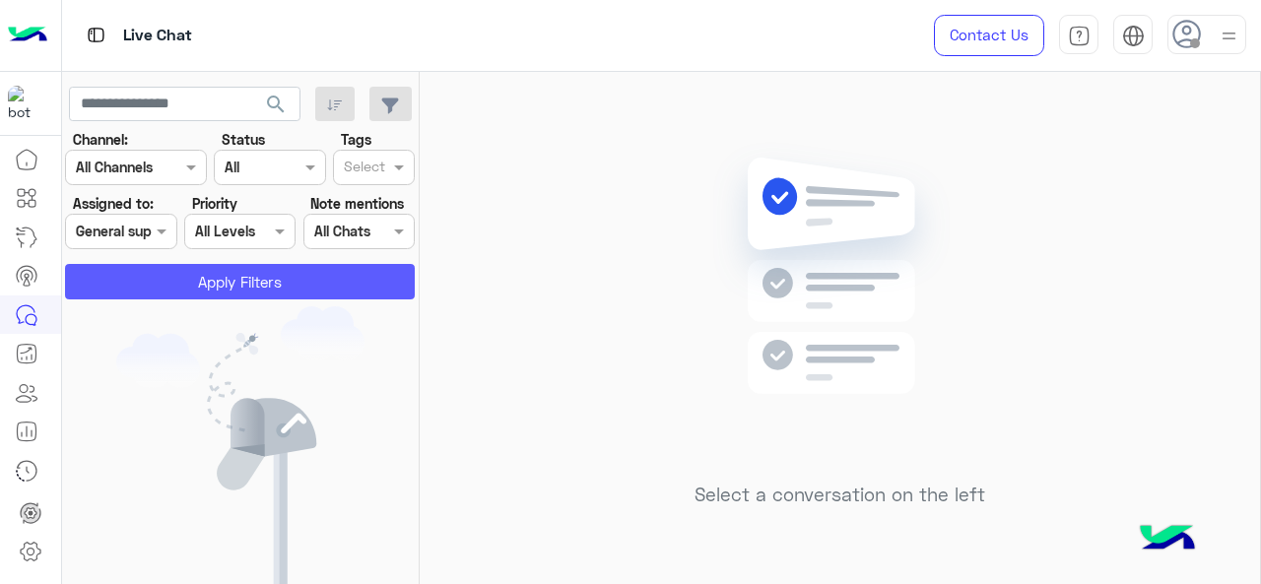
click at [155, 285] on button "Apply Filters" at bounding box center [240, 281] width 350 height 35
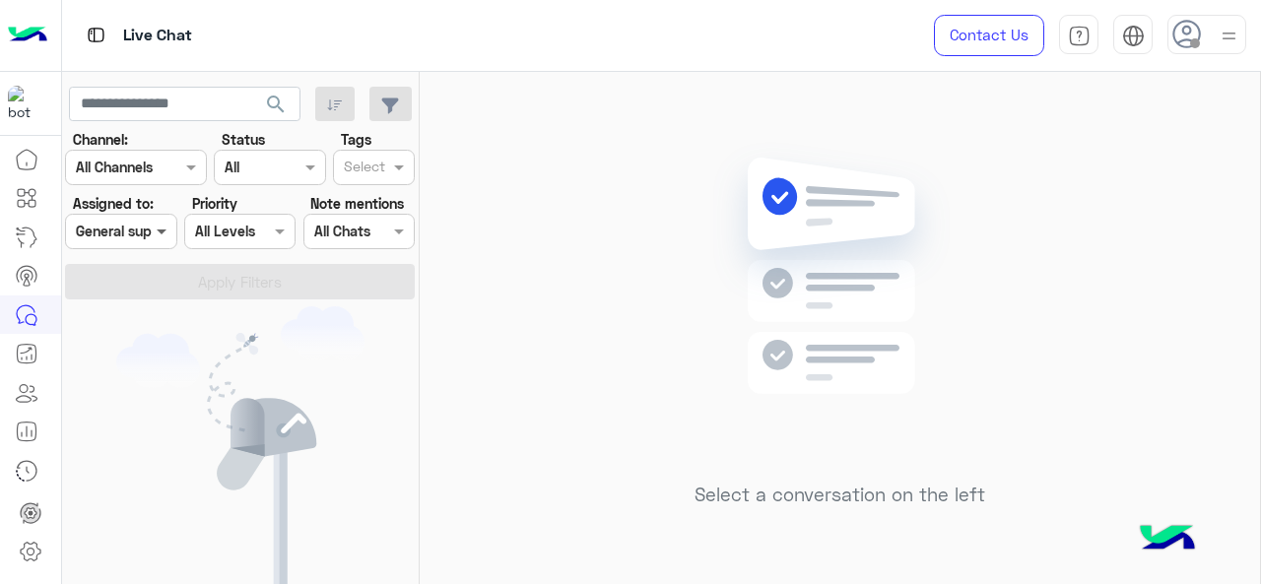
click at [152, 238] on span at bounding box center [164, 231] width 25 height 21
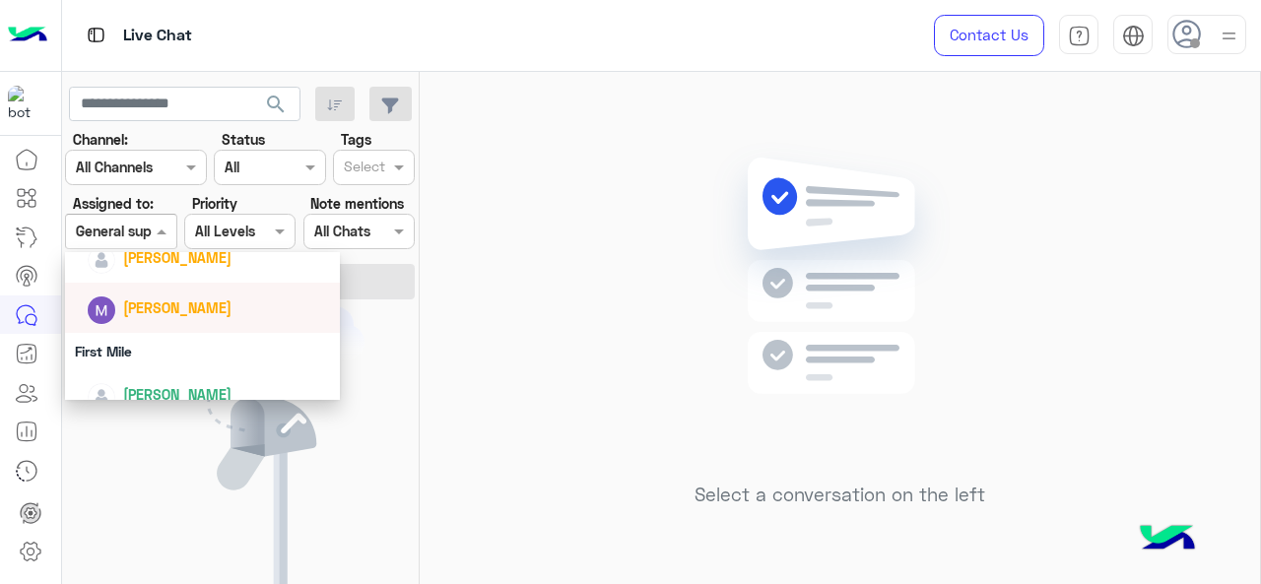
scroll to position [437, 0]
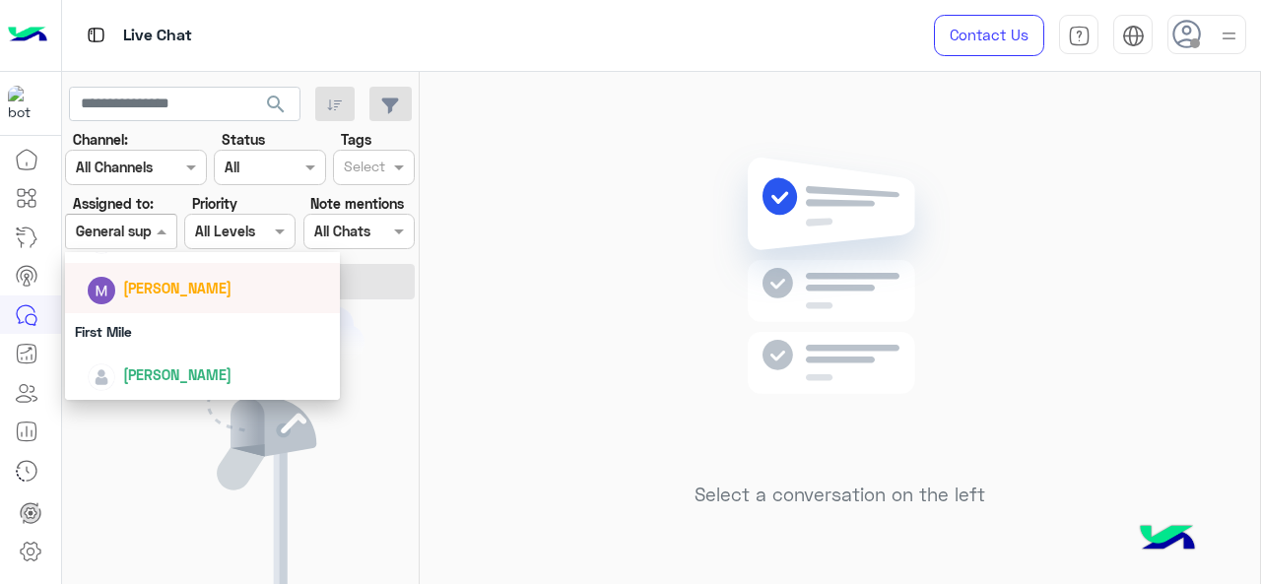
click at [164, 287] on span "Marex George" at bounding box center [177, 288] width 108 height 17
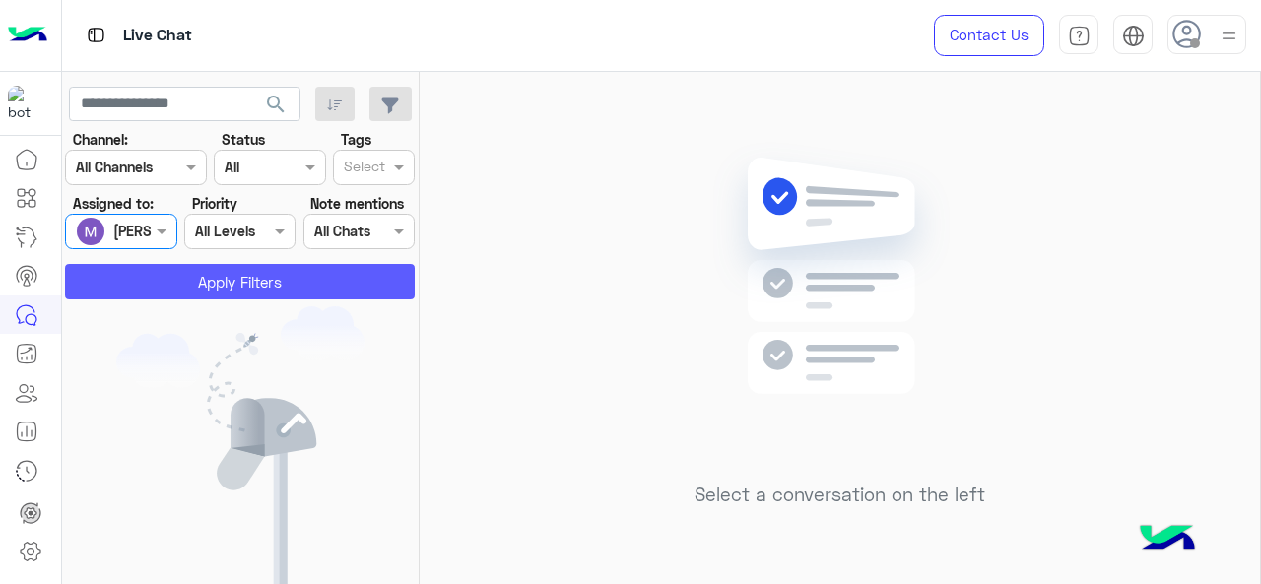
click at [179, 281] on button "Apply Filters" at bounding box center [240, 281] width 350 height 35
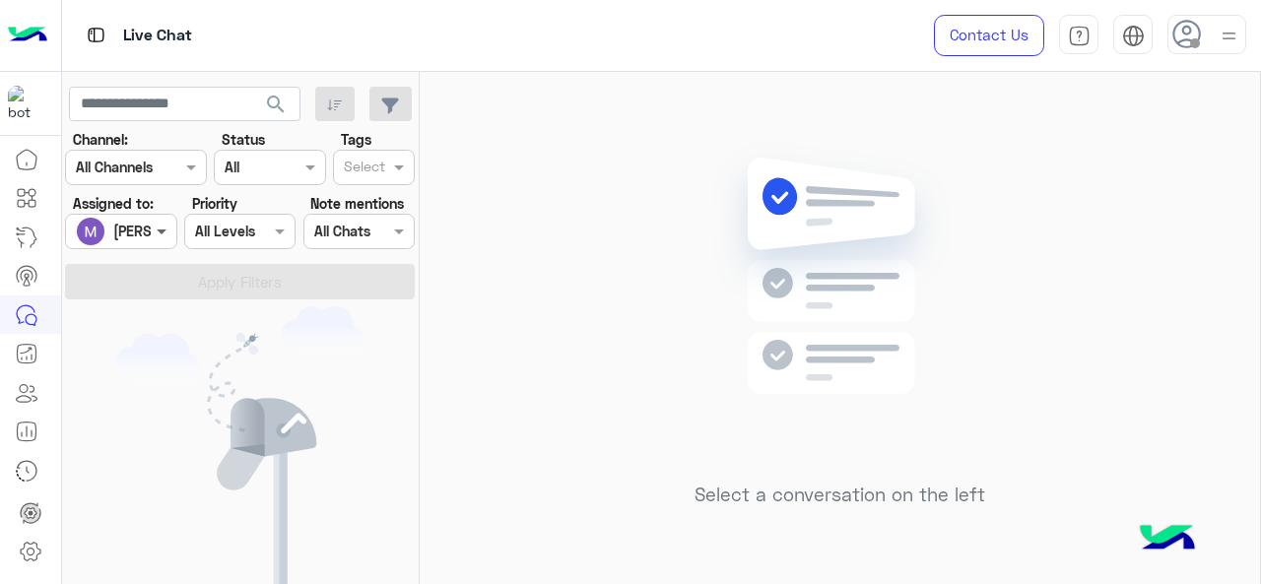
click at [155, 234] on span at bounding box center [164, 231] width 25 height 21
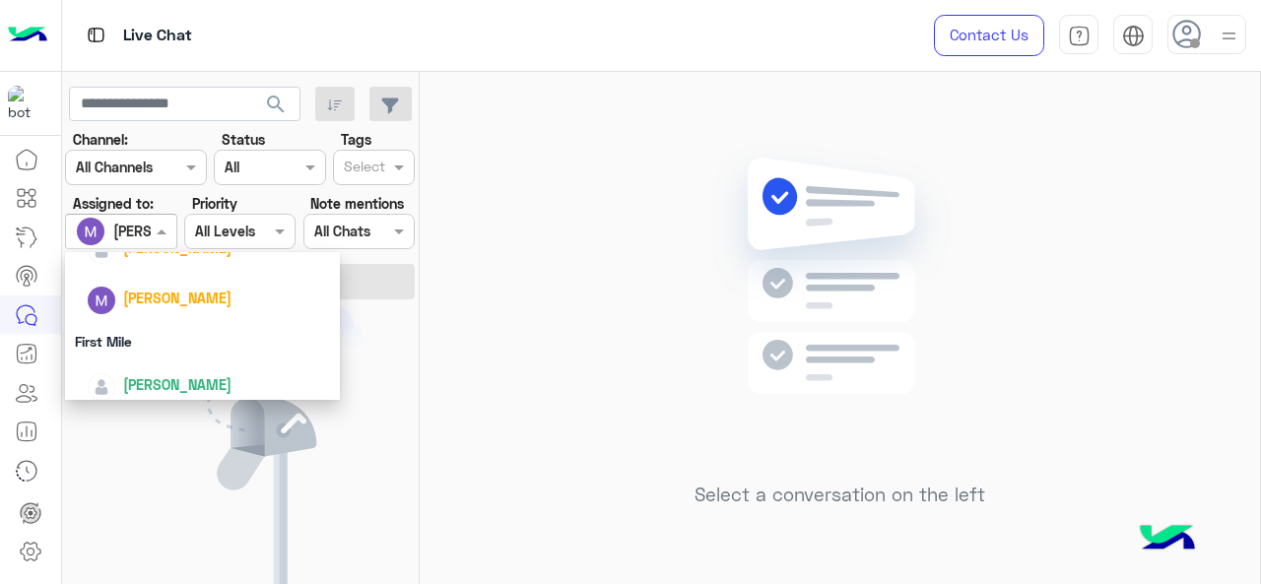
scroll to position [430, 0]
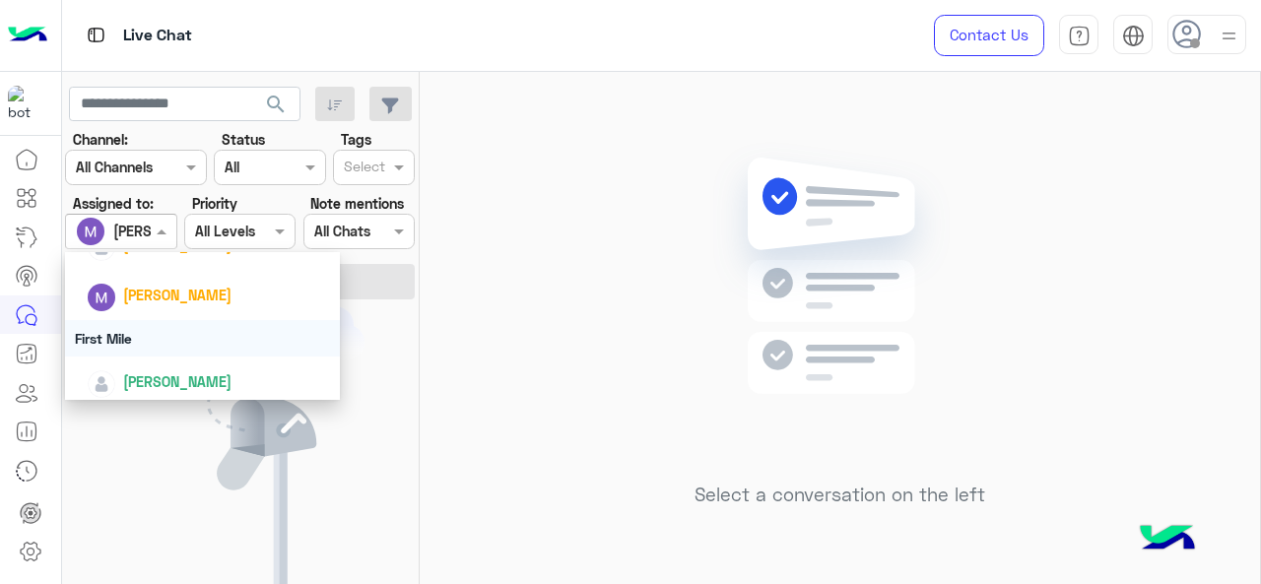
click at [167, 346] on div "First Mile" at bounding box center [203, 338] width 276 height 36
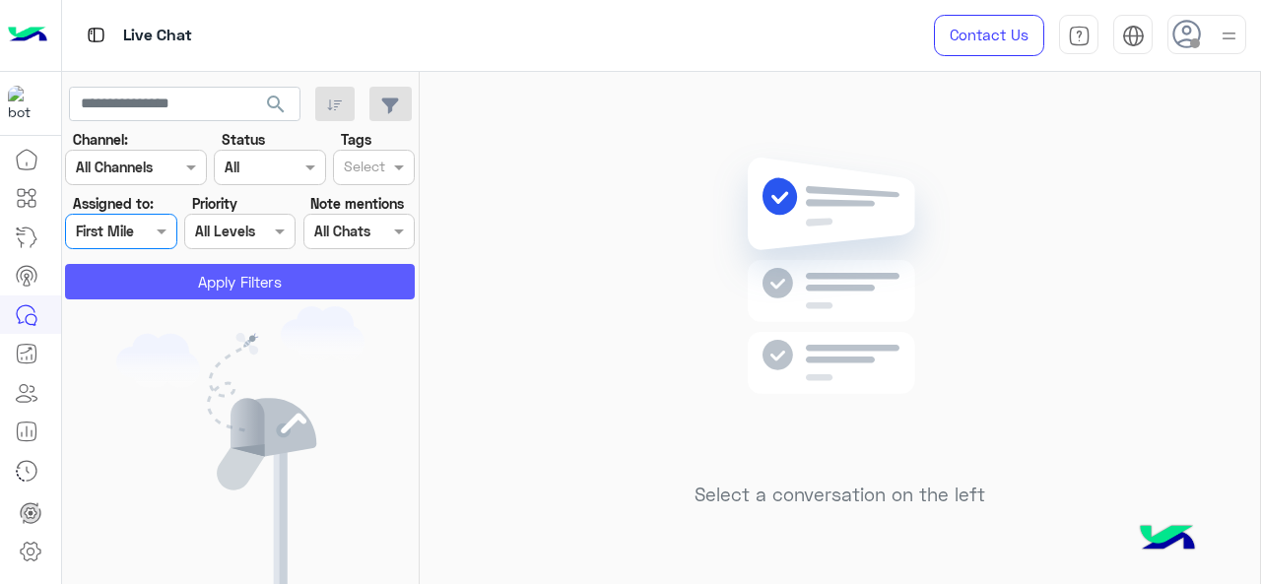
click at [254, 277] on button "Apply Filters" at bounding box center [240, 281] width 350 height 35
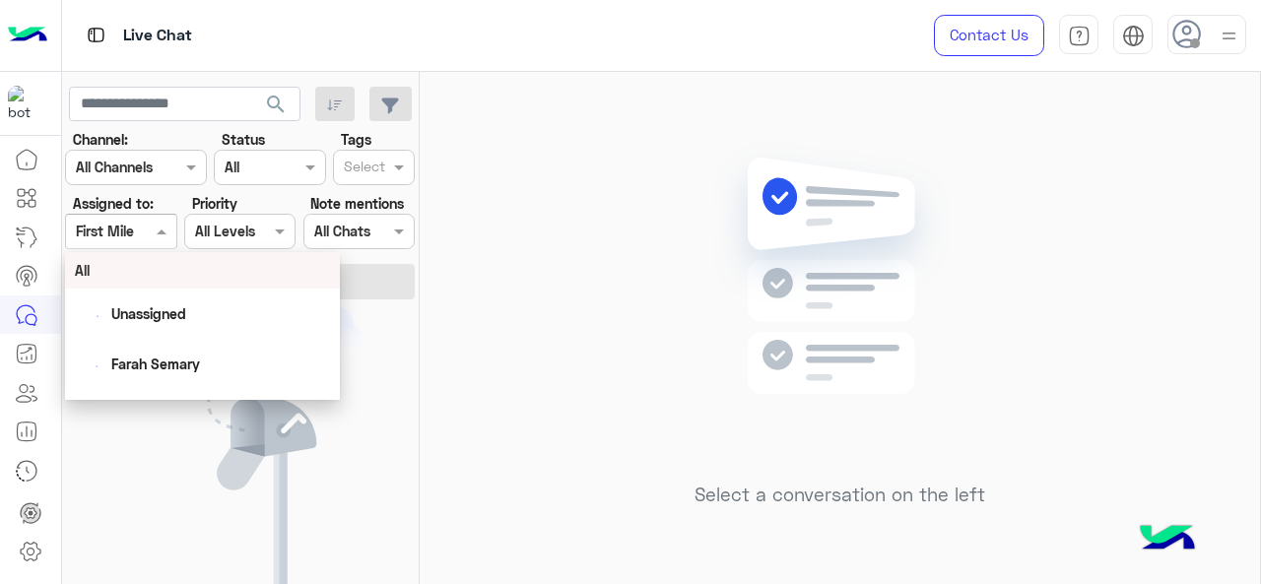
drag, startPoint x: 146, startPoint y: 241, endPoint x: 159, endPoint y: 328, distance: 87.7
click at [145, 242] on div "Assigned on First Mile" at bounding box center [120, 231] width 111 height 35
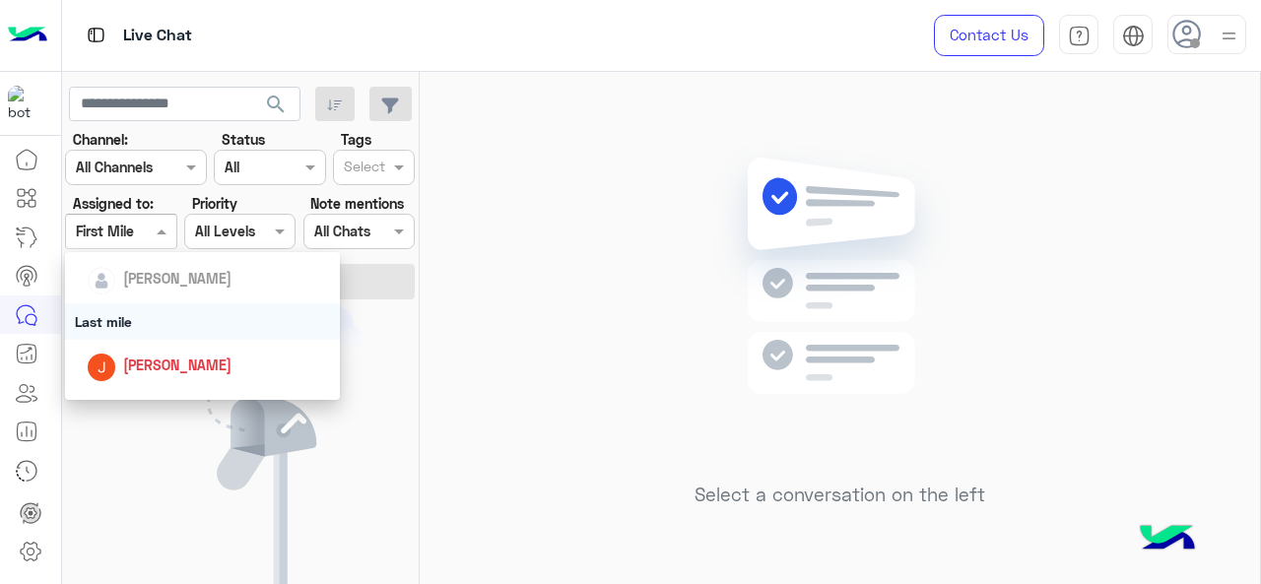
scroll to position [0, 0]
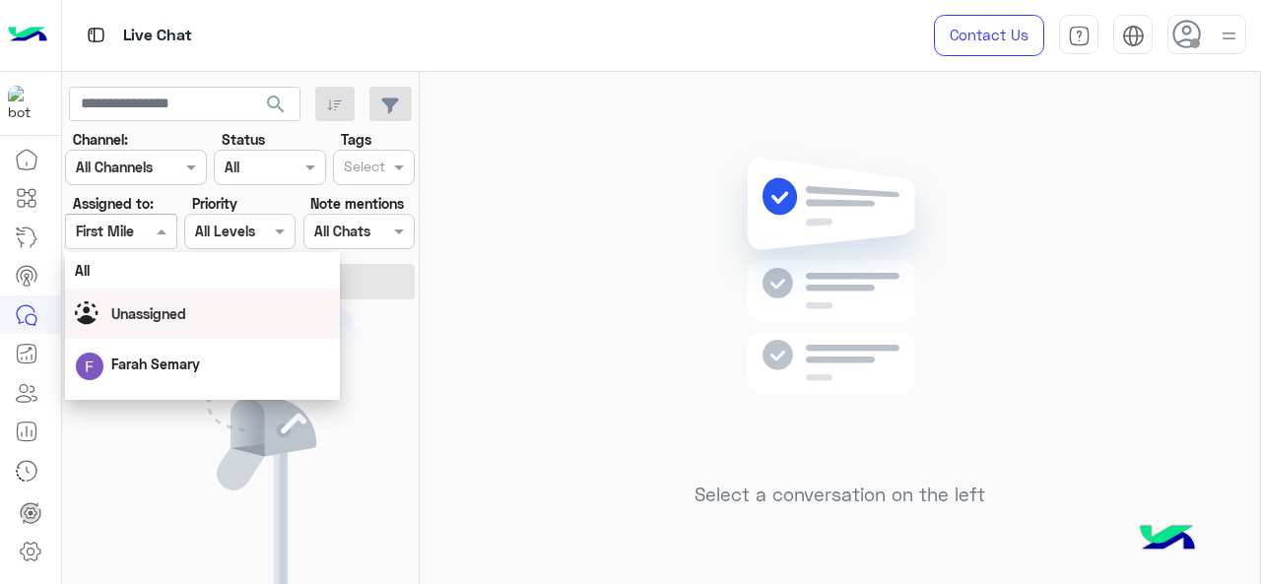
click at [120, 306] on span "Unassigned" at bounding box center [148, 314] width 75 height 17
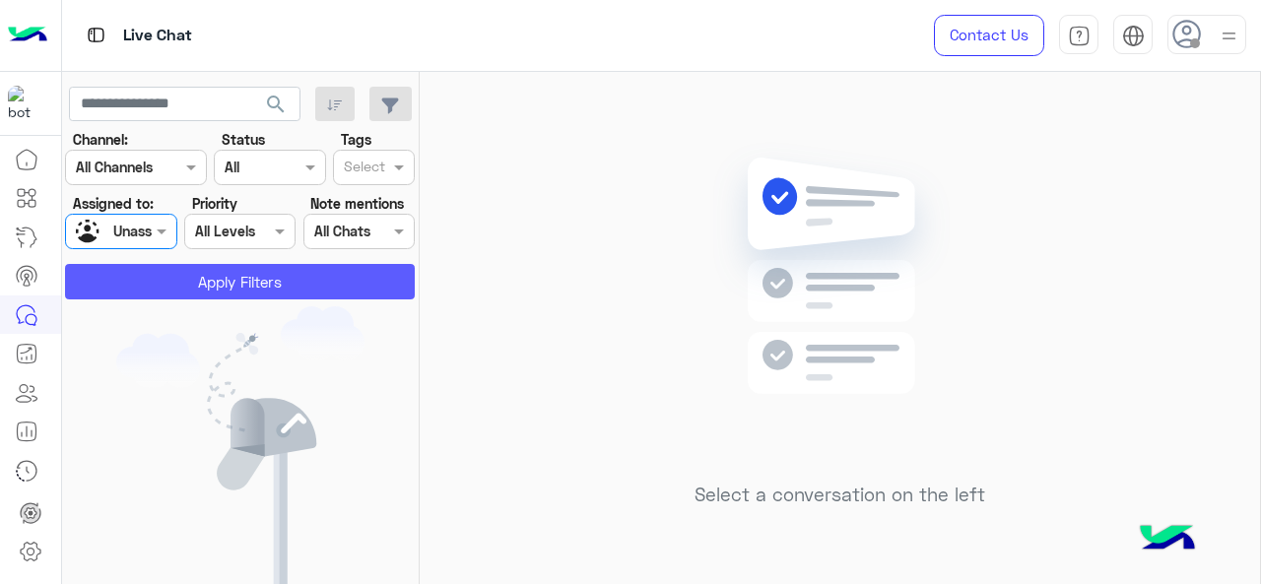
click at [160, 275] on button "Apply Filters" at bounding box center [240, 281] width 350 height 35
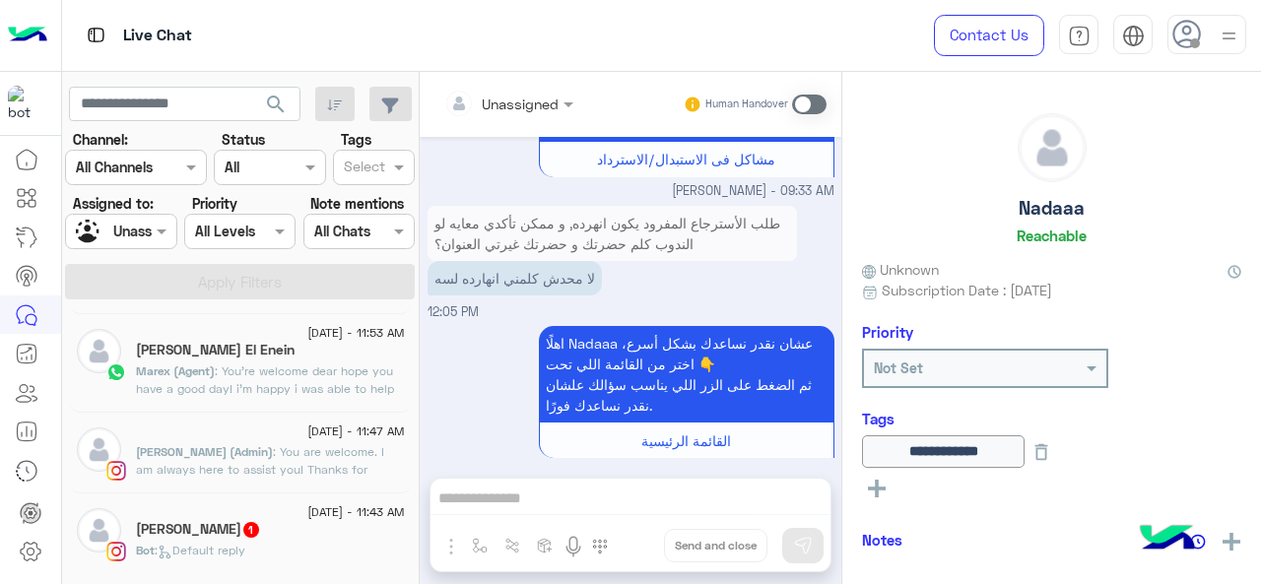
scroll to position [393, 0]
click at [185, 466] on span ": You are welcome. I am always here to assist you! Thanks for choosing Cloud🤍" at bounding box center [260, 468] width 248 height 50
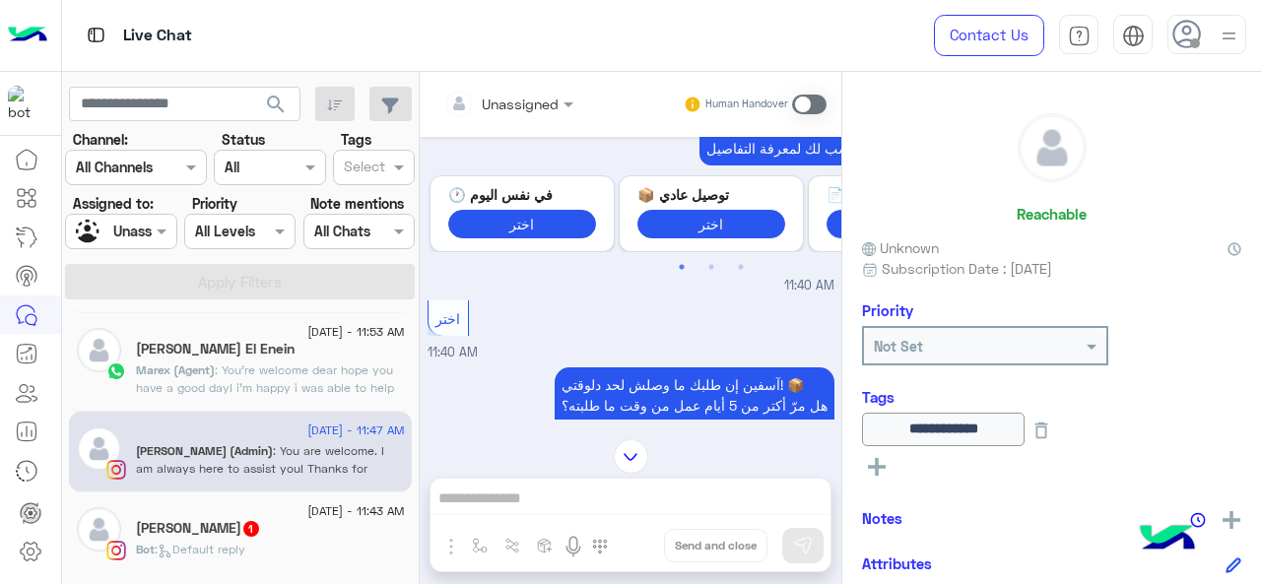
scroll to position [517, 0]
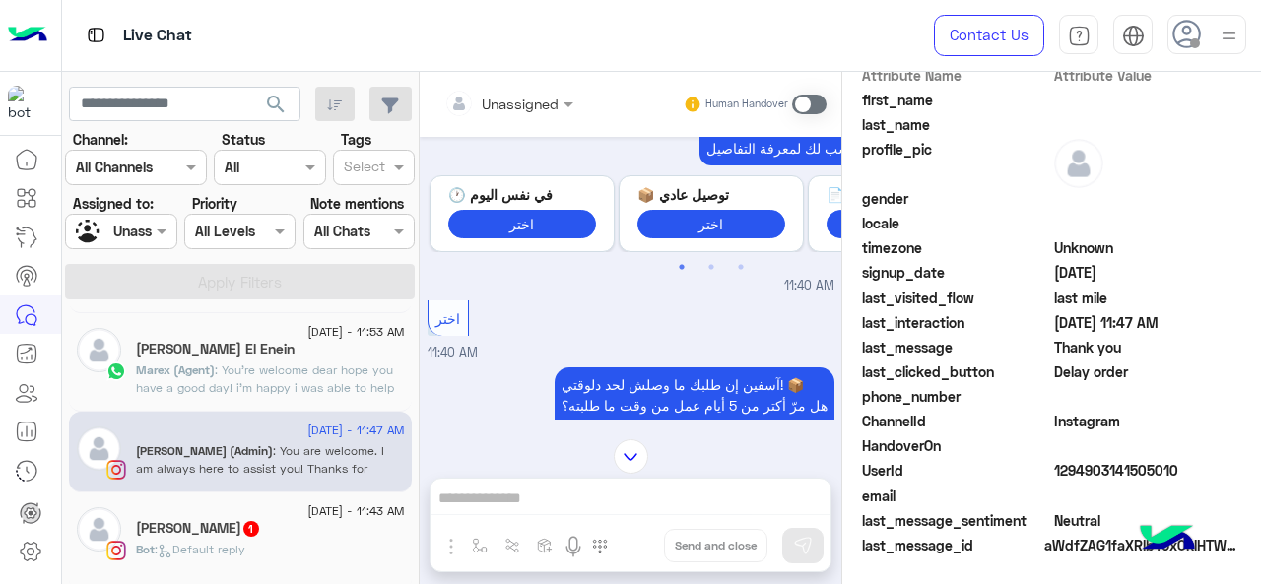
click at [1094, 468] on span "1294903141505010" at bounding box center [1148, 470] width 188 height 21
copy span "1294903141505010"
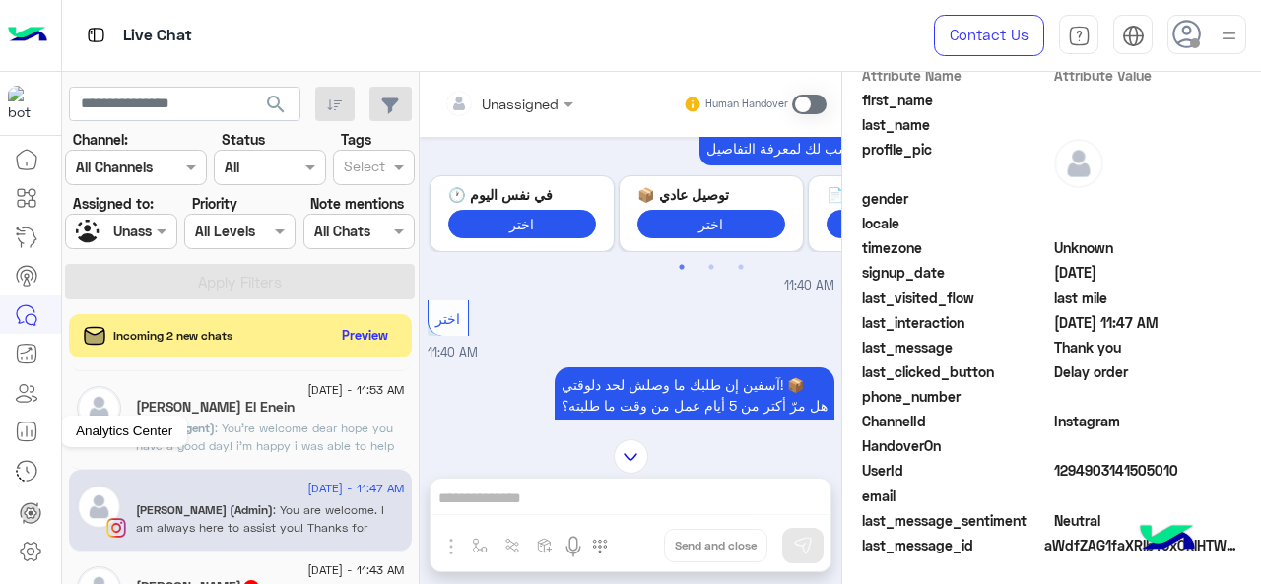
click at [29, 436] on icon at bounding box center [27, 432] width 24 height 24
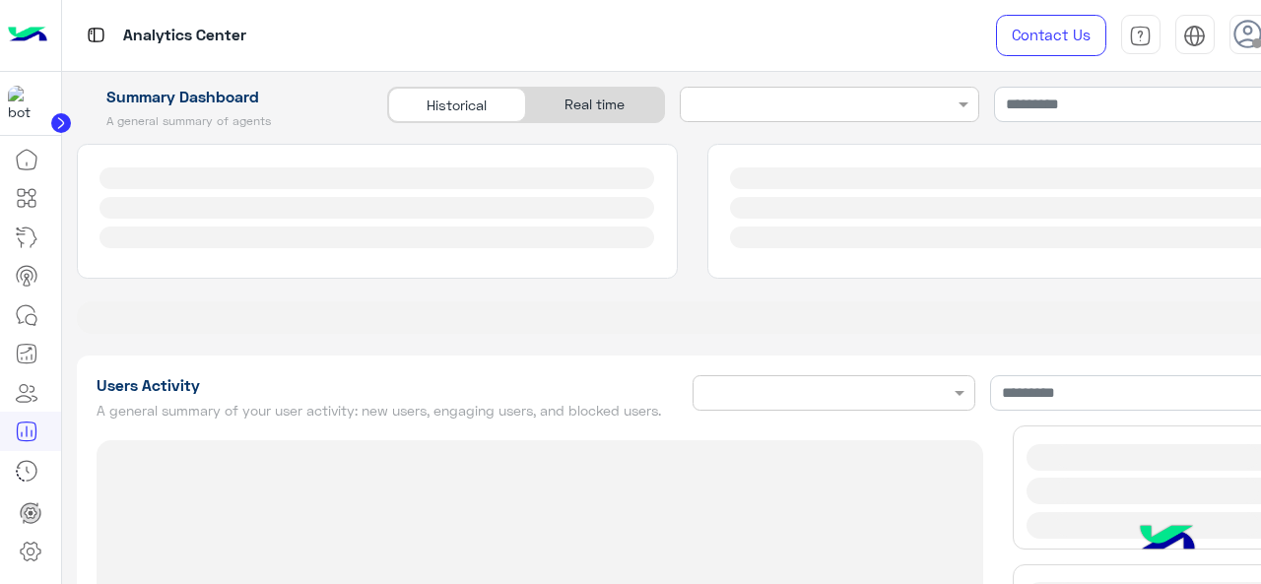
type input "**********"
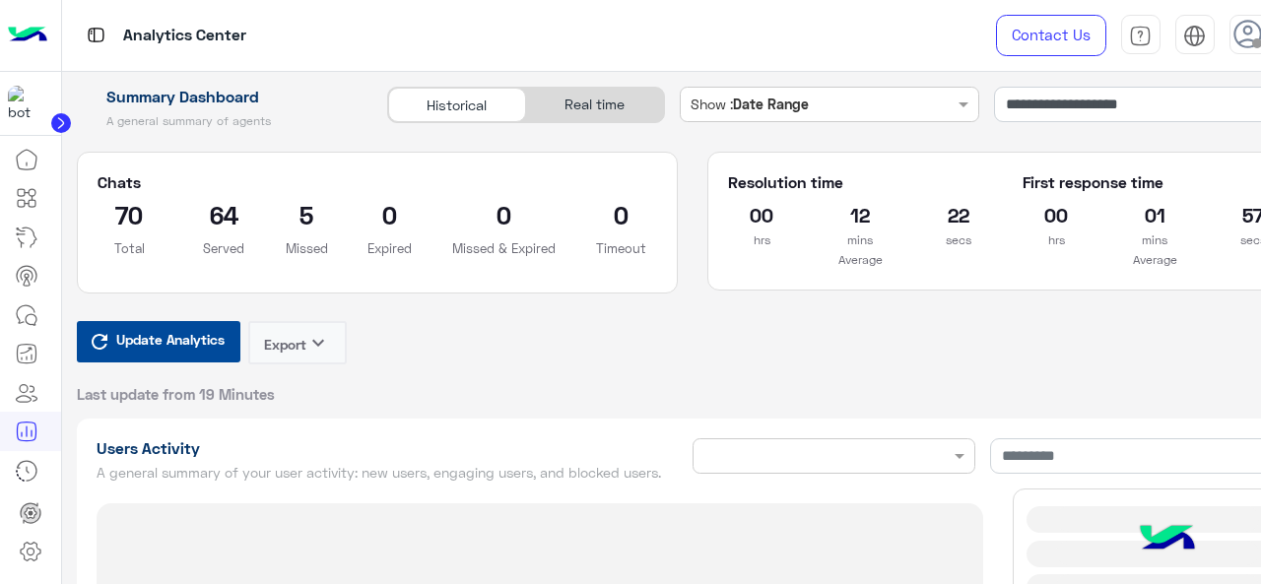
type input "**********"
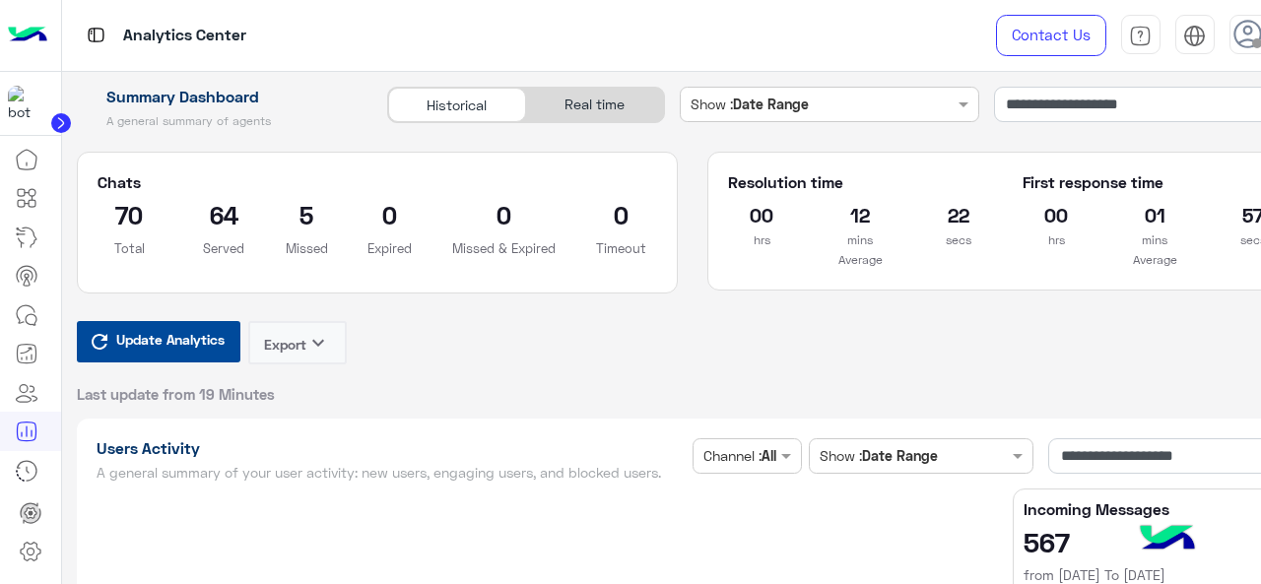
type input "**********"
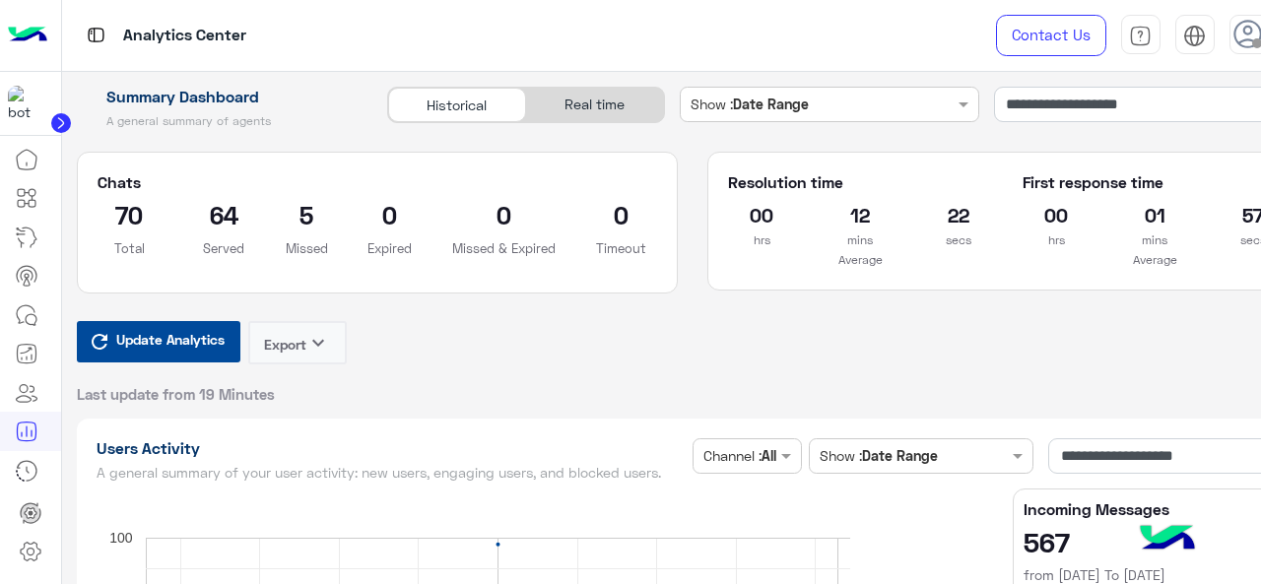
type input "**********"
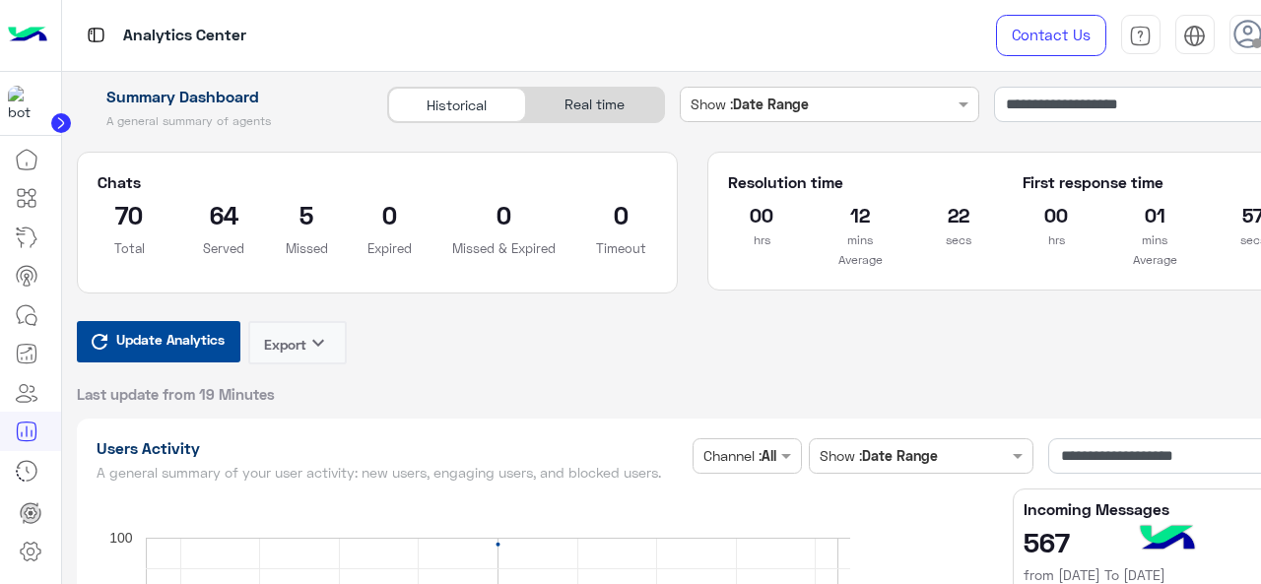
click at [192, 349] on span "Update Analytics" at bounding box center [170, 339] width 118 height 27
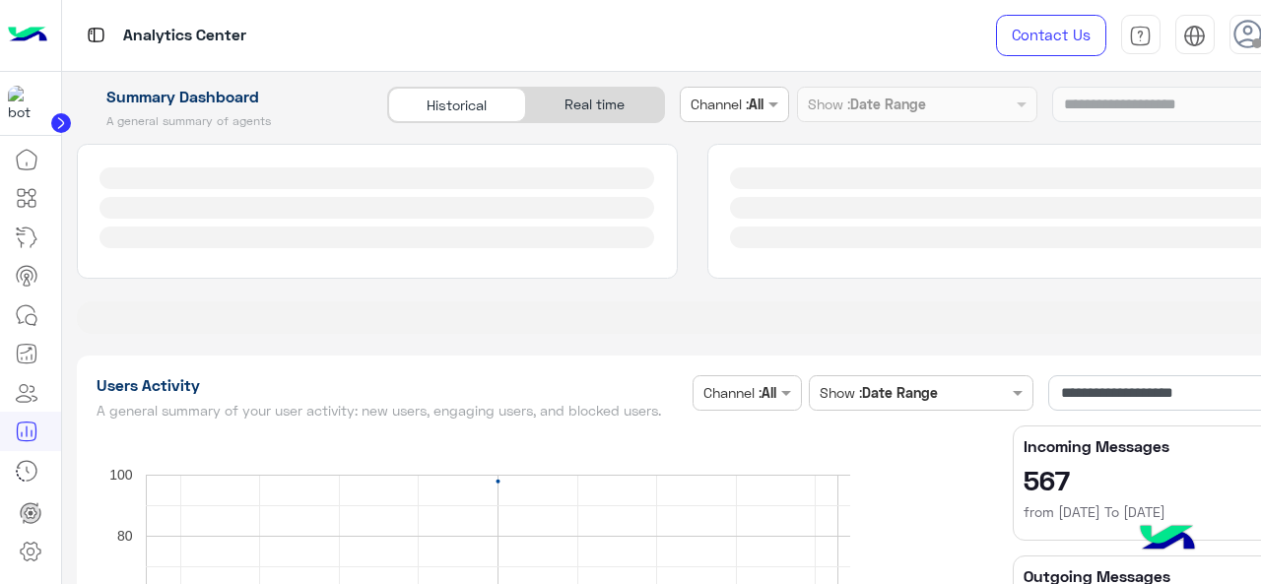
type input "**********"
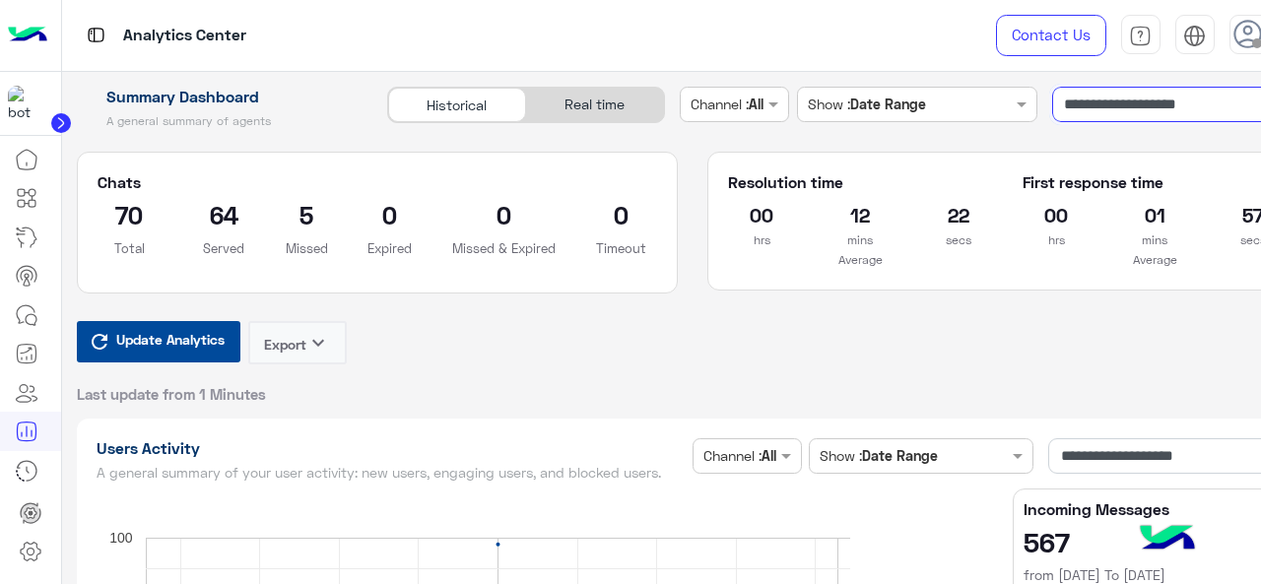
click at [1152, 102] on input "**********" at bounding box center [1181, 104] width 256 height 35
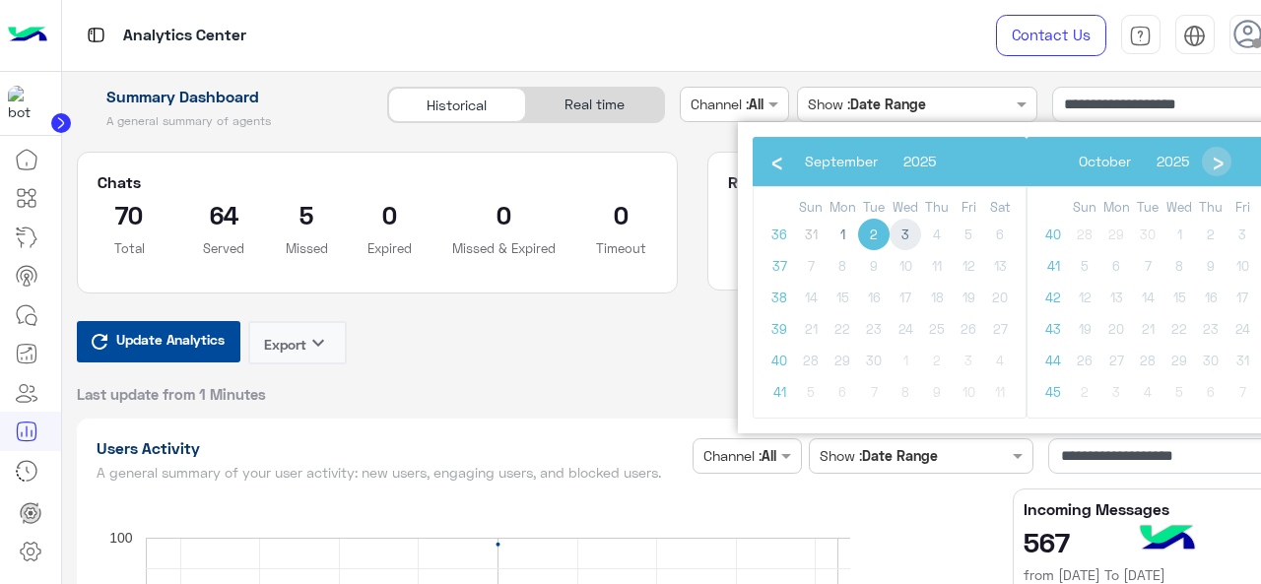
click at [904, 231] on span "3" at bounding box center [906, 235] width 32 height 32
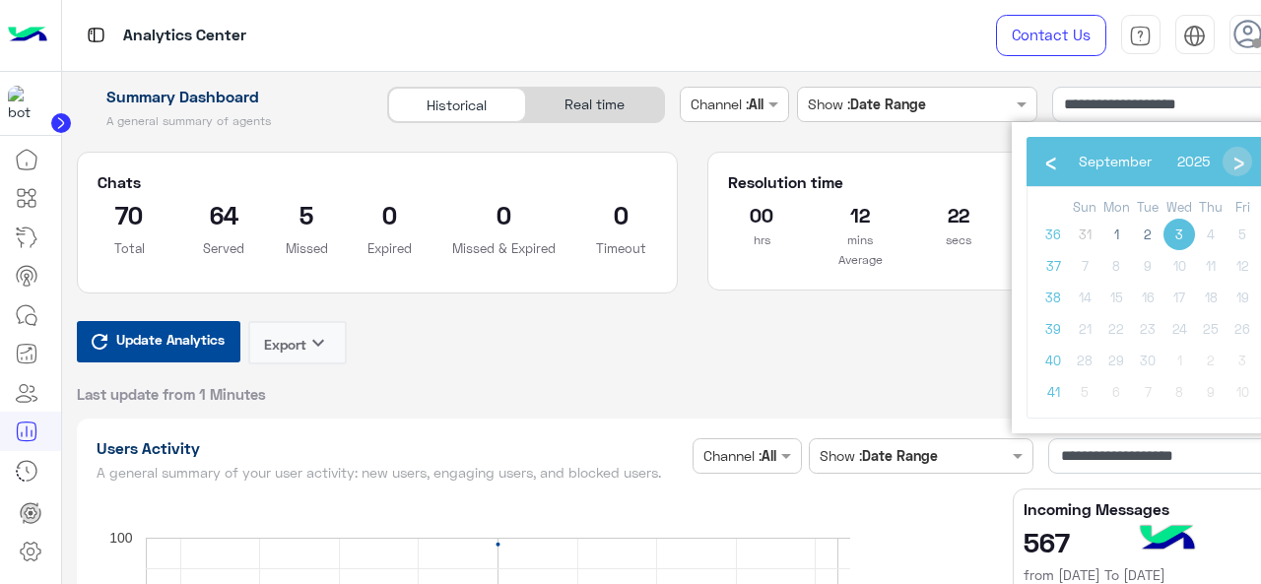
click at [1178, 238] on span "3" at bounding box center [1180, 235] width 32 height 32
type input "**********"
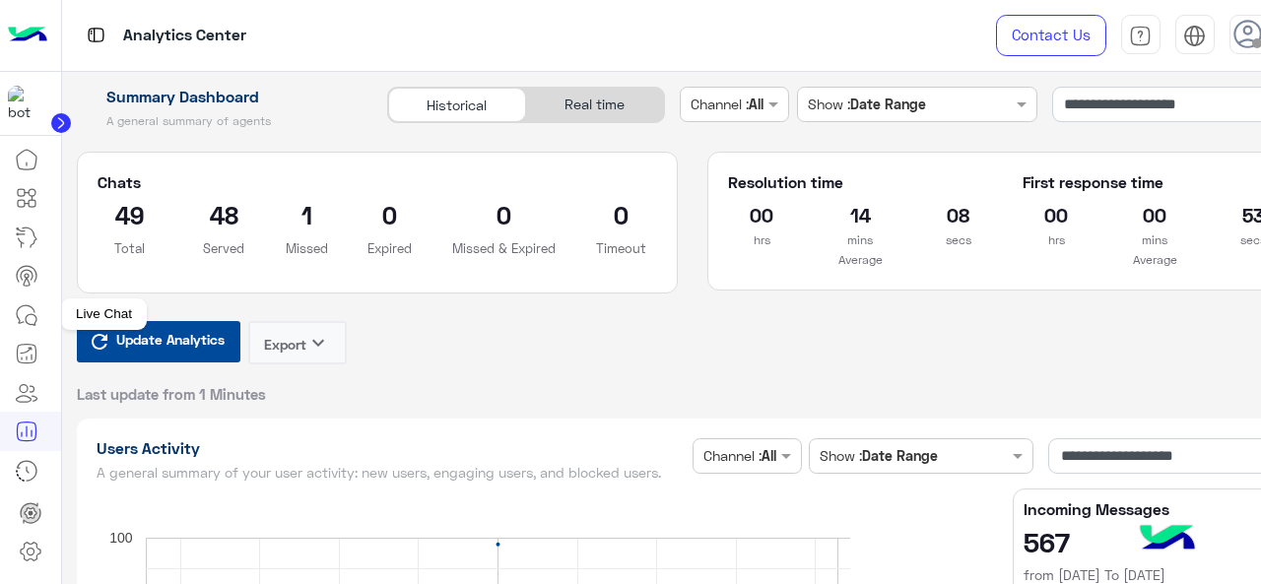
click at [31, 302] on link at bounding box center [26, 315] width 53 height 39
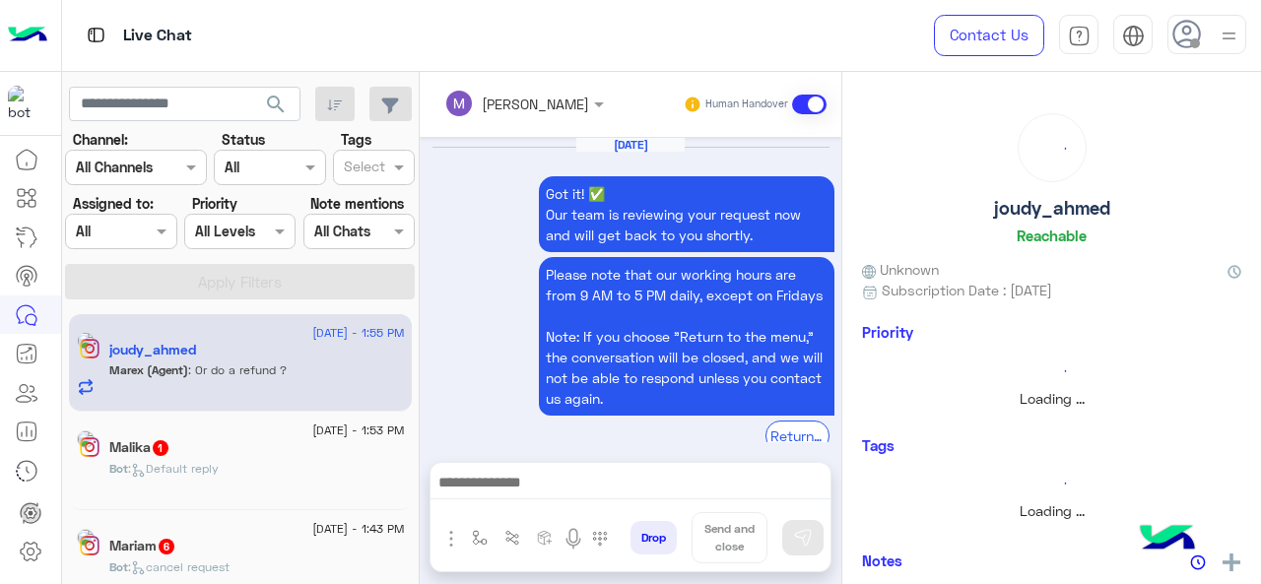
scroll to position [602, 0]
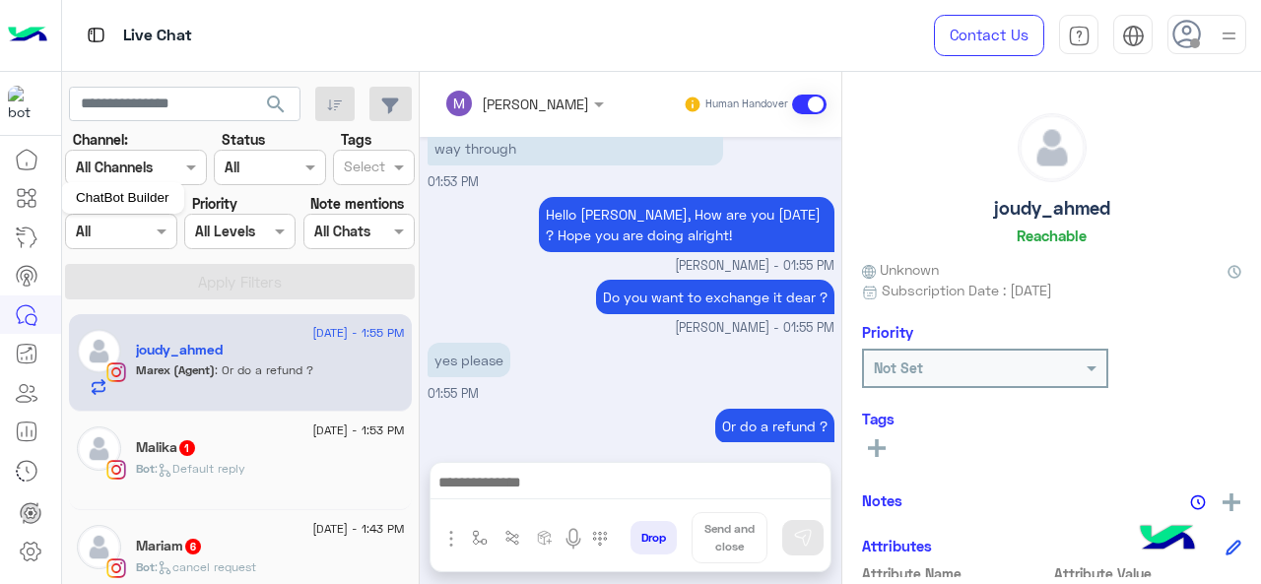
click at [169, 227] on mat-tooltip-component "ChatBot Builder" at bounding box center [122, 198] width 123 height 59
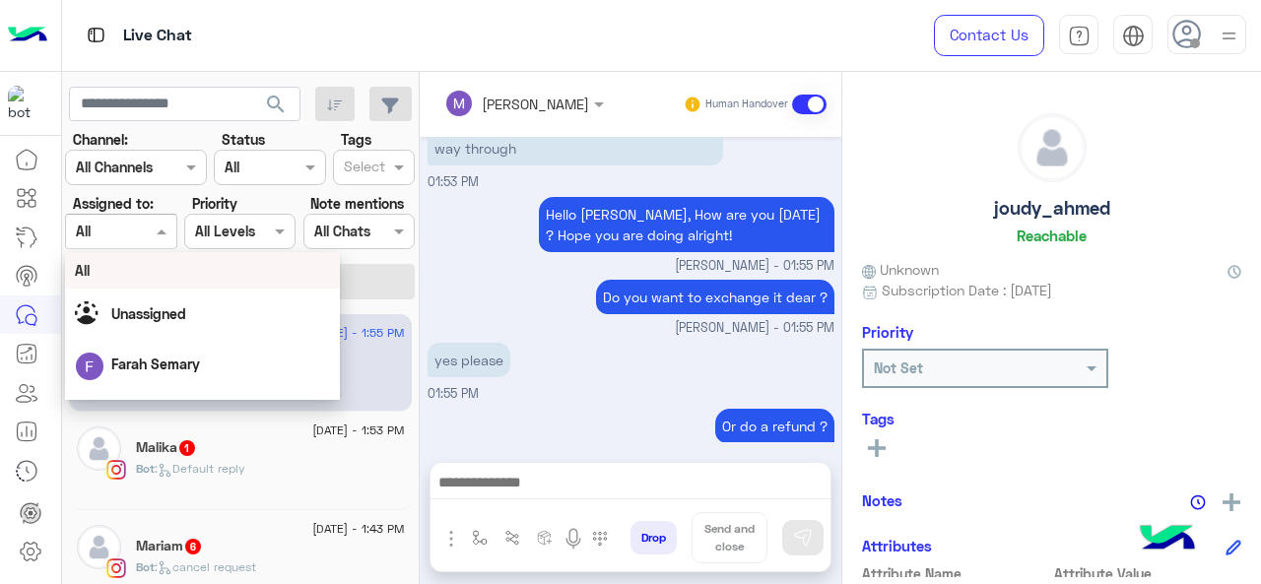
click at [159, 238] on span at bounding box center [164, 231] width 25 height 21
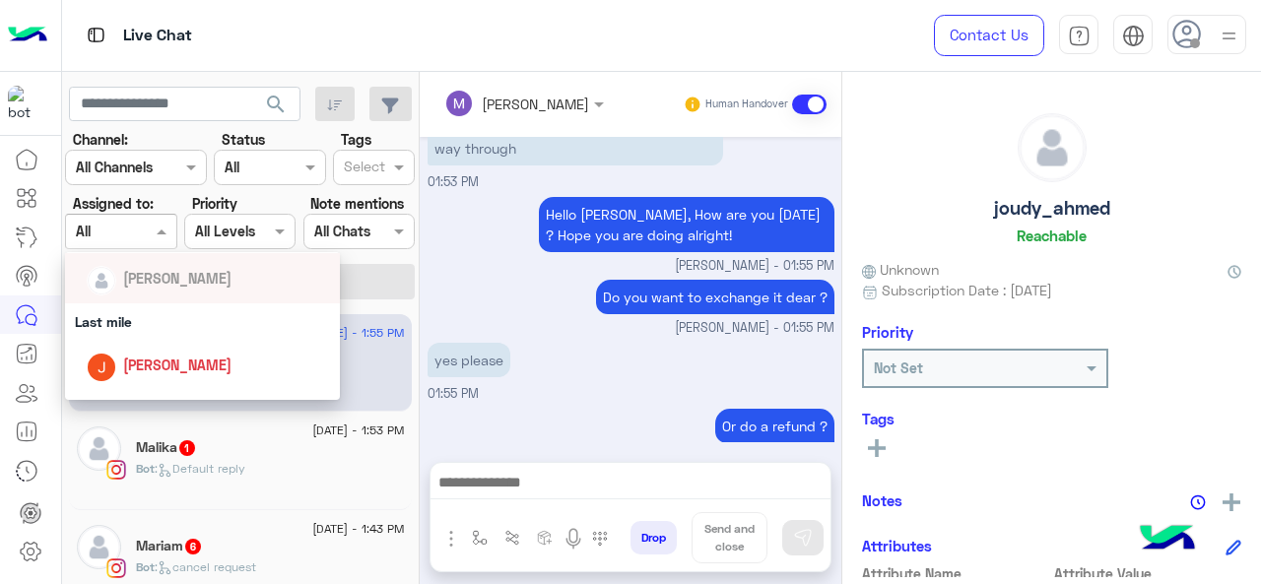
scroll to position [225, 0]
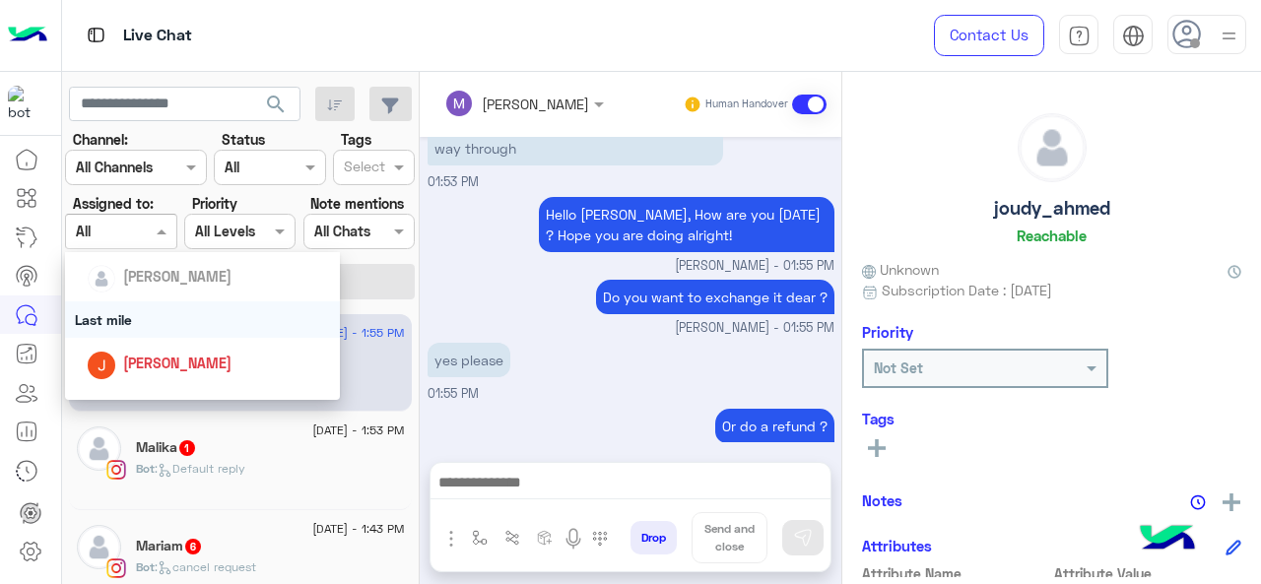
click at [144, 321] on div "Last mile" at bounding box center [203, 320] width 276 height 36
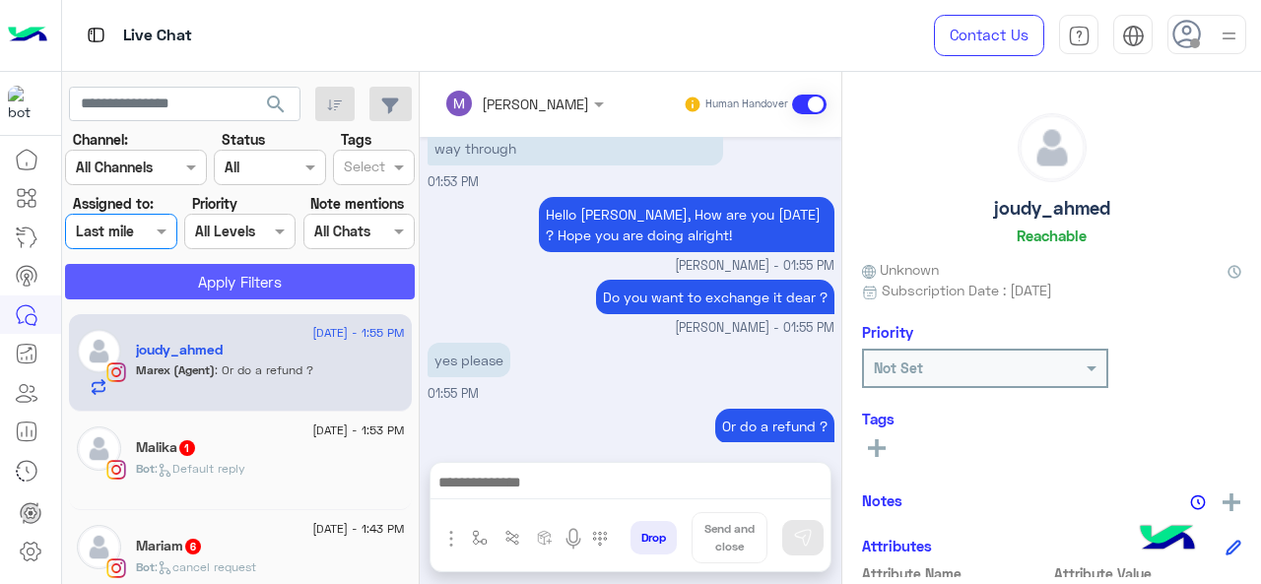
click at [179, 289] on button "Apply Filters" at bounding box center [240, 281] width 350 height 35
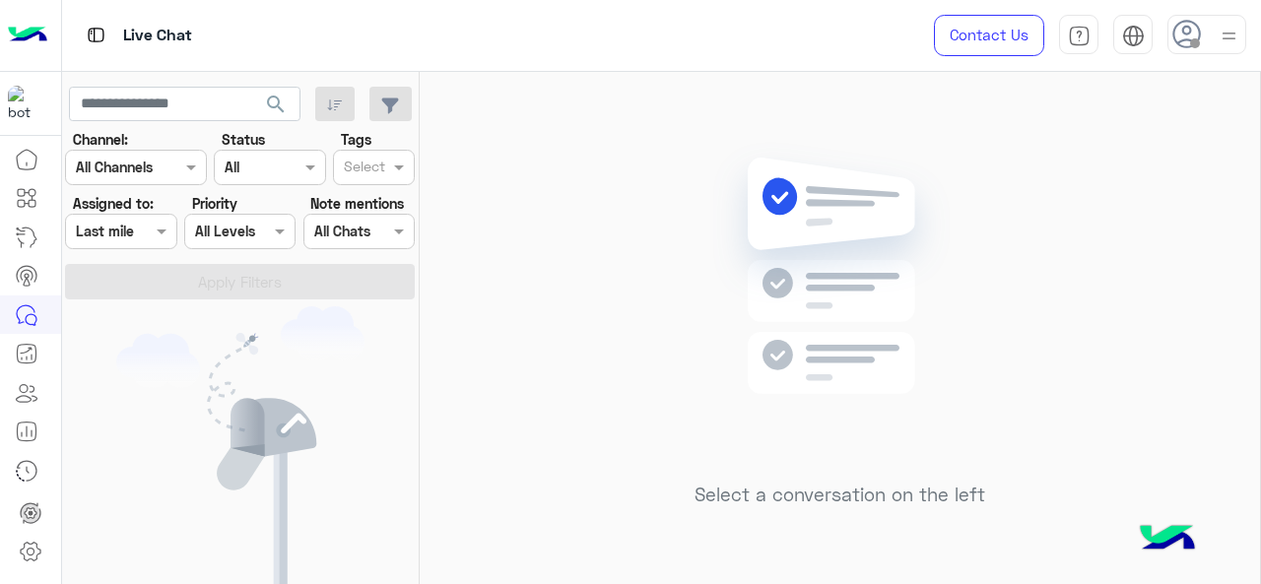
click at [1224, 34] on img at bounding box center [1229, 36] width 25 height 25
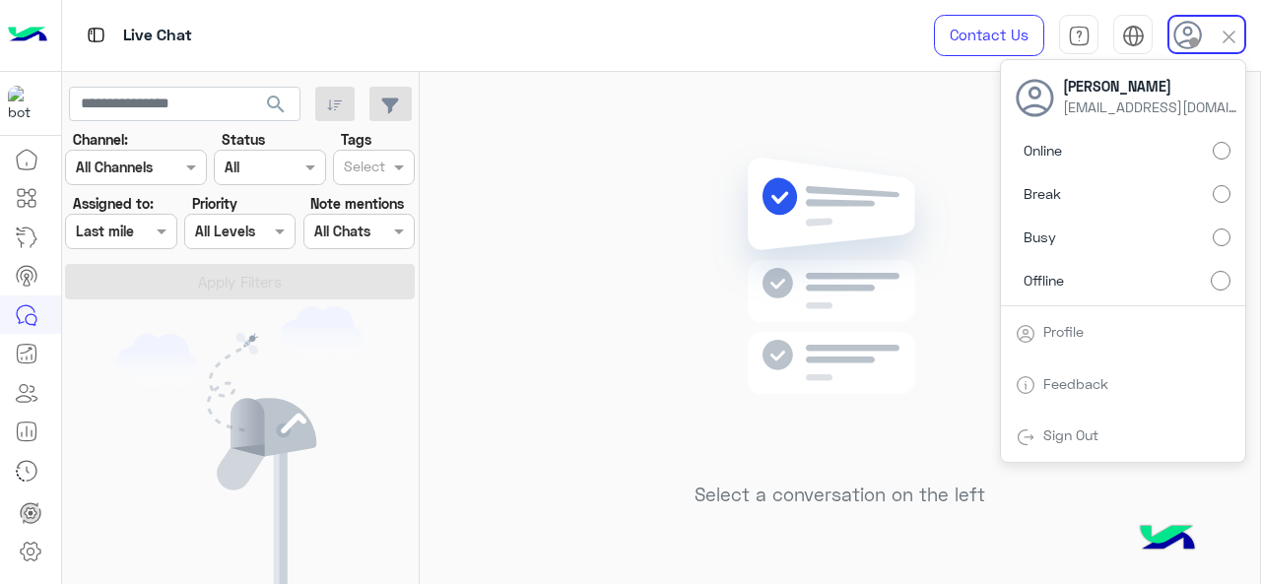
click at [1076, 434] on link "Sign Out" at bounding box center [1071, 435] width 55 height 17
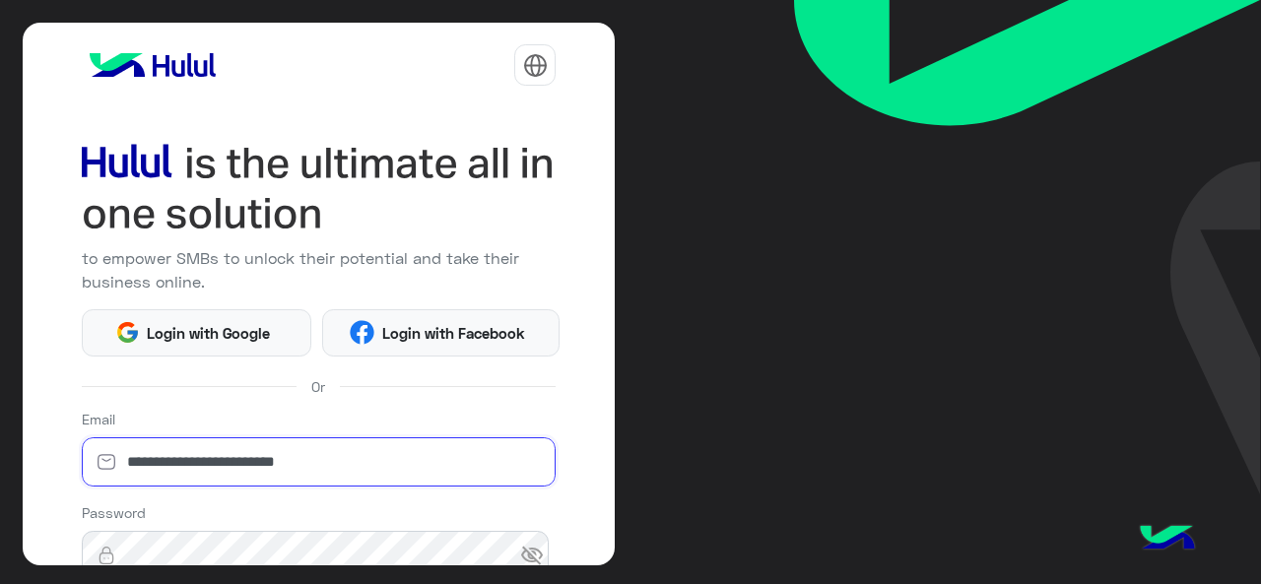
click at [400, 458] on input "**********" at bounding box center [319, 462] width 475 height 49
click at [309, 458] on input "**********" at bounding box center [319, 462] width 475 height 49
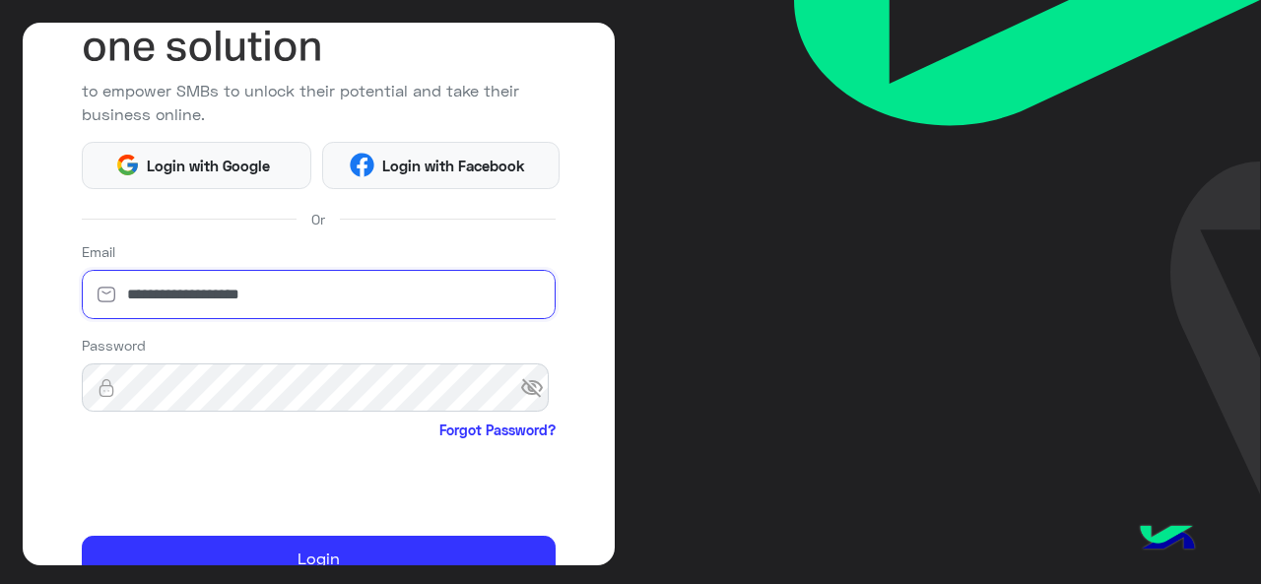
scroll to position [169, 0]
type input "**********"
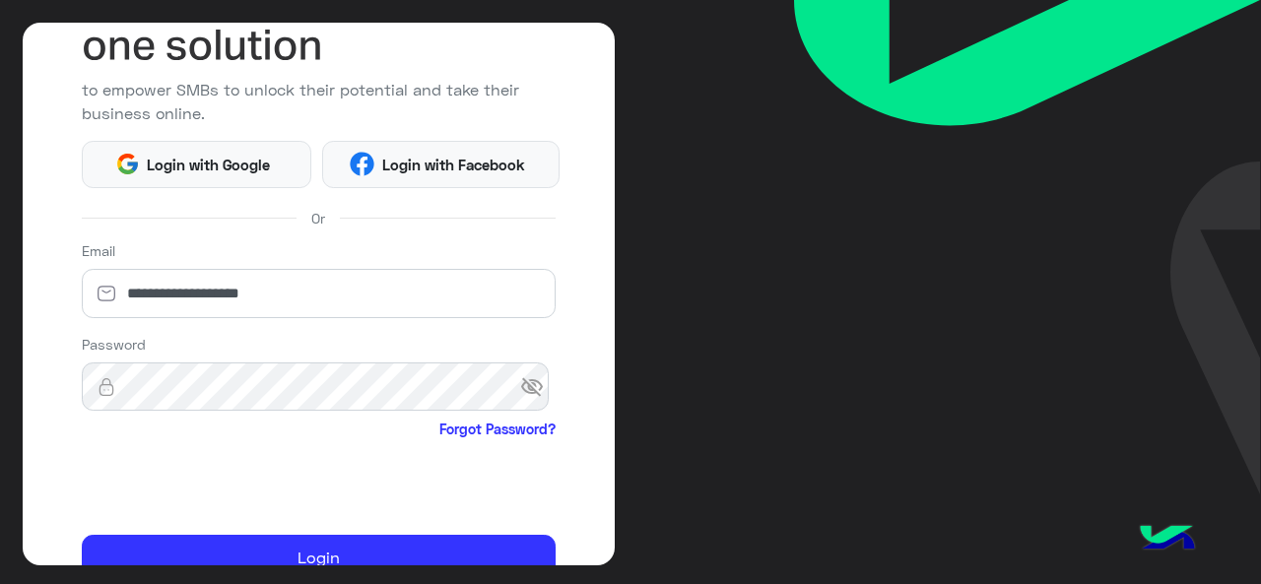
click at [534, 374] on span "visibility_off" at bounding box center [537, 387] width 35 height 35
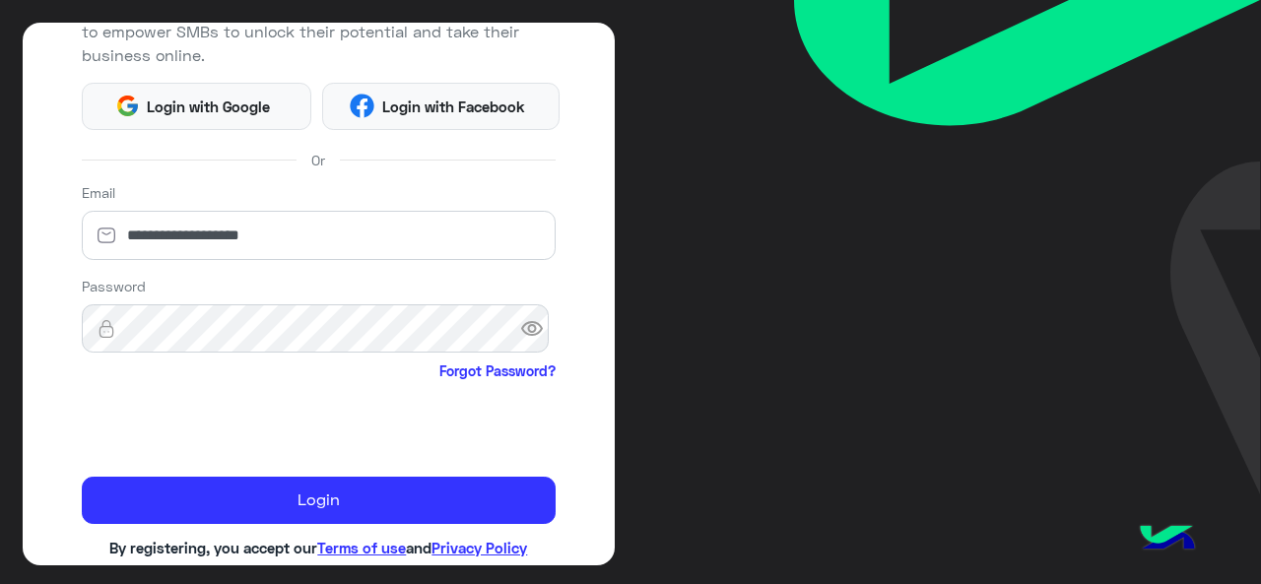
scroll to position [228, 0]
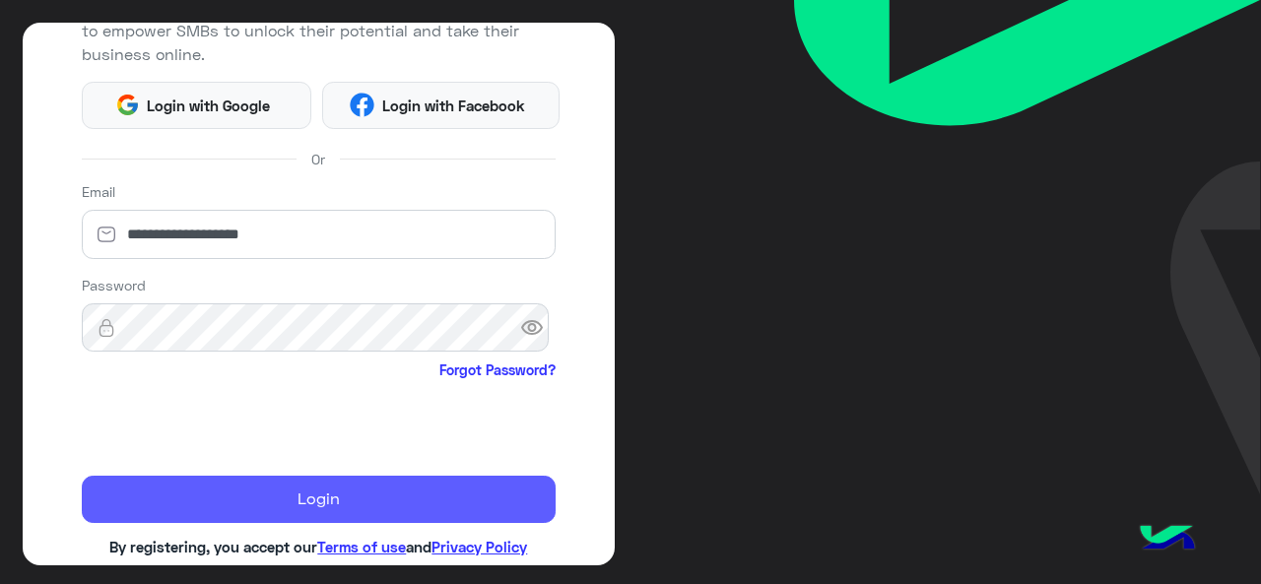
click at [279, 496] on button "Login" at bounding box center [319, 499] width 475 height 47
